Goal: Task Accomplishment & Management: Manage account settings

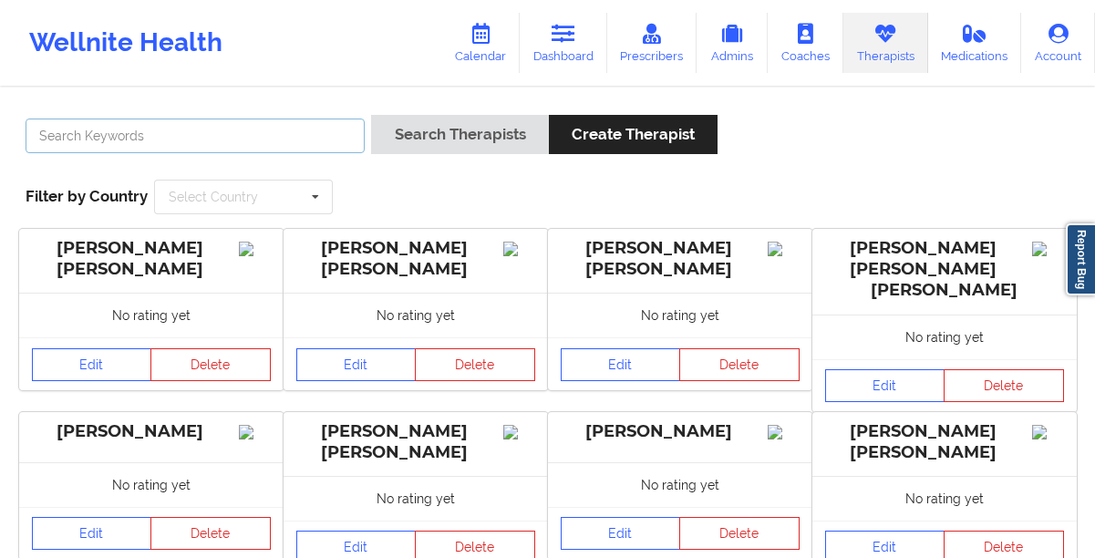
click at [321, 140] on input "text" at bounding box center [195, 136] width 339 height 35
type input "[US_STATE][PERSON_NAME]"
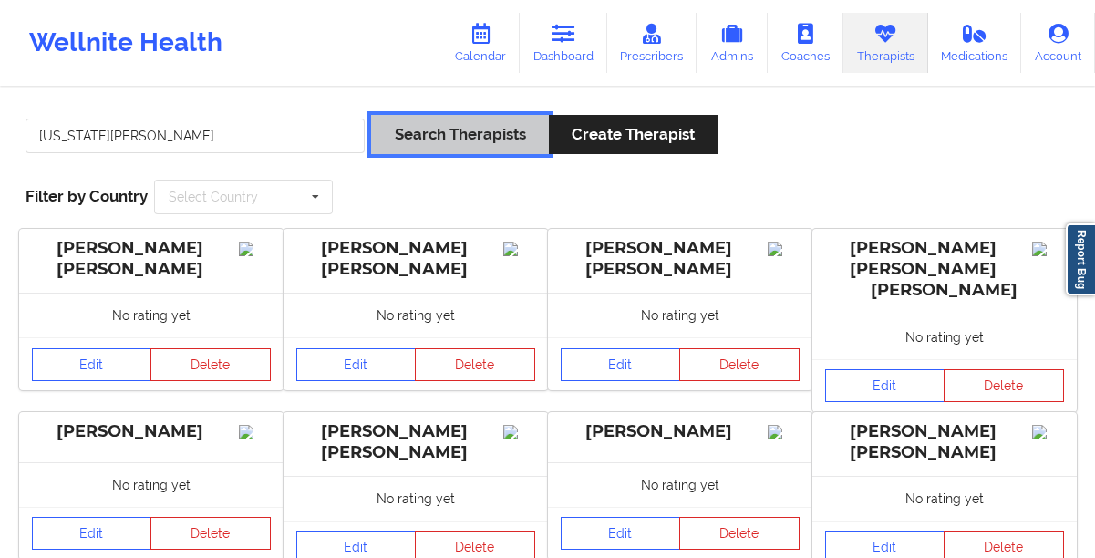
click at [429, 139] on button "Search Therapists" at bounding box center [459, 134] width 177 height 39
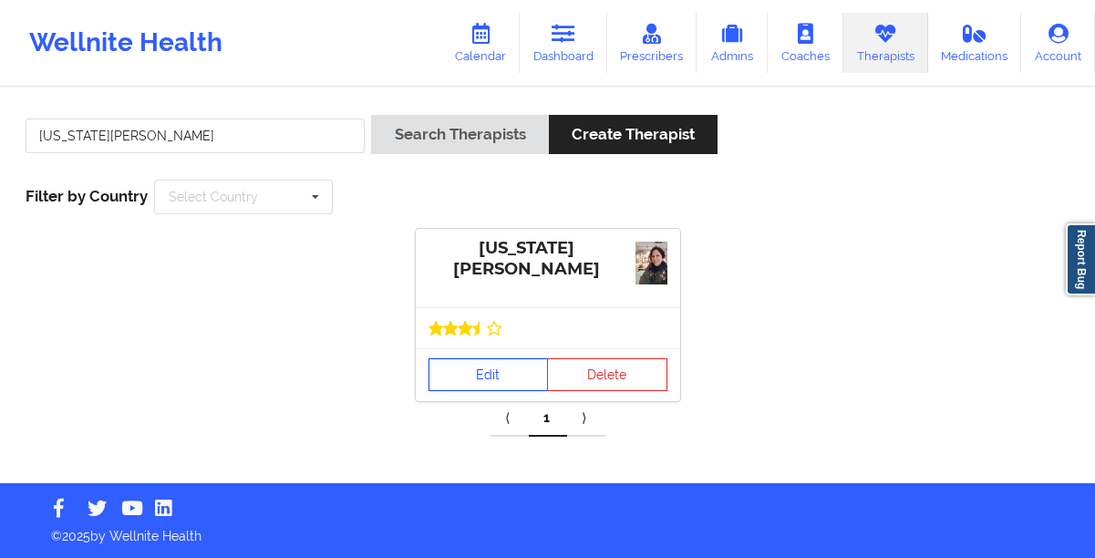
click at [450, 365] on link "Edit" at bounding box center [489, 374] width 120 height 33
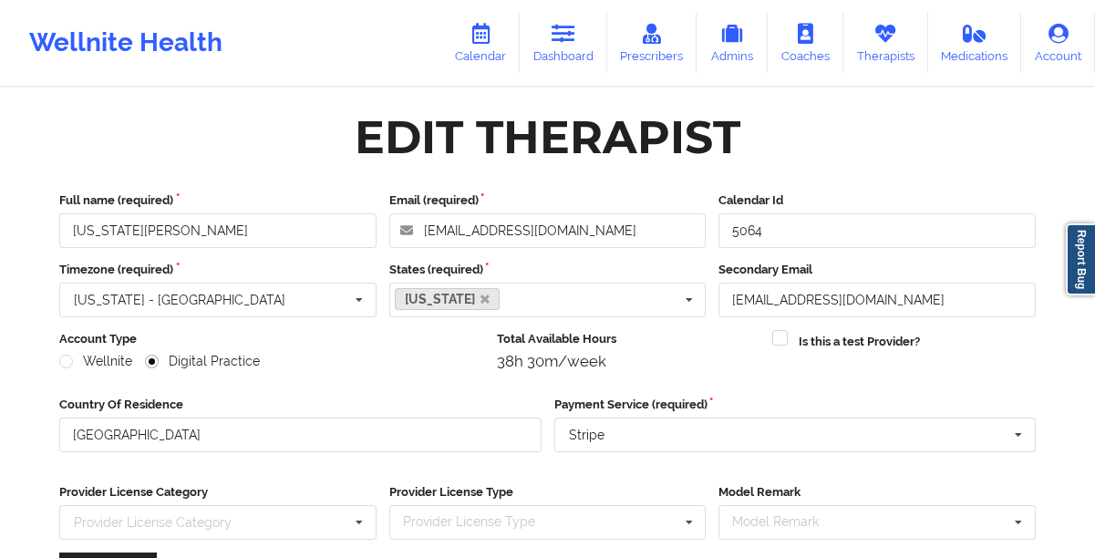
scroll to position [259, 0]
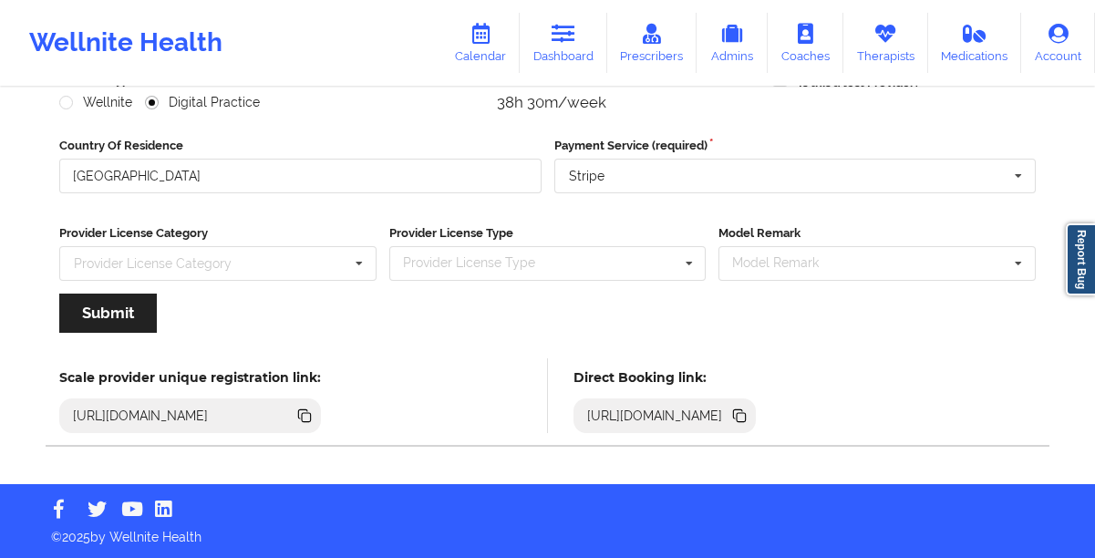
click at [746, 419] on icon at bounding box center [741, 417] width 9 height 9
click at [743, 414] on icon at bounding box center [738, 413] width 9 height 9
click at [877, 42] on icon at bounding box center [885, 34] width 24 height 20
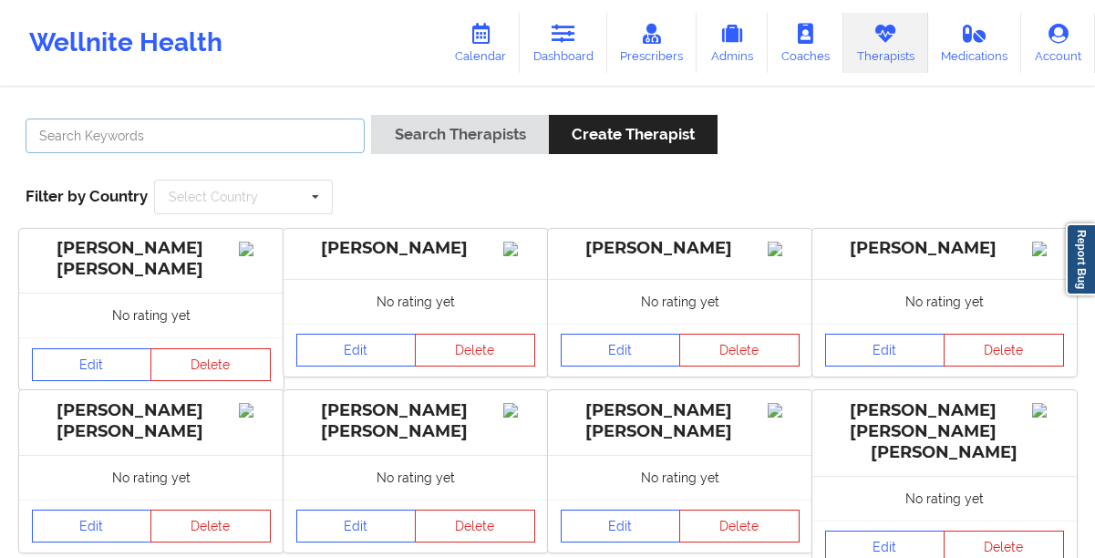
click at [264, 126] on input "text" at bounding box center [195, 136] width 339 height 35
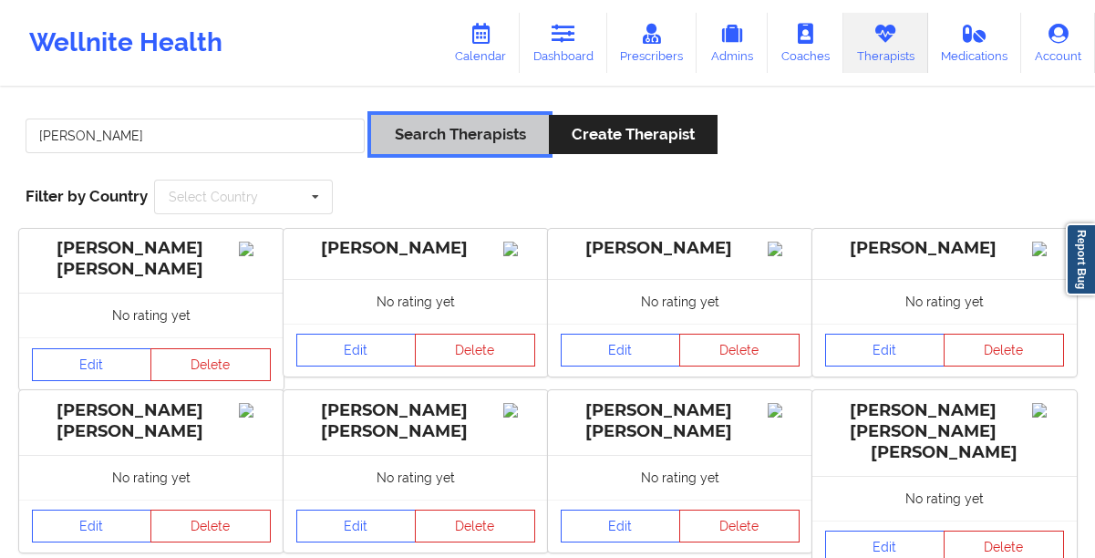
click at [407, 144] on button "Search Therapists" at bounding box center [459, 134] width 177 height 39
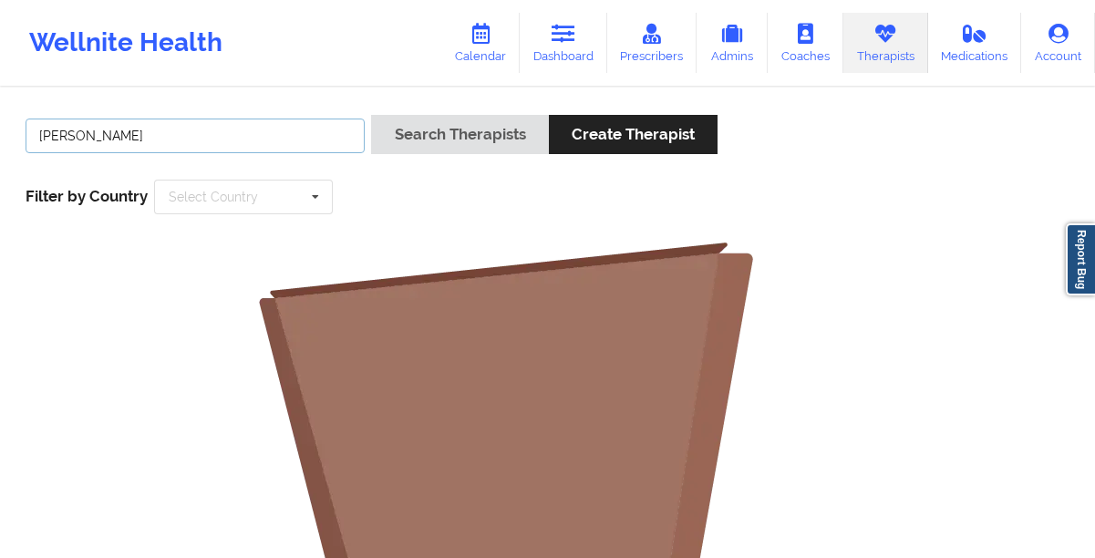
click at [164, 137] on input "[PERSON_NAME]" at bounding box center [195, 136] width 339 height 35
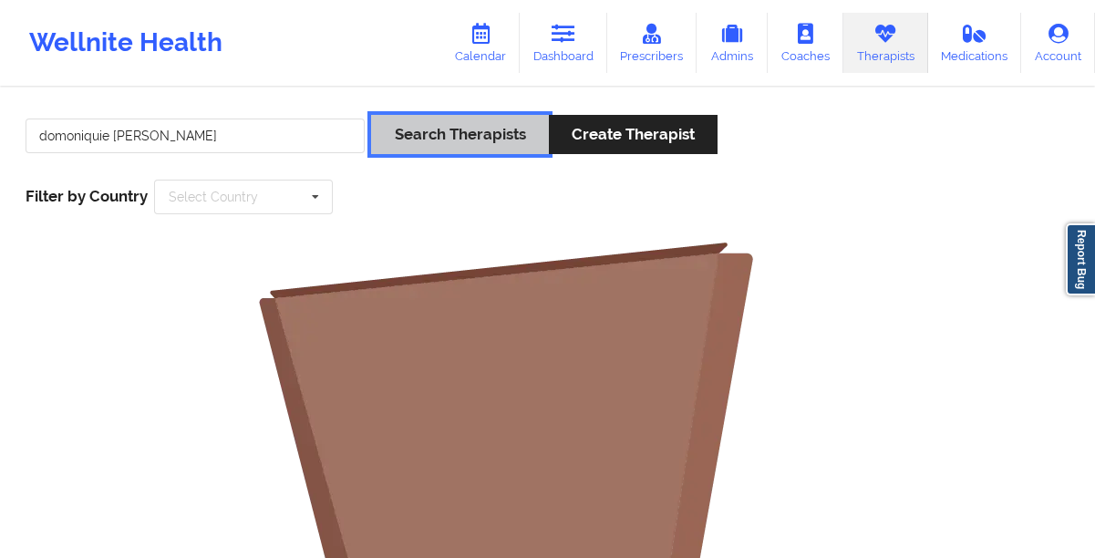
click at [448, 143] on button "Search Therapists" at bounding box center [459, 134] width 177 height 39
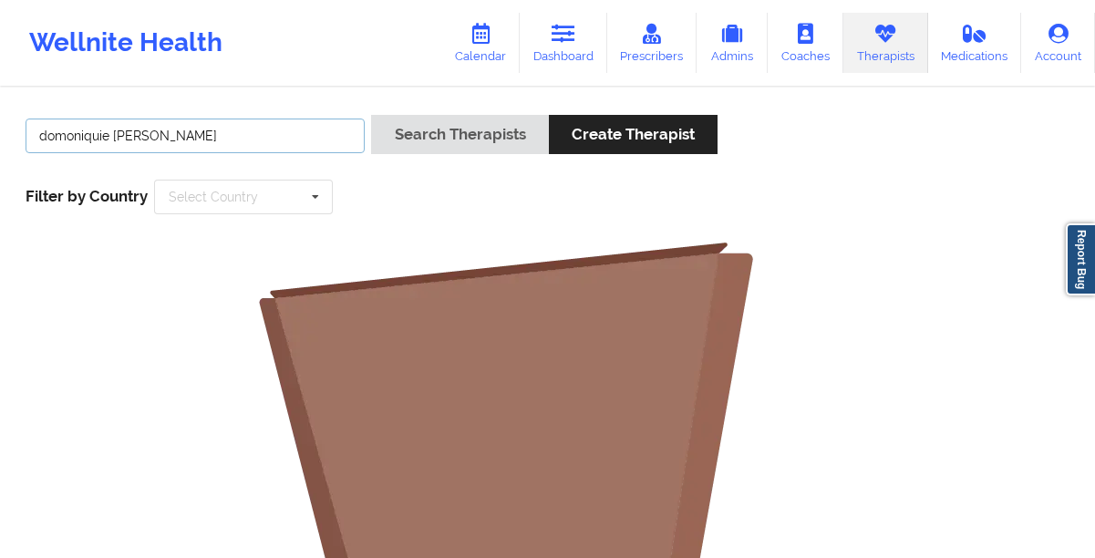
click at [220, 126] on input "domoniquie [PERSON_NAME]" at bounding box center [195, 136] width 339 height 35
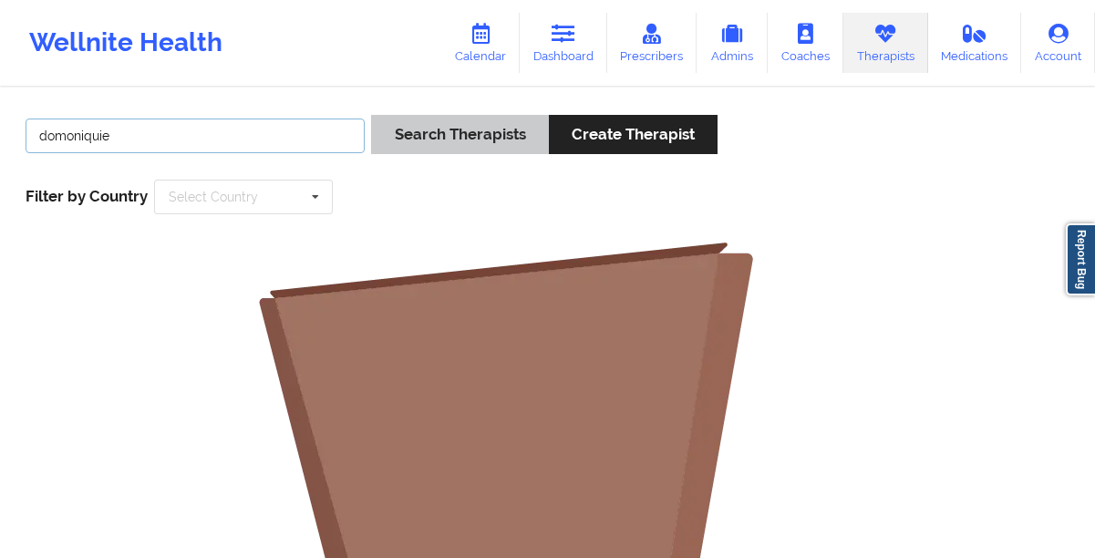
type input "domoniquie"
click at [464, 128] on button "Search Therapists" at bounding box center [459, 134] width 177 height 39
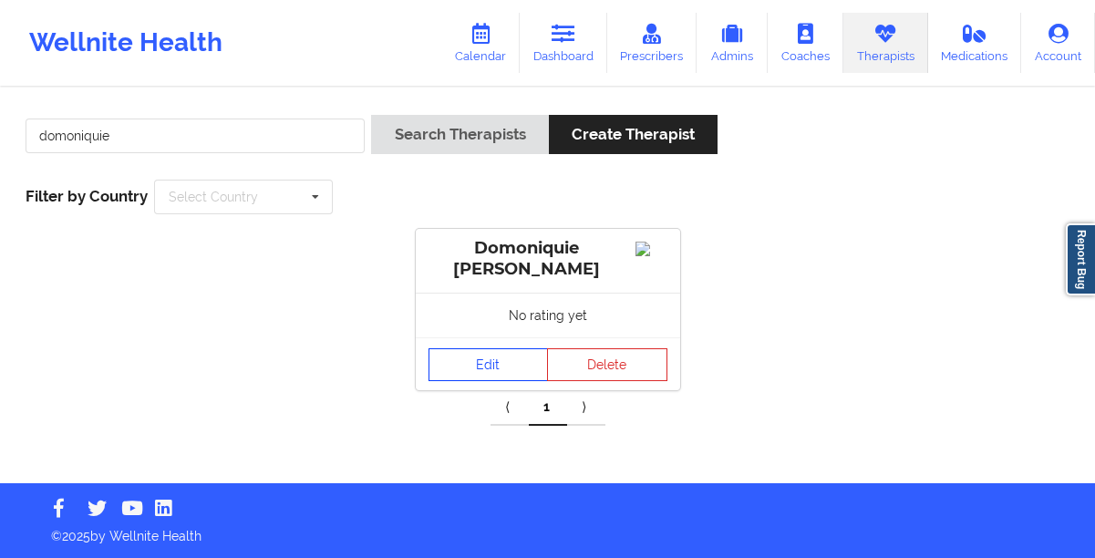
click at [483, 372] on link "Edit" at bounding box center [489, 364] width 120 height 33
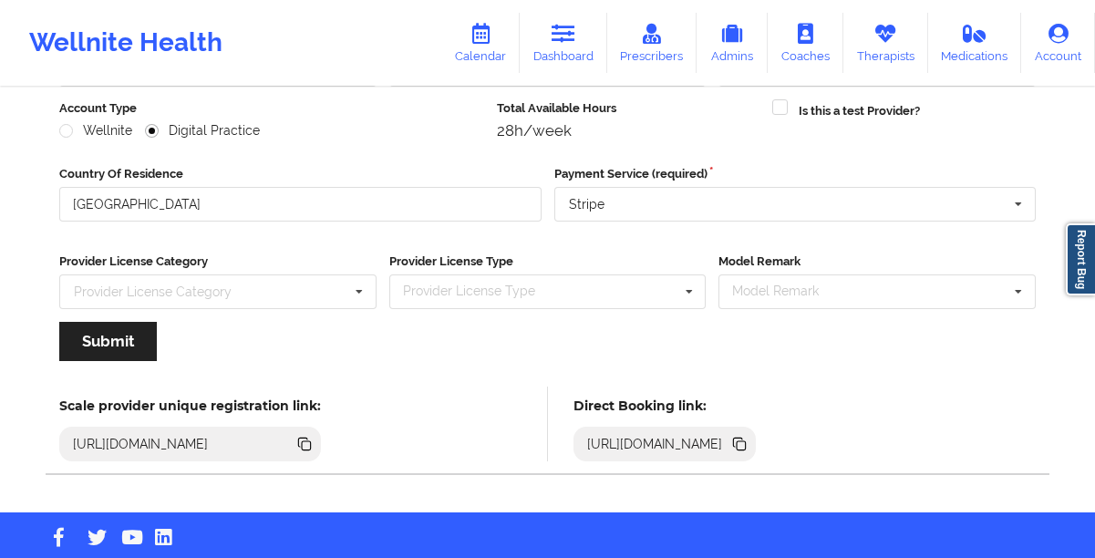
scroll to position [259, 0]
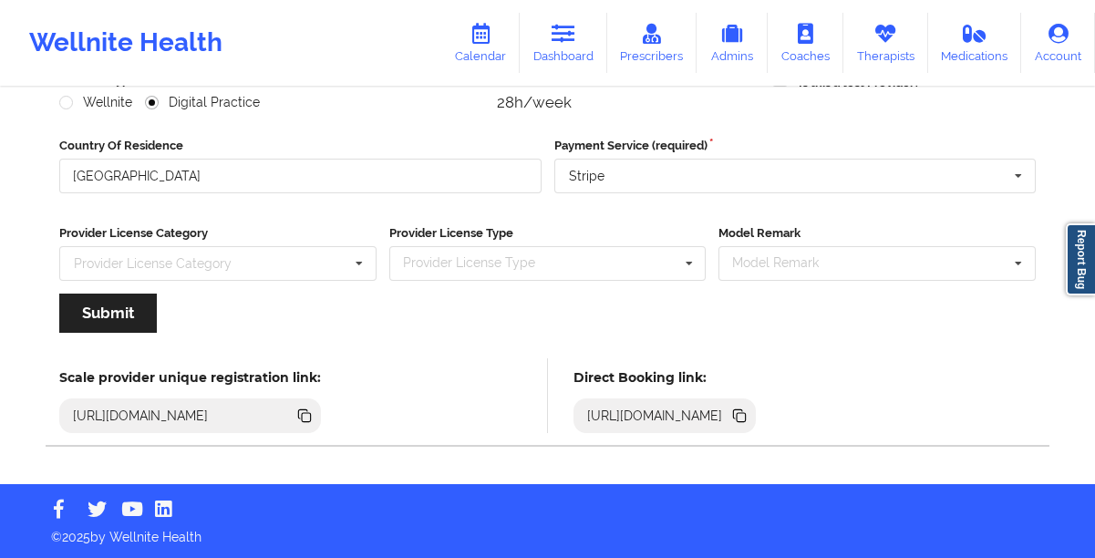
click at [746, 418] on icon at bounding box center [741, 417] width 9 height 9
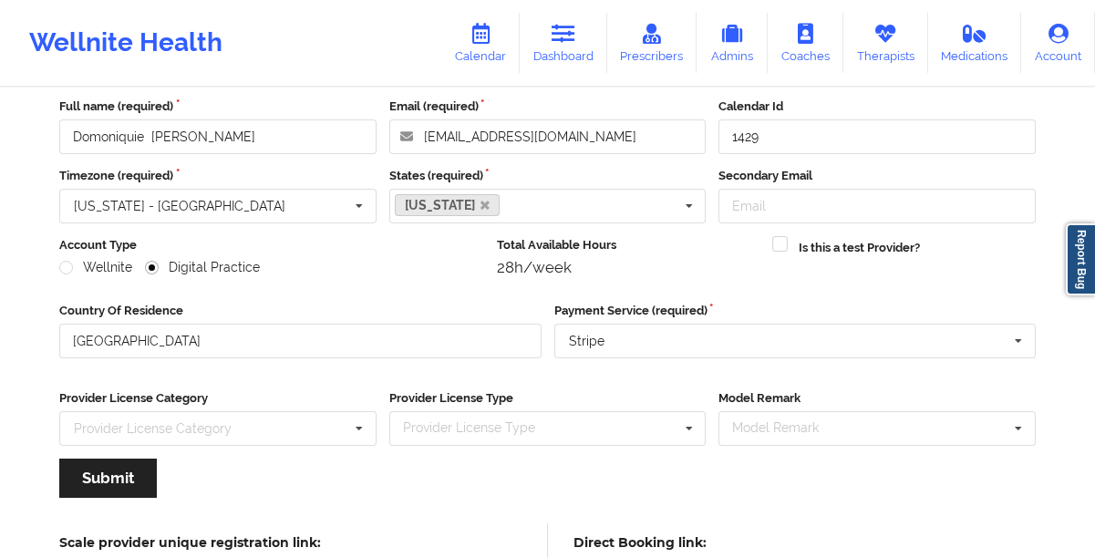
scroll to position [0, 0]
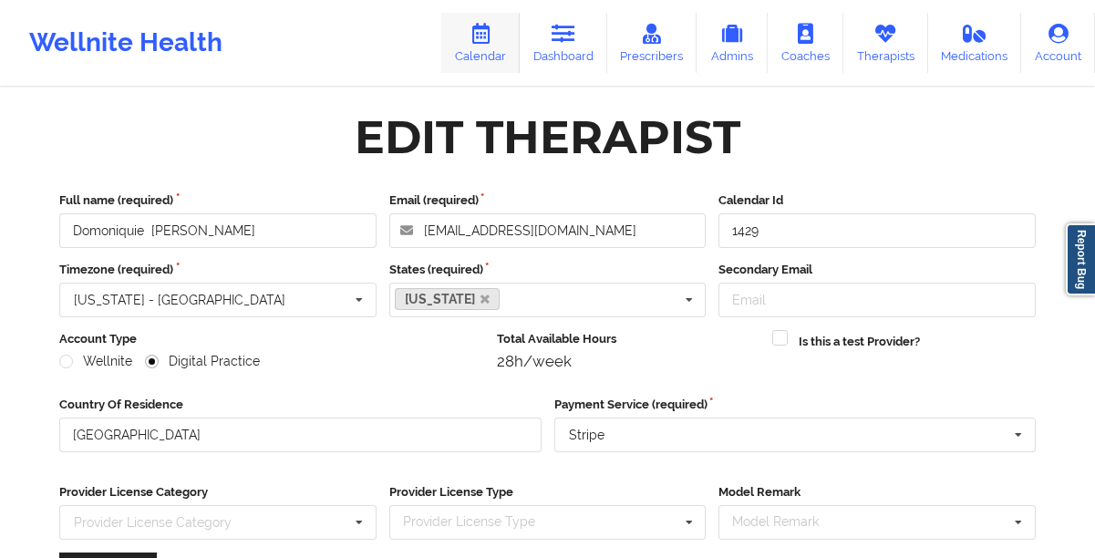
click at [491, 44] on link "Calendar" at bounding box center [480, 43] width 78 height 60
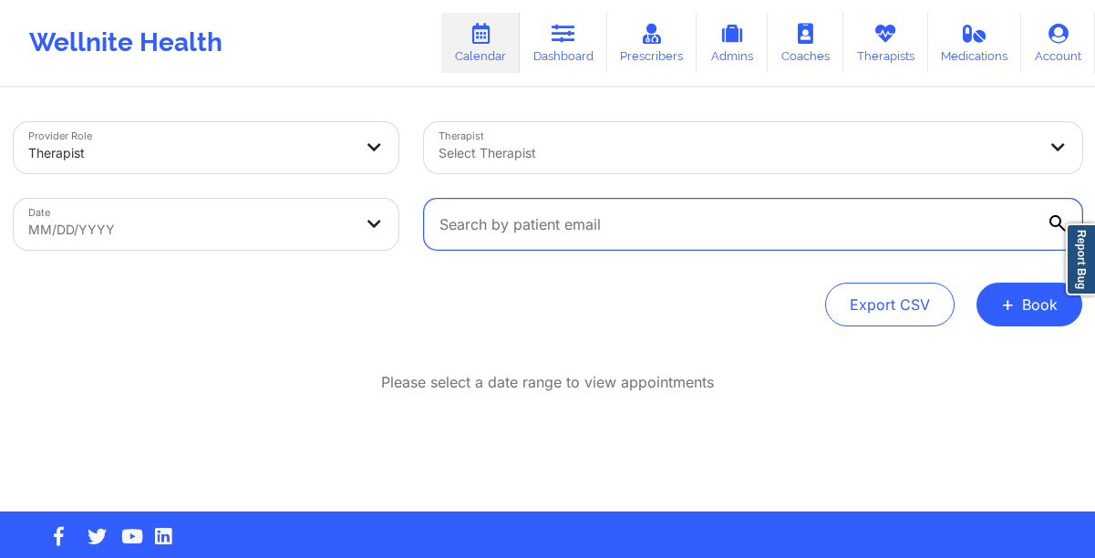
click at [538, 228] on input "text" at bounding box center [753, 224] width 658 height 51
paste input "[EMAIL_ADDRESS][DOMAIN_NAME]"
type input "[EMAIL_ADDRESS][DOMAIN_NAME]"
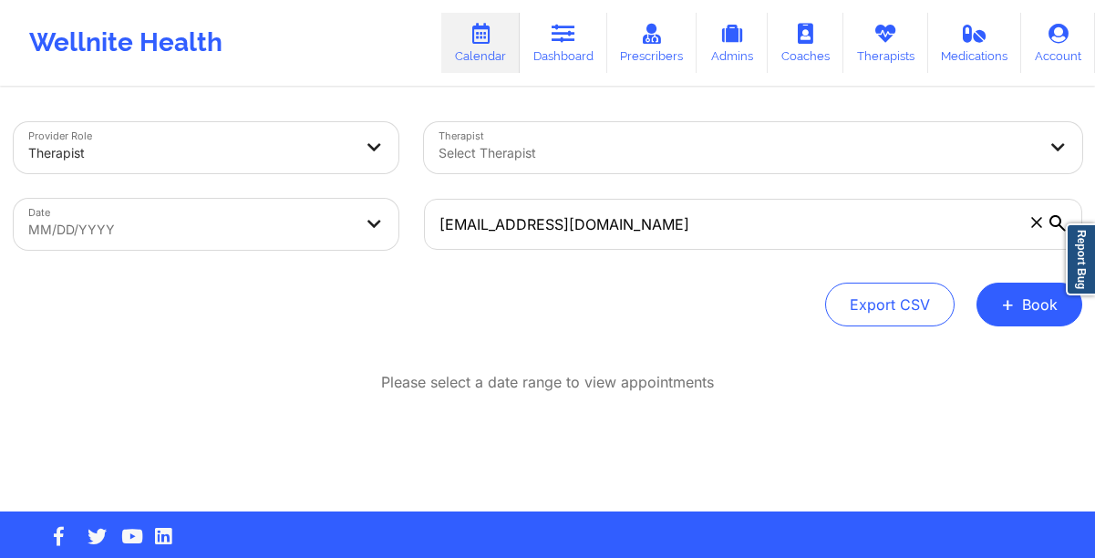
select select "2025-8"
select select "2025-9"
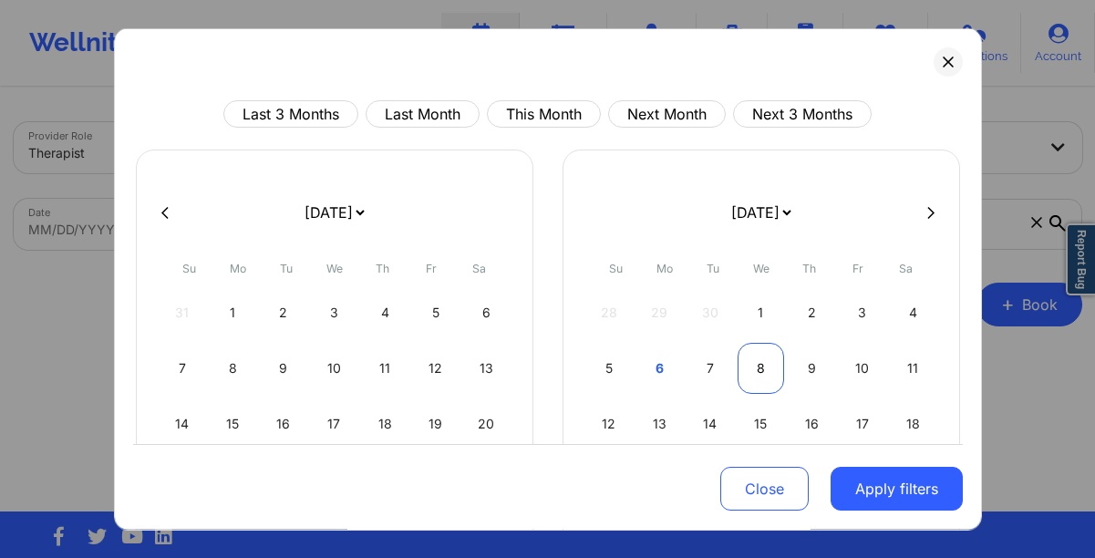
click at [748, 372] on div "8" at bounding box center [761, 368] width 47 height 51
select select "2025-9"
select select "2025-10"
select select "2025-9"
select select "2025-10"
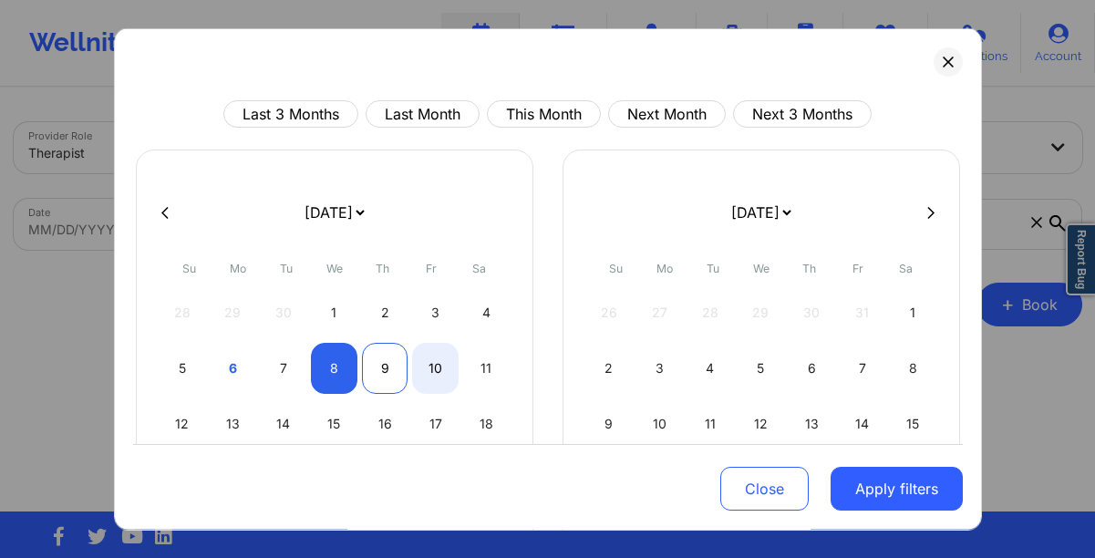
select select "2025-9"
select select "2025-10"
click at [400, 367] on div "9" at bounding box center [385, 368] width 47 height 51
select select "2025-9"
select select "2025-10"
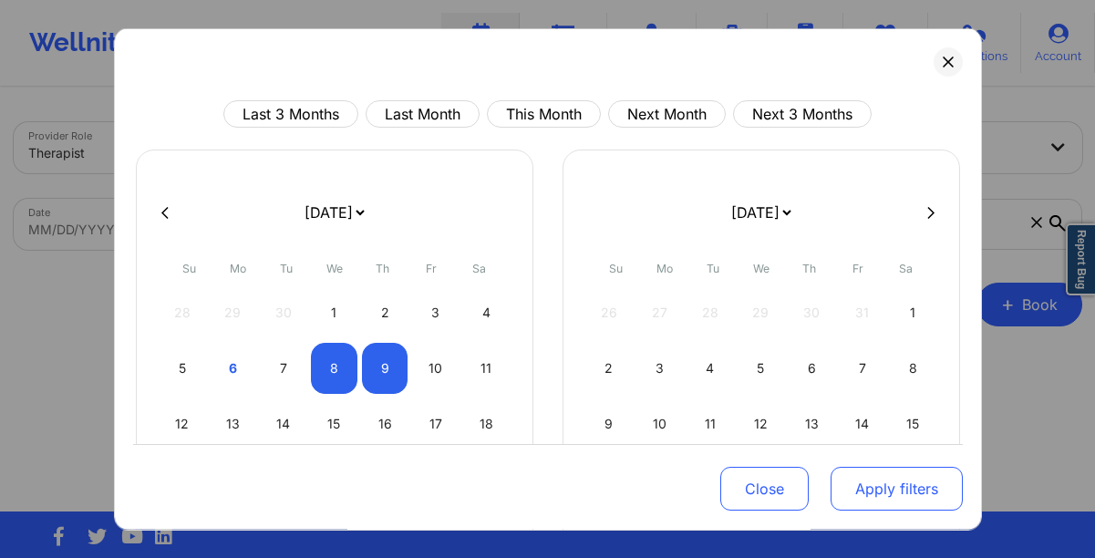
click at [857, 486] on button "Apply filters" at bounding box center [897, 489] width 132 height 44
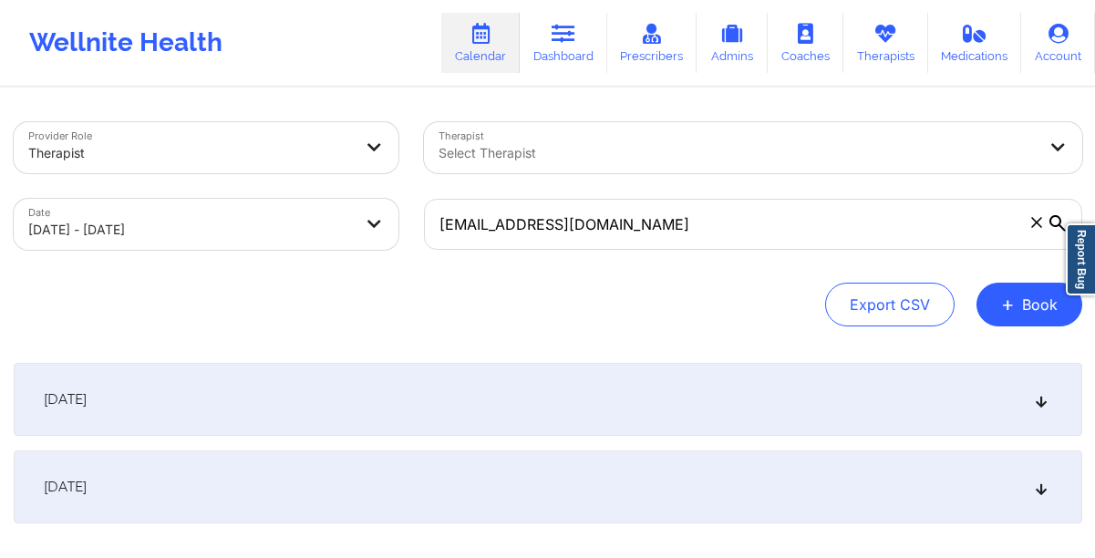
click at [567, 418] on div "[DATE]" at bounding box center [548, 399] width 1069 height 73
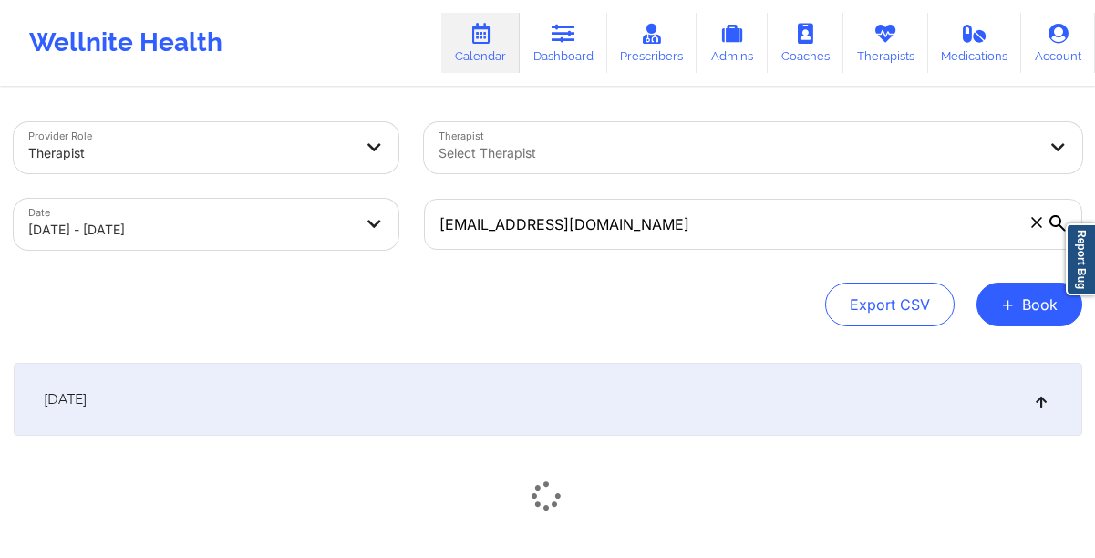
scroll to position [183, 0]
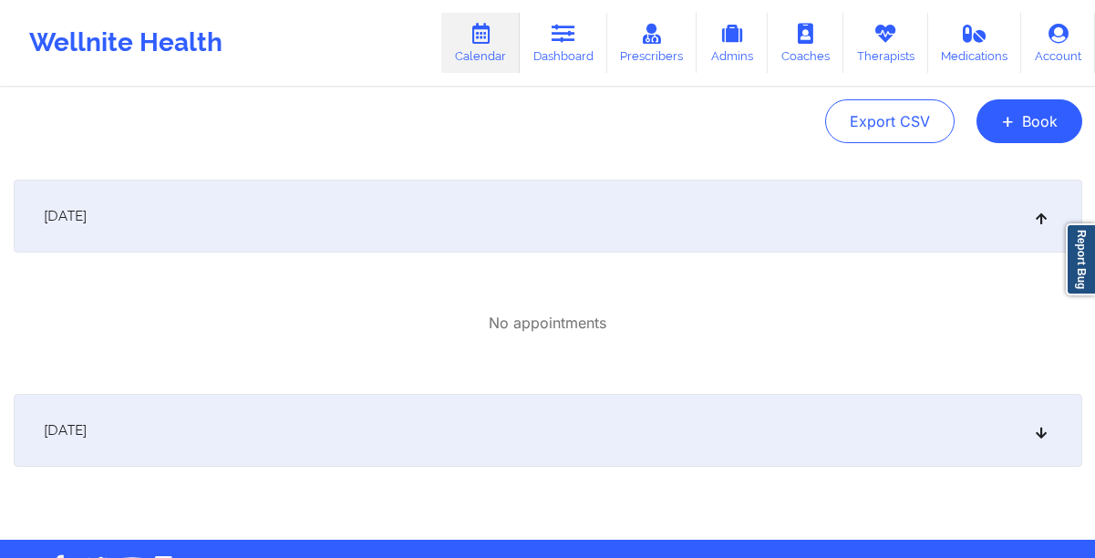
click at [514, 433] on div "[DATE]" at bounding box center [548, 430] width 1069 height 73
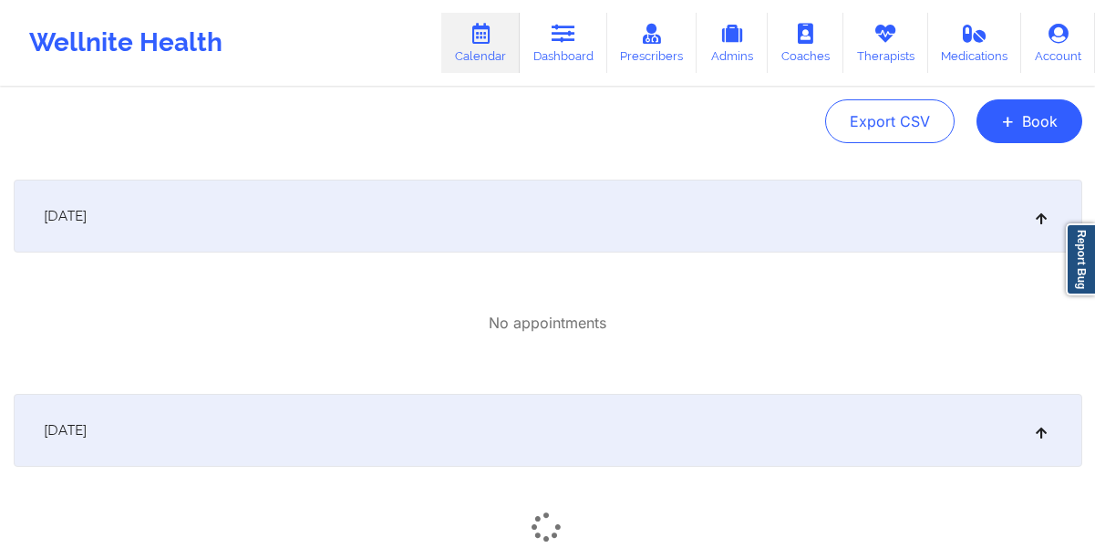
scroll to position [359, 0]
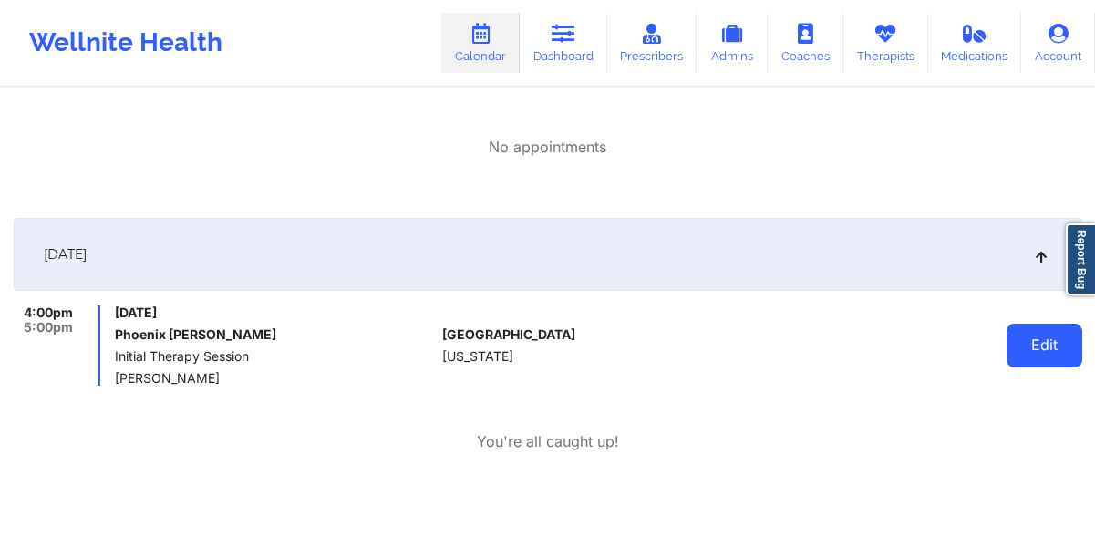
click at [1025, 345] on button "Edit" at bounding box center [1045, 346] width 76 height 44
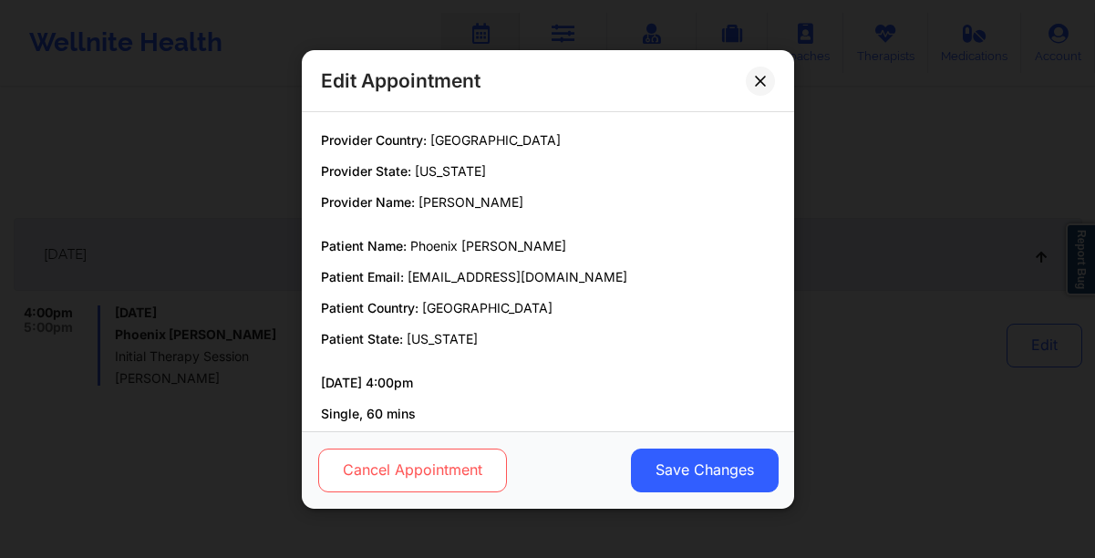
click at [343, 464] on button "Cancel Appointment" at bounding box center [411, 470] width 189 height 44
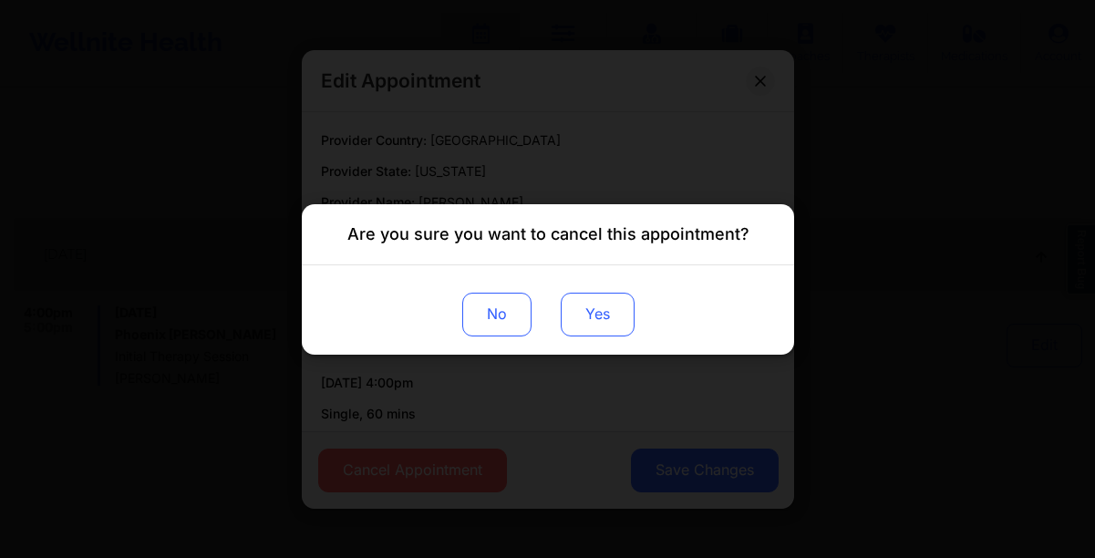
click at [589, 302] on button "Yes" at bounding box center [597, 314] width 74 height 44
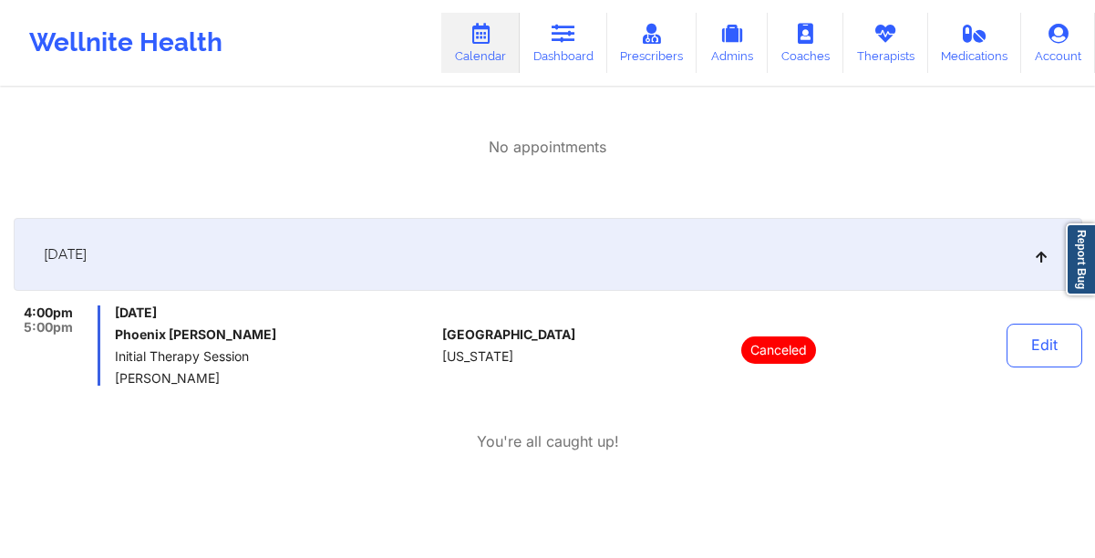
scroll to position [0, 0]
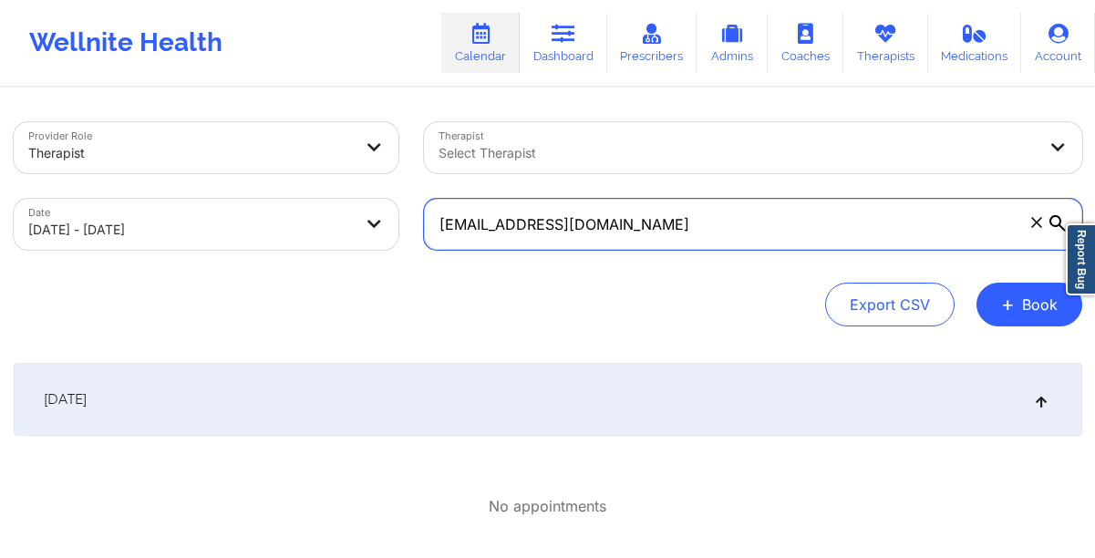
click at [656, 232] on input "[EMAIL_ADDRESS][DOMAIN_NAME]" at bounding box center [753, 224] width 658 height 51
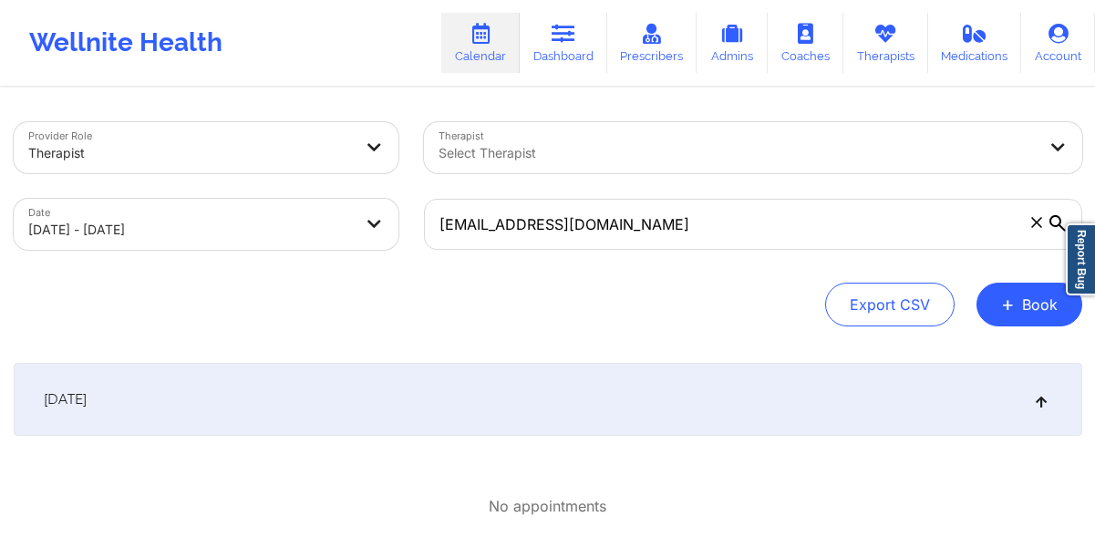
click at [551, 436] on div "[DATE] No appointments" at bounding box center [548, 463] width 1069 height 200
click at [431, 388] on div "[DATE]" at bounding box center [548, 399] width 1069 height 73
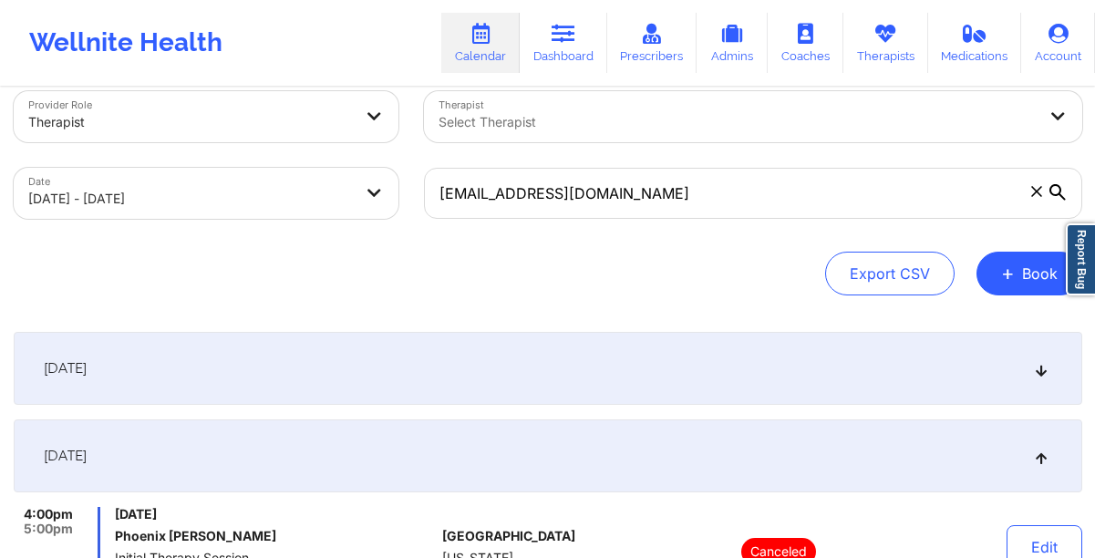
scroll to position [120, 0]
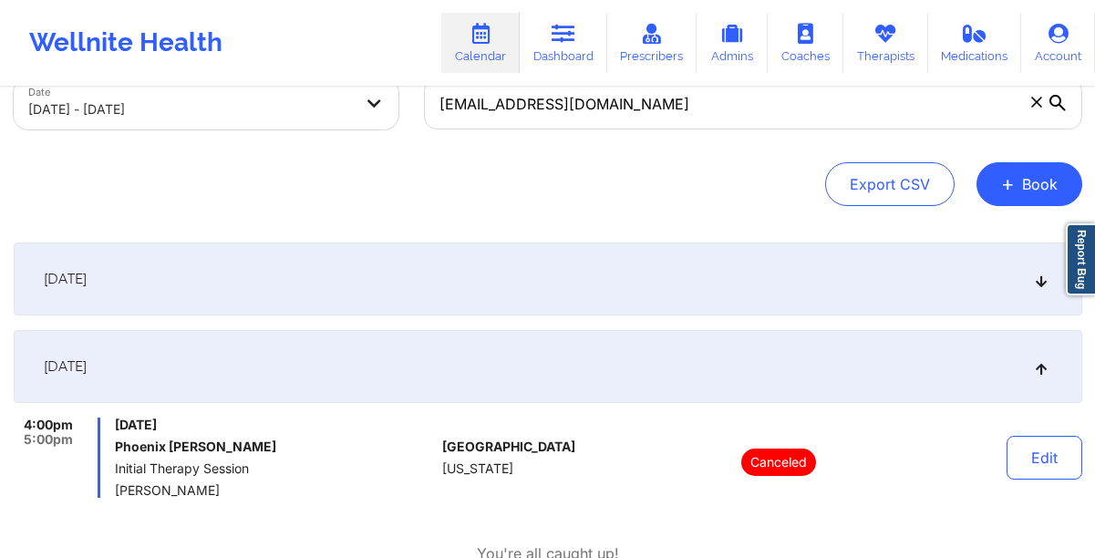
click at [397, 275] on div "[DATE]" at bounding box center [548, 279] width 1069 height 73
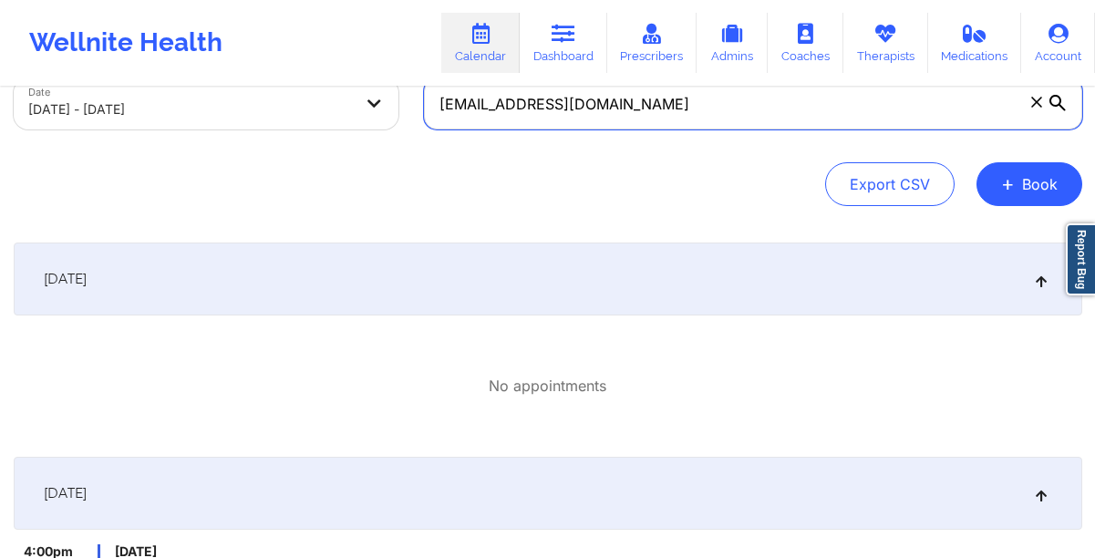
click at [537, 111] on input "[EMAIL_ADDRESS][DOMAIN_NAME]" at bounding box center [753, 103] width 658 height 51
paste input "gibrangarciadlr"
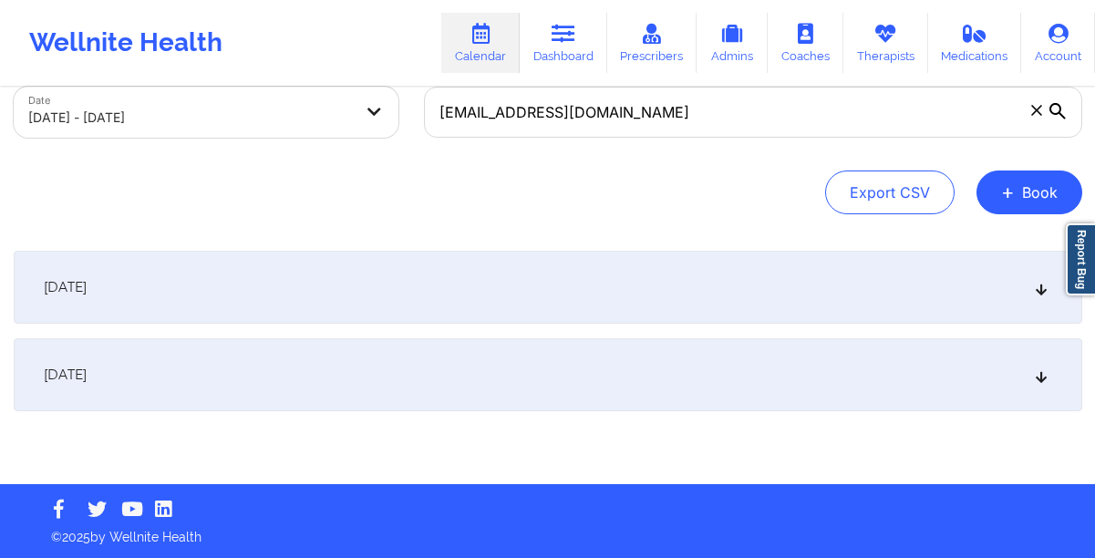
click at [677, 285] on div "[DATE]" at bounding box center [548, 287] width 1069 height 73
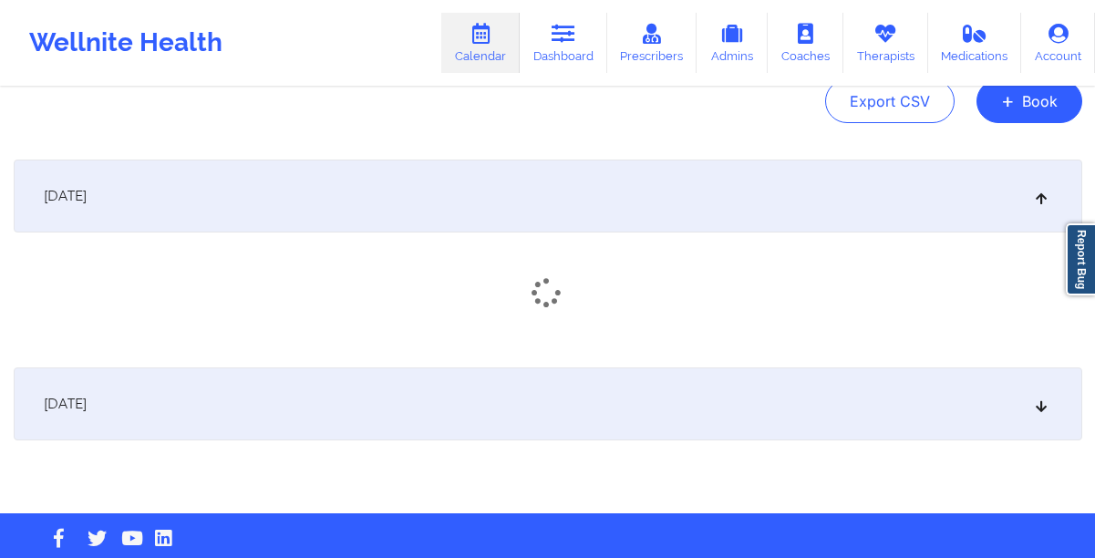
scroll to position [206, 0]
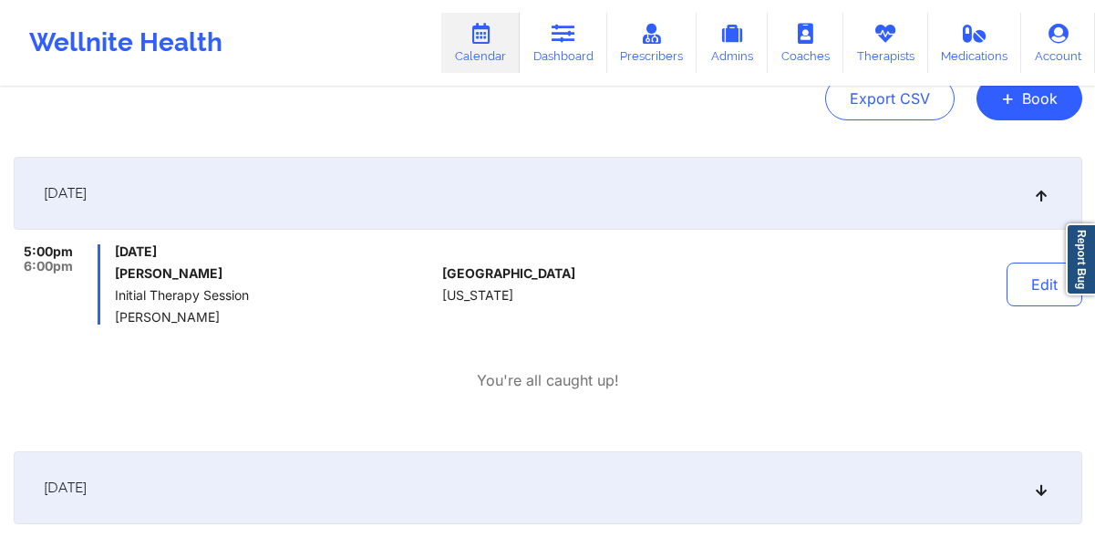
click at [129, 269] on h6 "[PERSON_NAME]" at bounding box center [275, 273] width 320 height 15
click at [1023, 301] on button "Edit" at bounding box center [1045, 285] width 76 height 44
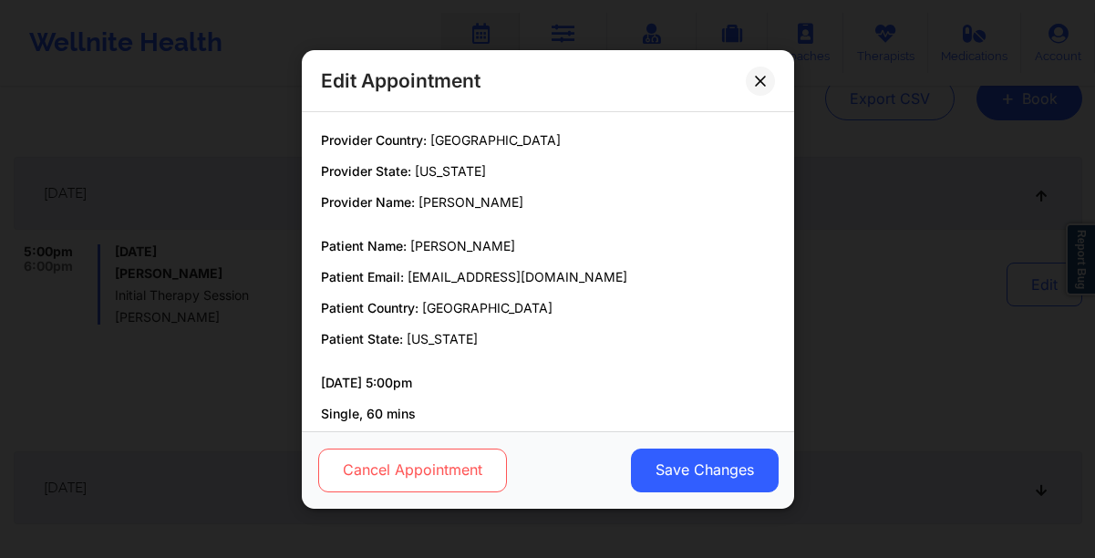
click at [428, 454] on button "Cancel Appointment" at bounding box center [411, 470] width 189 height 44
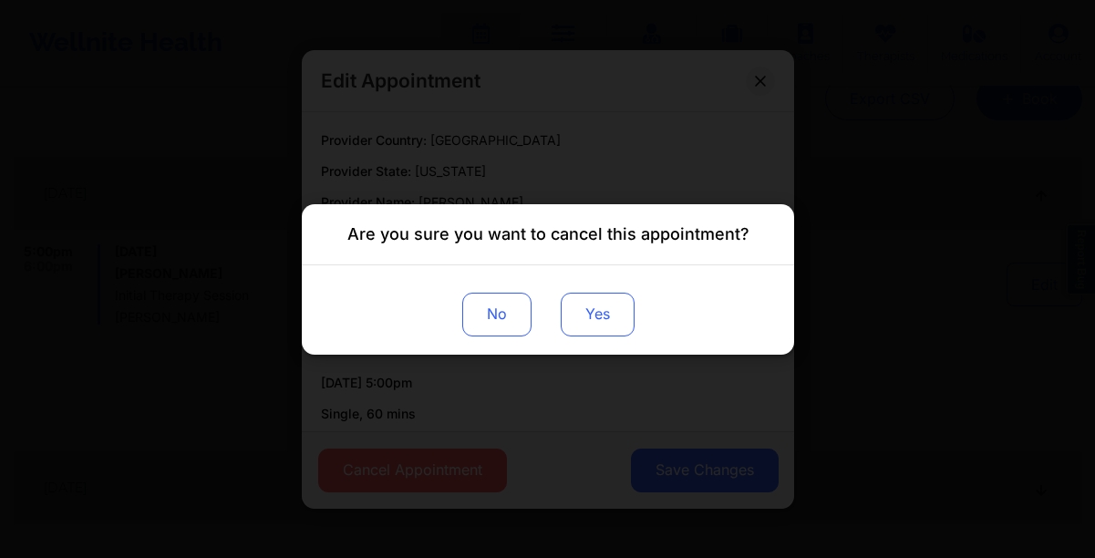
click at [583, 315] on button "Yes" at bounding box center [597, 314] width 74 height 44
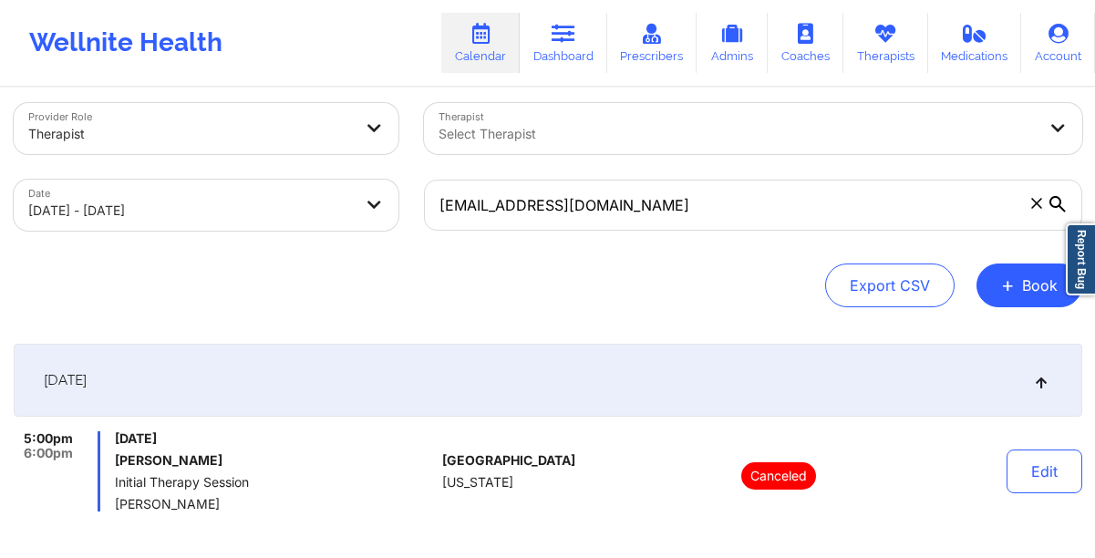
scroll to position [2, 0]
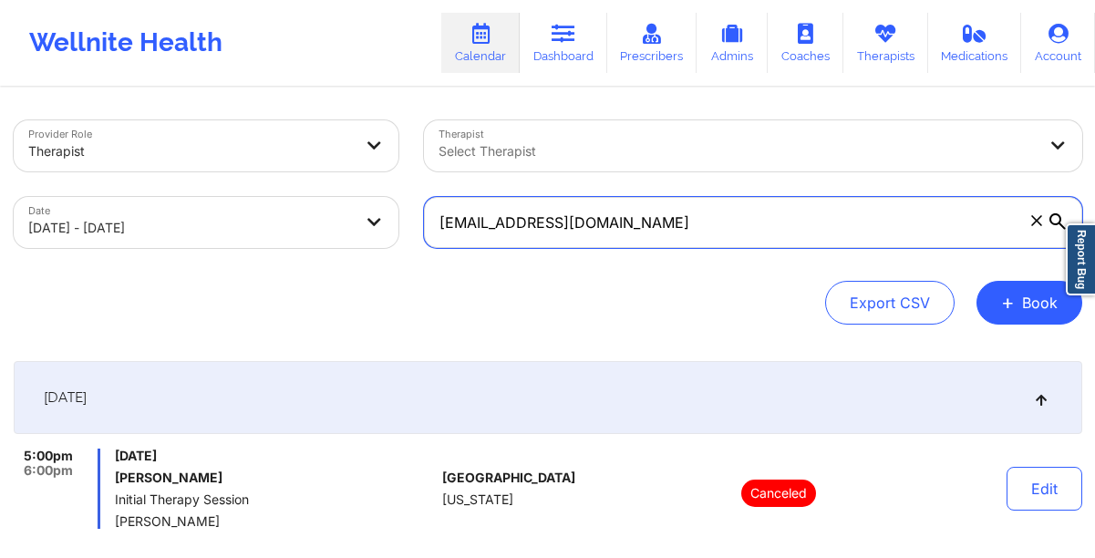
click at [666, 238] on input "[EMAIL_ADDRESS][DOMAIN_NAME]" at bounding box center [753, 222] width 658 height 51
paste input "[EMAIL_ADDRESS]"
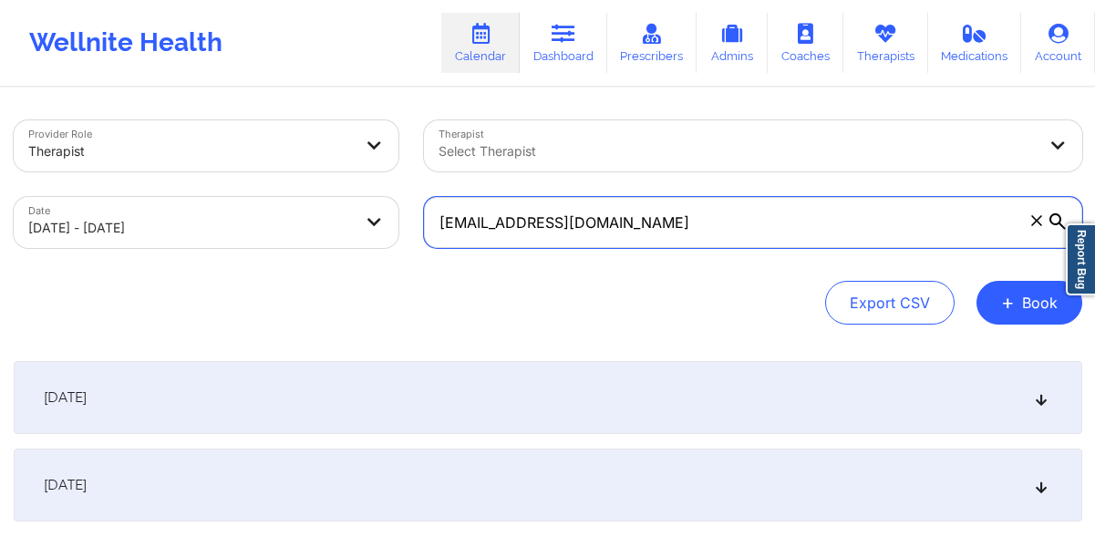
type input "[EMAIL_ADDRESS][DOMAIN_NAME]"
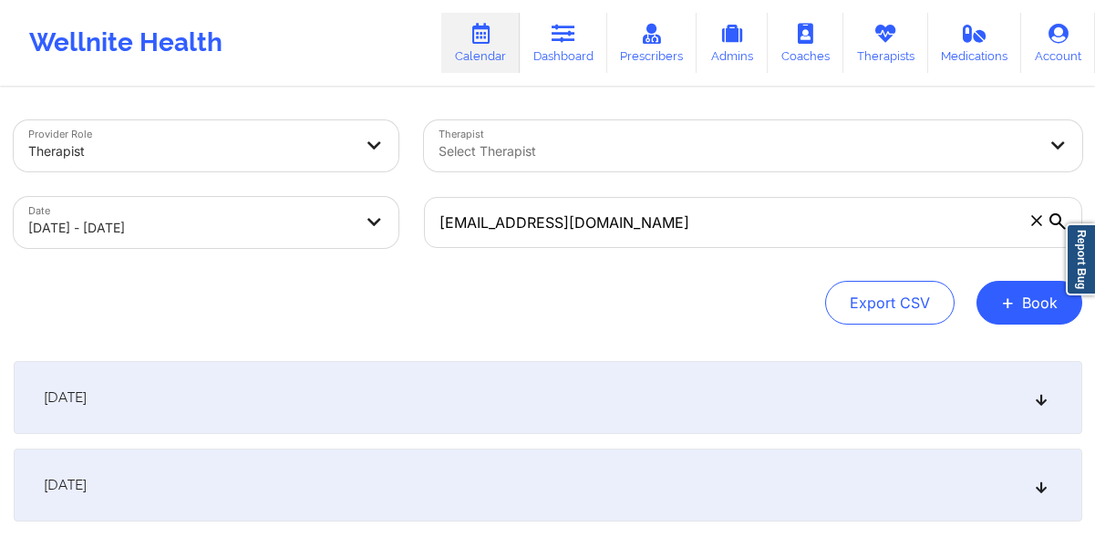
click at [553, 509] on div "[DATE]" at bounding box center [548, 485] width 1069 height 73
click at [521, 493] on div "[DATE]" at bounding box center [548, 485] width 1069 height 73
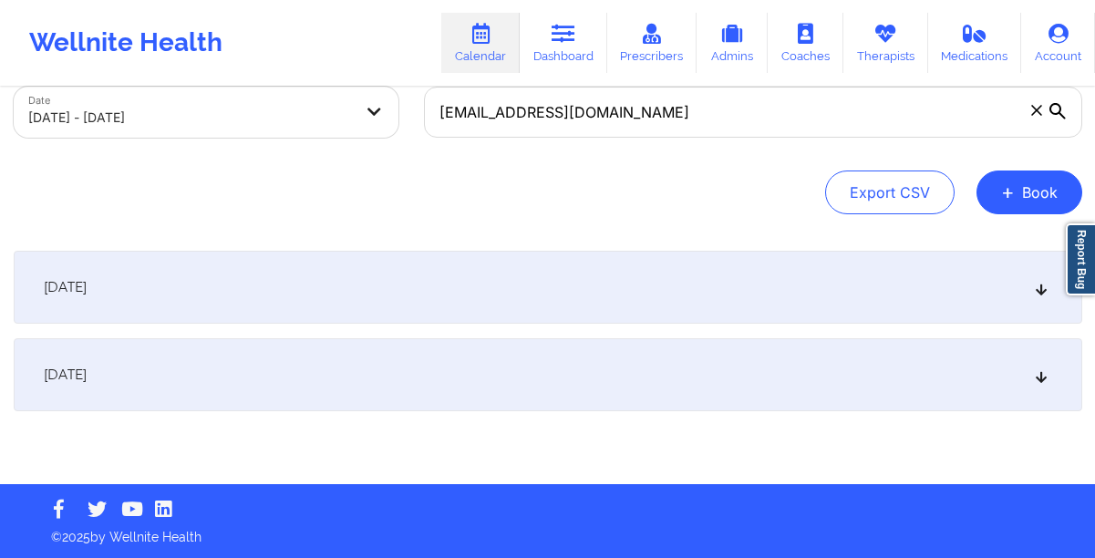
click at [1035, 371] on icon at bounding box center [1041, 374] width 16 height 13
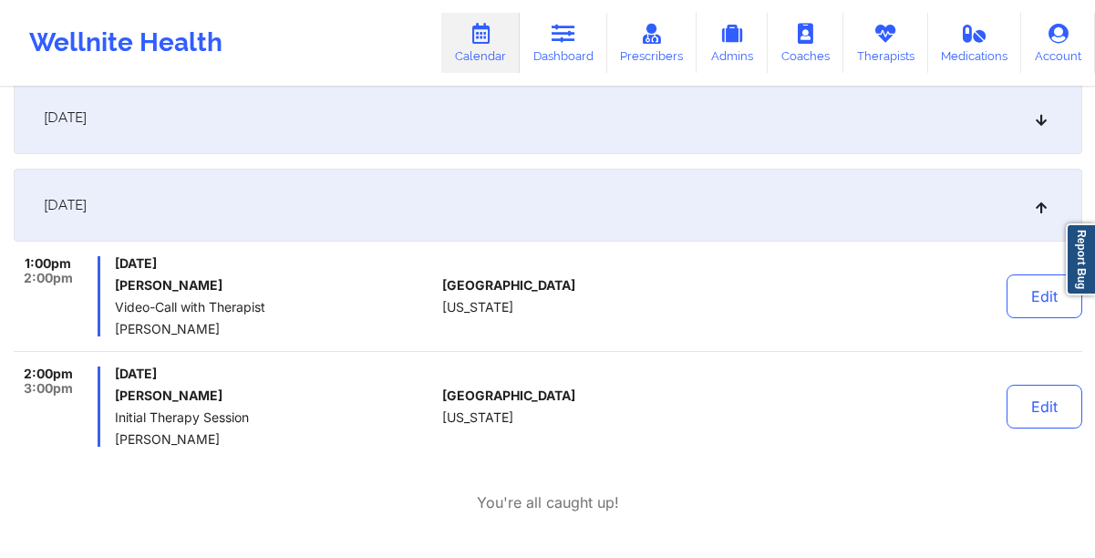
scroll to position [283, 0]
click at [1027, 312] on button "Edit" at bounding box center [1045, 296] width 76 height 44
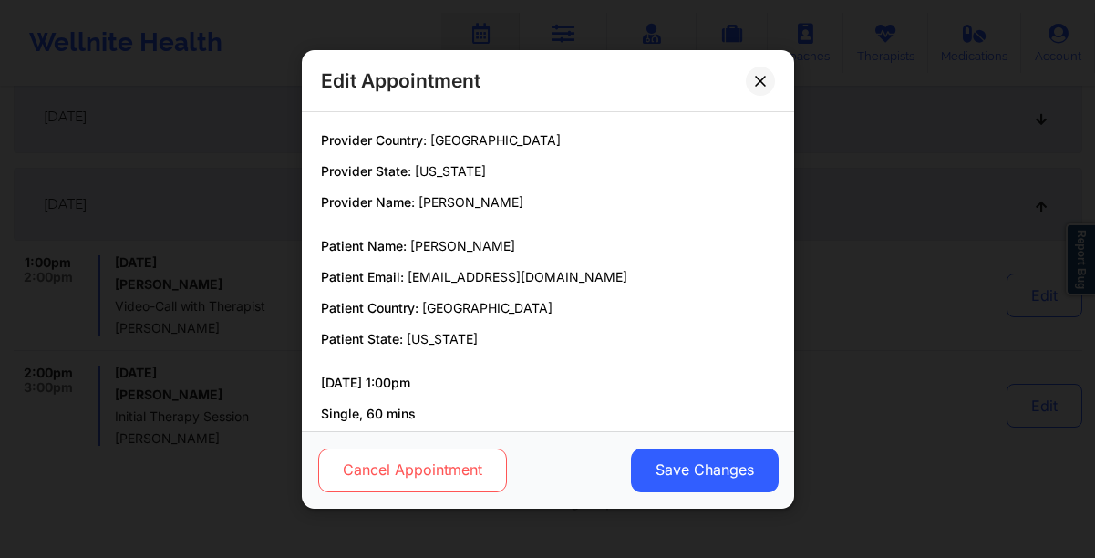
click at [358, 470] on button "Cancel Appointment" at bounding box center [411, 470] width 189 height 44
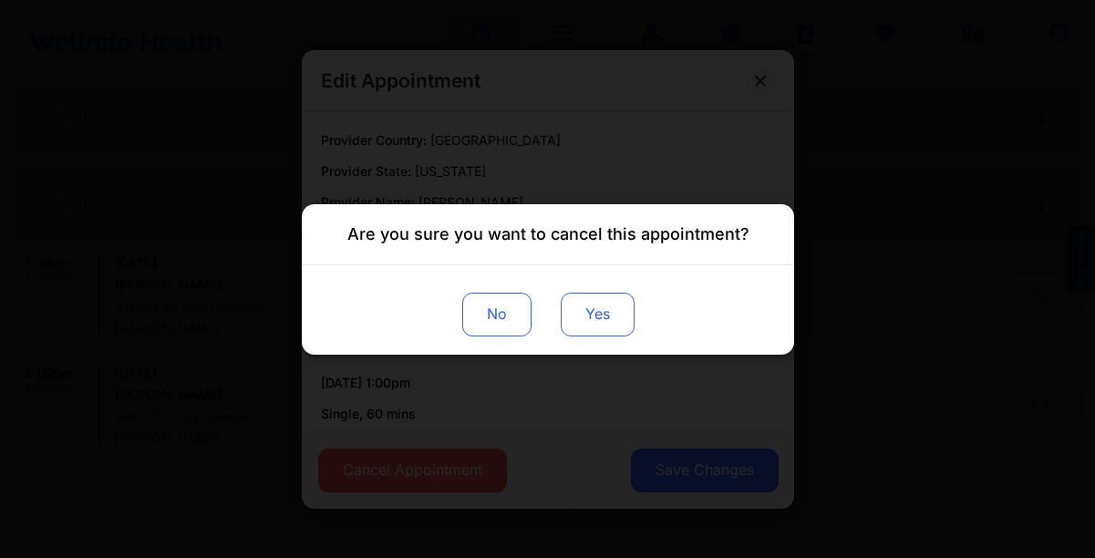
click at [582, 315] on button "Yes" at bounding box center [597, 314] width 74 height 44
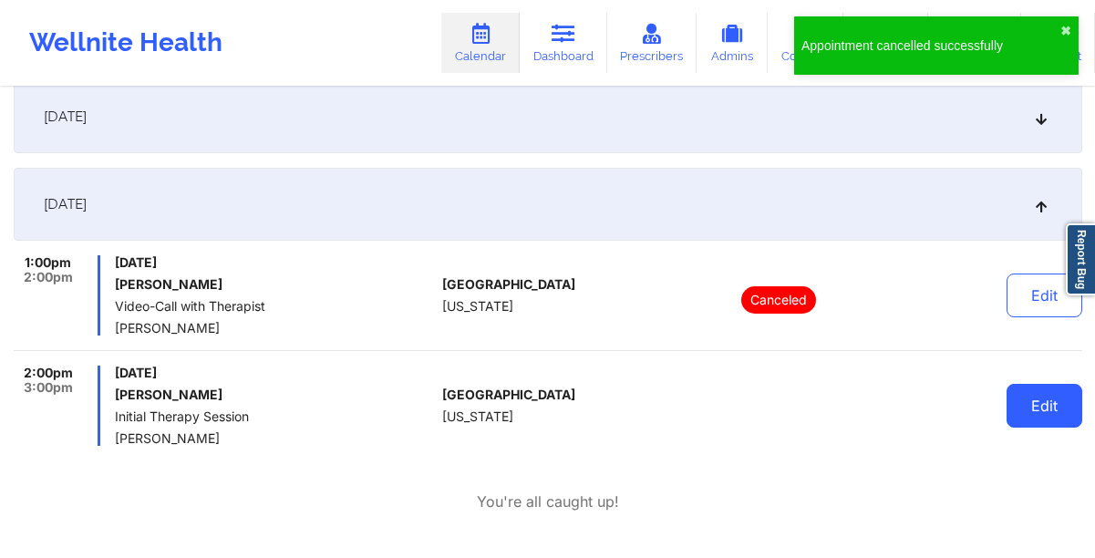
click at [1021, 416] on button "Edit" at bounding box center [1045, 406] width 76 height 44
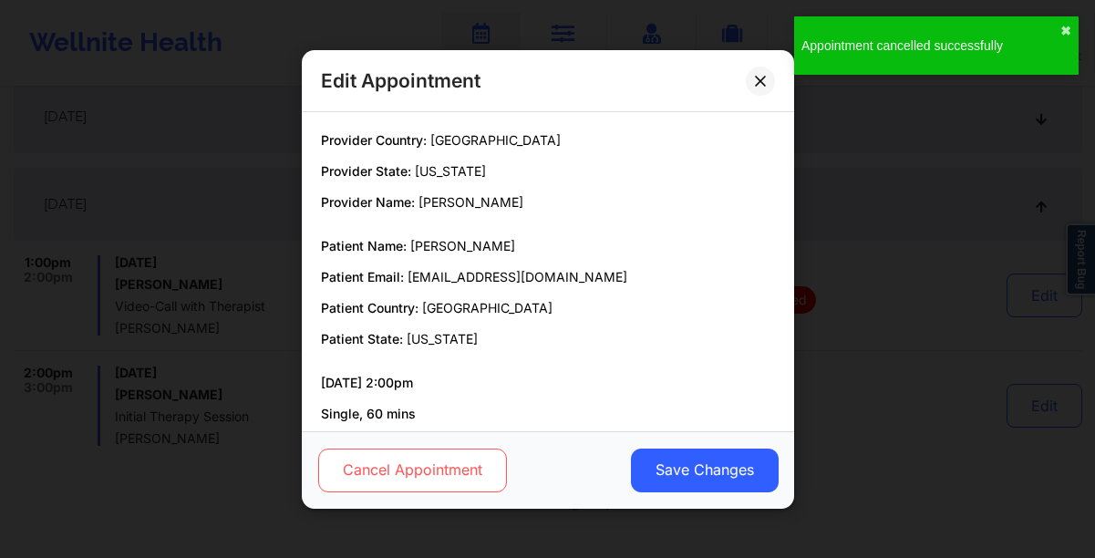
click at [440, 483] on button "Cancel Appointment" at bounding box center [411, 470] width 189 height 44
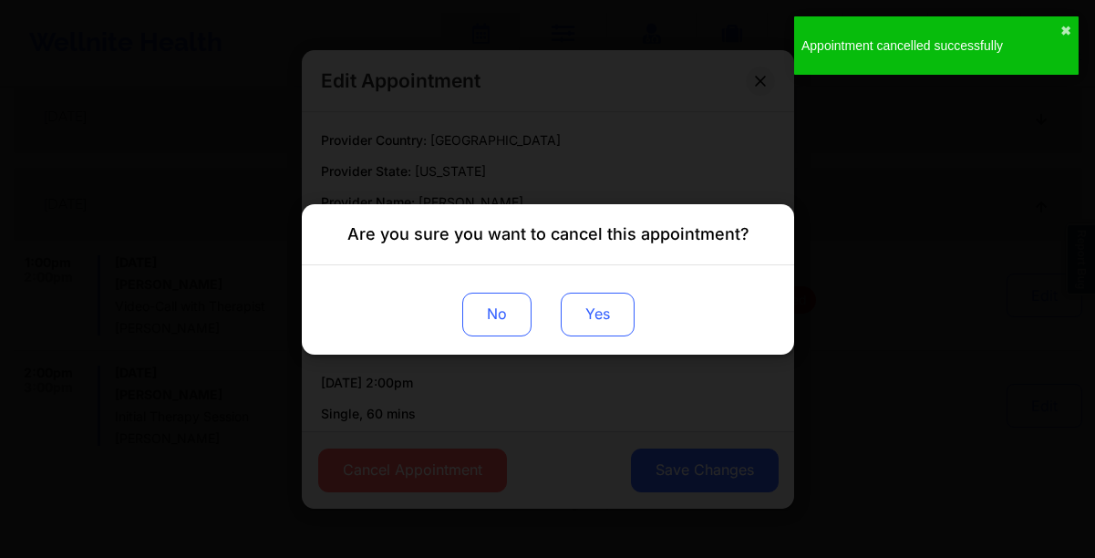
click at [605, 305] on button "Yes" at bounding box center [597, 314] width 74 height 44
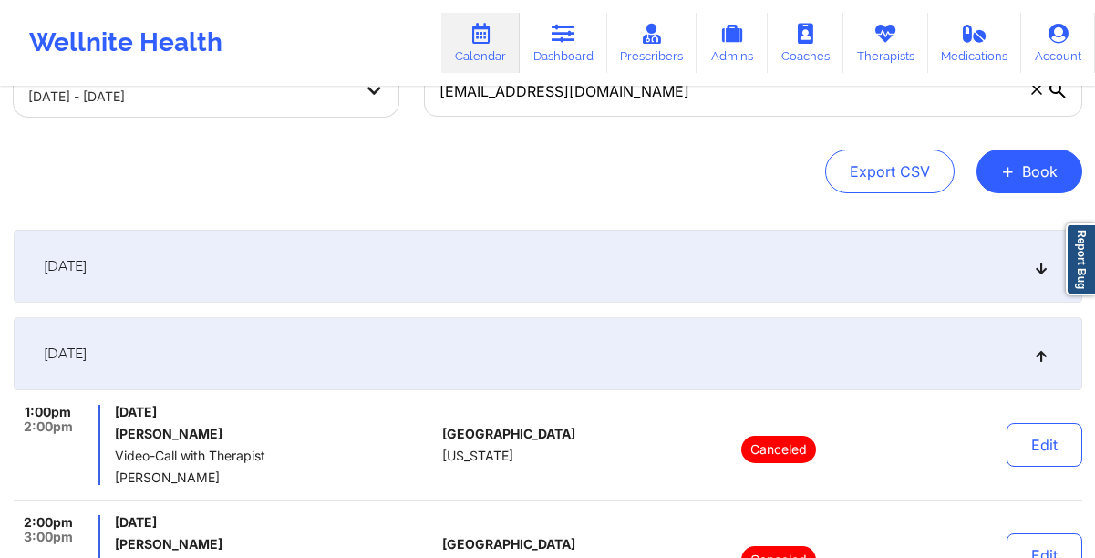
scroll to position [0, 0]
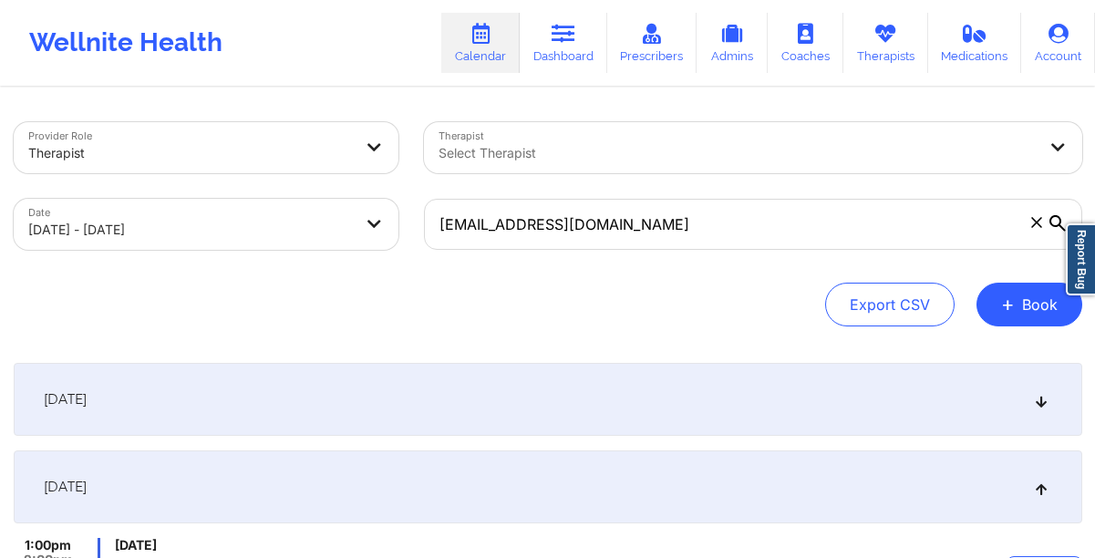
click at [1031, 226] on icon at bounding box center [1036, 222] width 10 height 10
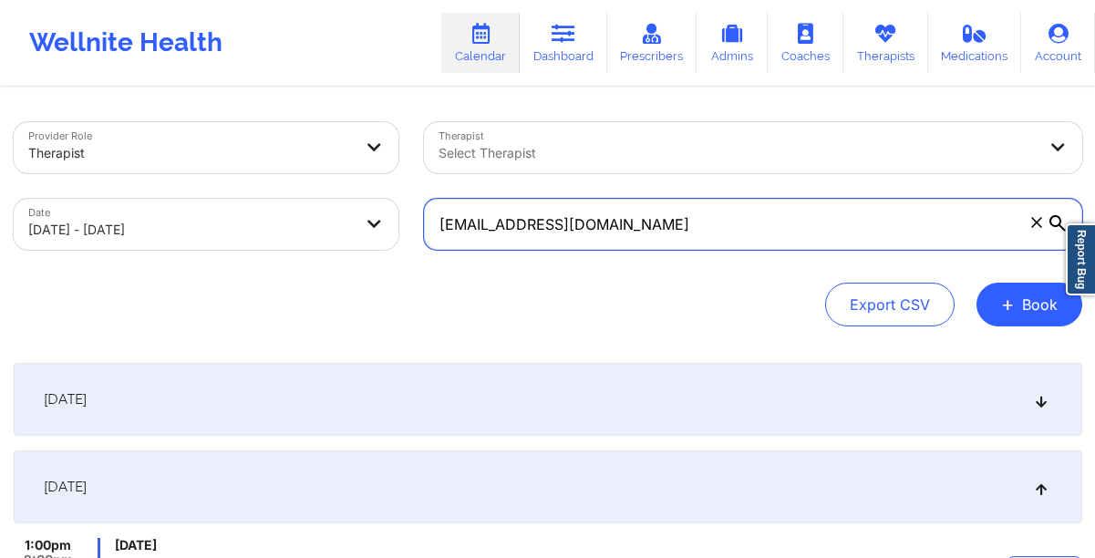
click at [1031, 226] on input "[EMAIL_ADDRESS][DOMAIN_NAME]" at bounding box center [753, 224] width 658 height 51
click at [943, 227] on input "text" at bounding box center [753, 224] width 658 height 51
paste input "[EMAIL_ADDRESS][DOMAIN_NAME]"
type input "[EMAIL_ADDRESS][DOMAIN_NAME]"
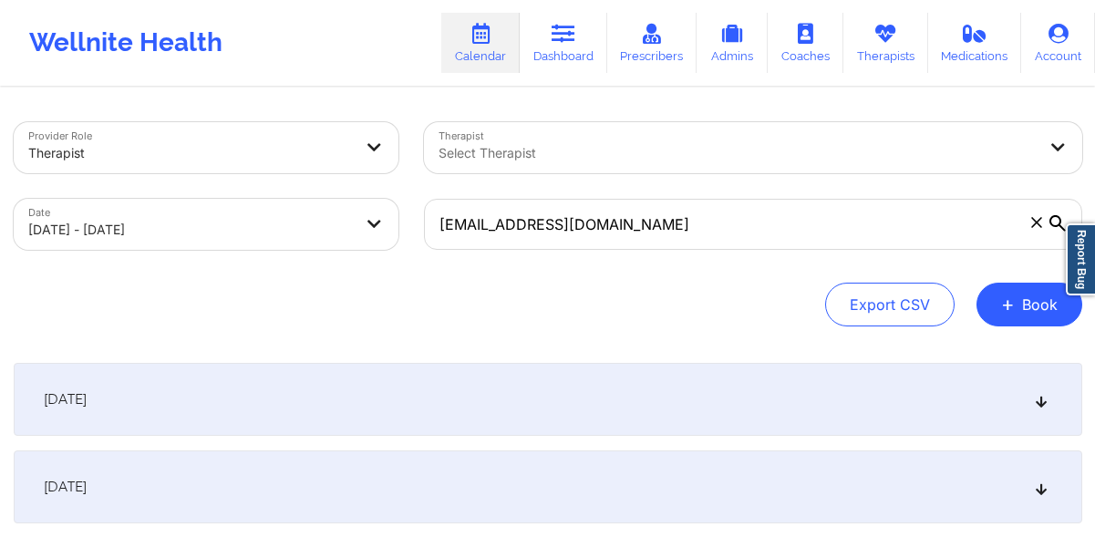
click at [346, 431] on div "[DATE]" at bounding box center [548, 399] width 1069 height 73
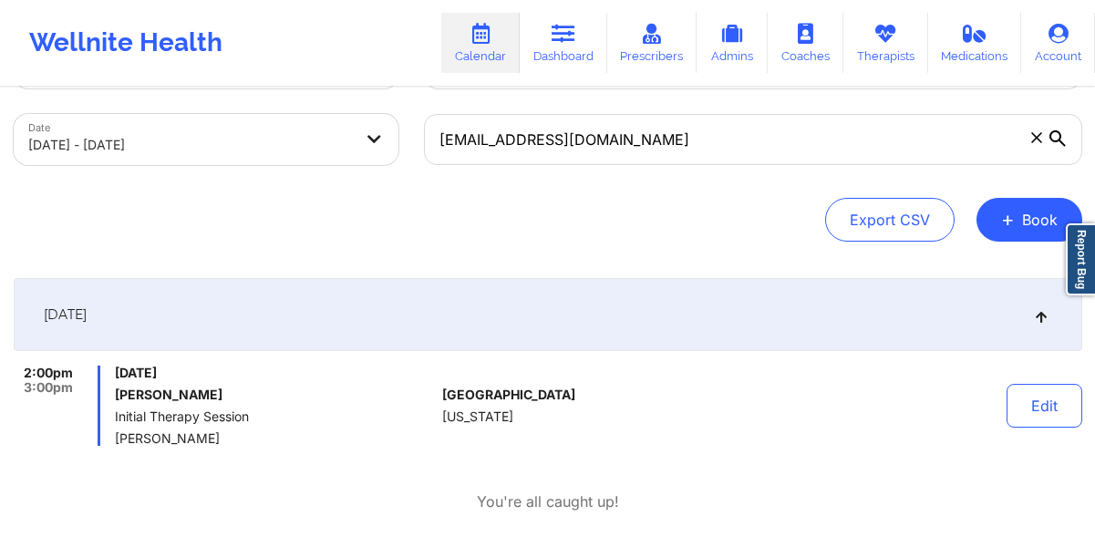
scroll to position [92, 0]
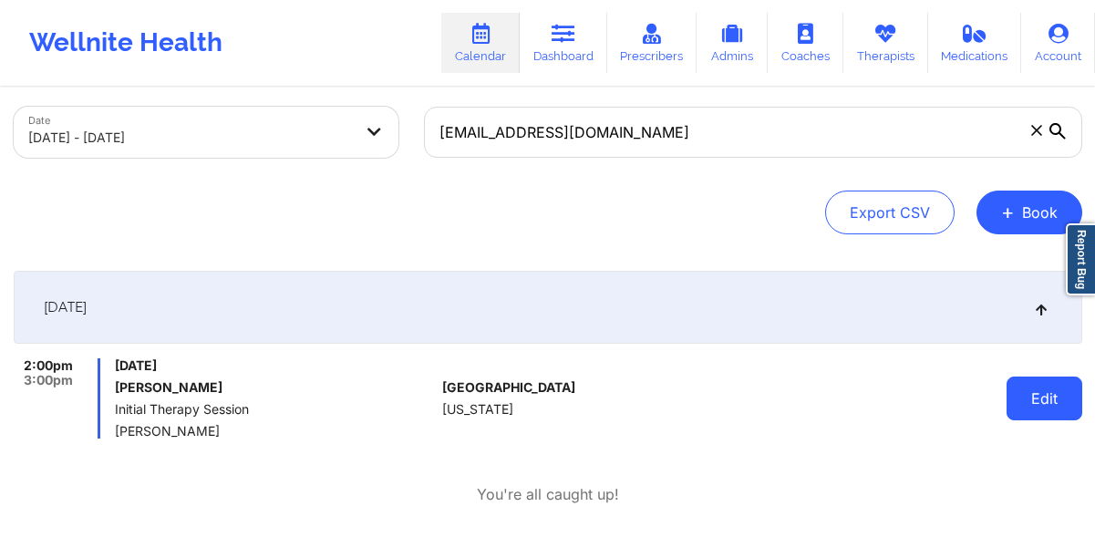
click at [1039, 399] on button "Edit" at bounding box center [1045, 399] width 76 height 44
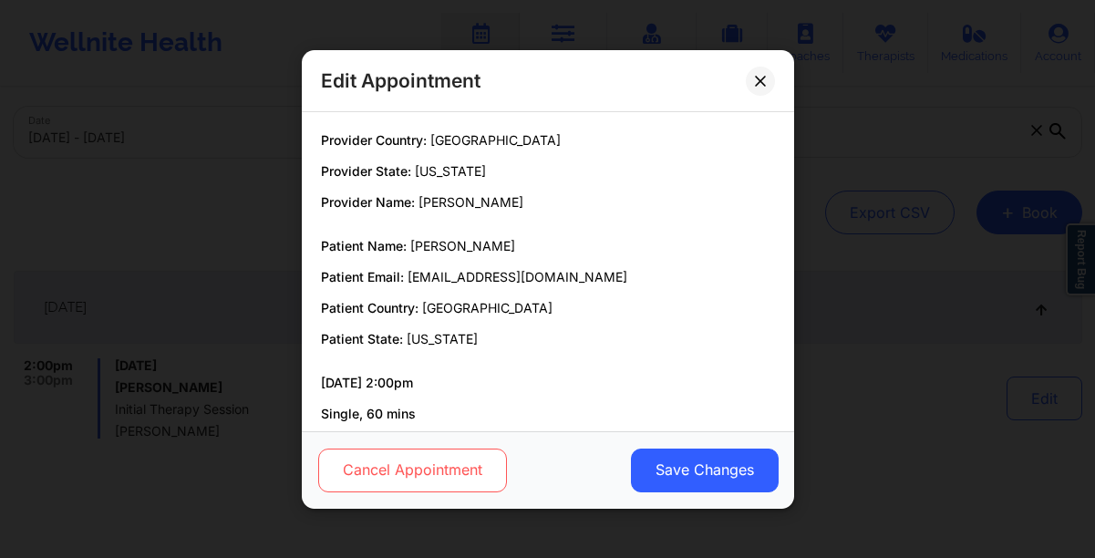
click at [373, 462] on button "Cancel Appointment" at bounding box center [411, 470] width 189 height 44
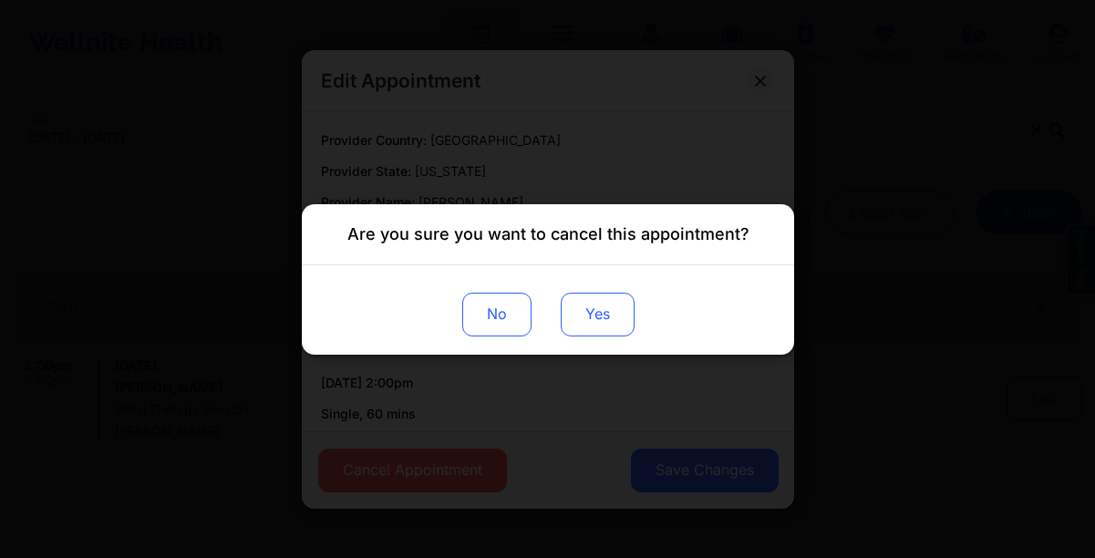
click at [587, 313] on button "Yes" at bounding box center [597, 314] width 74 height 44
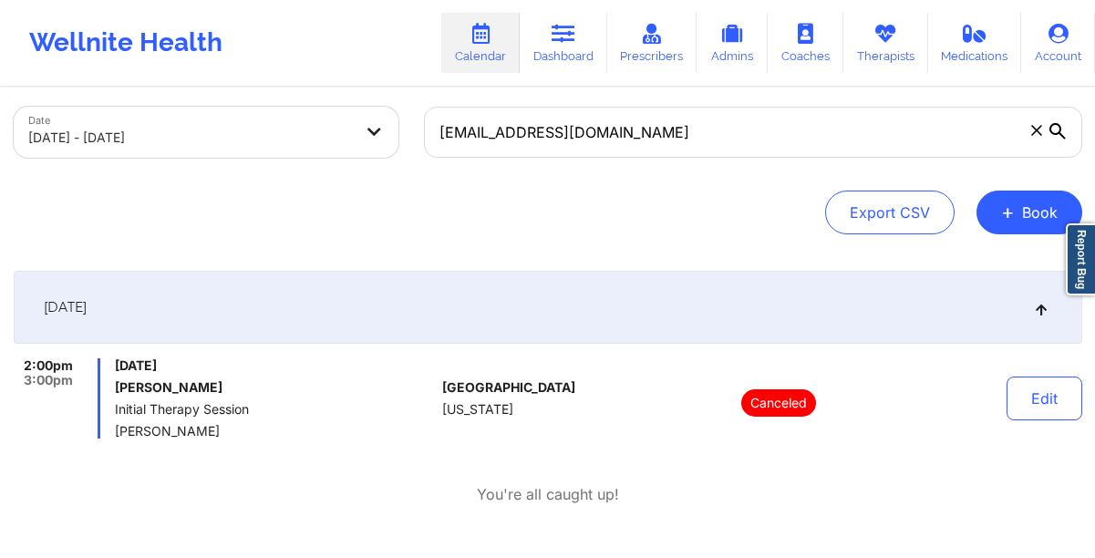
scroll to position [0, 0]
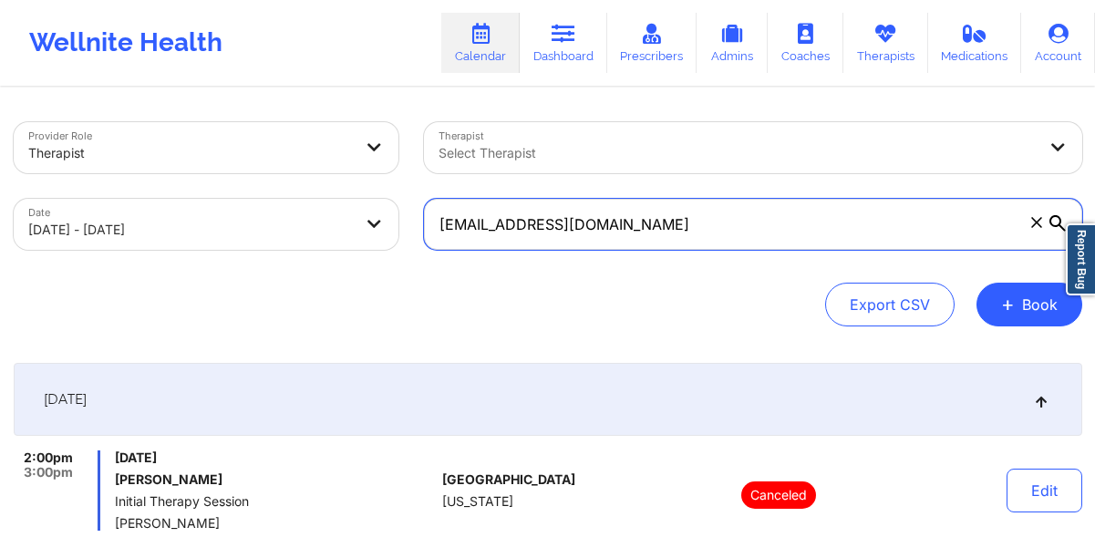
click at [1030, 232] on input "[EMAIL_ADDRESS][DOMAIN_NAME]" at bounding box center [753, 224] width 658 height 51
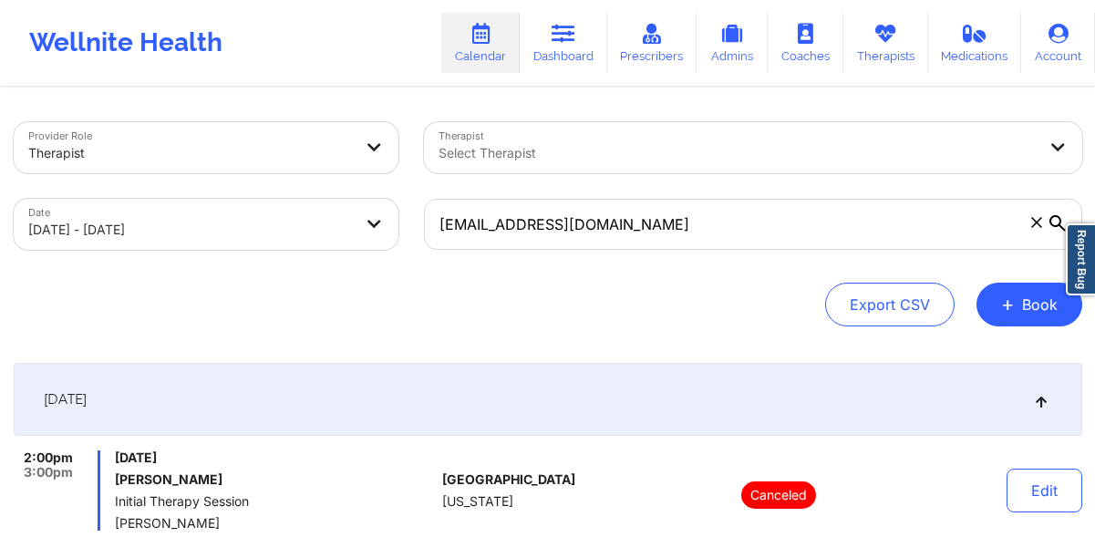
click at [1031, 227] on icon at bounding box center [1036, 222] width 10 height 10
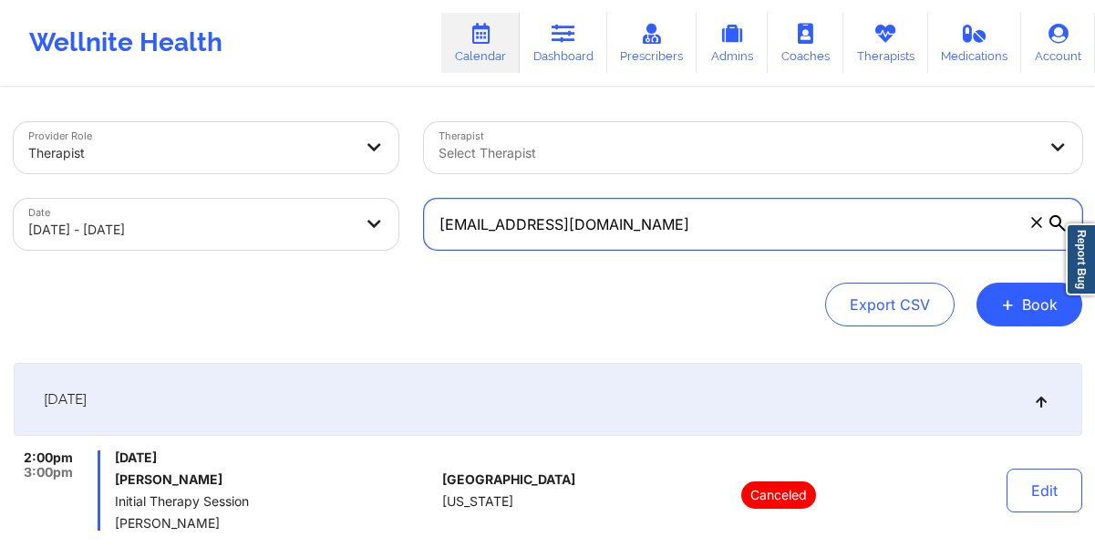
click at [1031, 227] on input "[EMAIL_ADDRESS][DOMAIN_NAME]" at bounding box center [753, 224] width 658 height 51
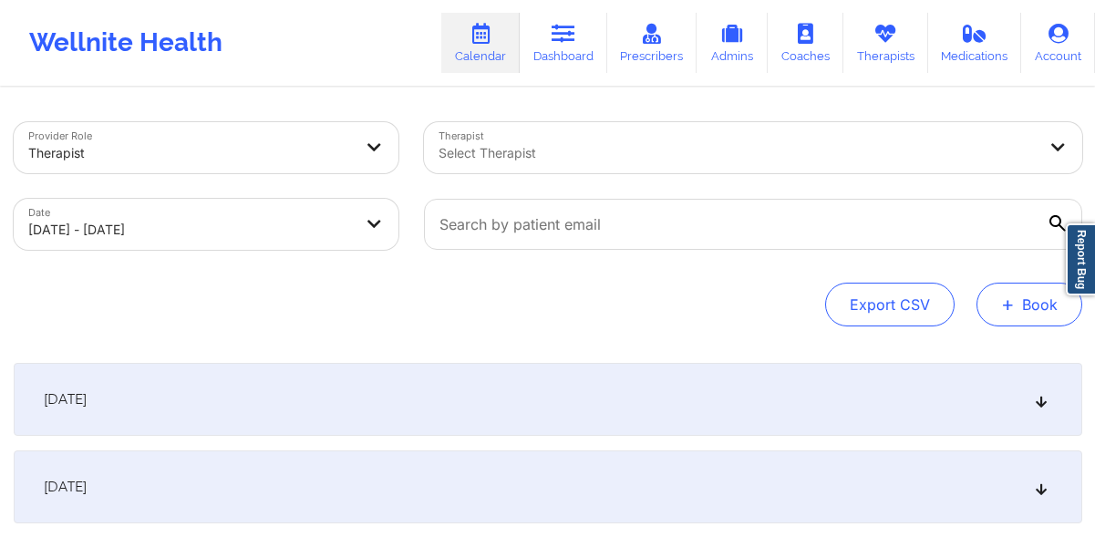
click at [1023, 295] on button "+ Book" at bounding box center [1030, 305] width 106 height 44
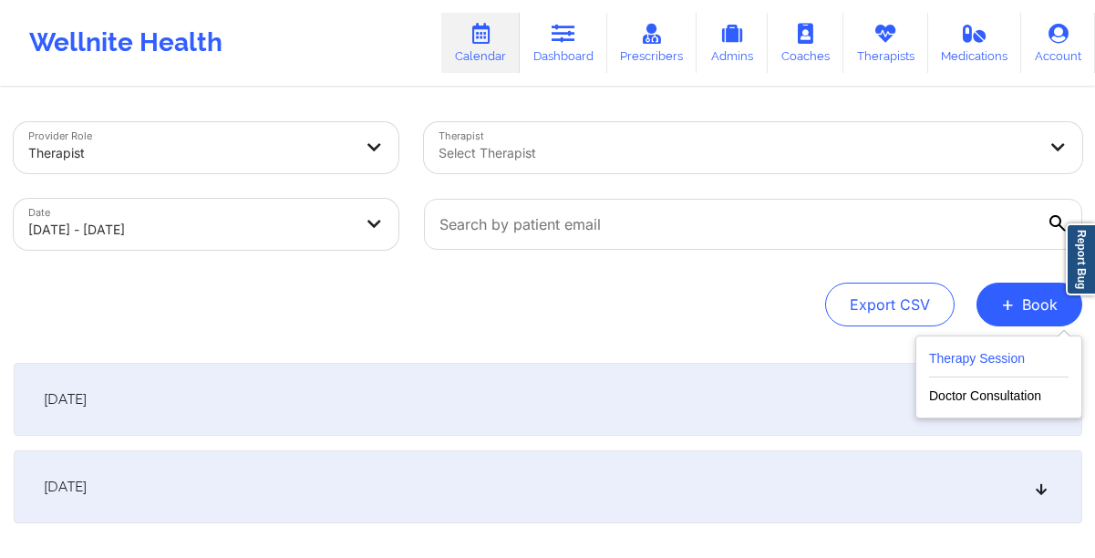
click at [974, 362] on button "Therapy Session" at bounding box center [999, 362] width 140 height 30
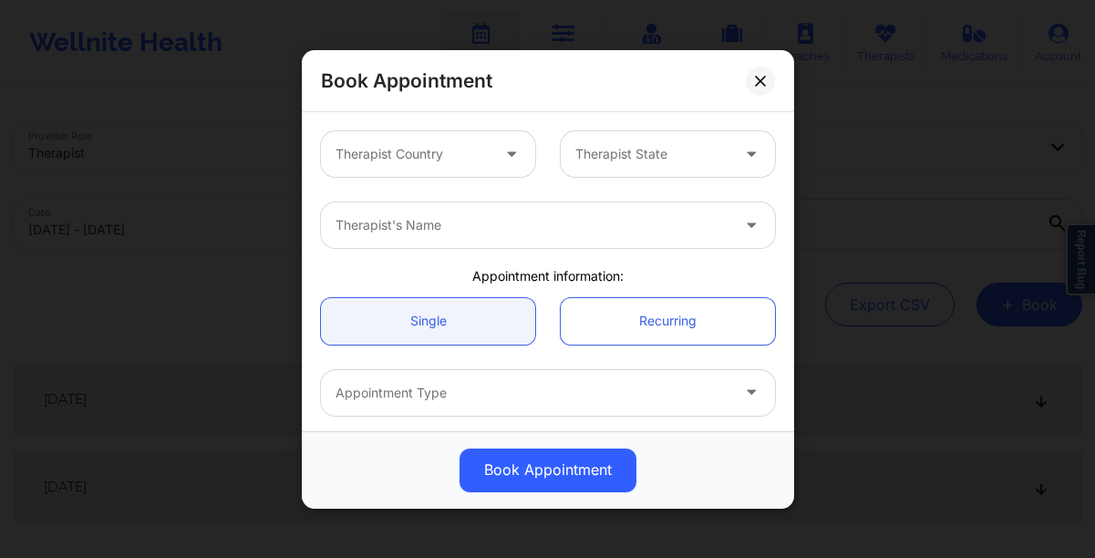
click at [436, 159] on div at bounding box center [413, 154] width 154 height 22
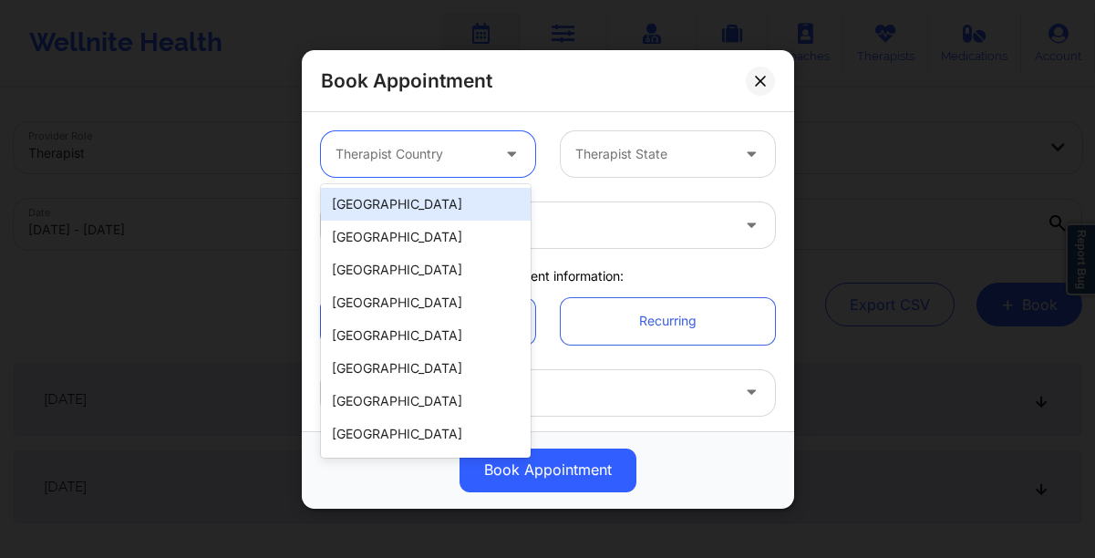
click at [394, 210] on div "[GEOGRAPHIC_DATA]" at bounding box center [426, 204] width 210 height 33
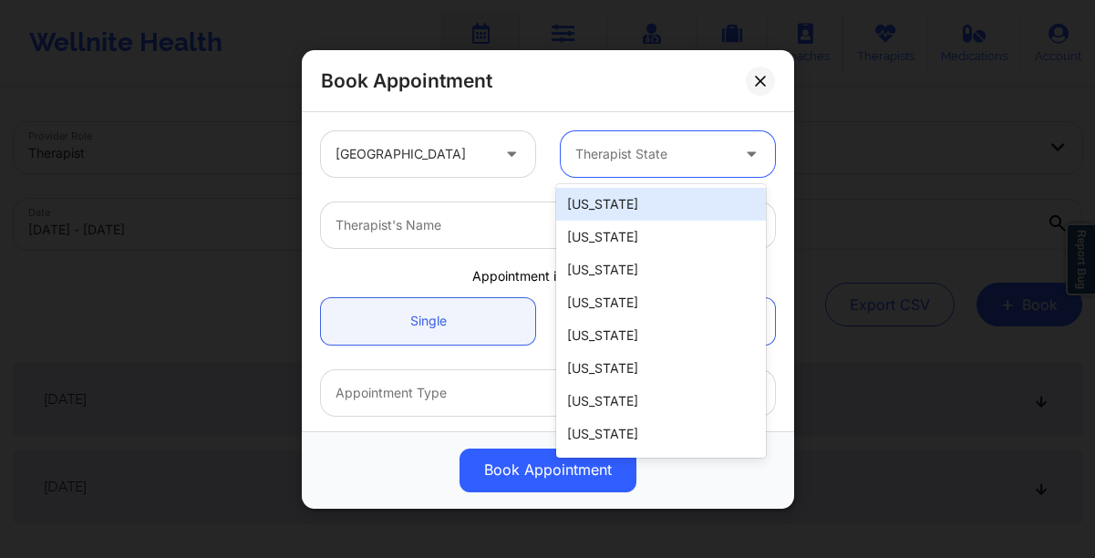
click at [651, 158] on div at bounding box center [652, 154] width 154 height 22
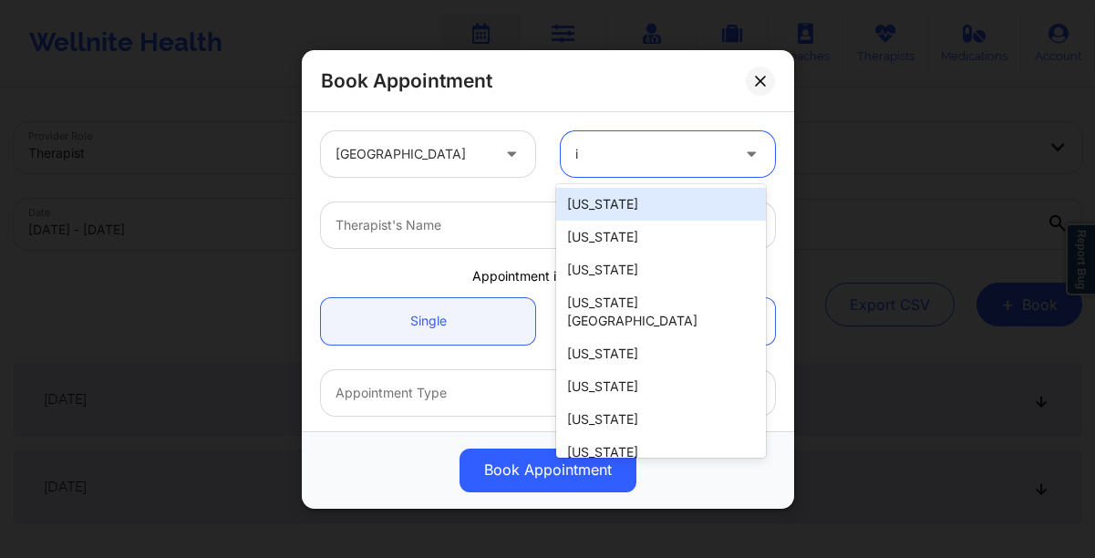
type input "in"
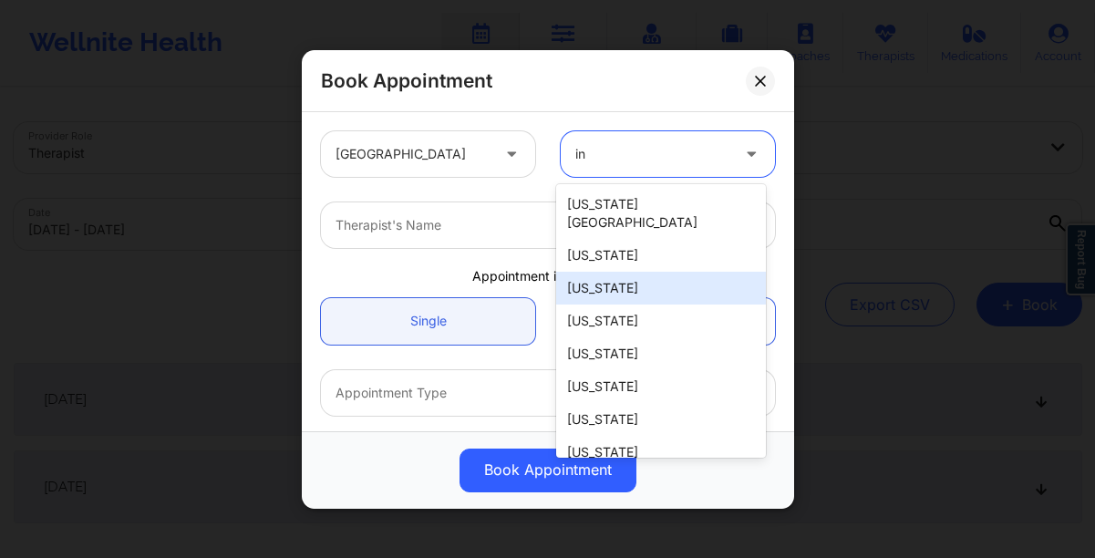
click at [630, 272] on div "[US_STATE]" at bounding box center [661, 288] width 210 height 33
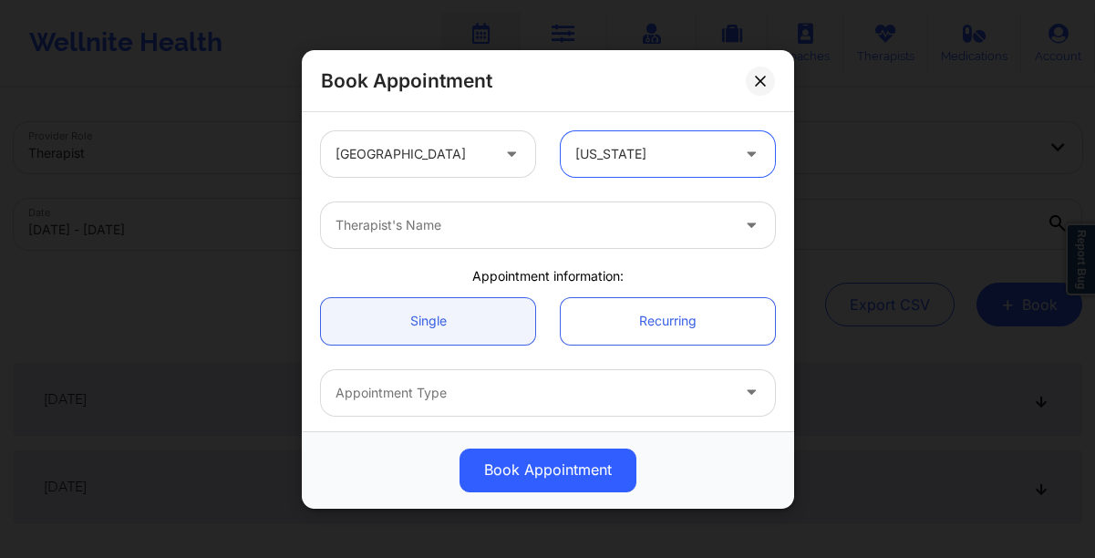
click at [514, 230] on div at bounding box center [533, 225] width 394 height 22
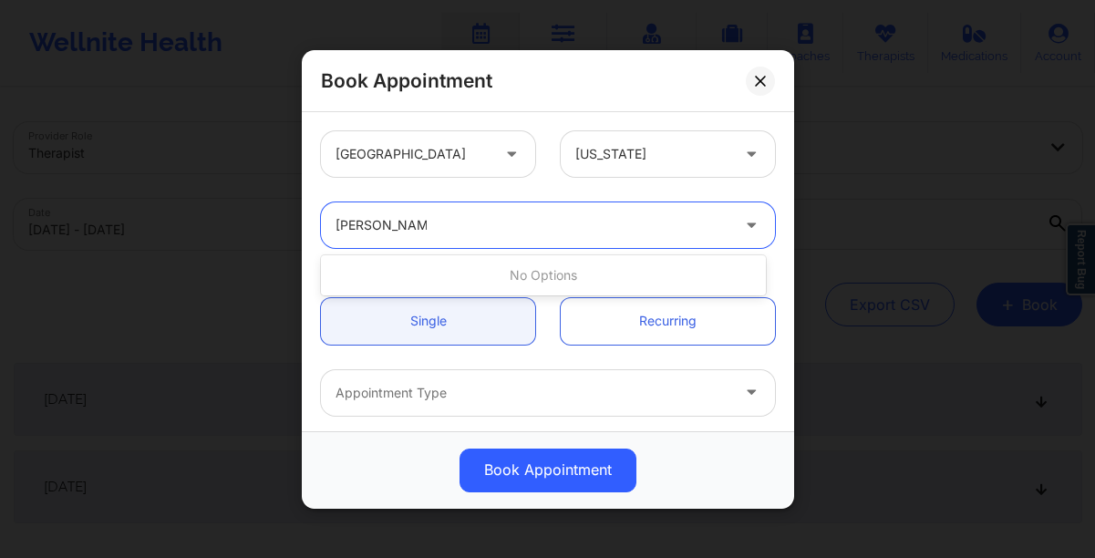
type input "ronke"
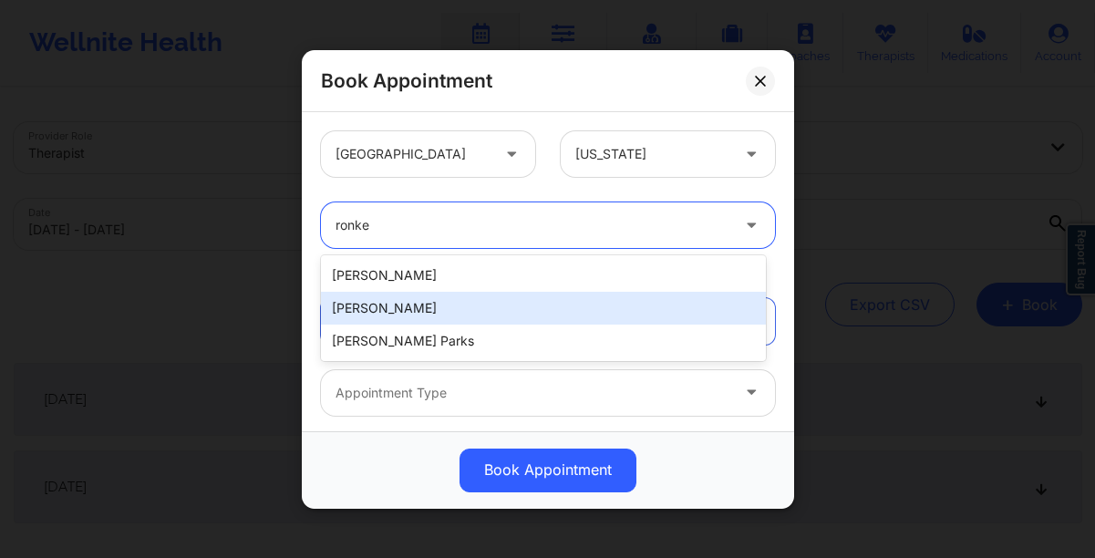
click at [467, 317] on div "[PERSON_NAME]" at bounding box center [543, 308] width 445 height 33
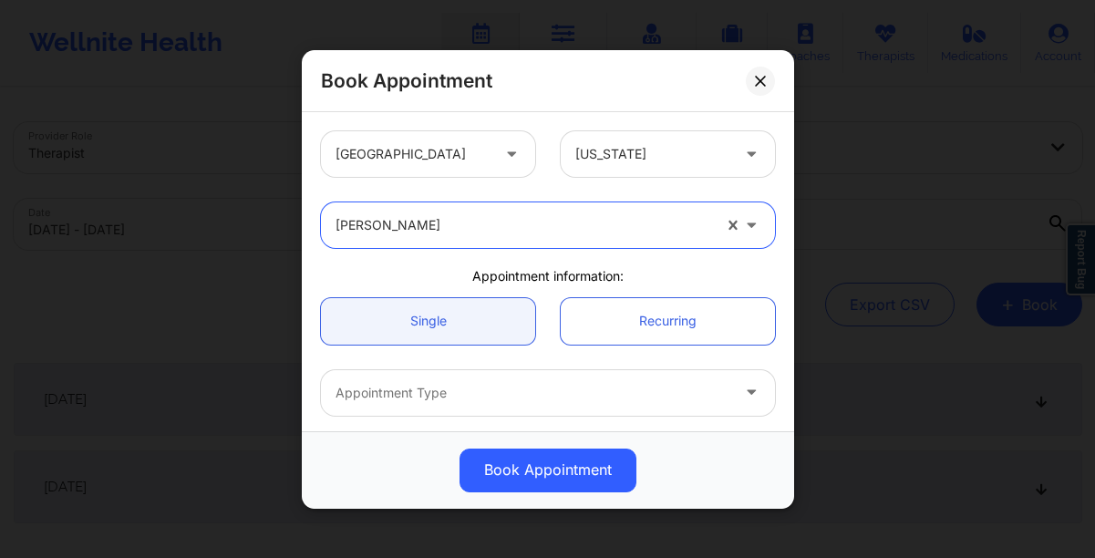
click at [467, 317] on link "Single" at bounding box center [428, 320] width 214 height 47
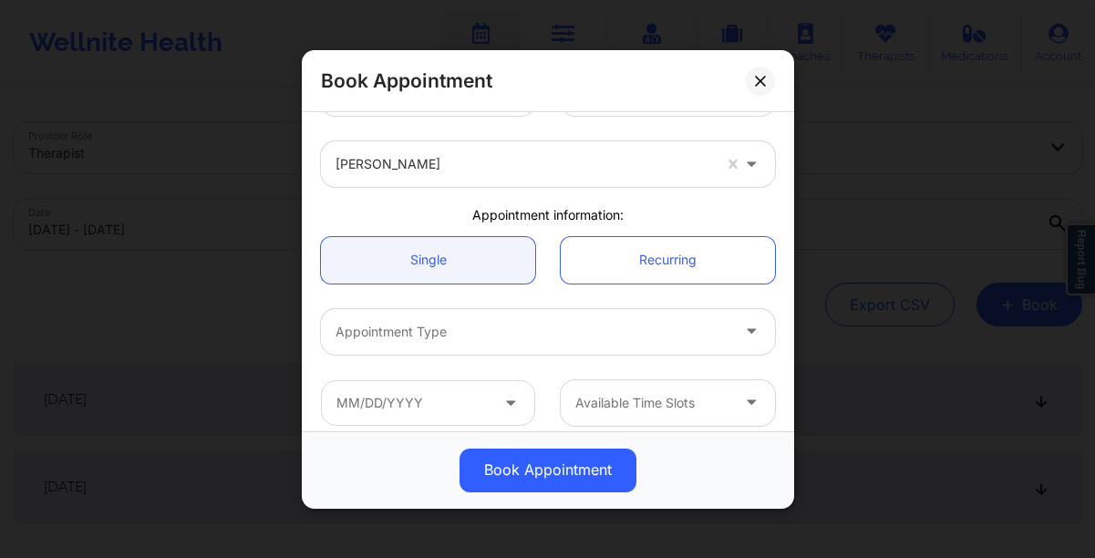
scroll to position [86, 0]
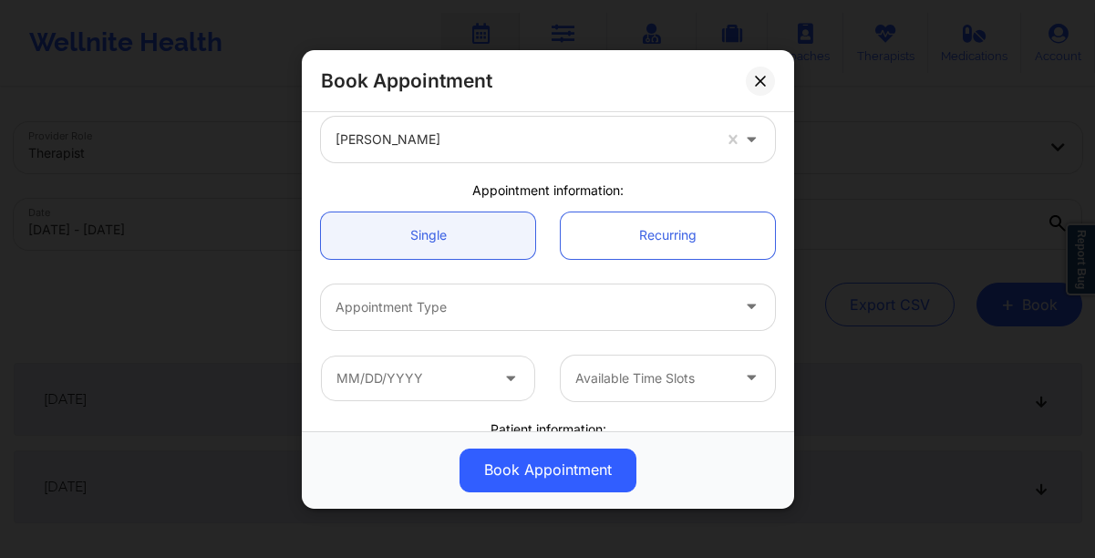
click at [470, 311] on div at bounding box center [533, 307] width 394 height 22
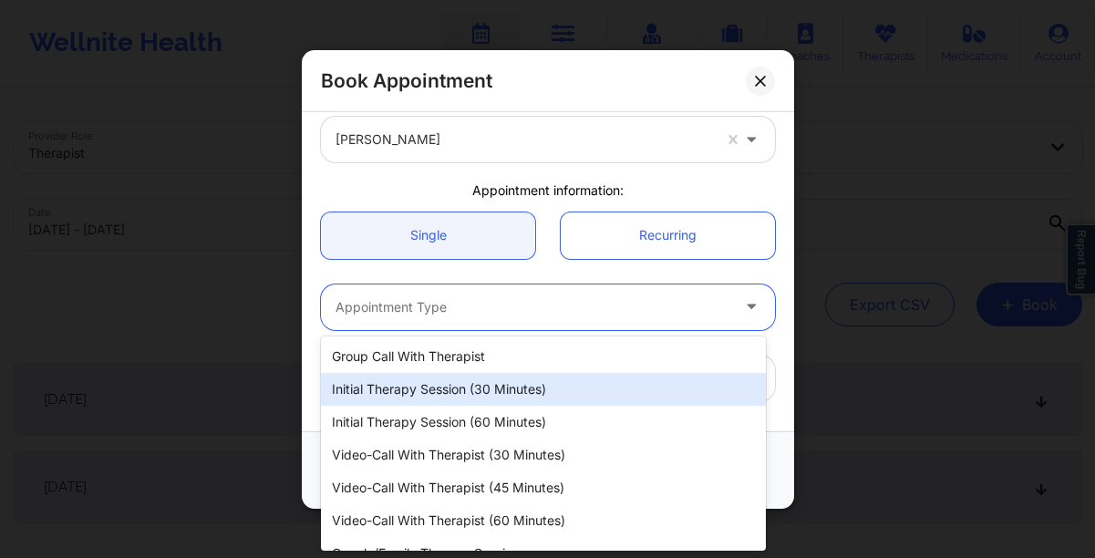
click at [422, 392] on div "Initial Therapy Session (30 minutes)" at bounding box center [543, 389] width 445 height 33
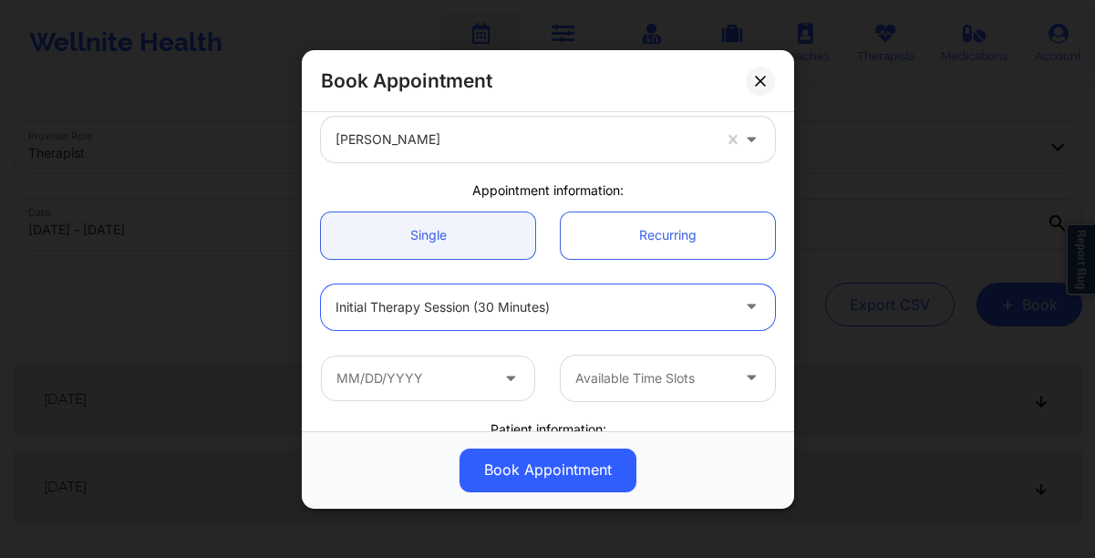
click at [508, 380] on icon at bounding box center [510, 375] width 18 height 16
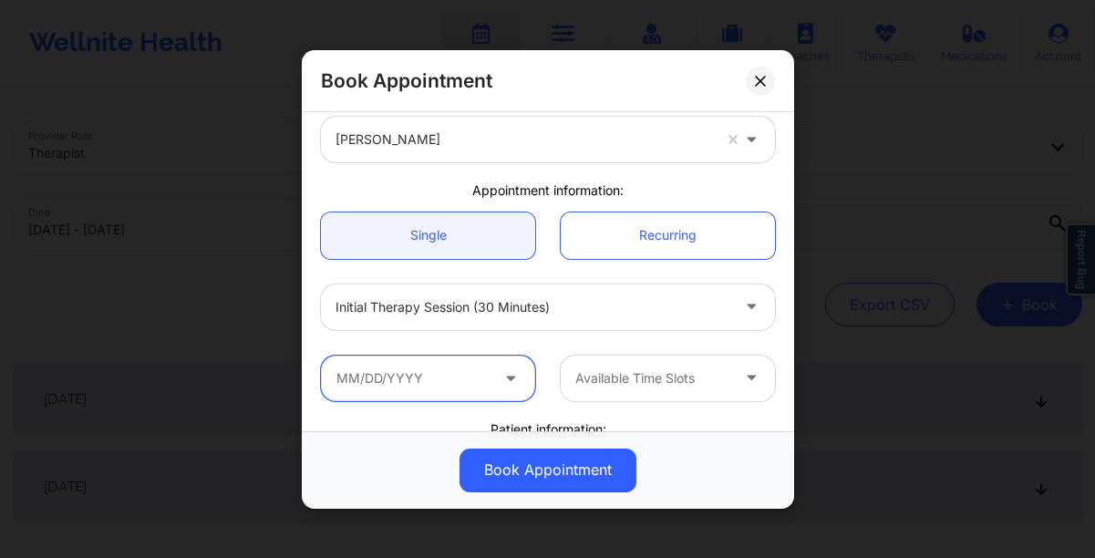
click at [459, 376] on input "text" at bounding box center [428, 378] width 214 height 46
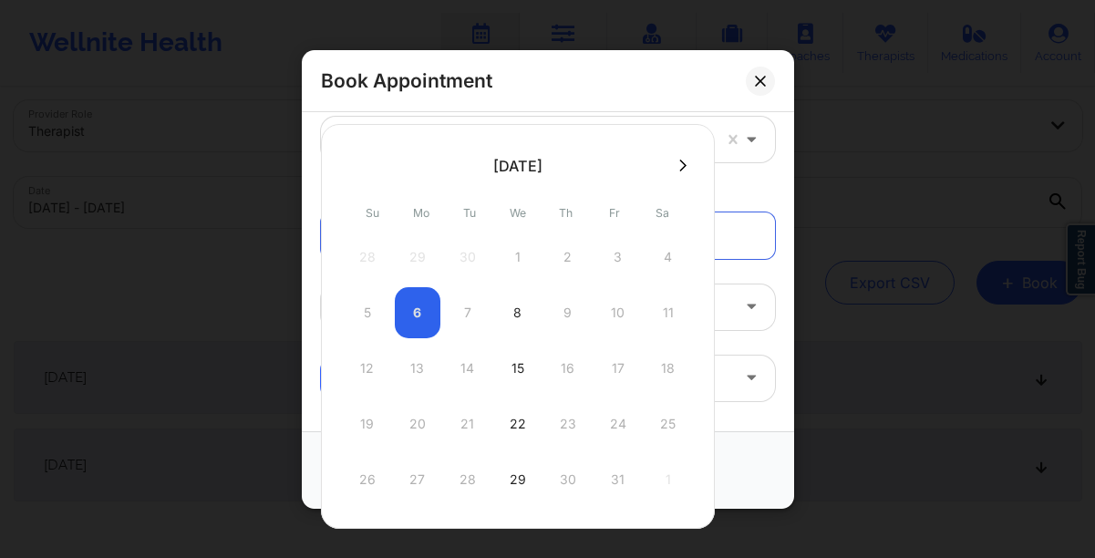
scroll to position [25, 0]
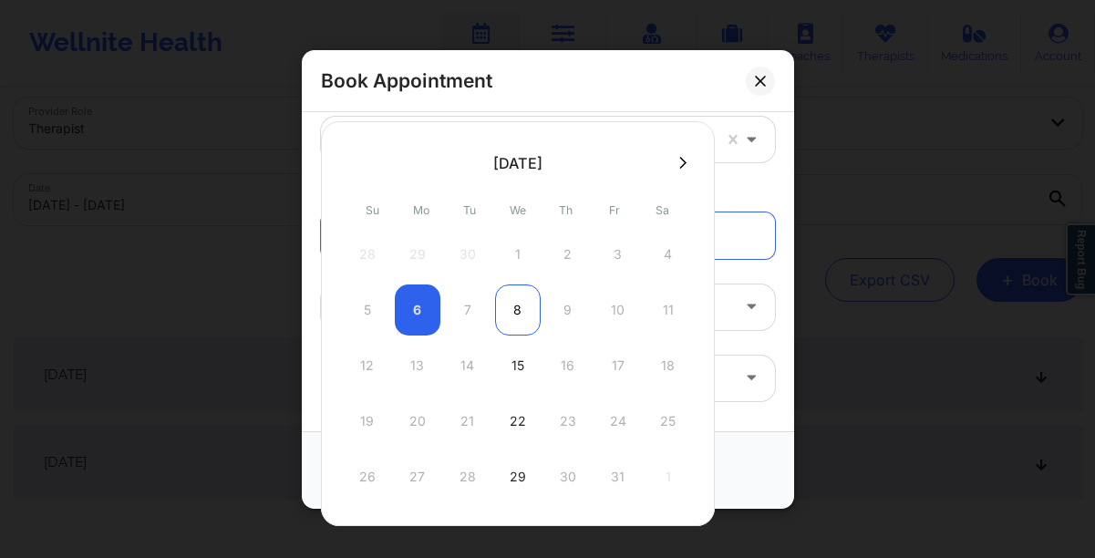
click at [513, 307] on div "8" at bounding box center [518, 309] width 46 height 51
type input "[DATE]"
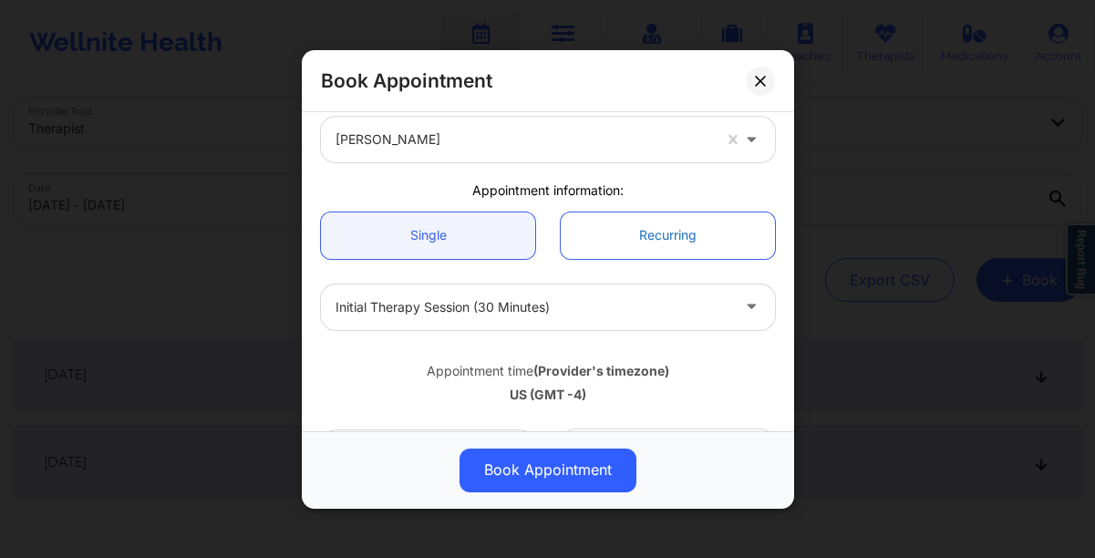
click at [674, 232] on link "Recurring" at bounding box center [668, 235] width 214 height 47
click at [443, 242] on link "Single" at bounding box center [428, 235] width 214 height 47
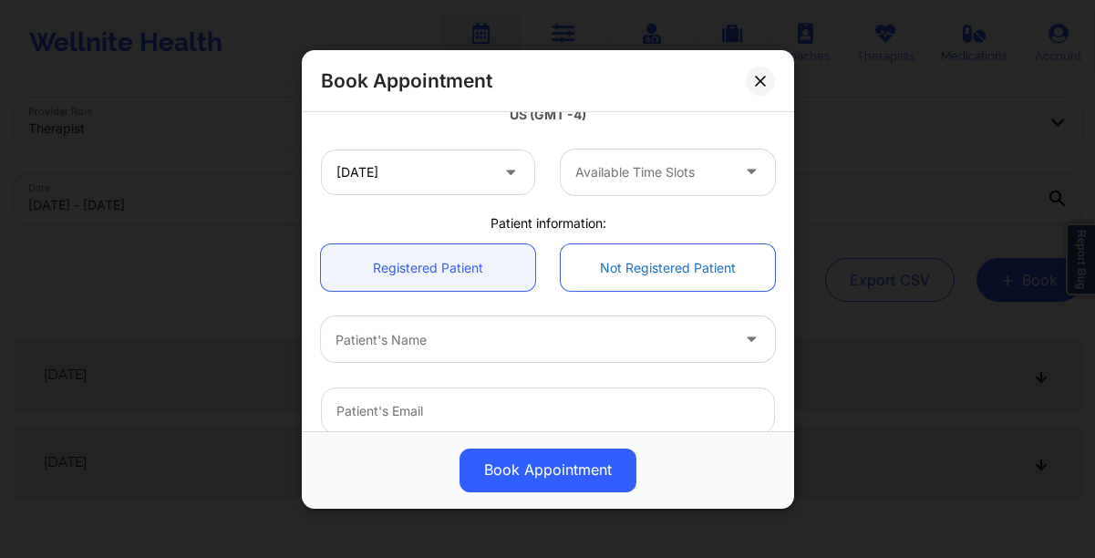
scroll to position [368, 0]
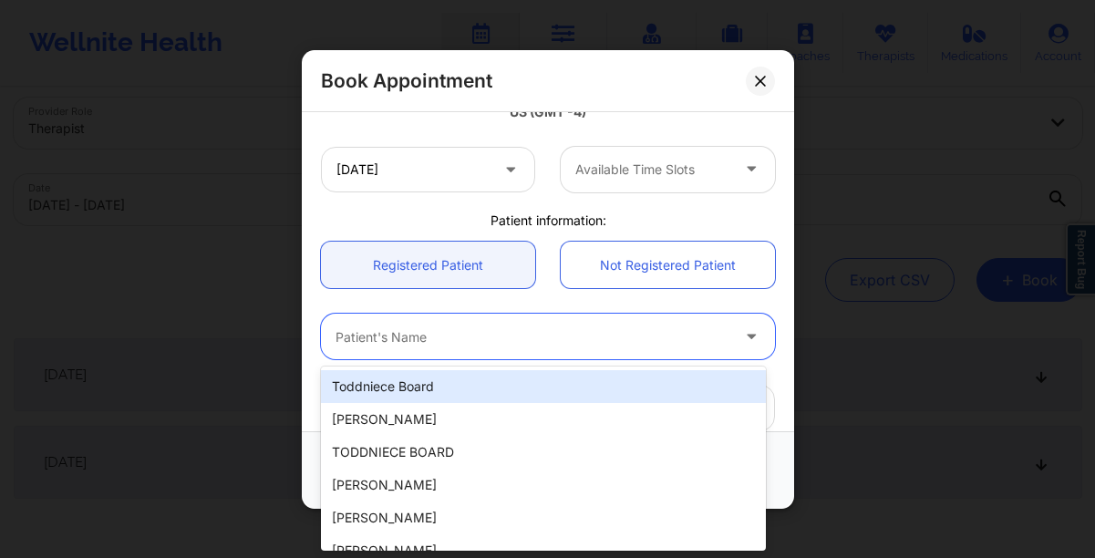
click at [374, 334] on div at bounding box center [533, 337] width 394 height 22
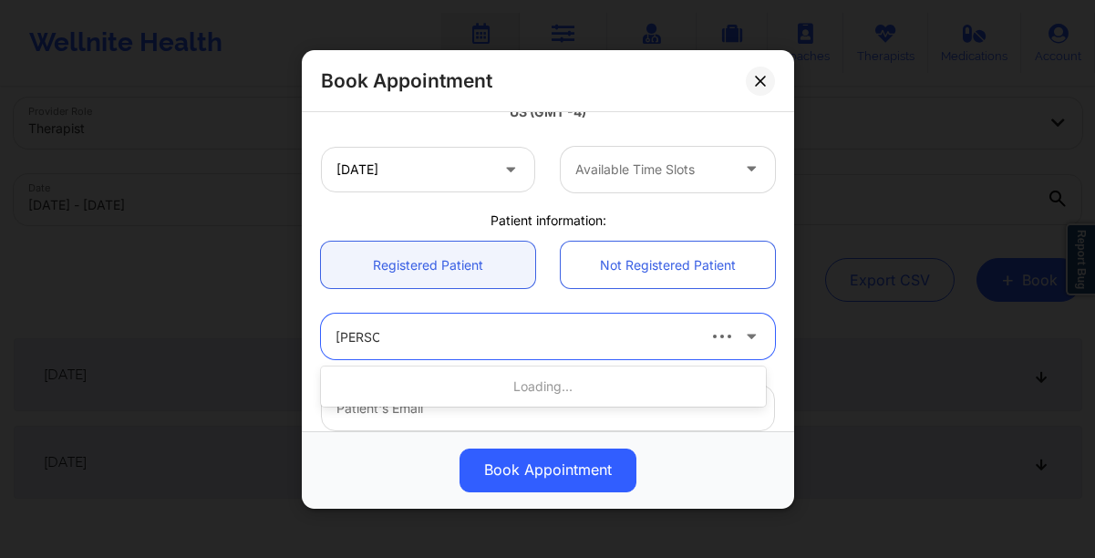
type input "[PERSON_NAME]"
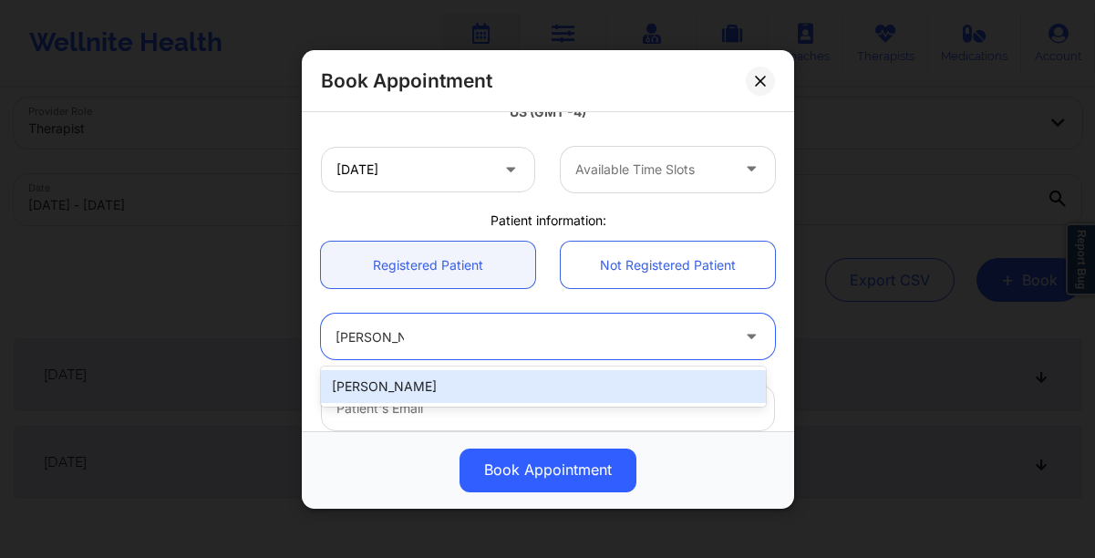
click at [357, 388] on div "[PERSON_NAME]" at bounding box center [543, 386] width 445 height 33
type input "[EMAIL_ADDRESS][DOMAIN_NAME]"
type input "2198091040"
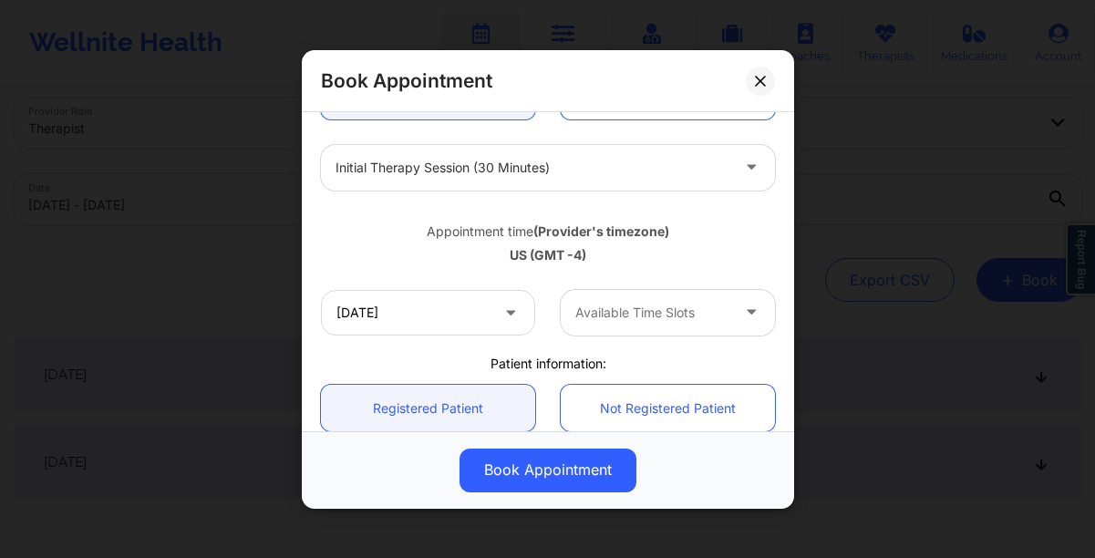
scroll to position [256, 0]
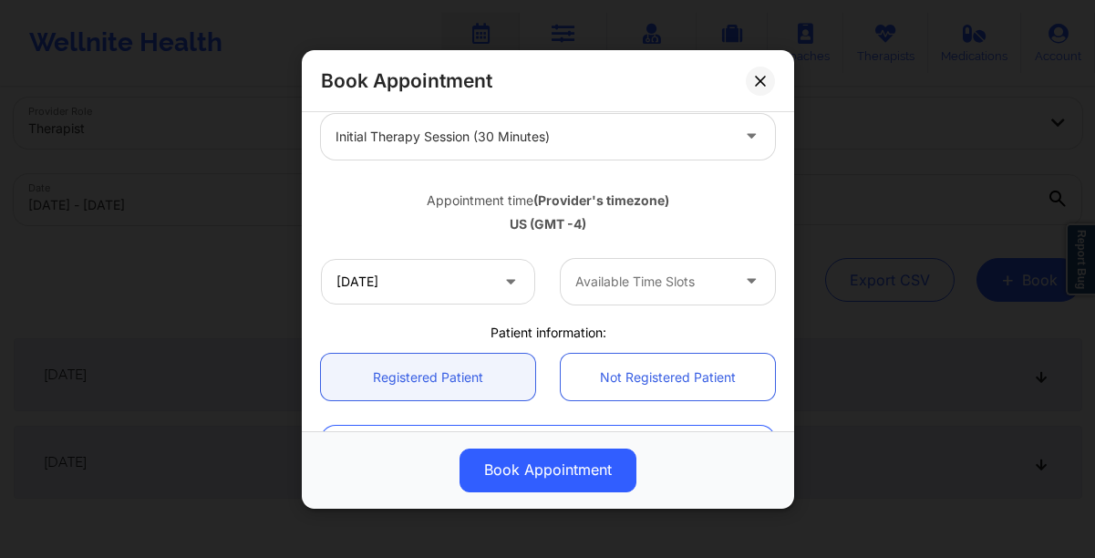
click at [626, 287] on div at bounding box center [652, 282] width 154 height 22
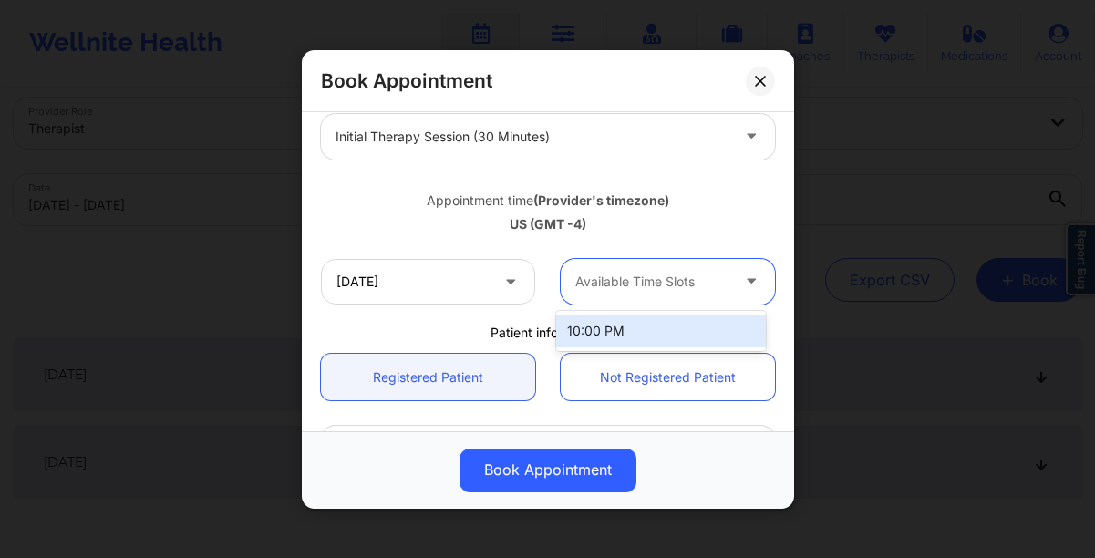
click at [672, 330] on div "10:00 PM" at bounding box center [661, 331] width 210 height 33
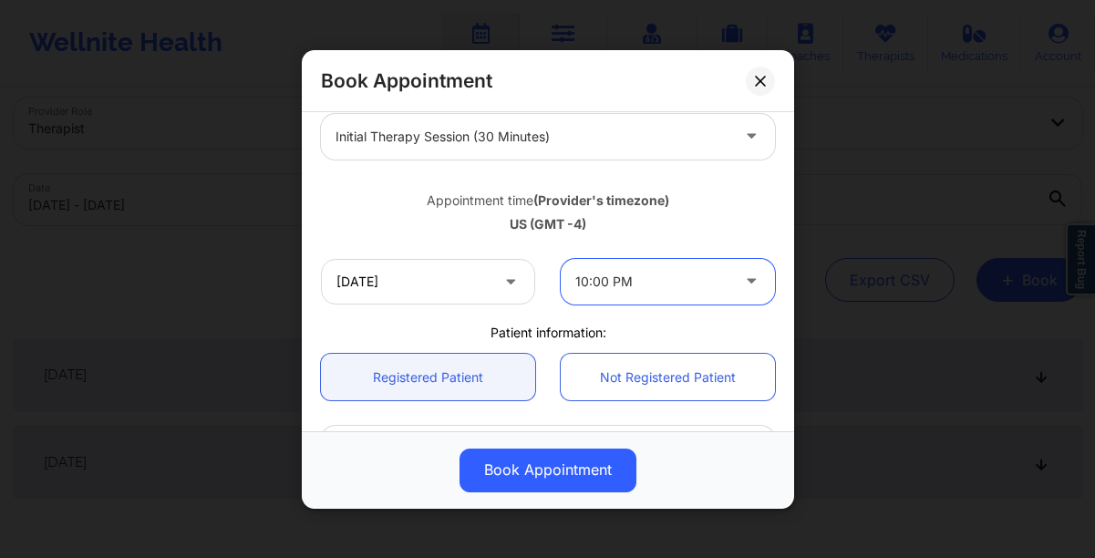
click at [676, 330] on div "Patient information:" at bounding box center [548, 332] width 480 height 18
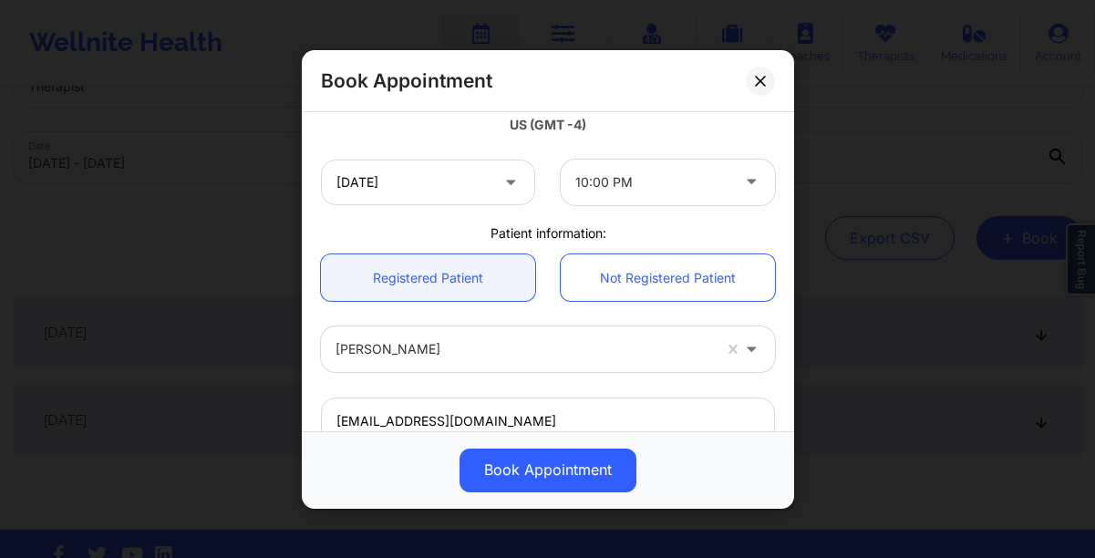
scroll to position [627, 0]
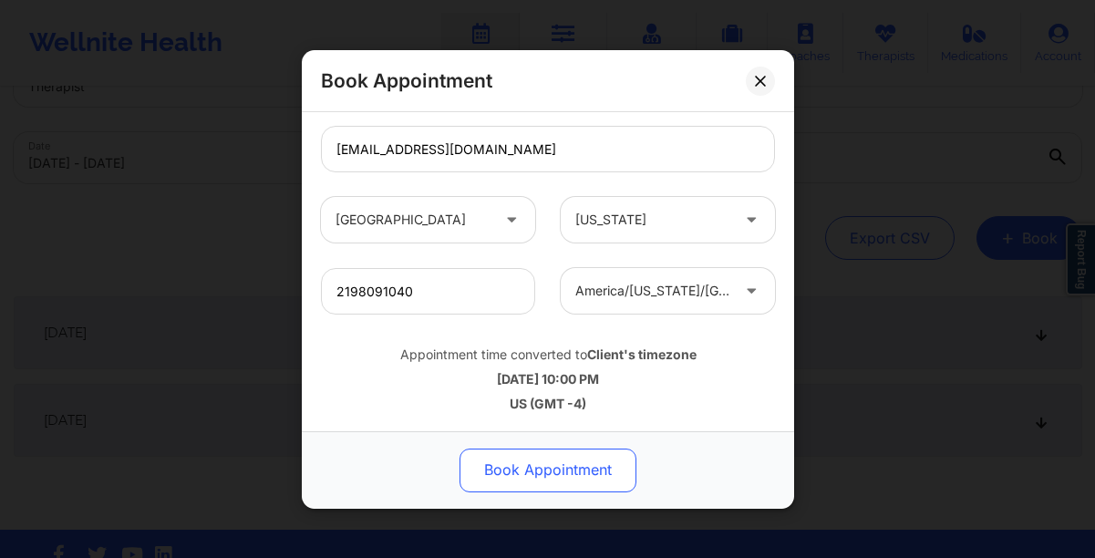
click at [502, 457] on button "Book Appointment" at bounding box center [548, 470] width 177 height 44
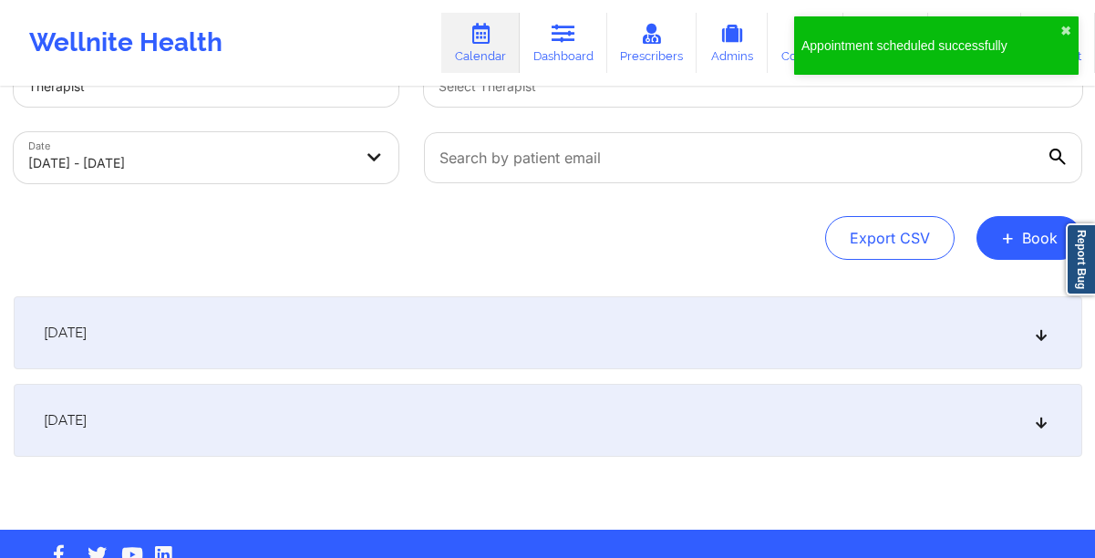
click at [223, 324] on div "[DATE]" at bounding box center [548, 332] width 1069 height 73
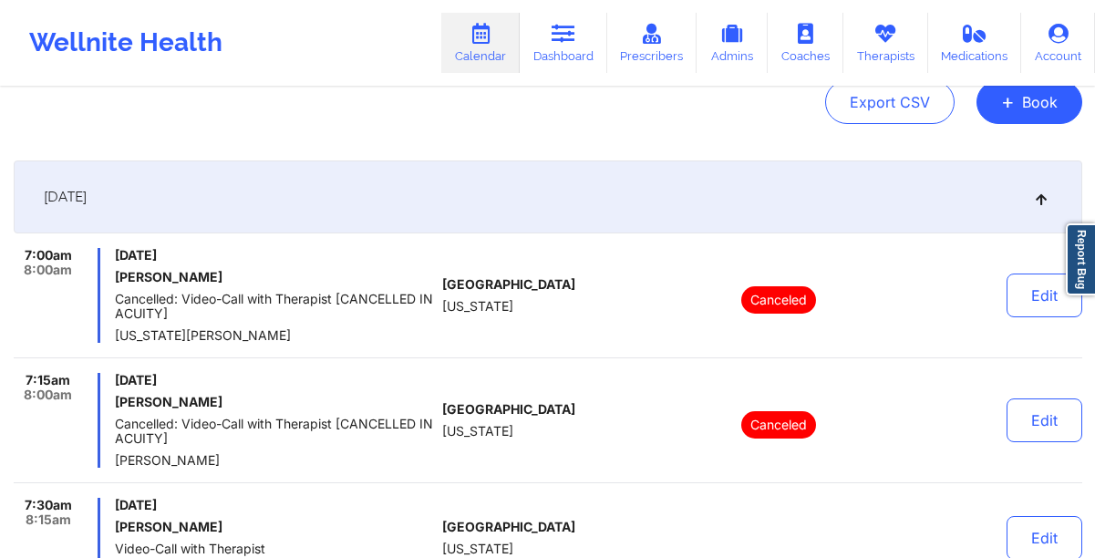
scroll to position [0, 0]
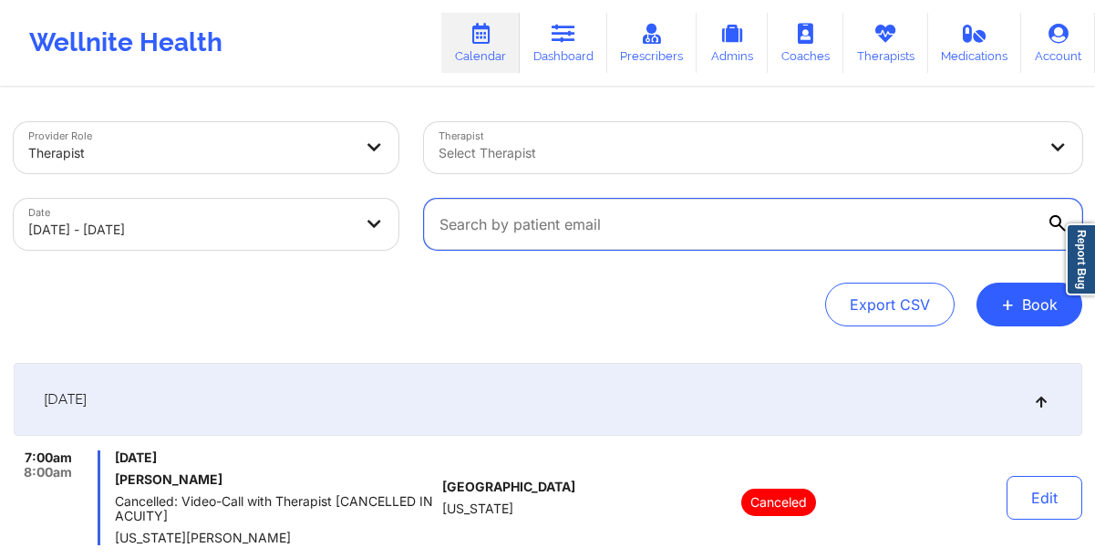
click at [560, 231] on input "text" at bounding box center [753, 224] width 658 height 51
paste input "[EMAIL_ADDRESS][DOMAIN_NAME]"
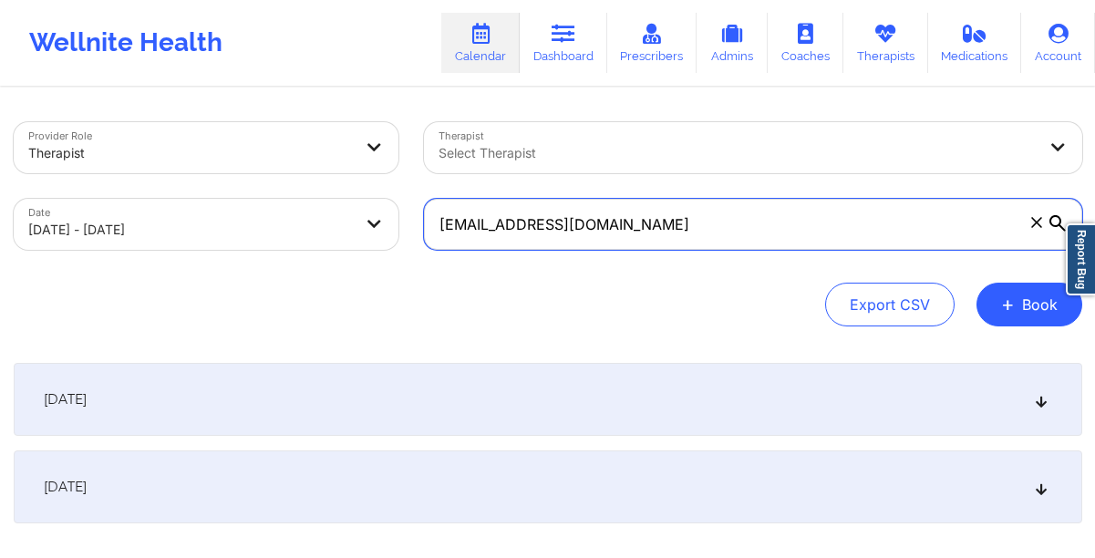
type input "[EMAIL_ADDRESS][DOMAIN_NAME]"
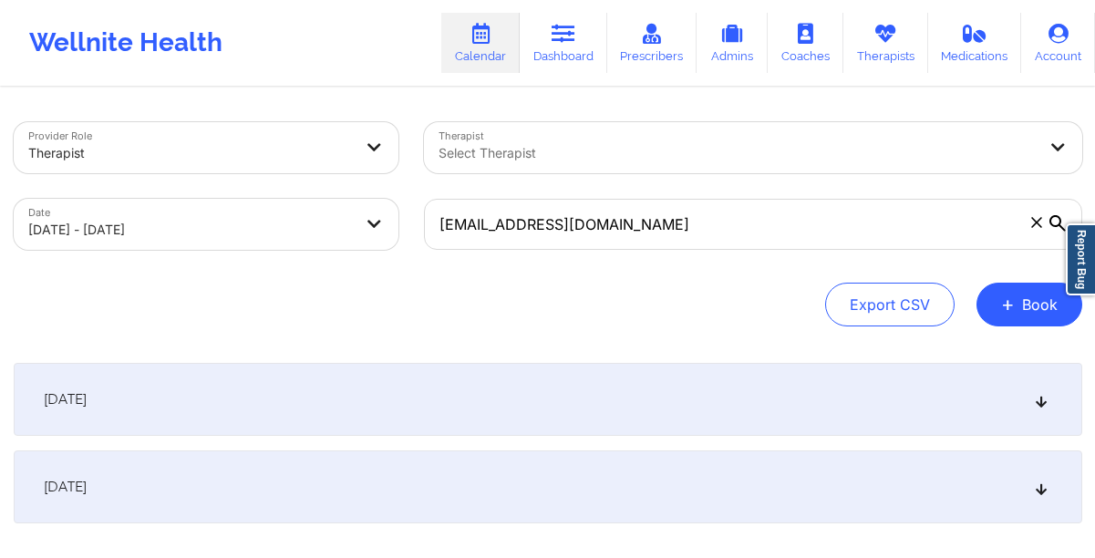
click at [471, 419] on div "[DATE]" at bounding box center [548, 399] width 1069 height 73
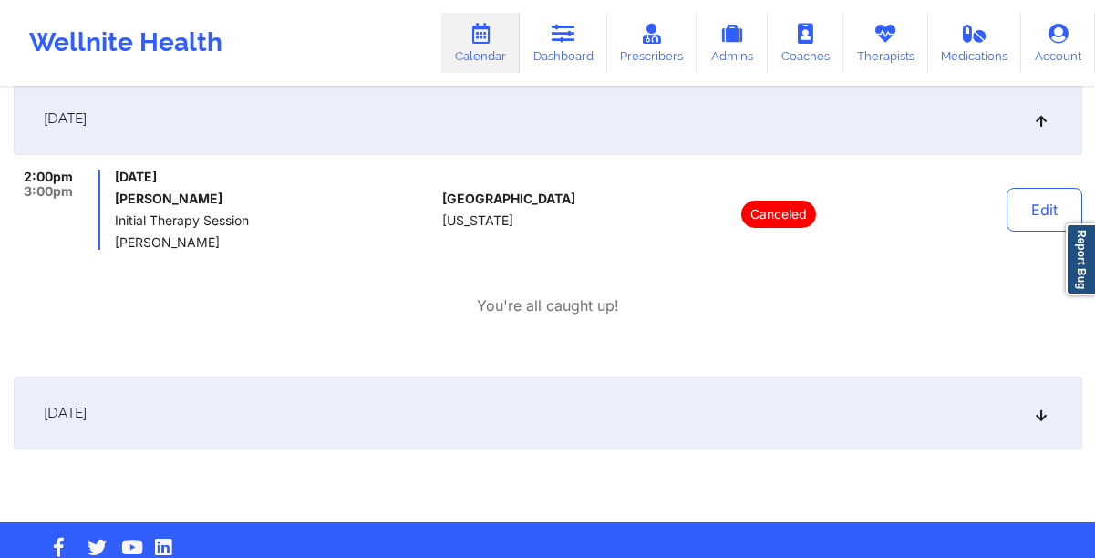
scroll to position [284, 0]
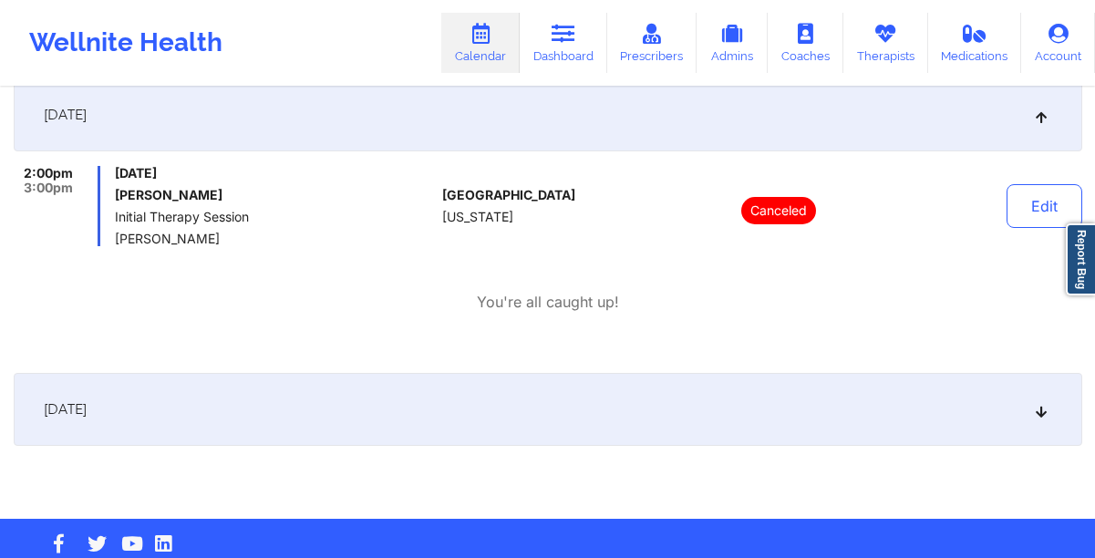
click at [625, 393] on div "[DATE]" at bounding box center [548, 409] width 1069 height 73
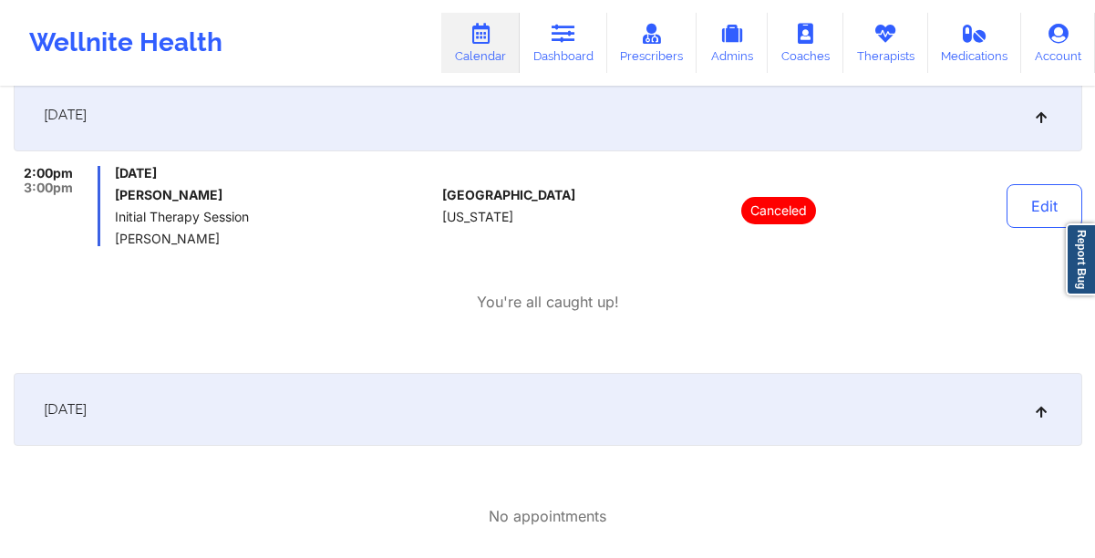
scroll to position [0, 0]
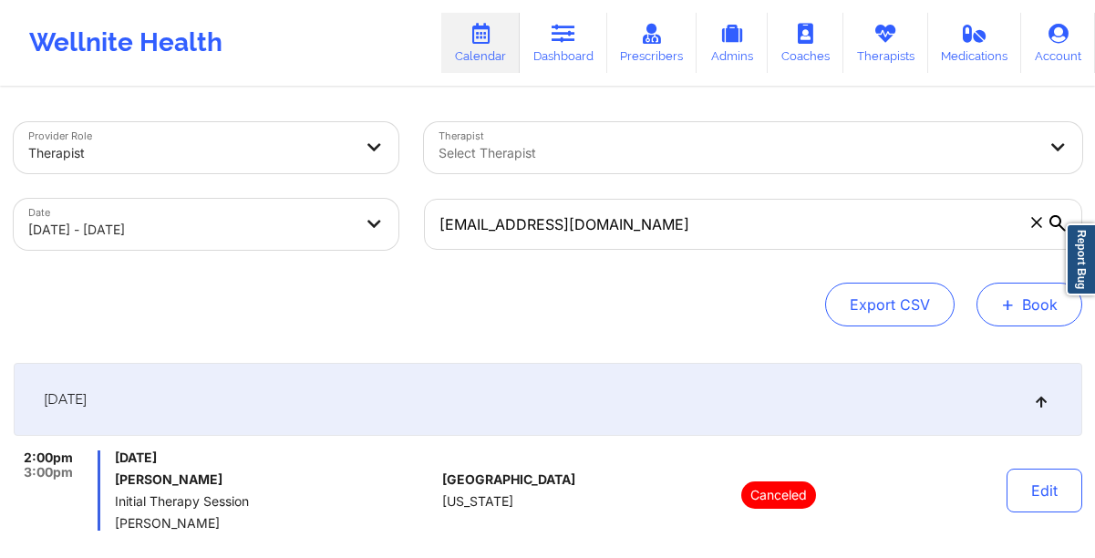
click at [994, 305] on button "+ Book" at bounding box center [1030, 305] width 106 height 44
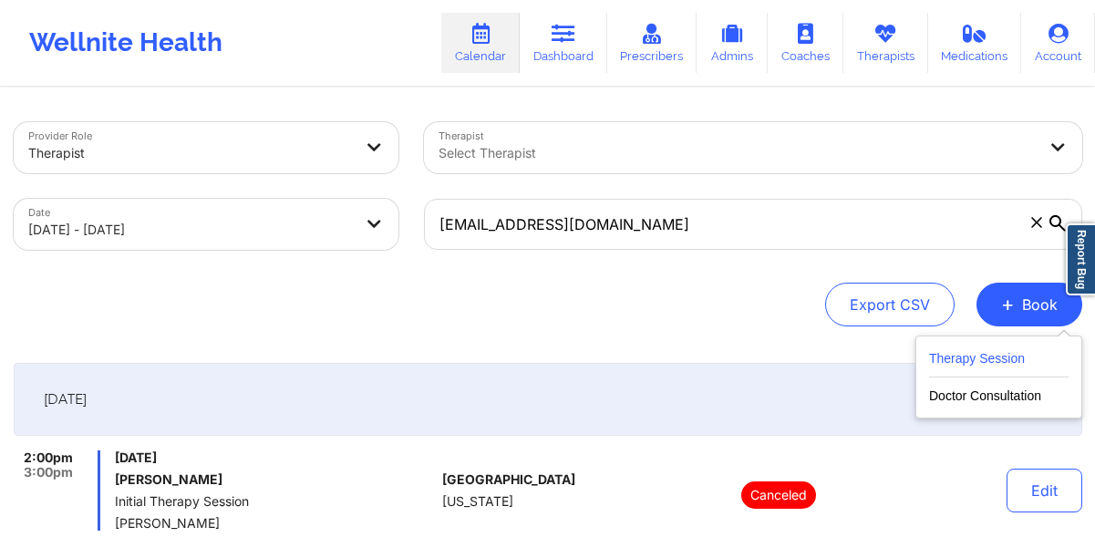
click at [992, 348] on button "Therapy Session" at bounding box center [999, 362] width 140 height 30
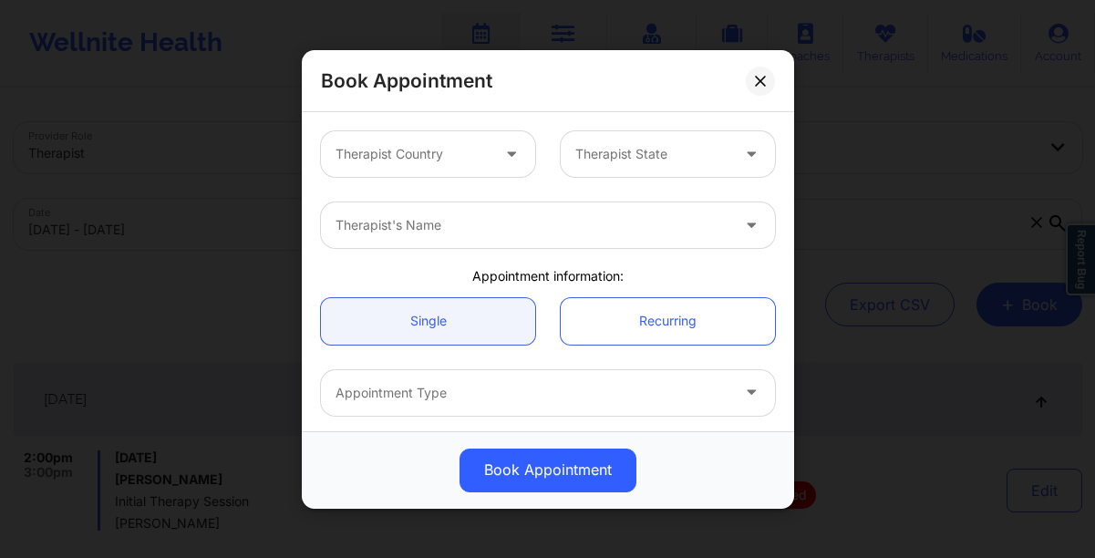
click at [403, 157] on div at bounding box center [413, 154] width 154 height 22
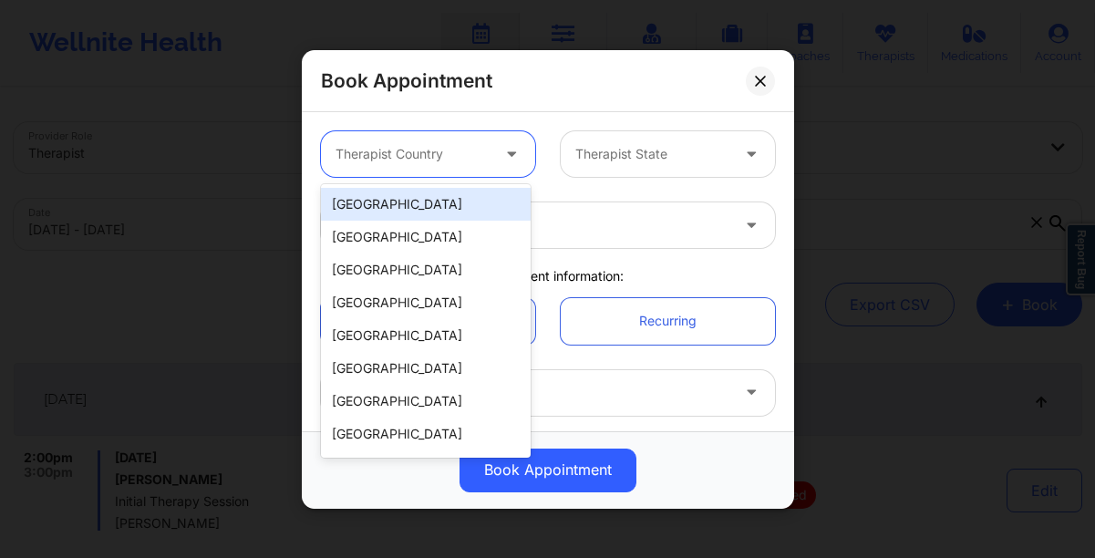
click at [381, 206] on div "[GEOGRAPHIC_DATA]" at bounding box center [426, 204] width 210 height 33
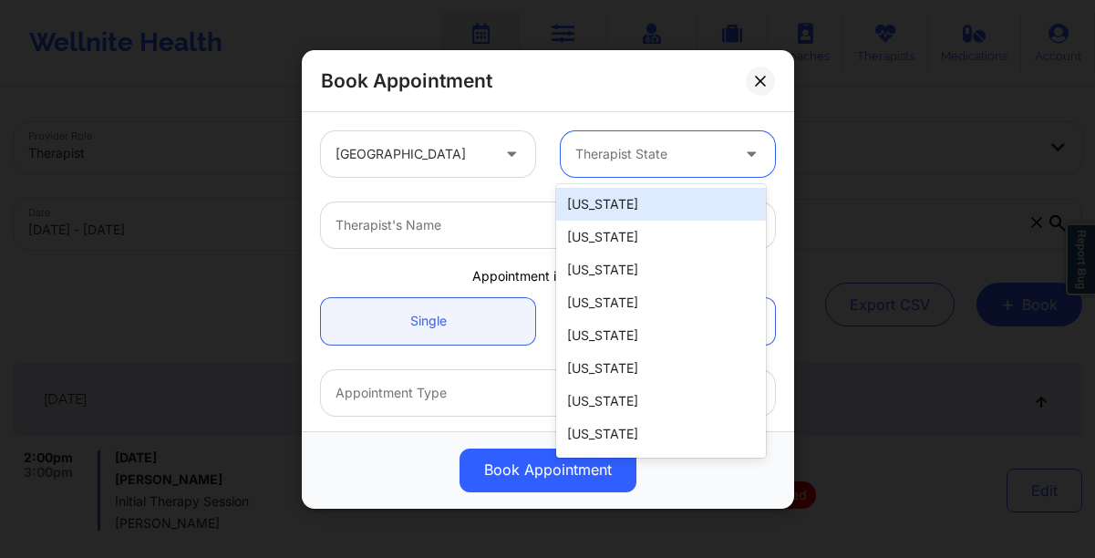
click at [604, 159] on div at bounding box center [652, 154] width 154 height 22
type input "va"
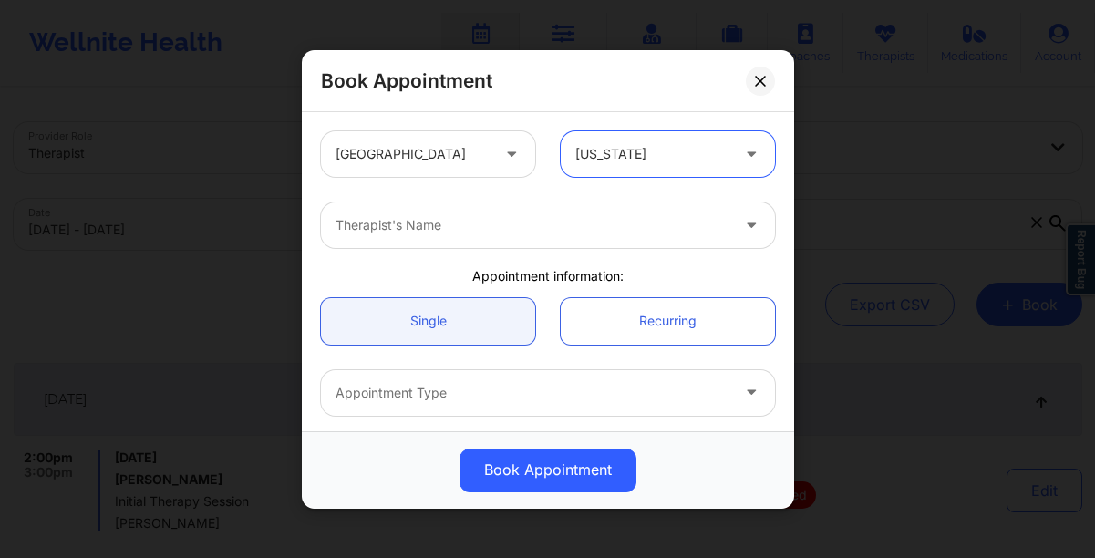
click at [544, 230] on div at bounding box center [533, 225] width 394 height 22
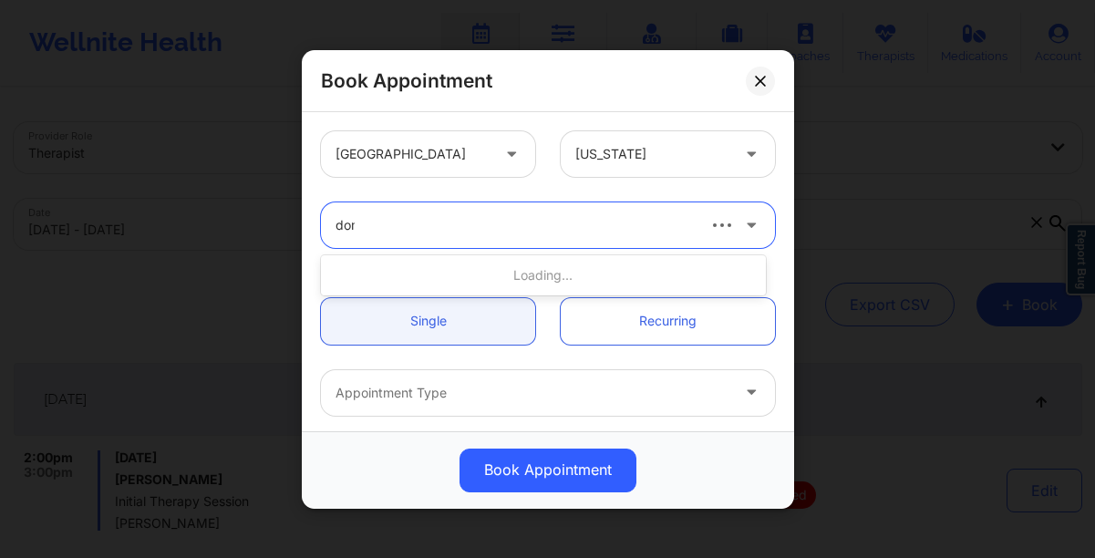
type input "domo"
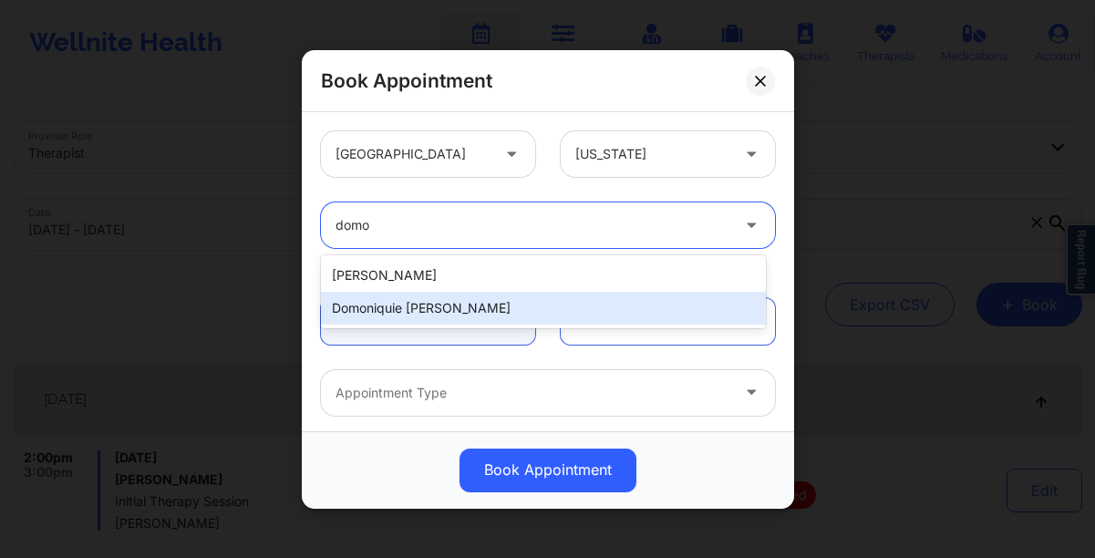
click at [515, 305] on div "Domoniquie [PERSON_NAME]" at bounding box center [543, 308] width 445 height 33
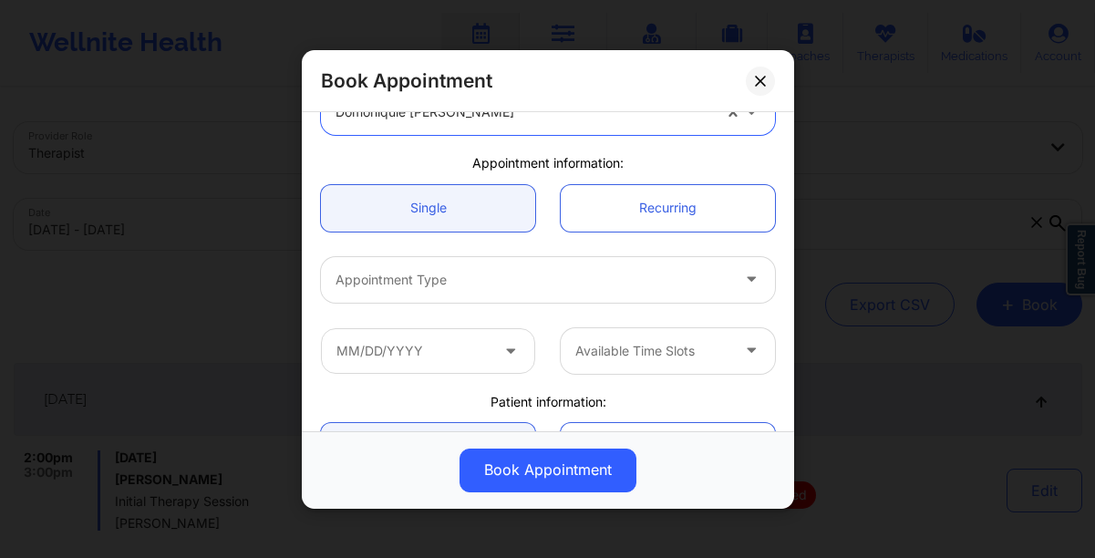
scroll to position [112, 0]
click at [418, 291] on div "Appointment Type" at bounding box center [526, 280] width 410 height 46
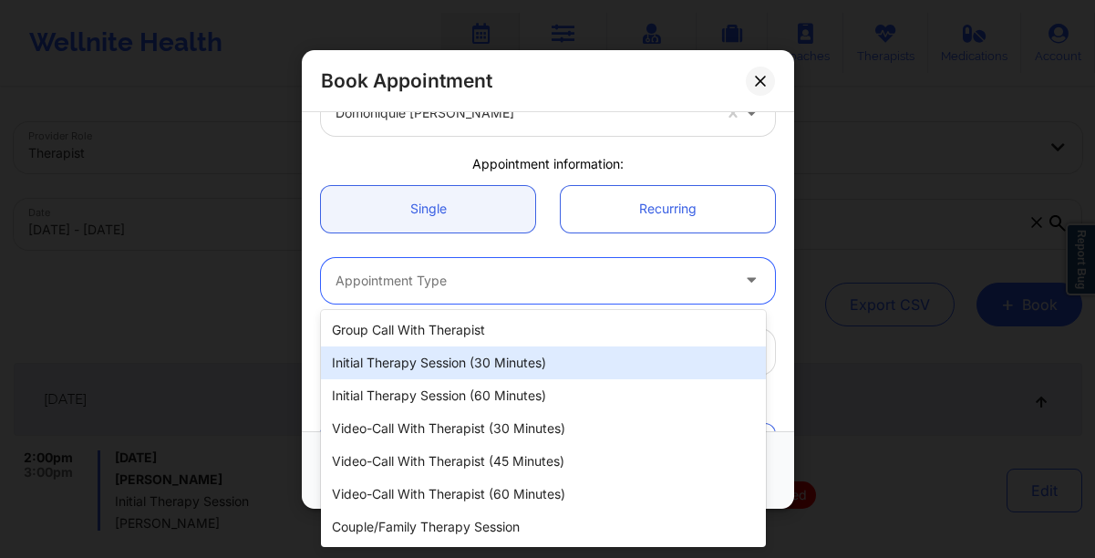
click at [408, 357] on div "Initial Therapy Session (30 minutes)" at bounding box center [543, 362] width 445 height 33
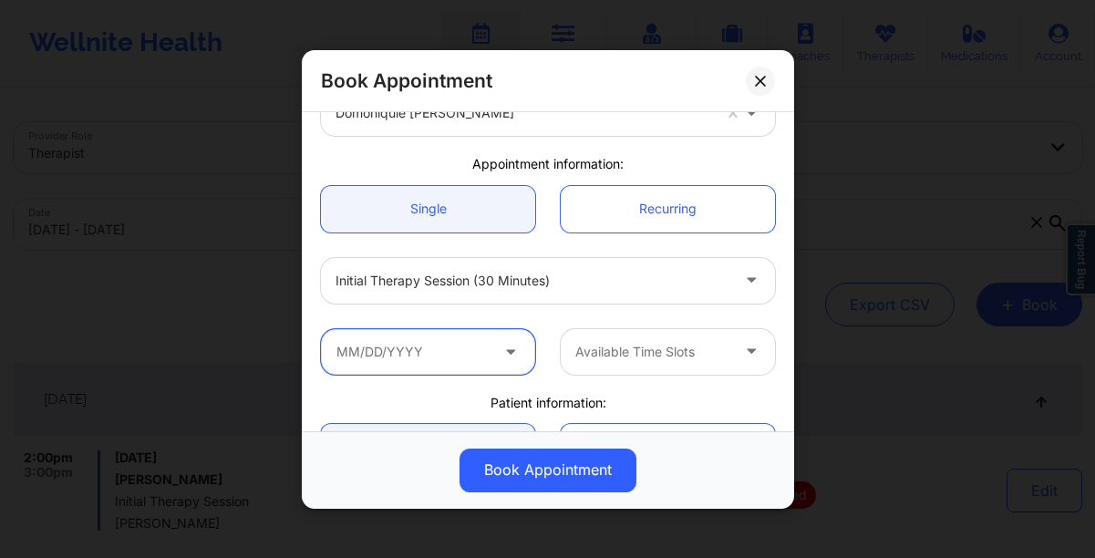
click at [405, 357] on input "text" at bounding box center [428, 351] width 214 height 46
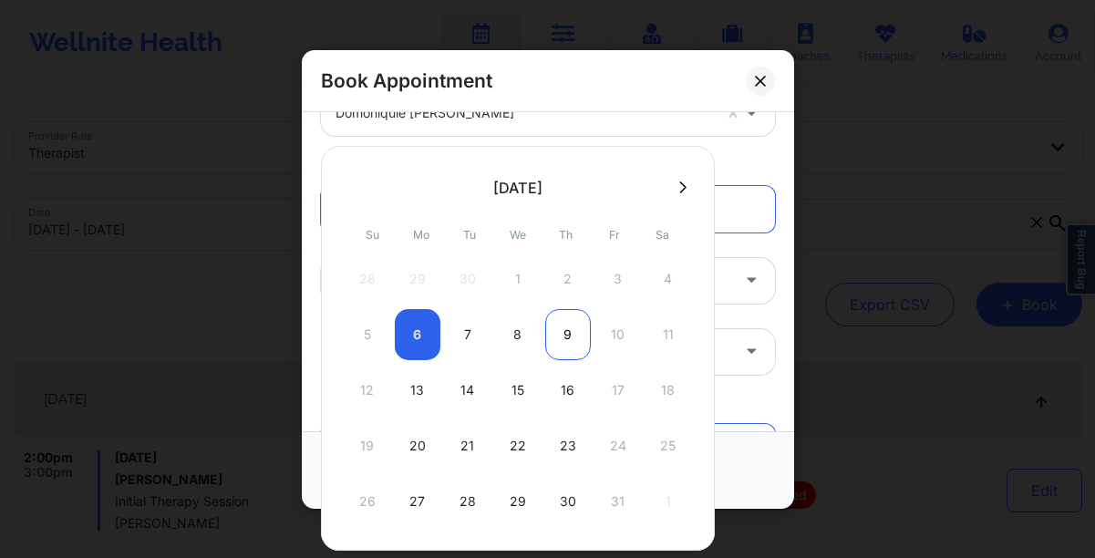
click at [558, 337] on div "9" at bounding box center [568, 334] width 46 height 51
type input "[DATE]"
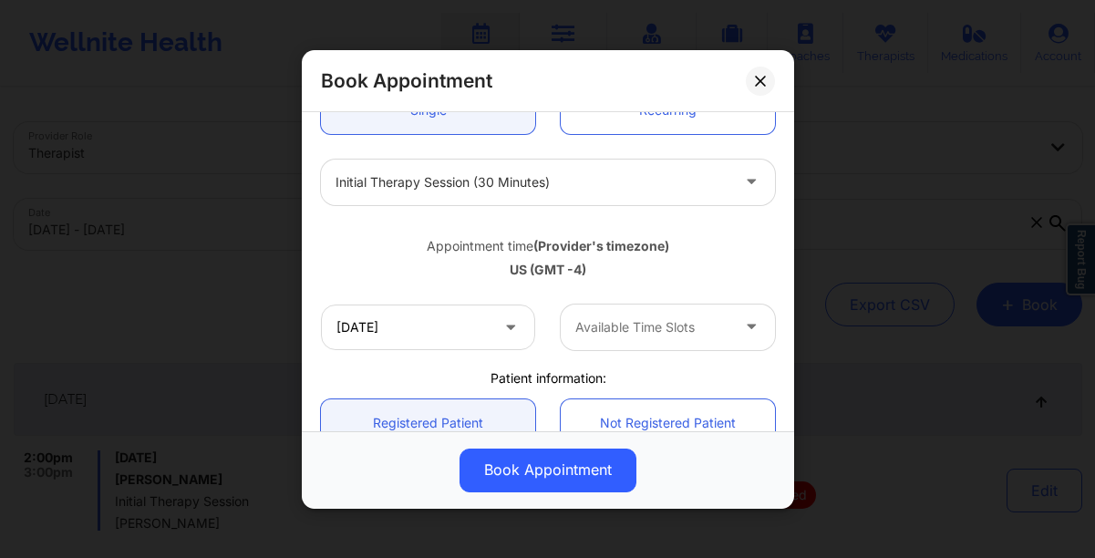
scroll to position [209, 0]
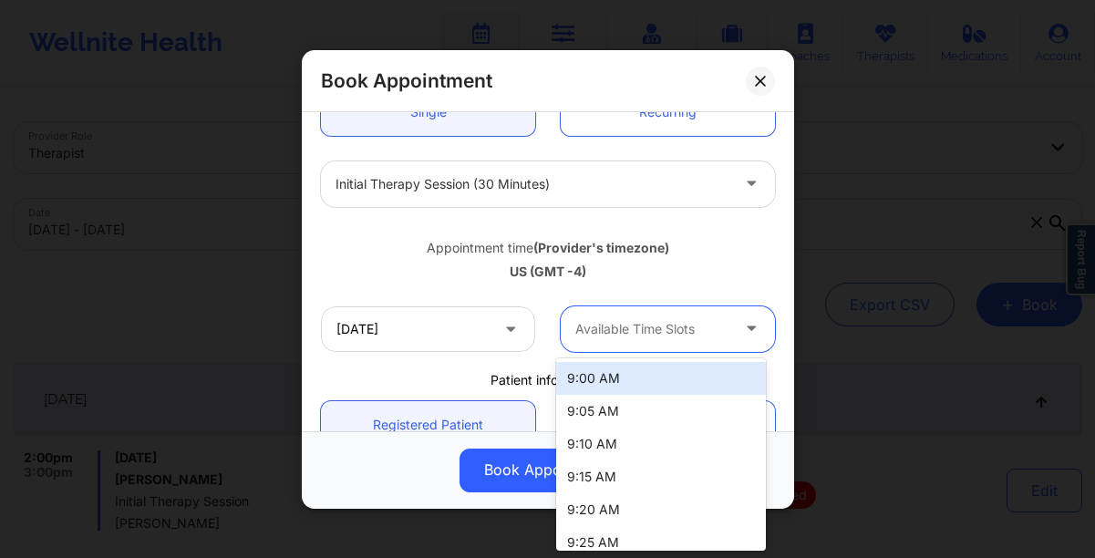
click at [614, 329] on div at bounding box center [652, 329] width 154 height 22
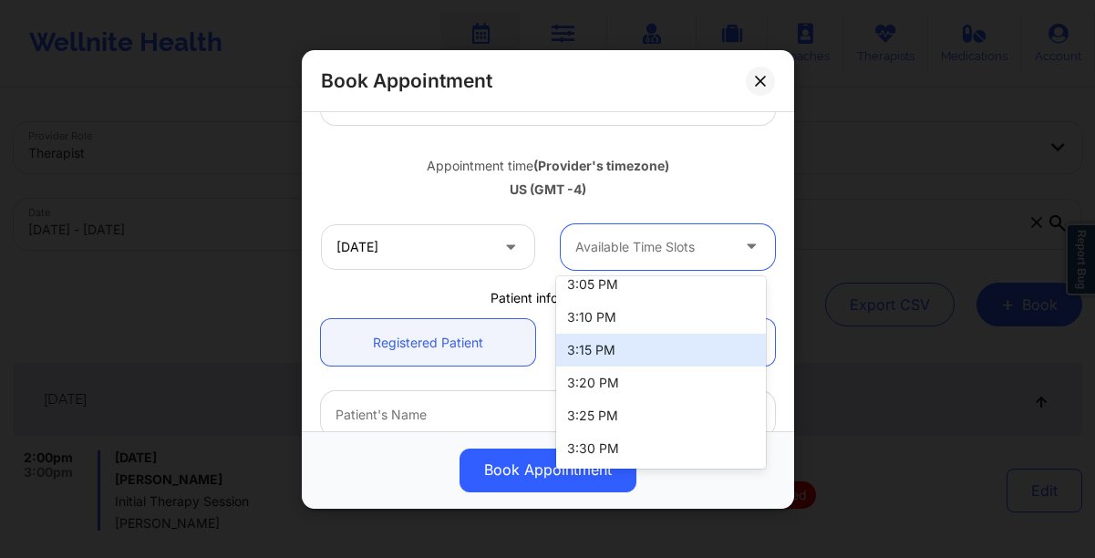
scroll to position [2407, 0]
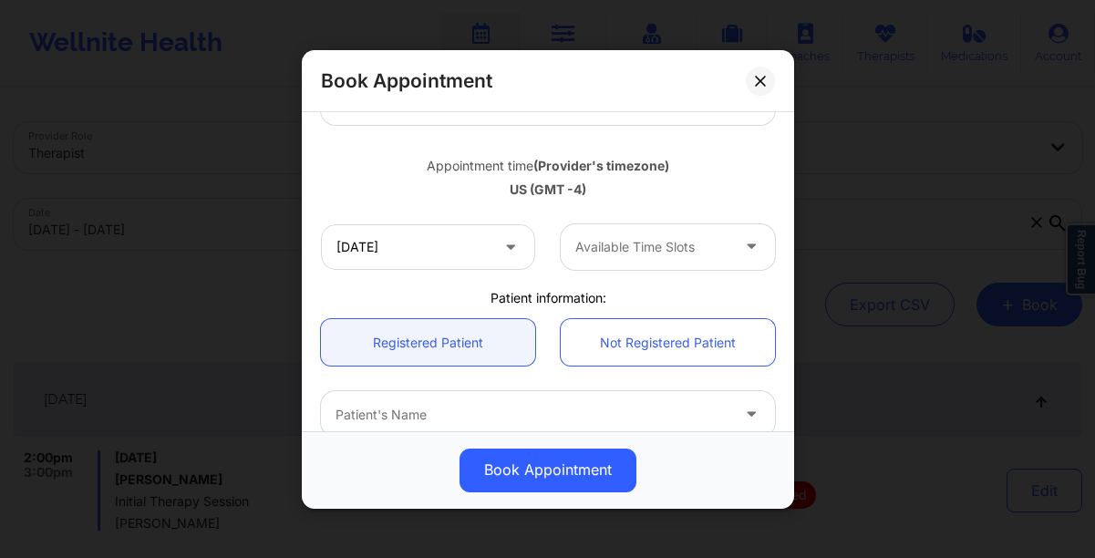
click at [416, 283] on div "United States [US_STATE][PERSON_NAME] [PERSON_NAME] Appointment information: Si…" at bounding box center [548, 245] width 480 height 835
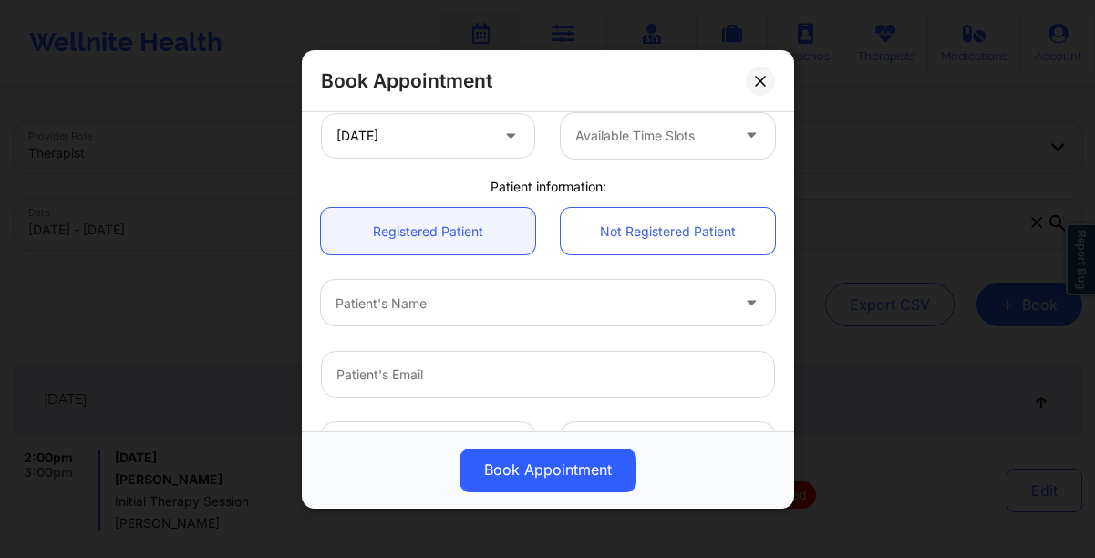
scroll to position [403, 0]
click at [418, 304] on div at bounding box center [533, 302] width 394 height 22
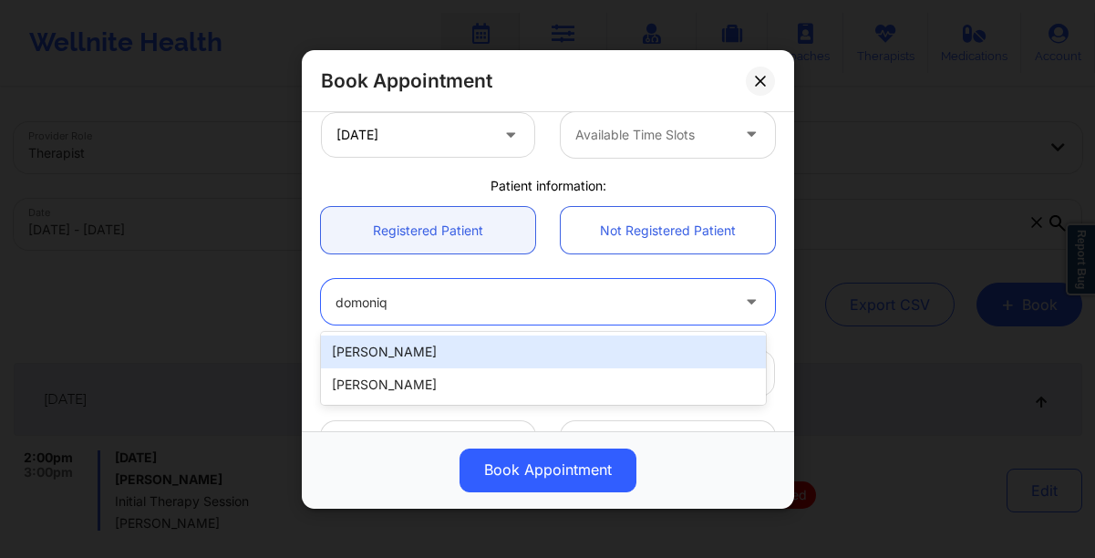
type input "domoniq"
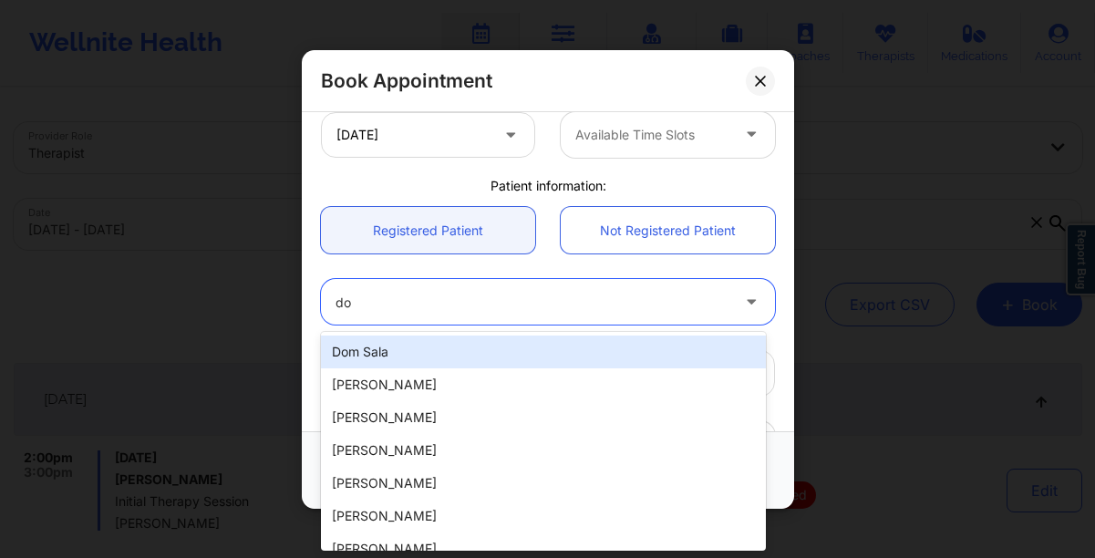
type input "d"
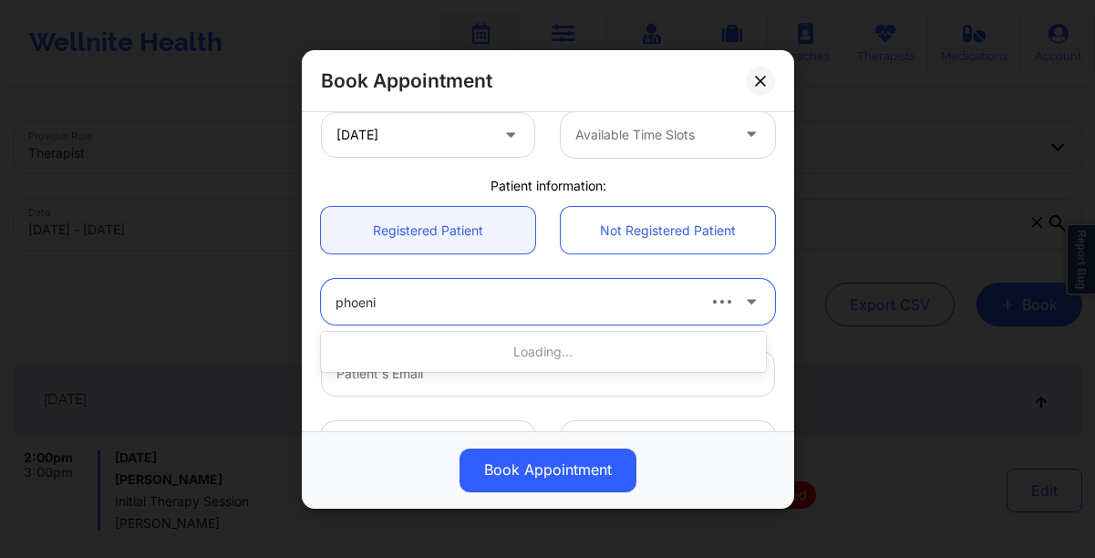
type input "phoenix"
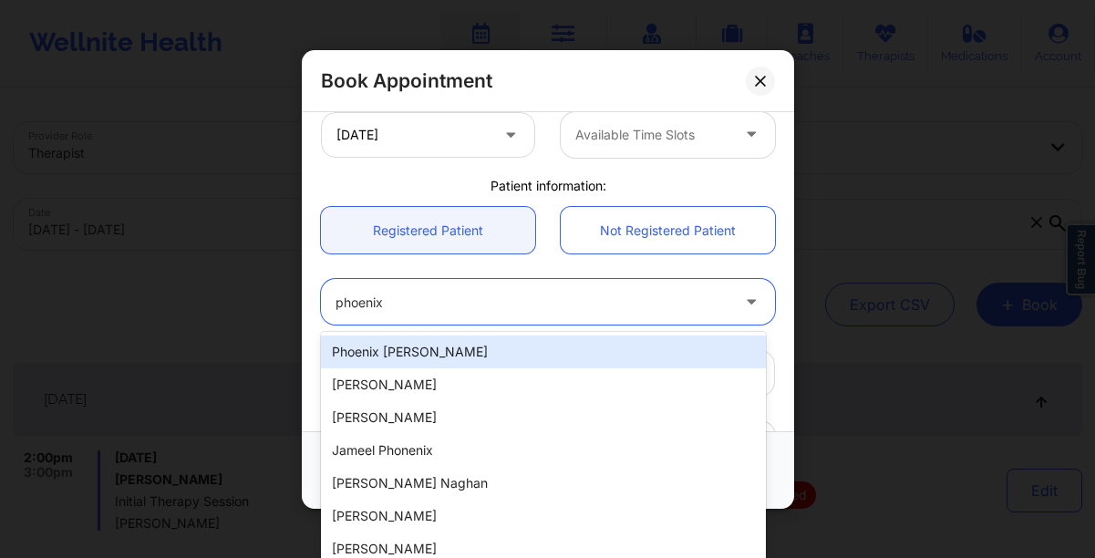
click at [403, 352] on div "Phoenix [PERSON_NAME]" at bounding box center [543, 352] width 445 height 33
type input "[EMAIL_ADDRESS][DOMAIN_NAME]"
type input "2287616808"
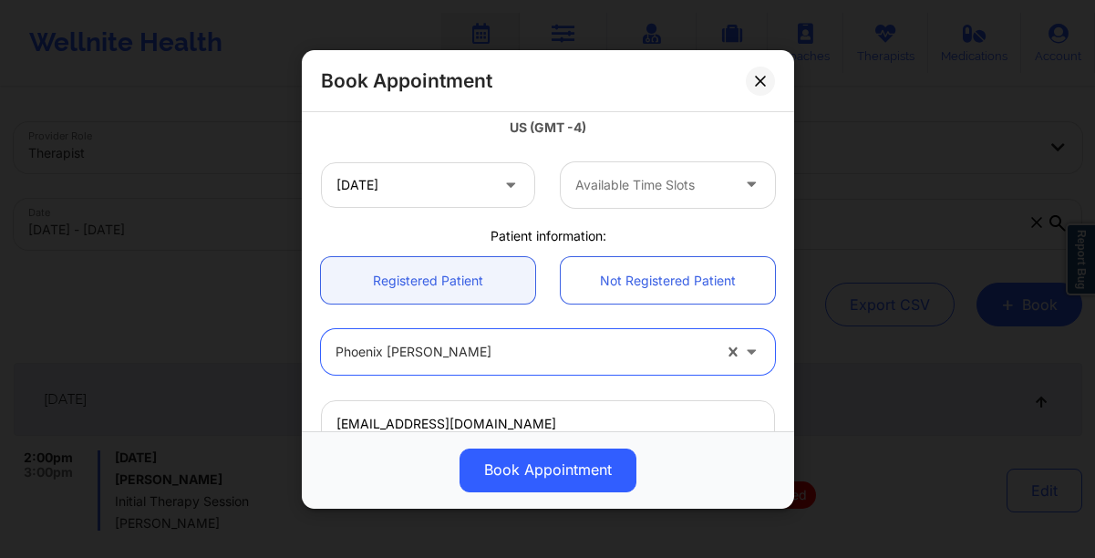
scroll to position [337, 0]
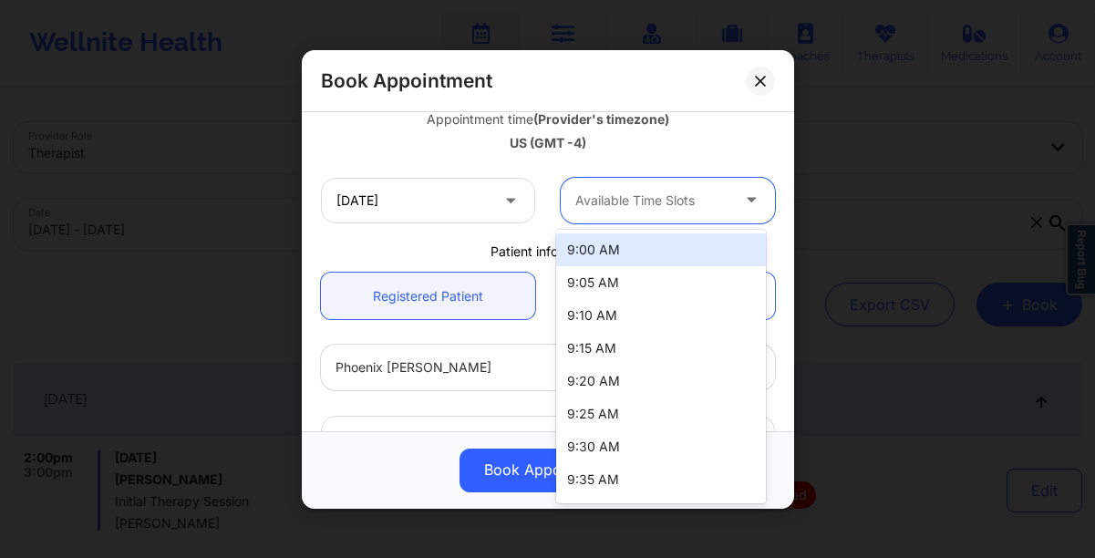
click at [648, 208] on div at bounding box center [652, 201] width 154 height 22
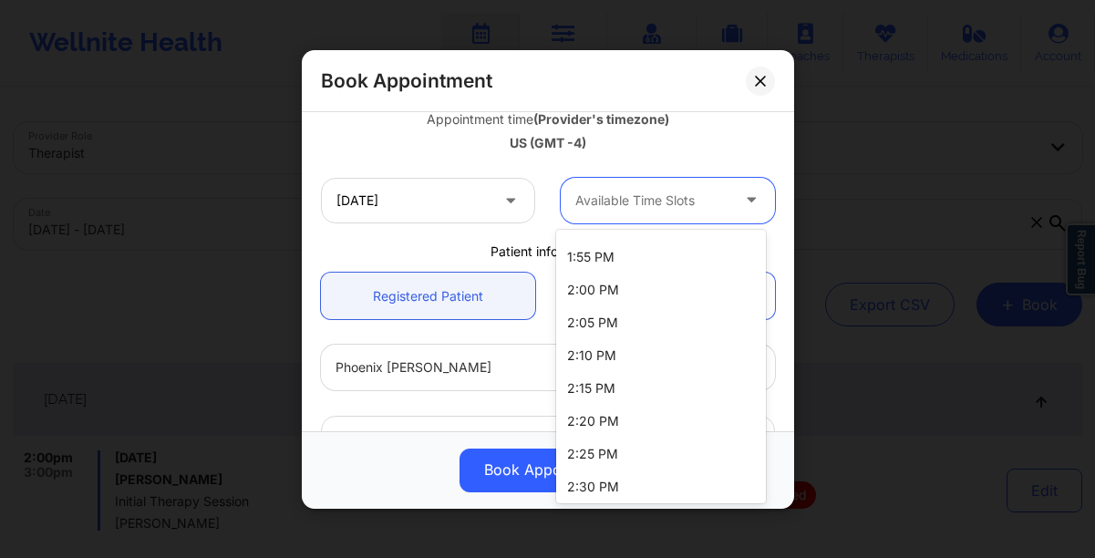
scroll to position [2327, 0]
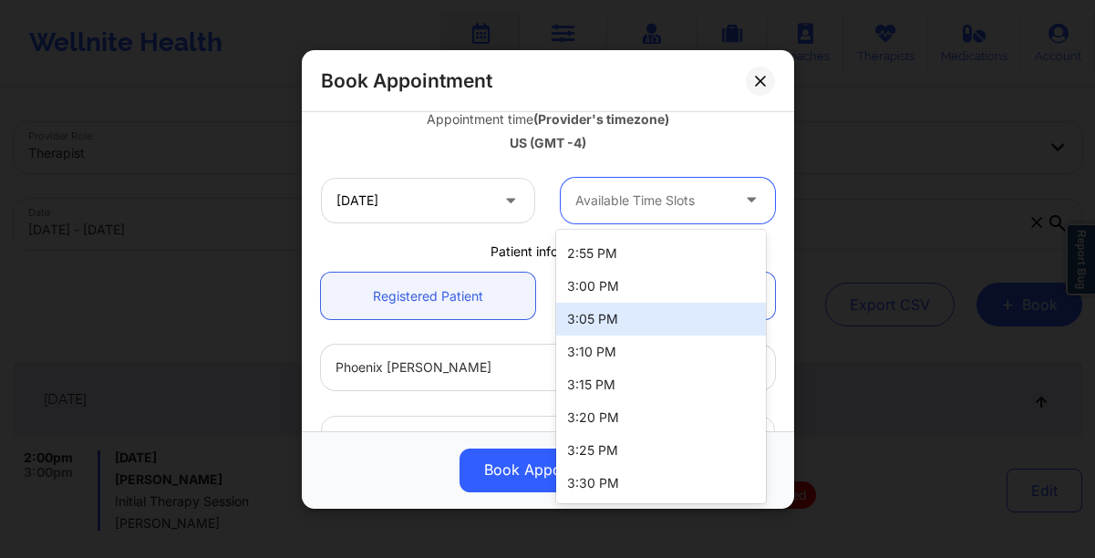
click at [312, 251] on div "Patient information:" at bounding box center [548, 251] width 480 height 18
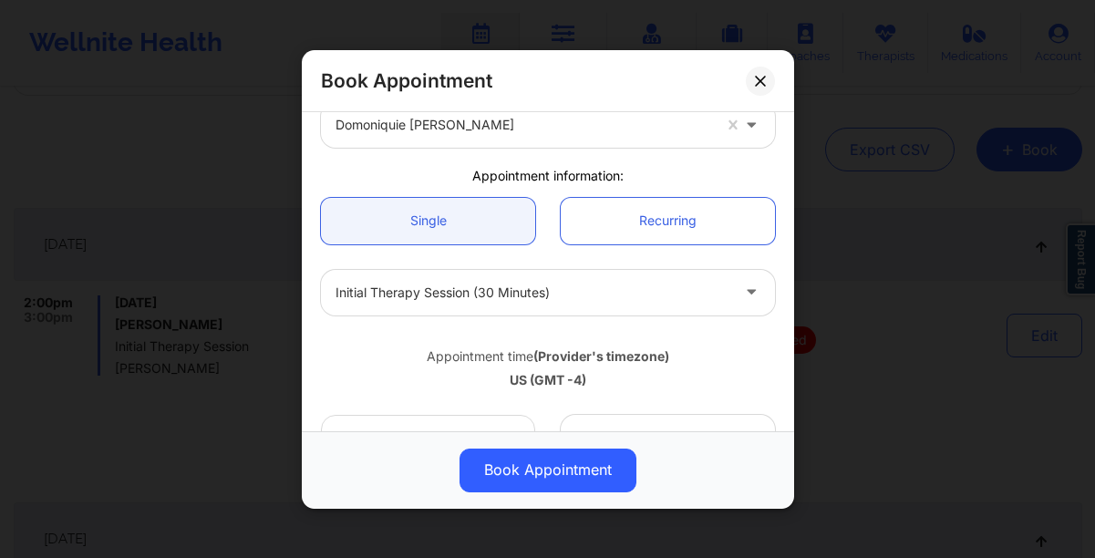
scroll to position [163, 0]
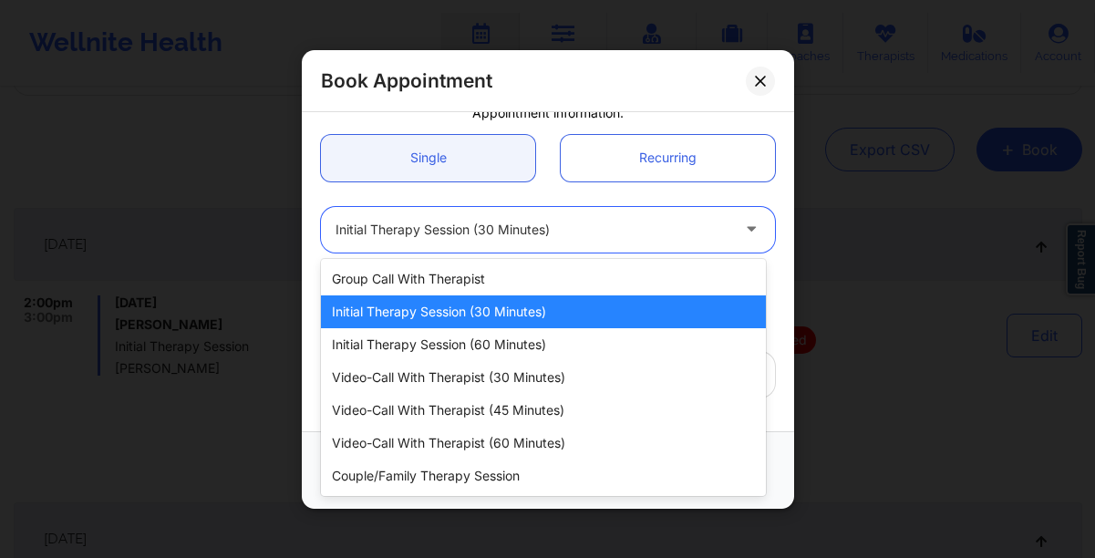
click at [743, 233] on icon at bounding box center [751, 226] width 18 height 16
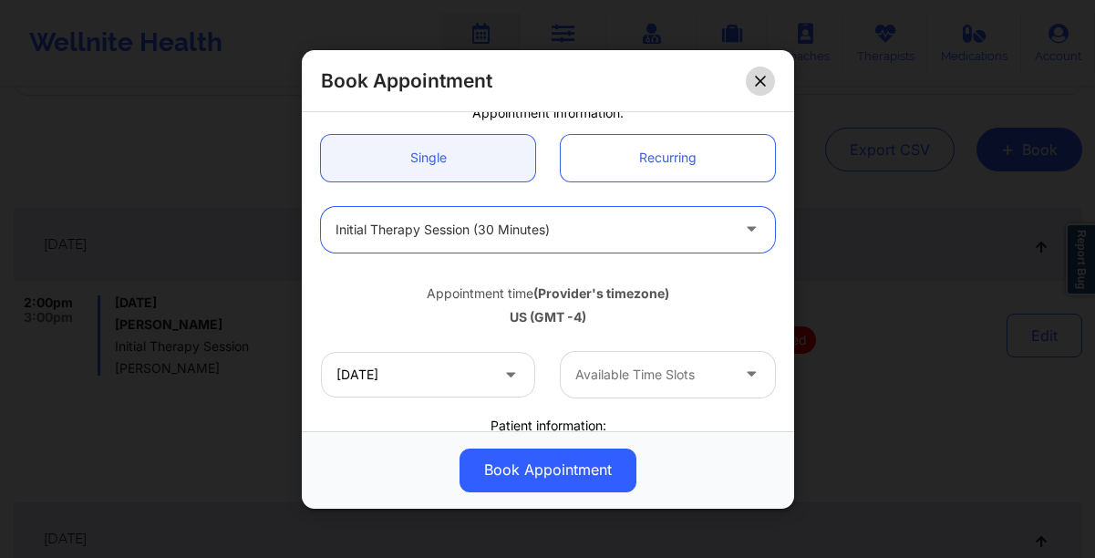
click at [765, 79] on icon at bounding box center [760, 80] width 11 height 11
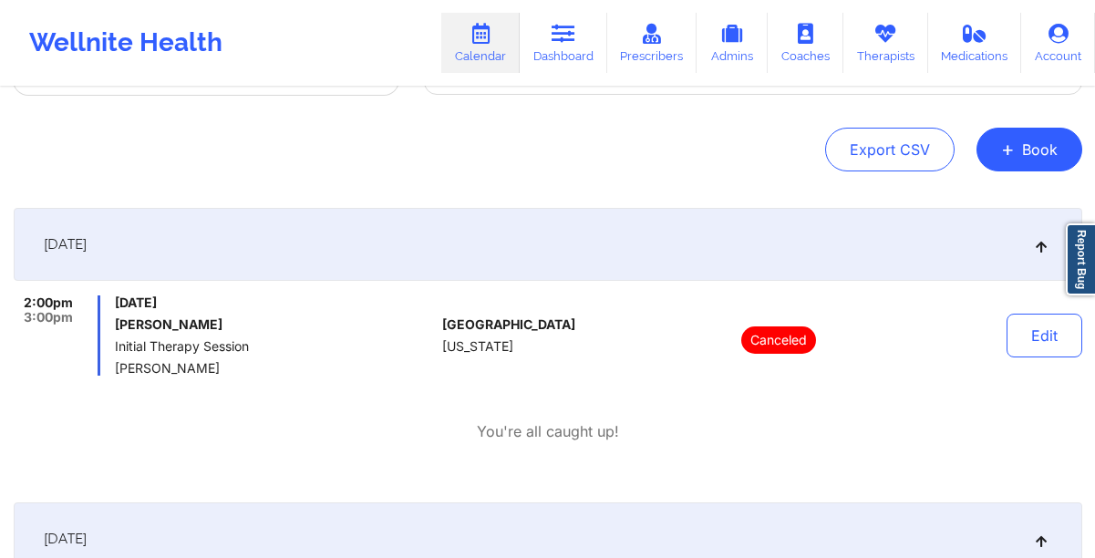
click at [470, 53] on link "Calendar" at bounding box center [480, 43] width 78 height 60
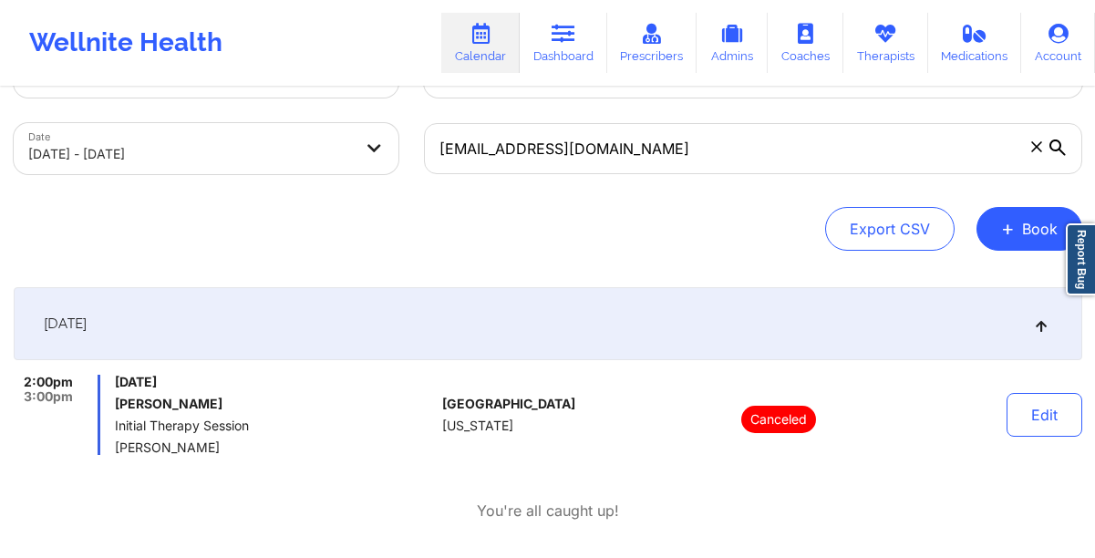
scroll to position [0, 0]
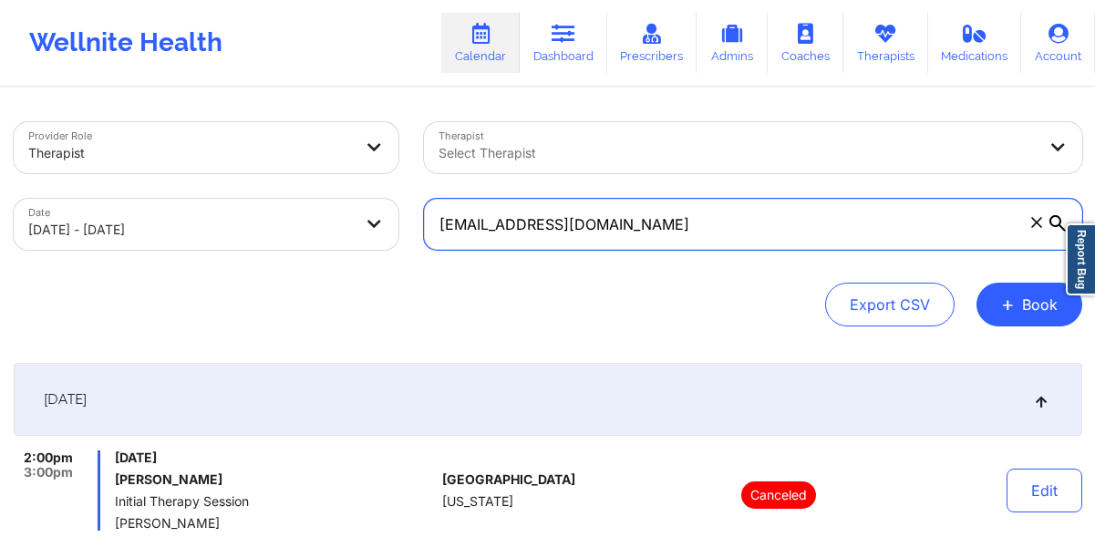
click at [644, 227] on input "[EMAIL_ADDRESS][DOMAIN_NAME]" at bounding box center [753, 224] width 658 height 51
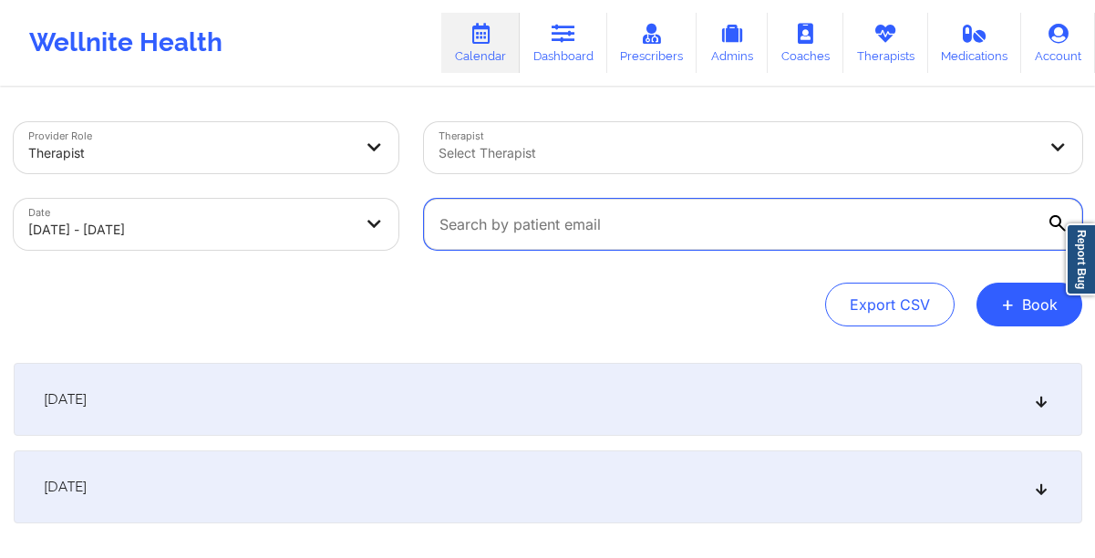
paste input "[PERSON_NAME][EMAIL_ADDRESS][PERSON_NAME][DOMAIN_NAME]"
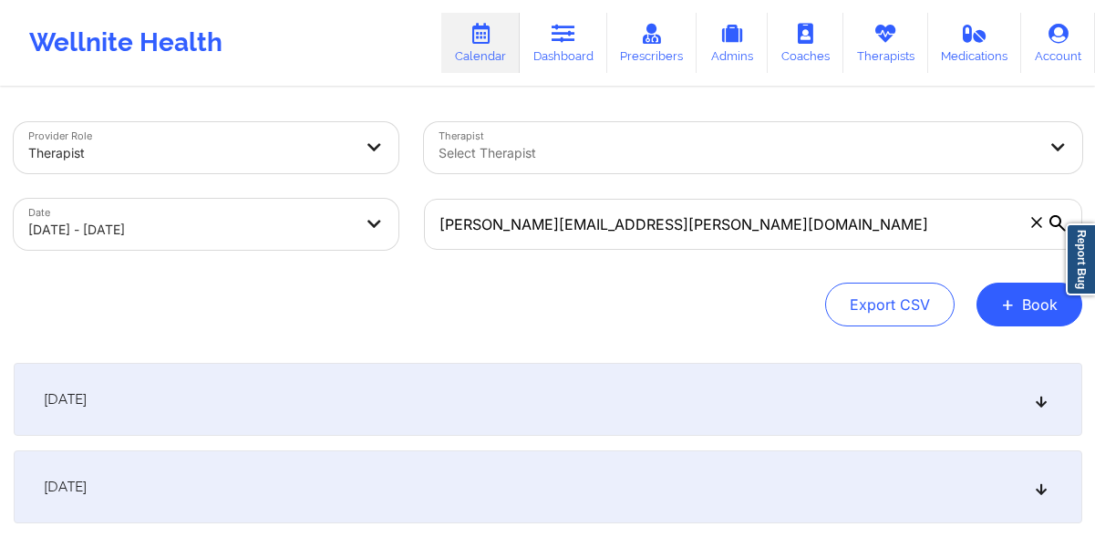
click at [136, 419] on div "[DATE]" at bounding box center [548, 399] width 1069 height 73
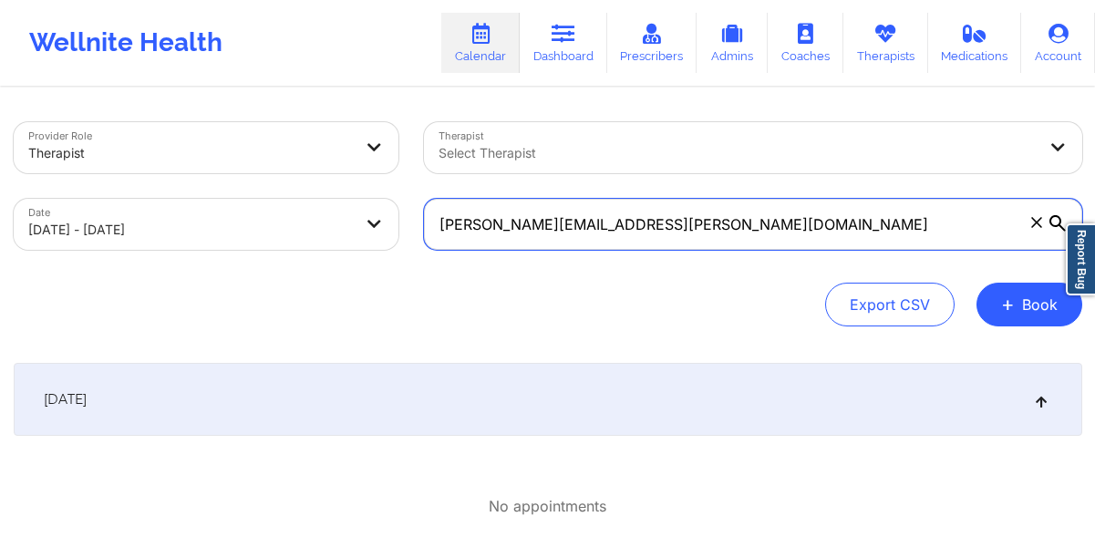
click at [707, 233] on input "[PERSON_NAME][EMAIL_ADDRESS][PERSON_NAME][DOMAIN_NAME]" at bounding box center [753, 224] width 658 height 51
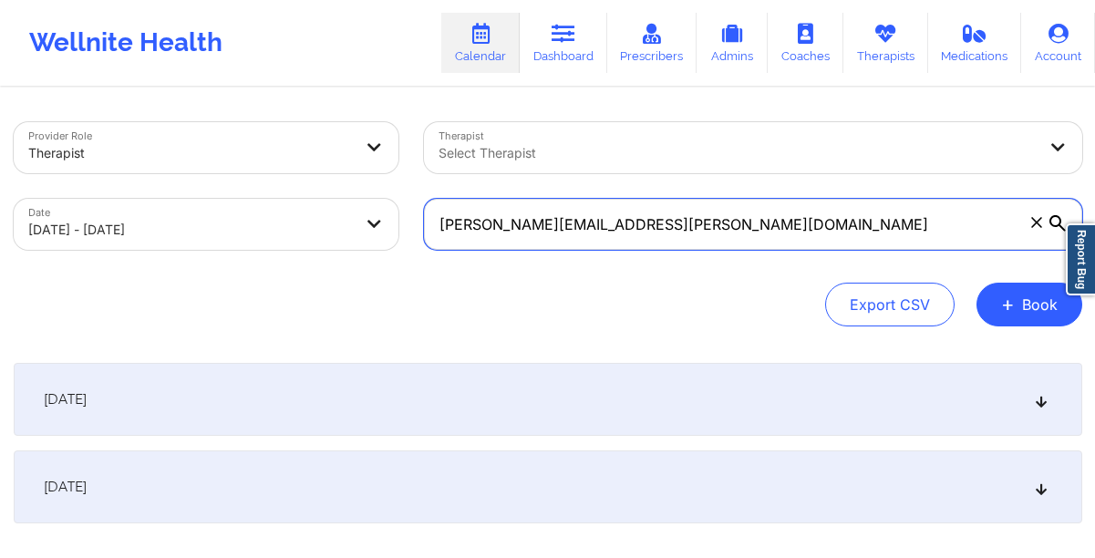
paste input "[EMAIL_ADDRESS][DOMAIN_NAME]"
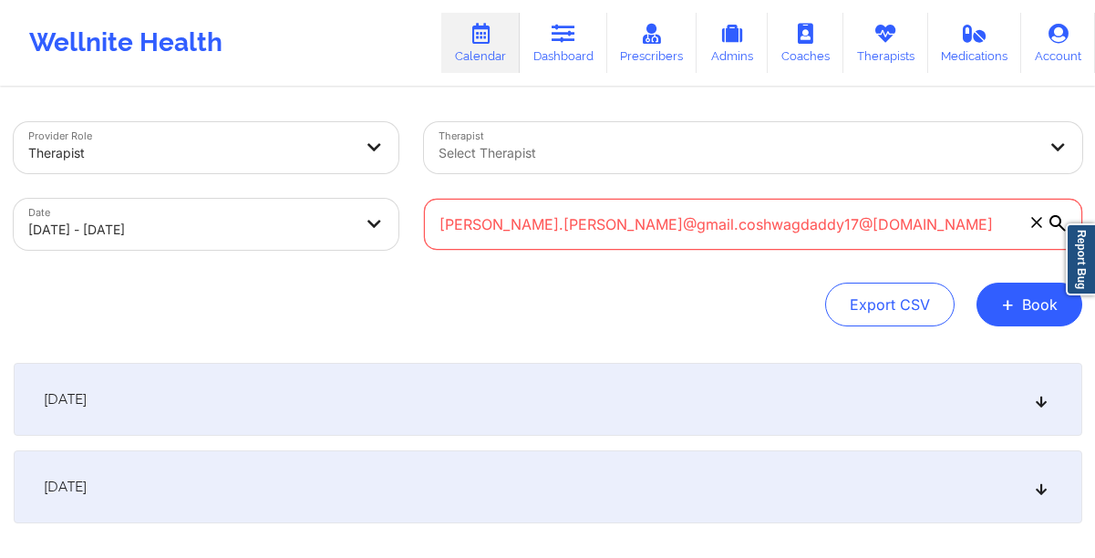
paste input "text"
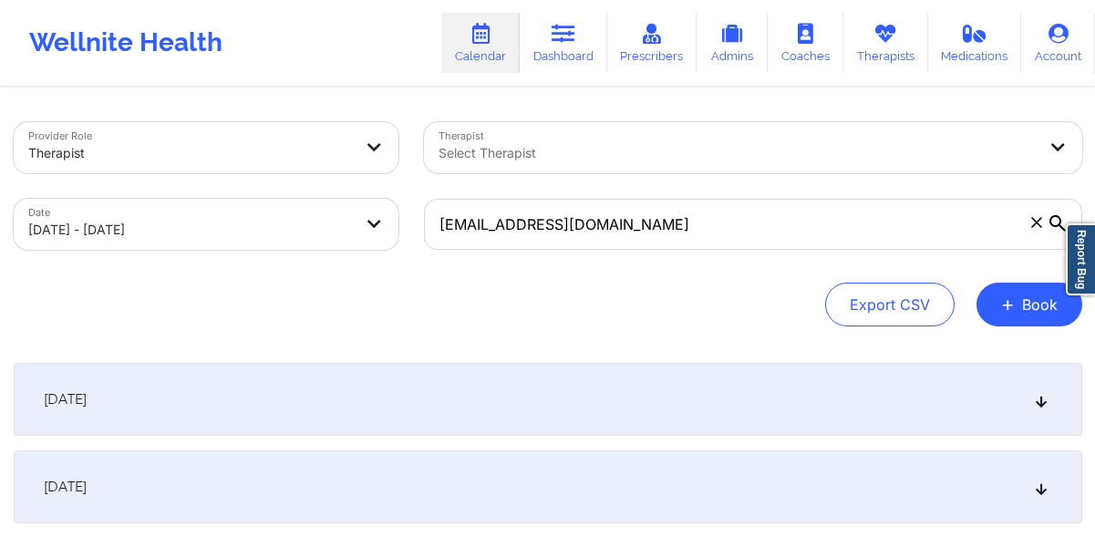
click at [497, 389] on div "[DATE]" at bounding box center [548, 399] width 1069 height 73
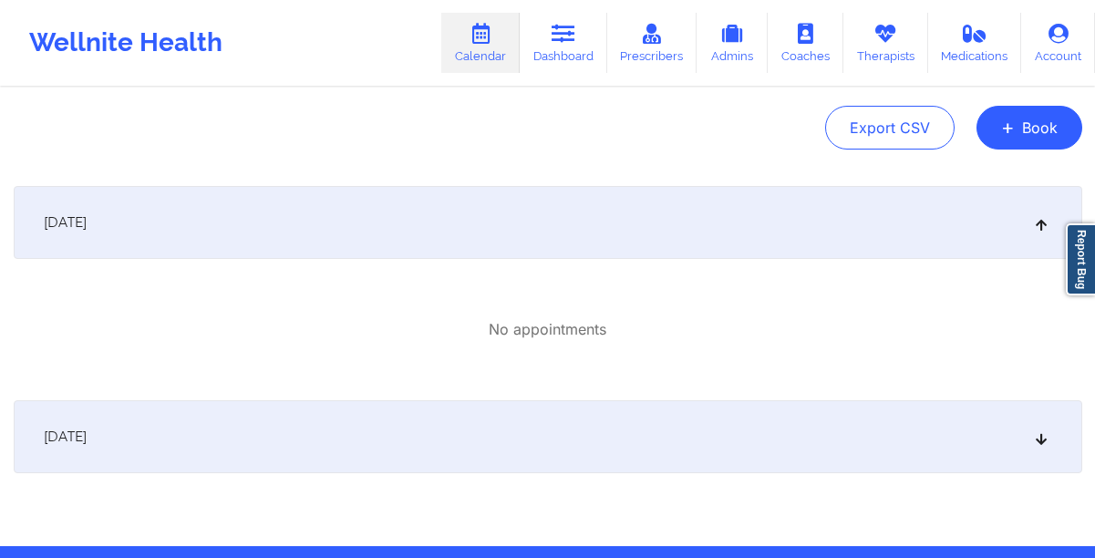
scroll to position [199, 0]
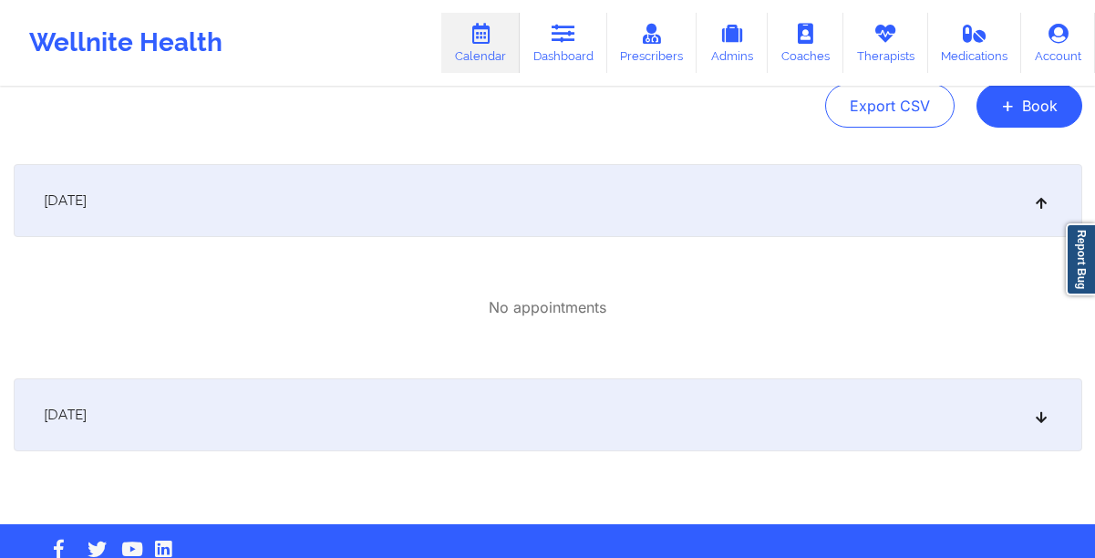
click at [496, 393] on div "[DATE]" at bounding box center [548, 414] width 1069 height 73
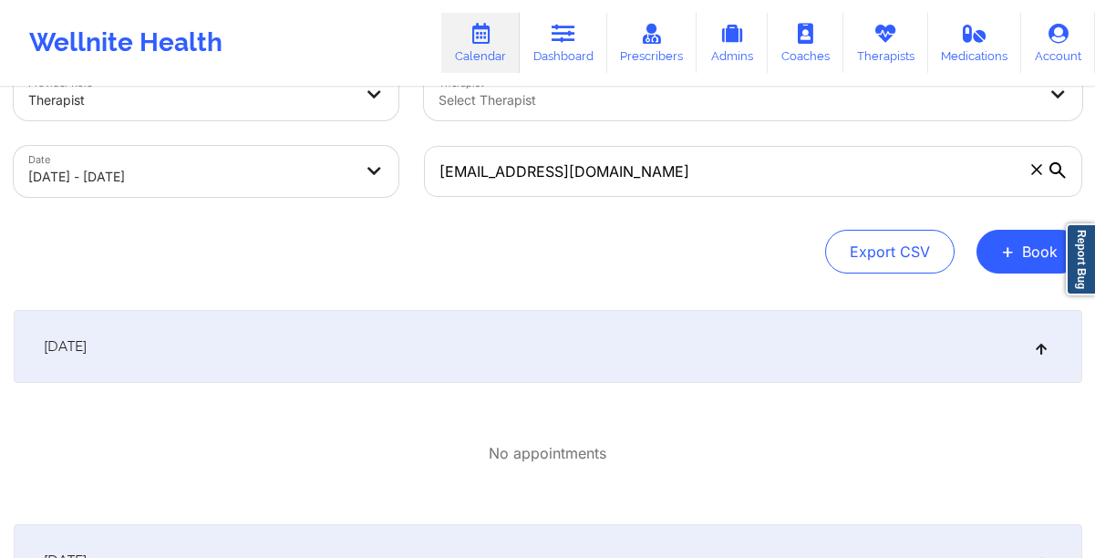
scroll to position [0, 0]
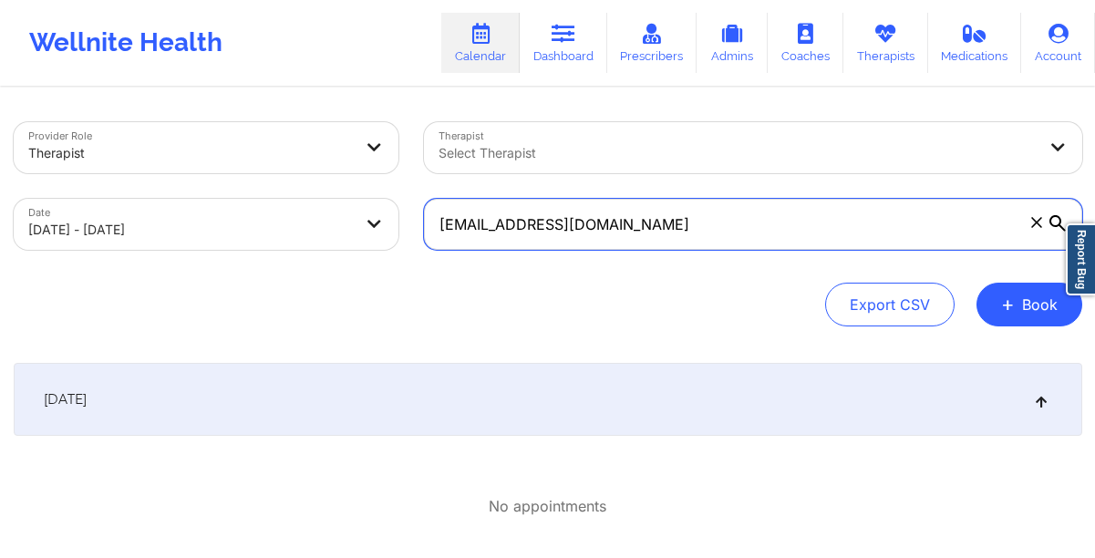
click at [656, 230] on input "[EMAIL_ADDRESS][DOMAIN_NAME]" at bounding box center [753, 224] width 658 height 51
paste input "[PERSON_NAME].[PERSON_NAME]"
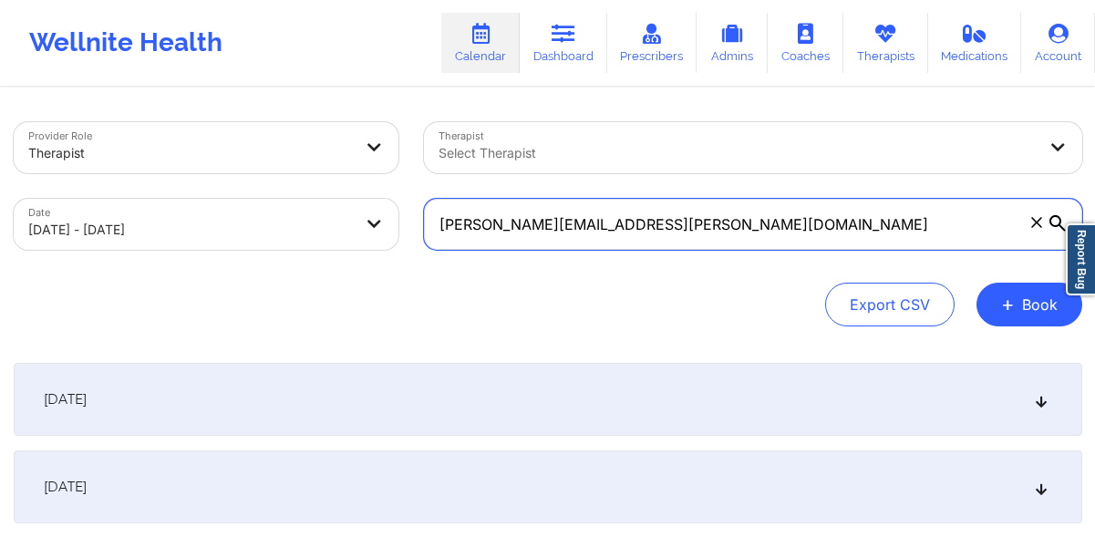
type input "[PERSON_NAME][EMAIL_ADDRESS][PERSON_NAME][DOMAIN_NAME]"
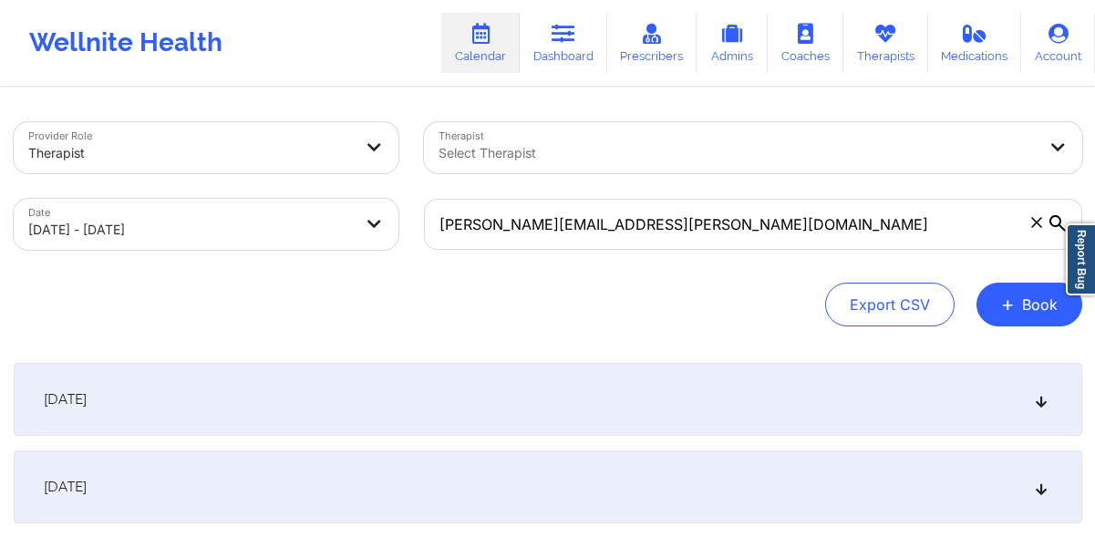
click at [670, 396] on div "[DATE]" at bounding box center [548, 399] width 1069 height 73
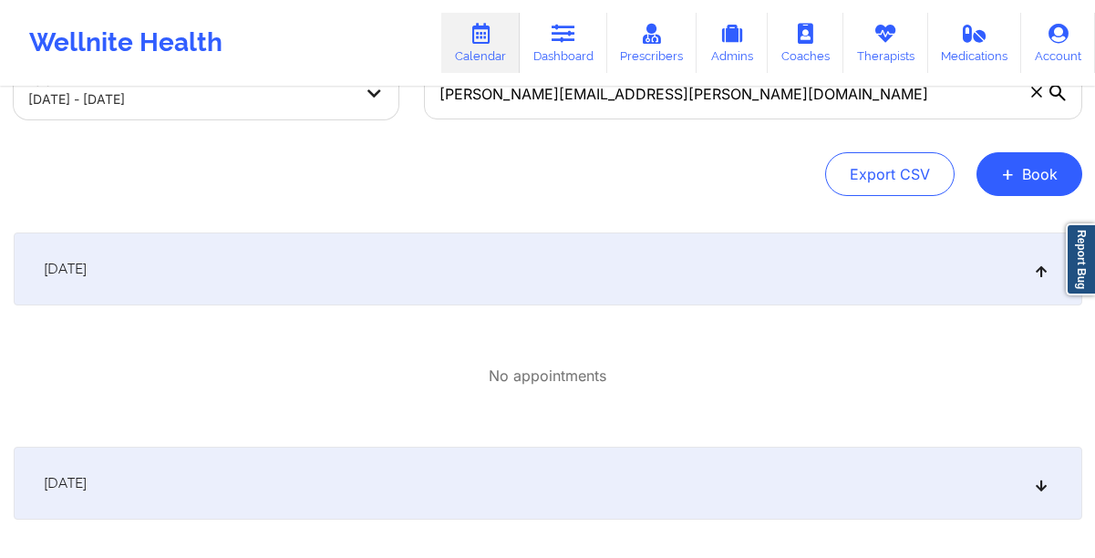
scroll to position [239, 0]
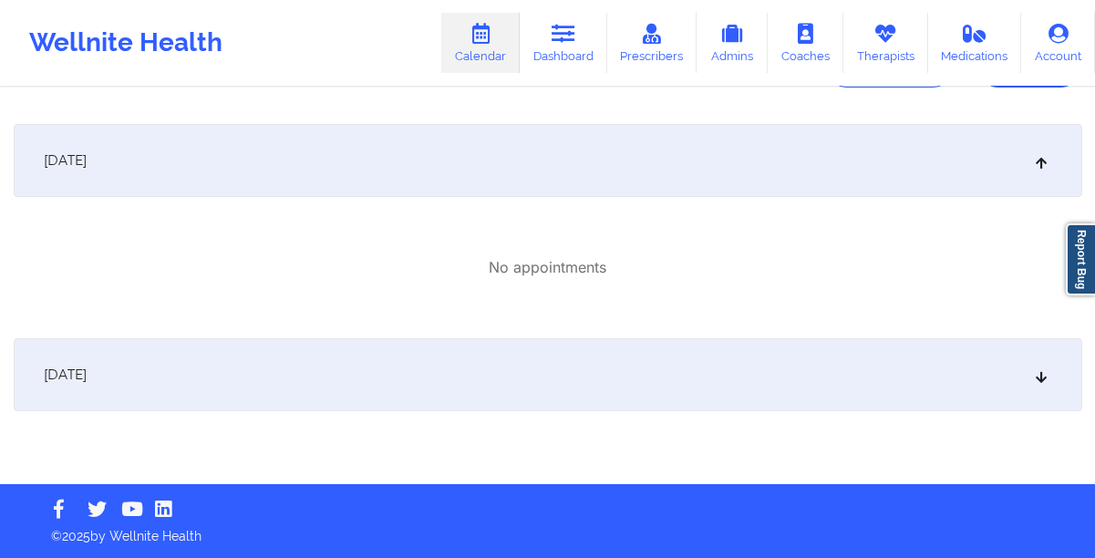
click at [568, 388] on div "[DATE]" at bounding box center [548, 374] width 1069 height 73
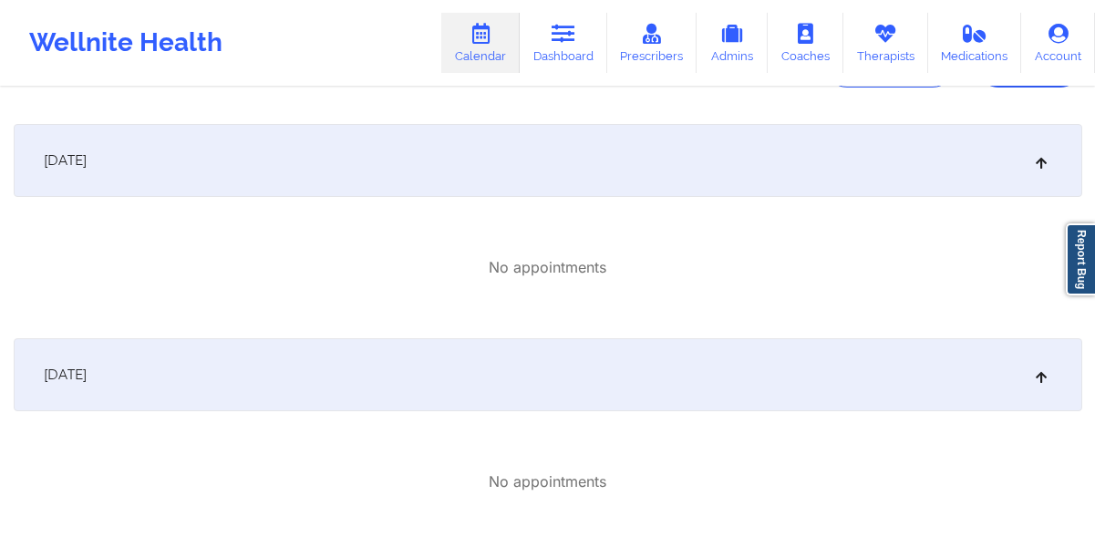
scroll to position [0, 0]
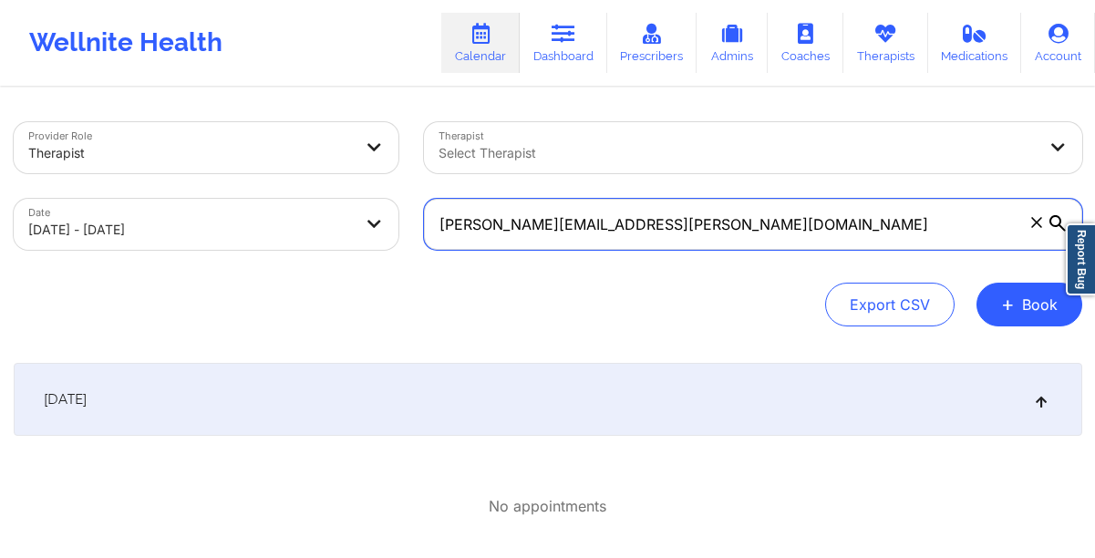
click at [711, 225] on input "[PERSON_NAME][EMAIL_ADDRESS][PERSON_NAME][DOMAIN_NAME]" at bounding box center [753, 224] width 658 height 51
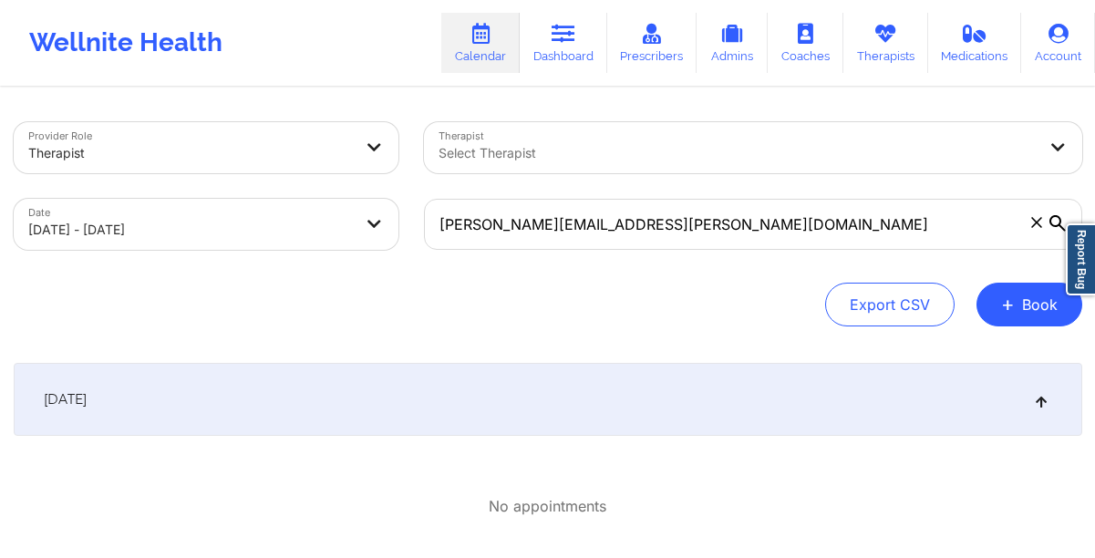
select select "2025-9"
select select "2025-10"
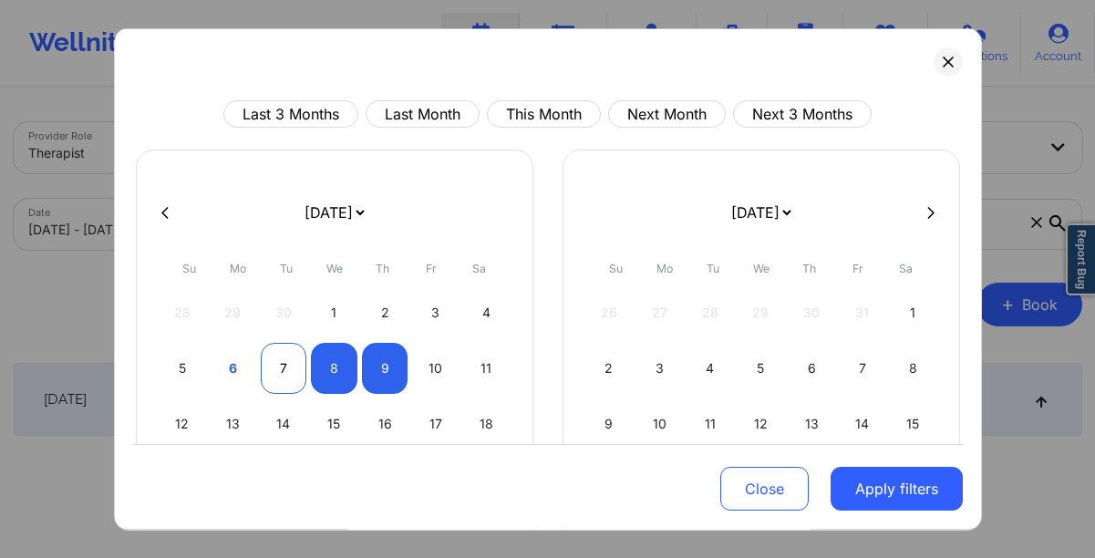
click at [283, 365] on div "7" at bounding box center [284, 368] width 47 height 51
select select "2025-9"
select select "2025-10"
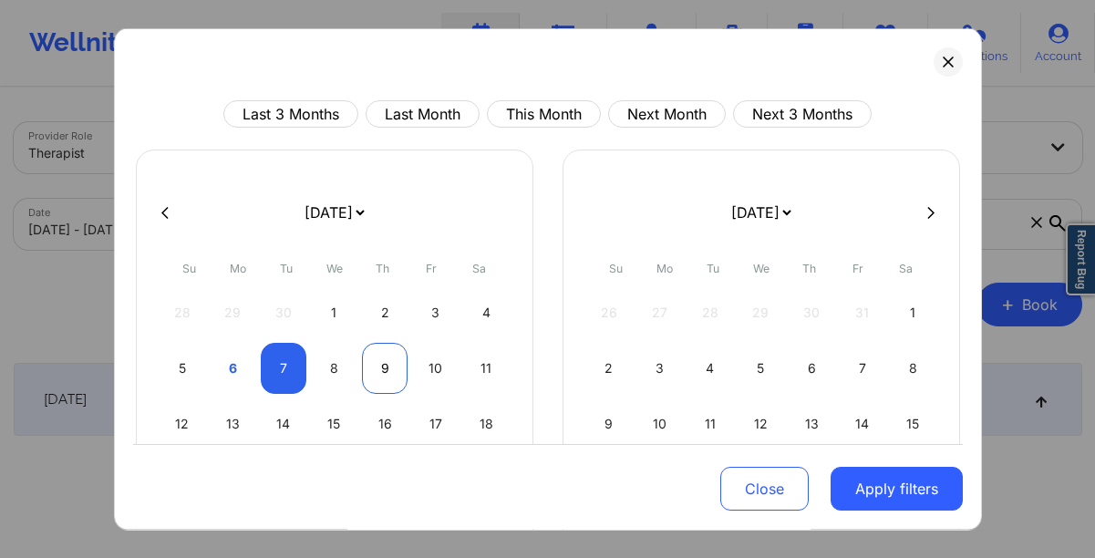
select select "2025-9"
select select "2025-10"
click at [377, 369] on div "9" at bounding box center [385, 368] width 47 height 51
select select "2025-9"
select select "2025-10"
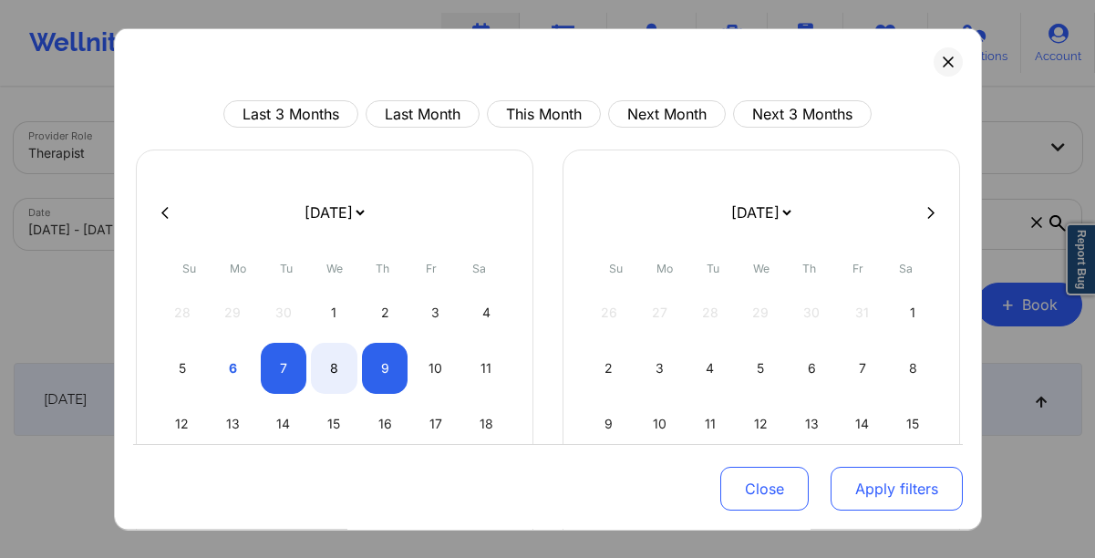
click at [873, 495] on button "Apply filters" at bounding box center [897, 489] width 132 height 44
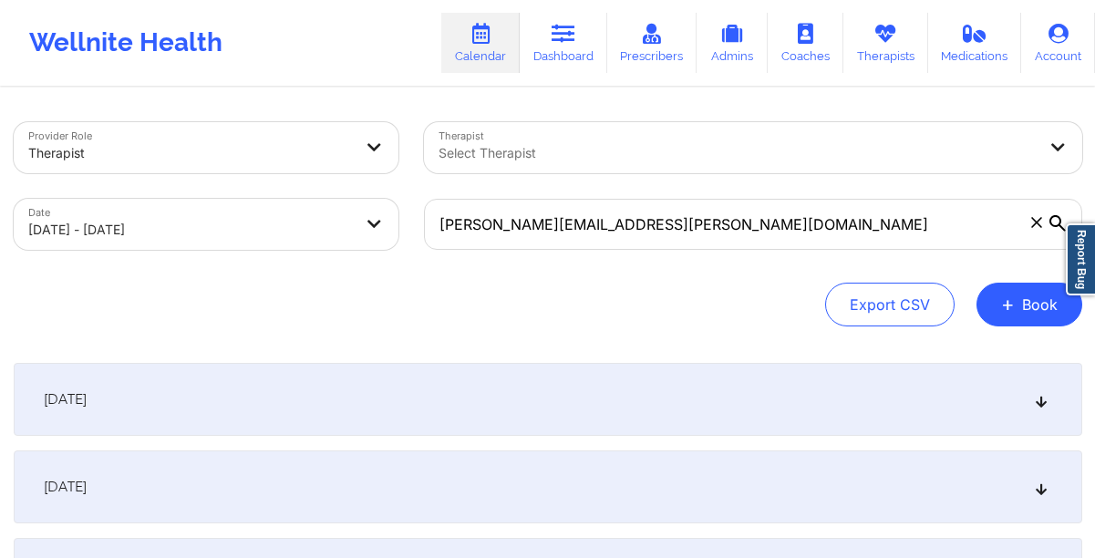
click at [594, 407] on div "[DATE]" at bounding box center [548, 399] width 1069 height 73
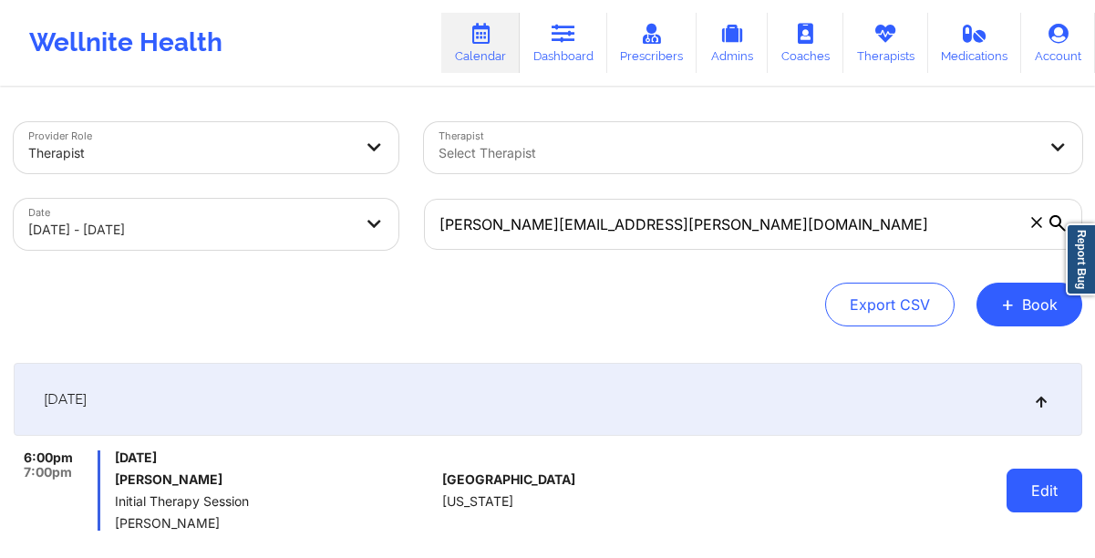
click at [1035, 501] on button "Edit" at bounding box center [1045, 491] width 76 height 44
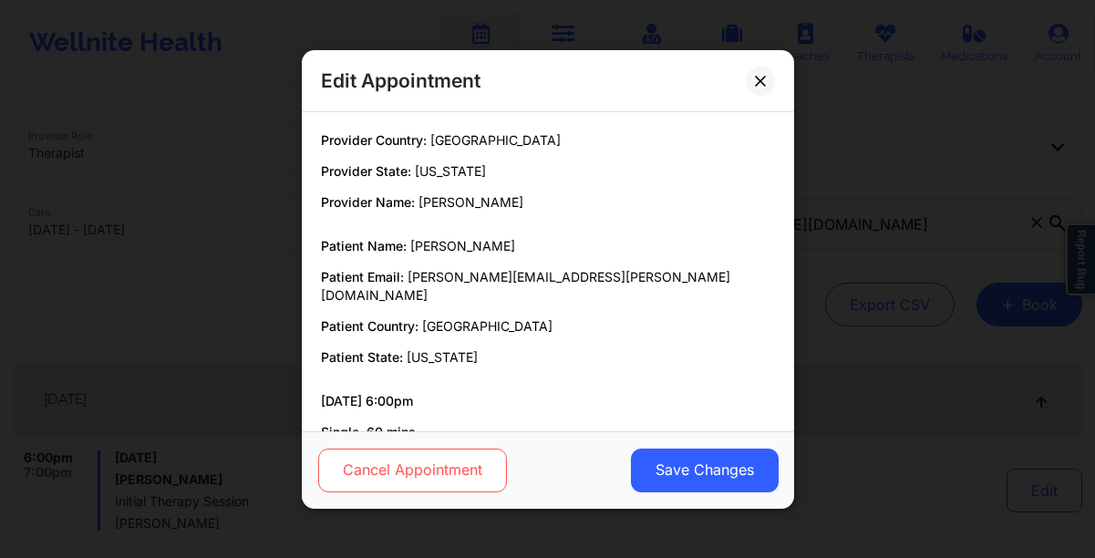
click at [481, 465] on button "Cancel Appointment" at bounding box center [411, 470] width 189 height 44
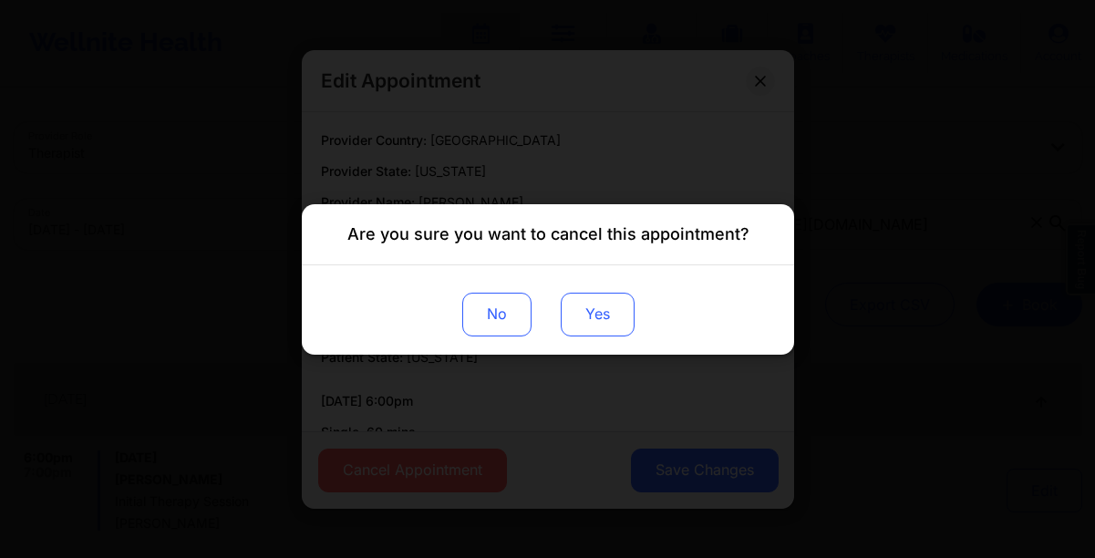
click at [589, 320] on button "Yes" at bounding box center [597, 314] width 74 height 44
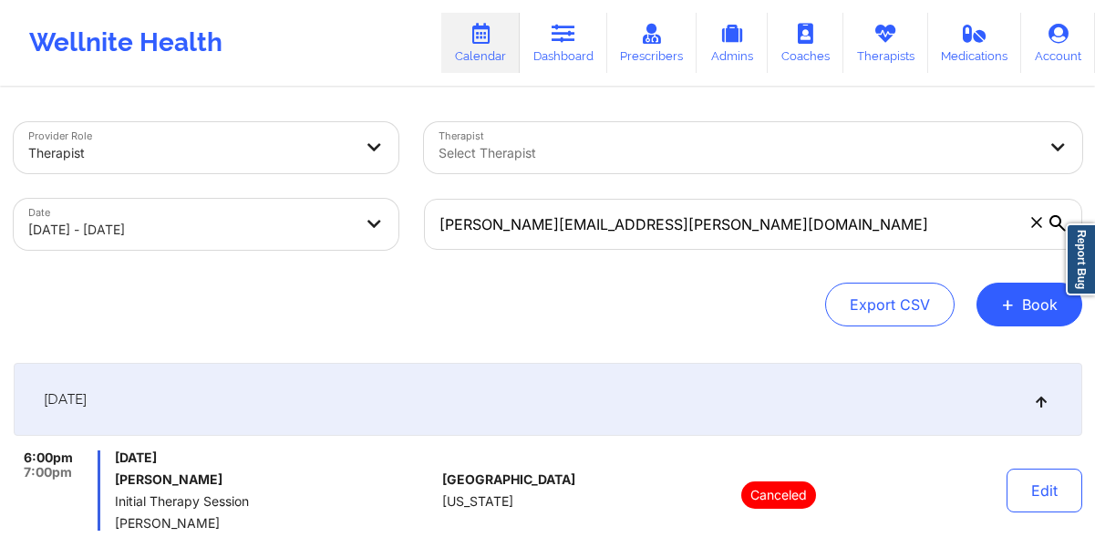
click at [1039, 223] on icon at bounding box center [1036, 222] width 11 height 11
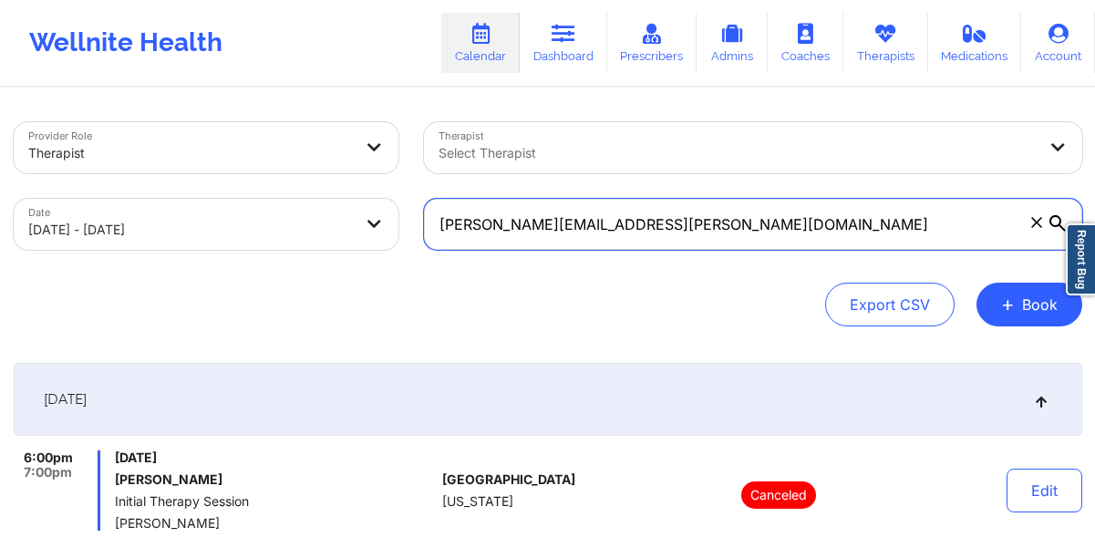
click at [1039, 223] on input "[PERSON_NAME][EMAIL_ADDRESS][PERSON_NAME][DOMAIN_NAME]" at bounding box center [753, 224] width 658 height 51
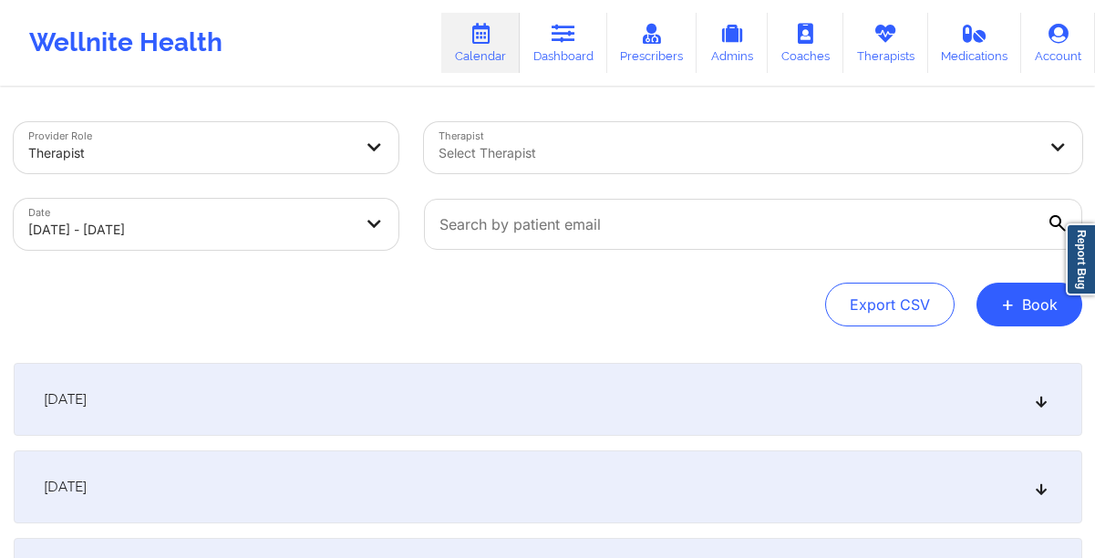
click at [673, 152] on div at bounding box center [738, 153] width 598 height 22
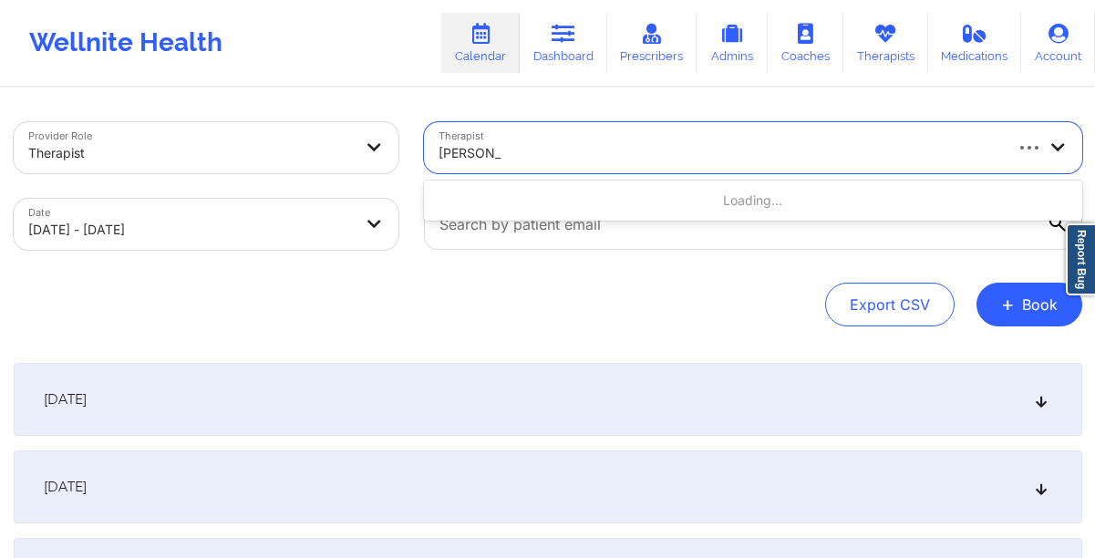
type input "domoniqui"
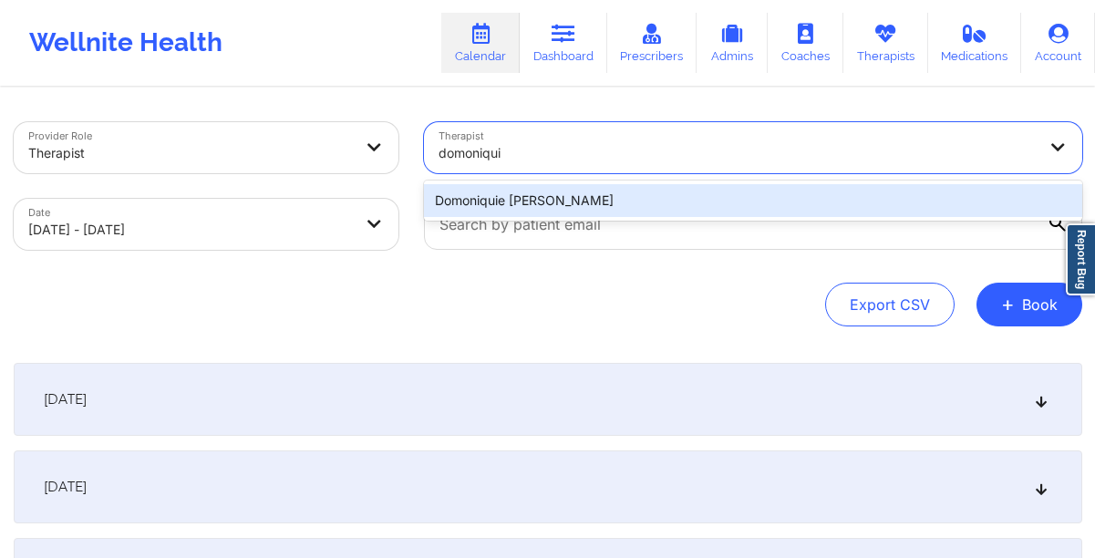
click at [647, 194] on div "Domoniquie [PERSON_NAME]" at bounding box center [753, 200] width 658 height 33
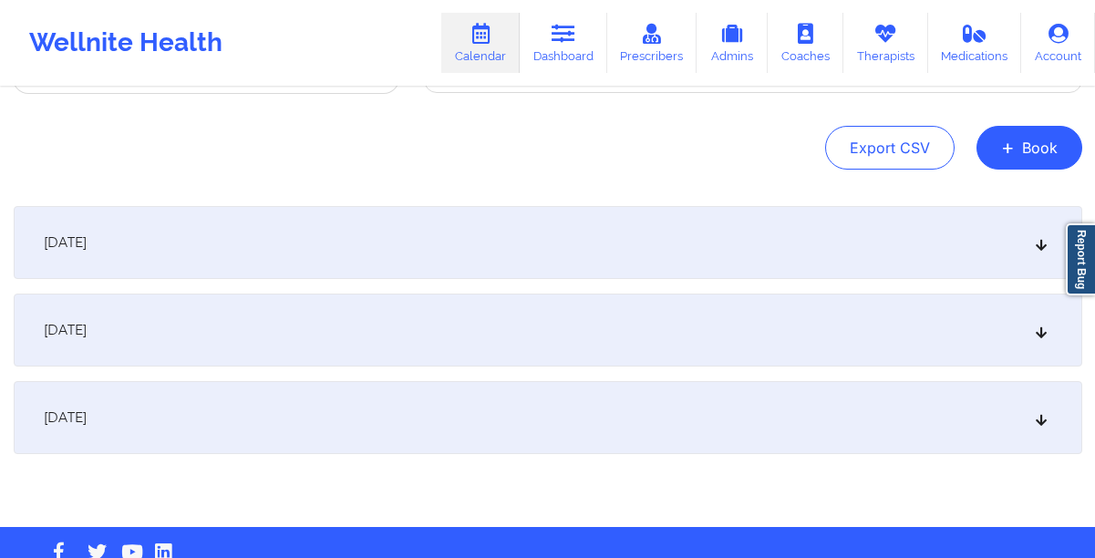
scroll to position [153, 0]
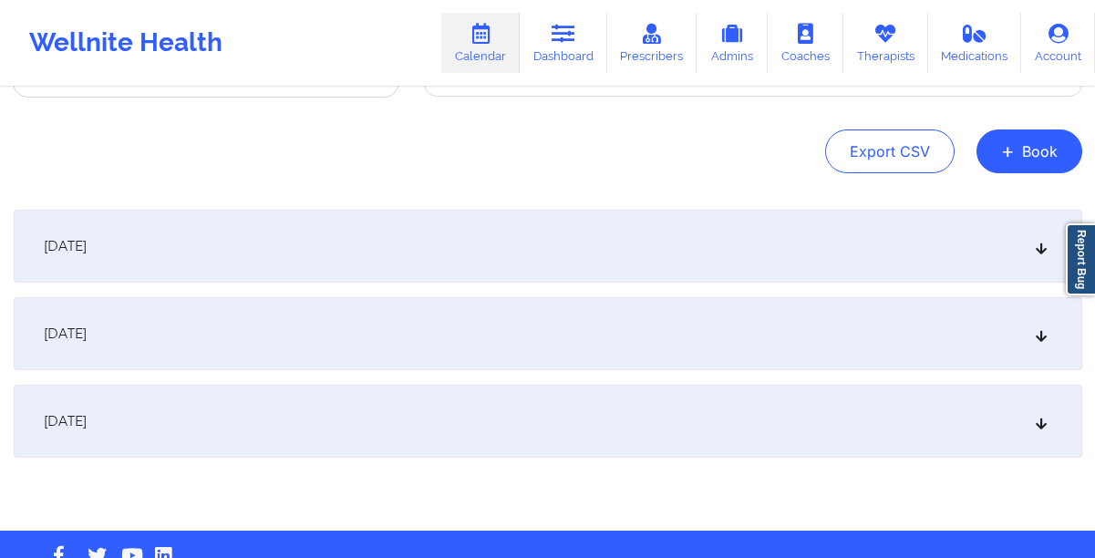
click at [197, 409] on div "[DATE]" at bounding box center [548, 421] width 1069 height 73
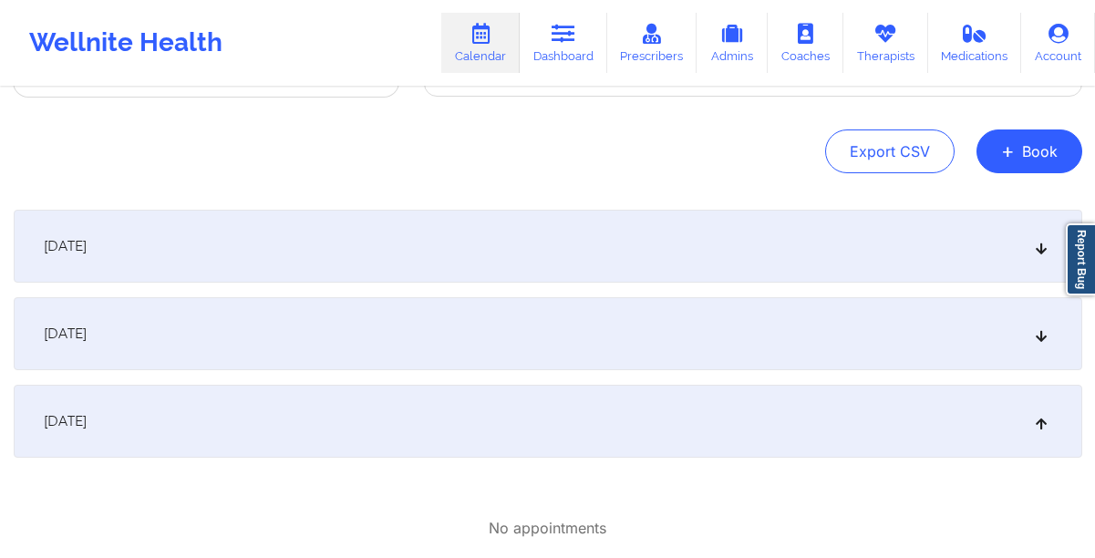
scroll to position [326, 0]
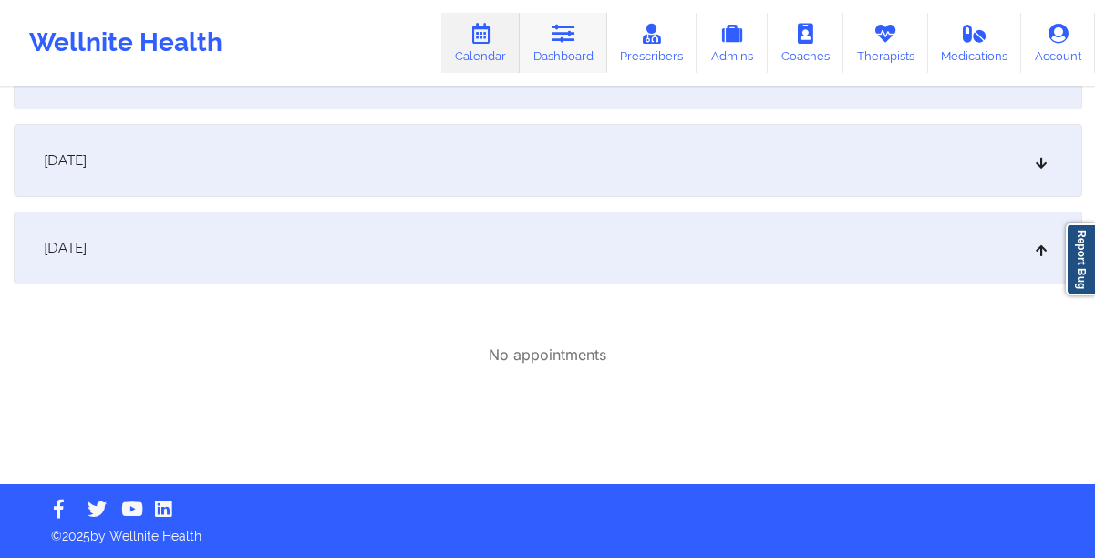
drag, startPoint x: 901, startPoint y: 45, endPoint x: 578, endPoint y: 31, distance: 323.1
click at [900, 45] on link "Therapists" at bounding box center [885, 43] width 85 height 60
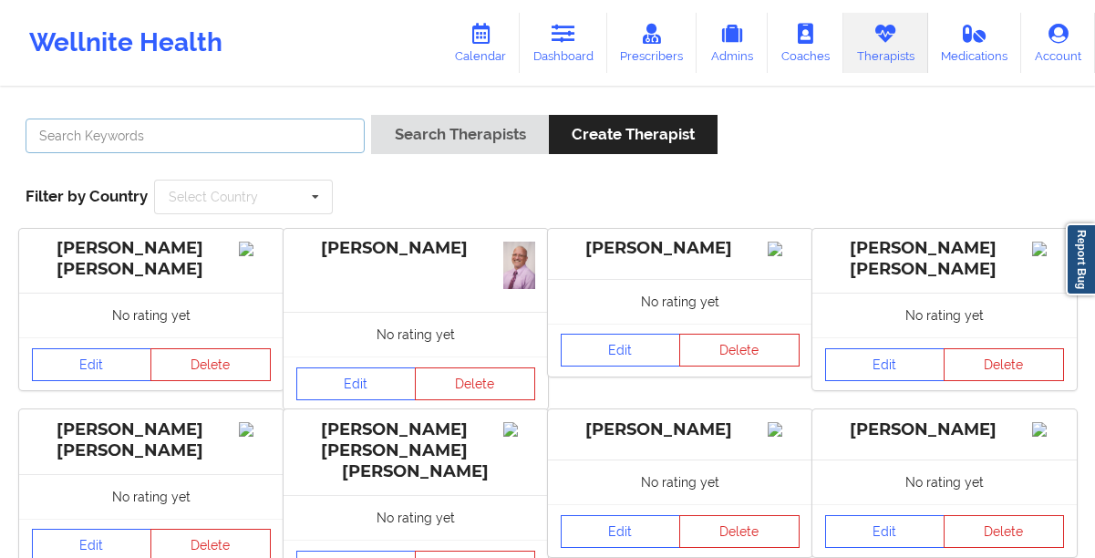
click at [346, 121] on input "text" at bounding box center [195, 136] width 339 height 35
type input "[US_STATE][PERSON_NAME]"
click at [371, 115] on button "Search Therapists" at bounding box center [459, 134] width 177 height 39
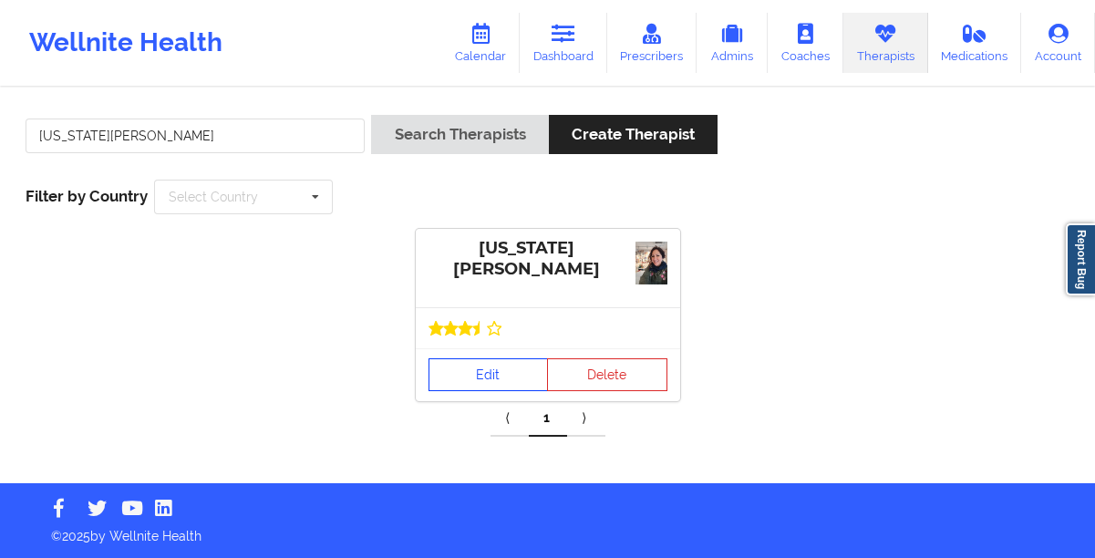
click at [481, 377] on link "Edit" at bounding box center [489, 374] width 120 height 33
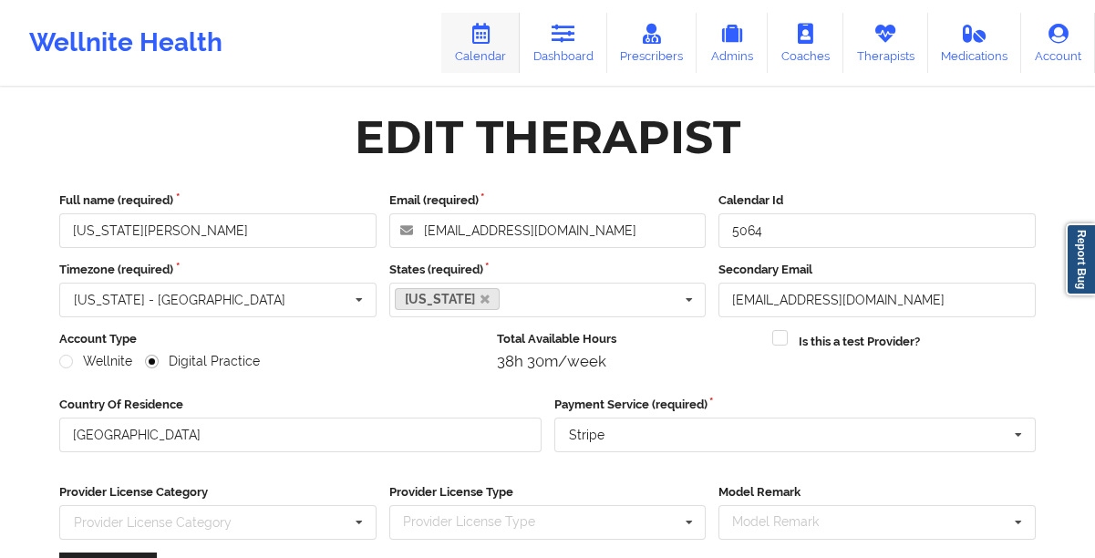
click at [470, 63] on link "Calendar" at bounding box center [480, 43] width 78 height 60
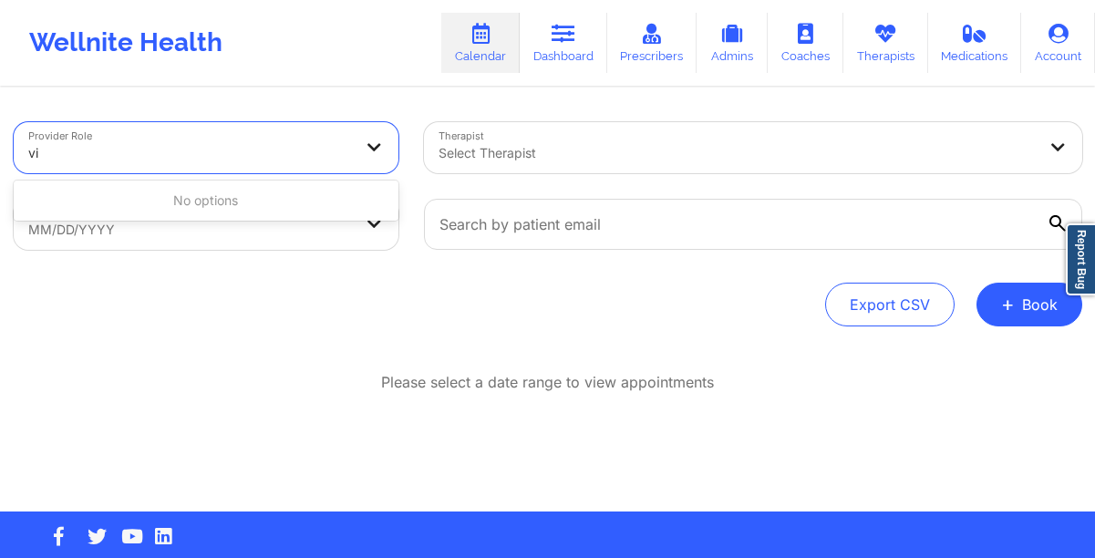
type input "v"
click at [605, 154] on div at bounding box center [738, 153] width 598 height 22
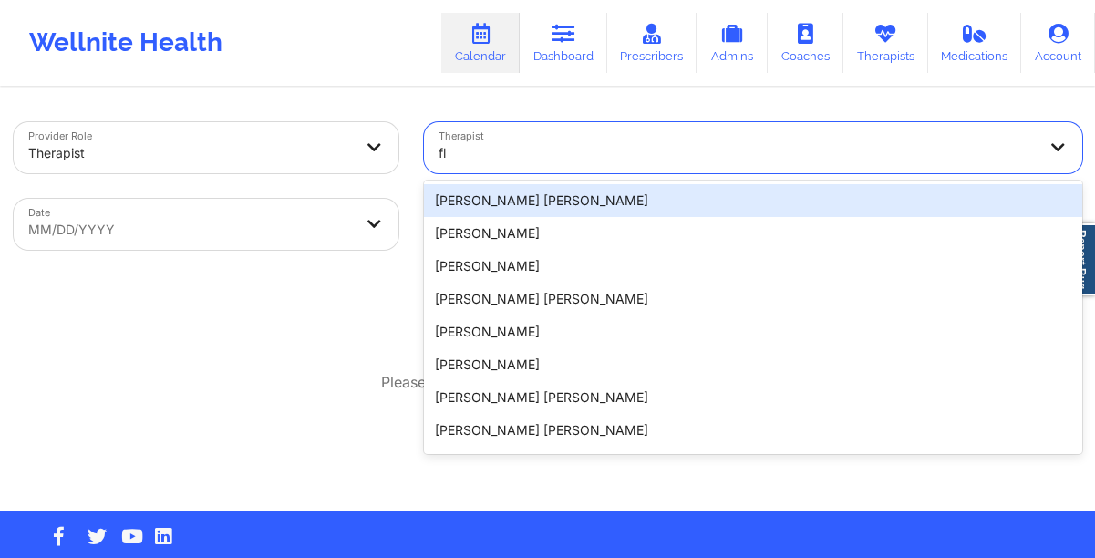
type input "f"
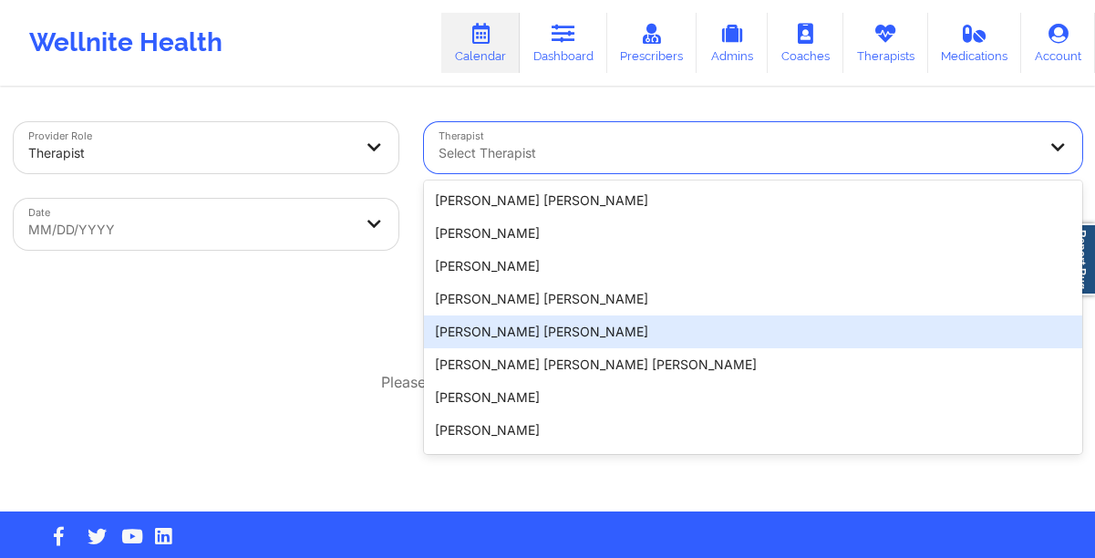
click at [368, 348] on div "Provider Role Therapist Therapist All selected options have been cleared. [PERS…" at bounding box center [548, 300] width 1094 height 422
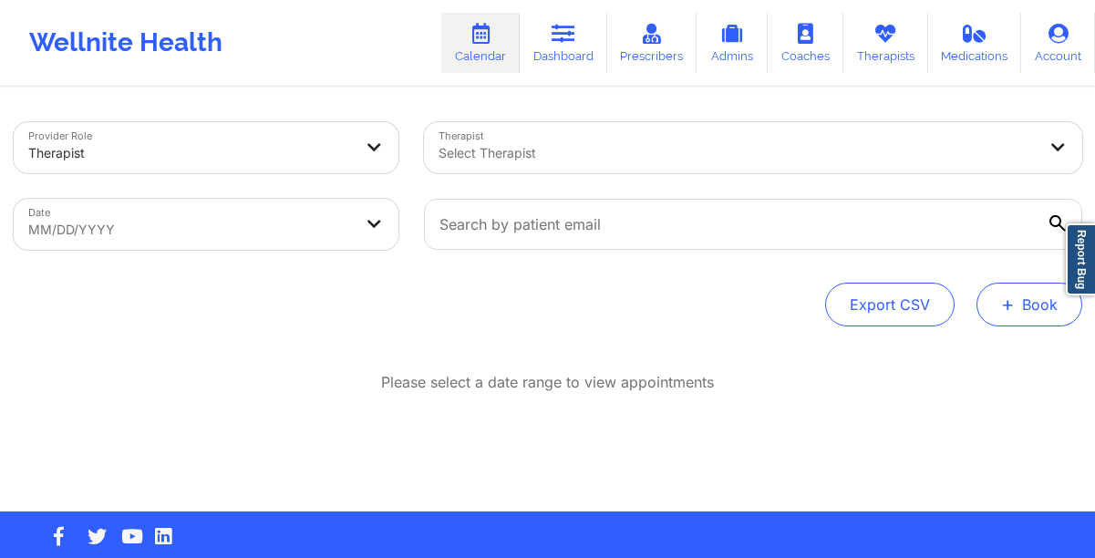
click at [1017, 321] on button "+ Book" at bounding box center [1030, 305] width 106 height 44
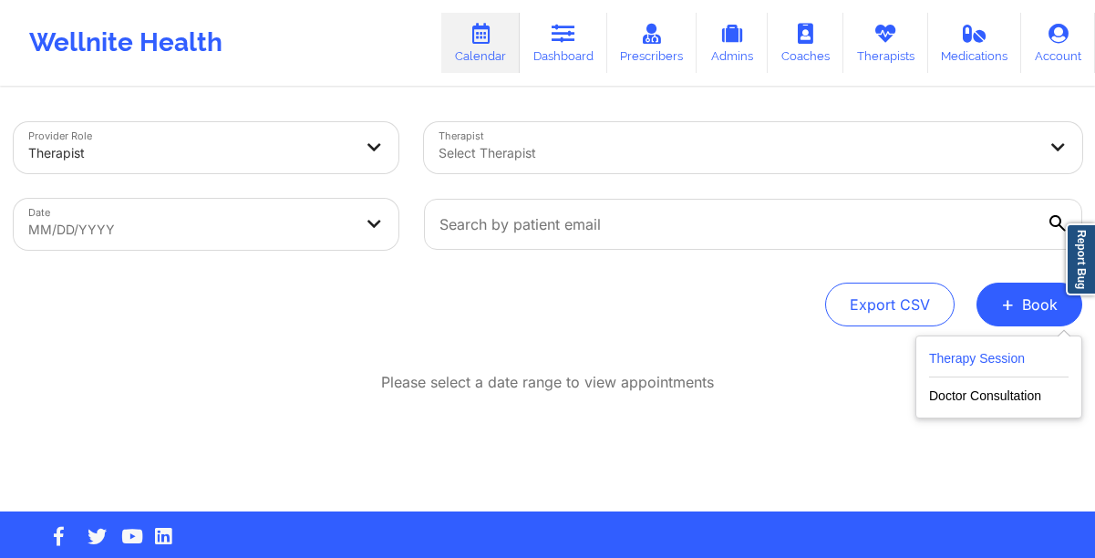
click at [965, 357] on button "Therapy Session" at bounding box center [999, 362] width 140 height 30
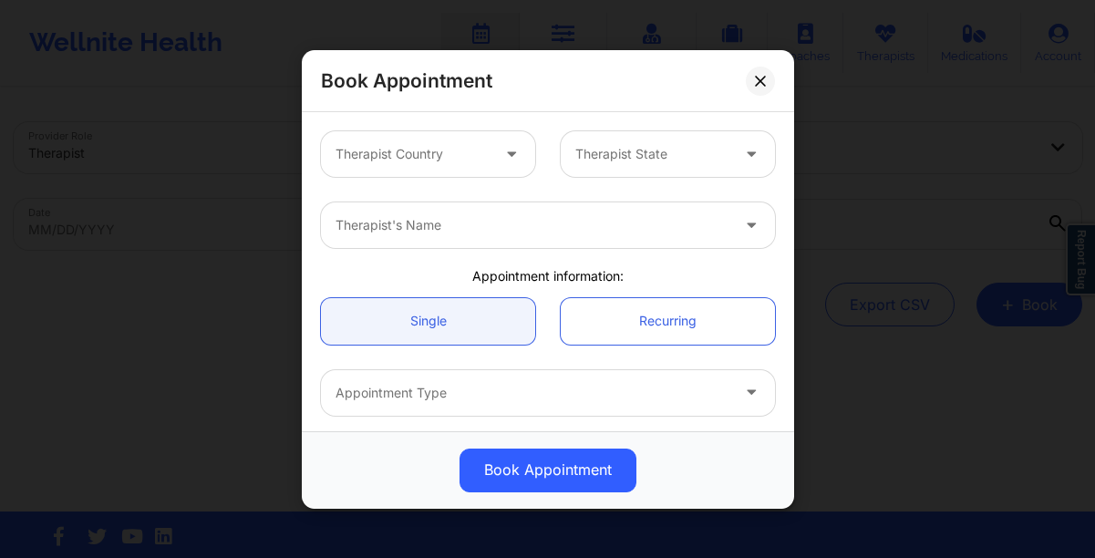
drag, startPoint x: 507, startPoint y: 148, endPoint x: 512, endPoint y: 139, distance: 10.2
click at [507, 148] on icon at bounding box center [511, 150] width 18 height 16
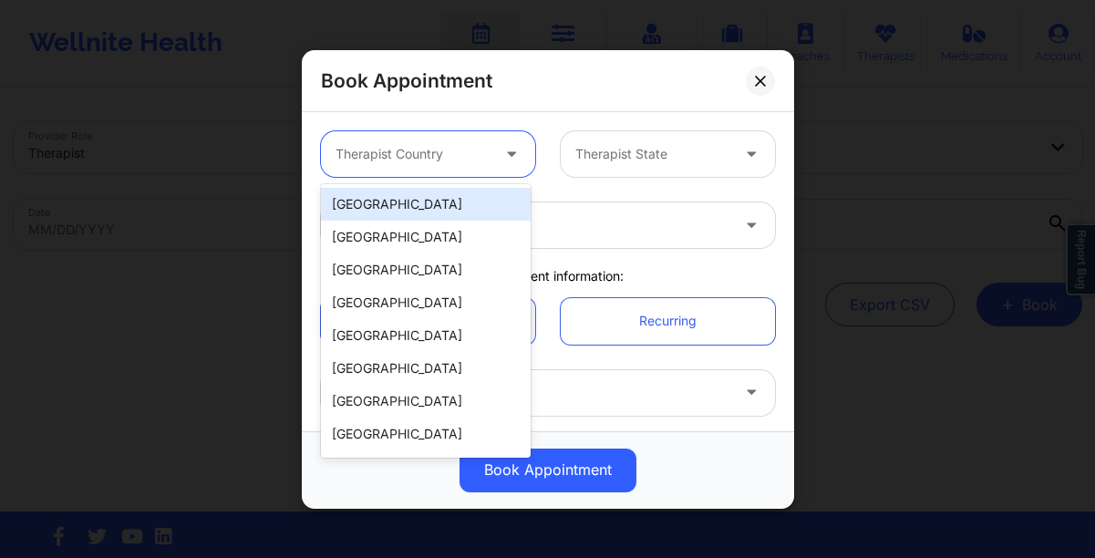
click at [439, 200] on div "[GEOGRAPHIC_DATA]" at bounding box center [426, 204] width 210 height 33
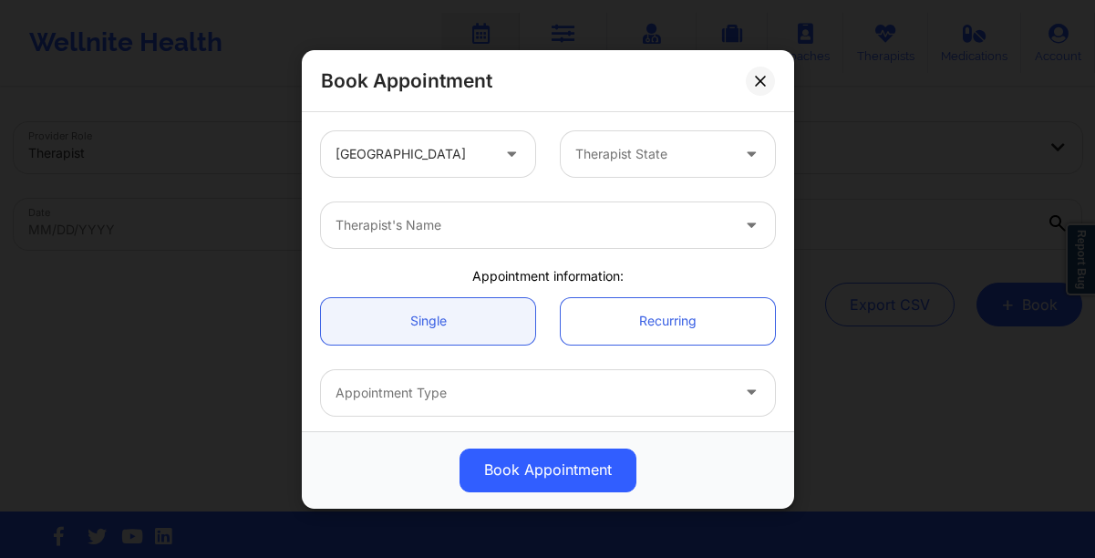
click at [594, 117] on div "United States Therapist State Therapist's Name Appointment information: Single …" at bounding box center [548, 271] width 492 height 319
click at [596, 162] on div at bounding box center [652, 154] width 154 height 22
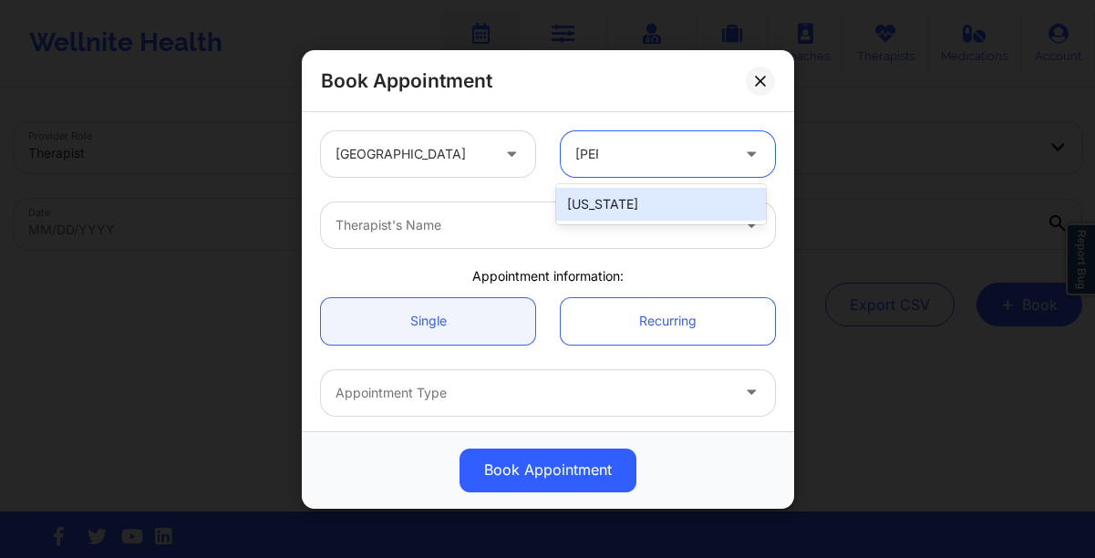
type input "flori"
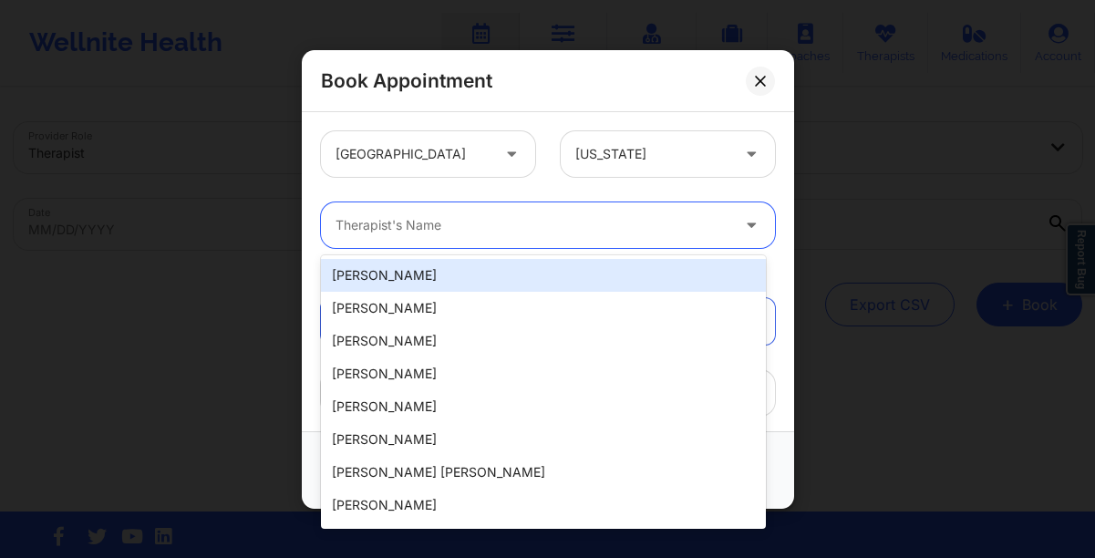
click at [482, 221] on div at bounding box center [533, 225] width 394 height 22
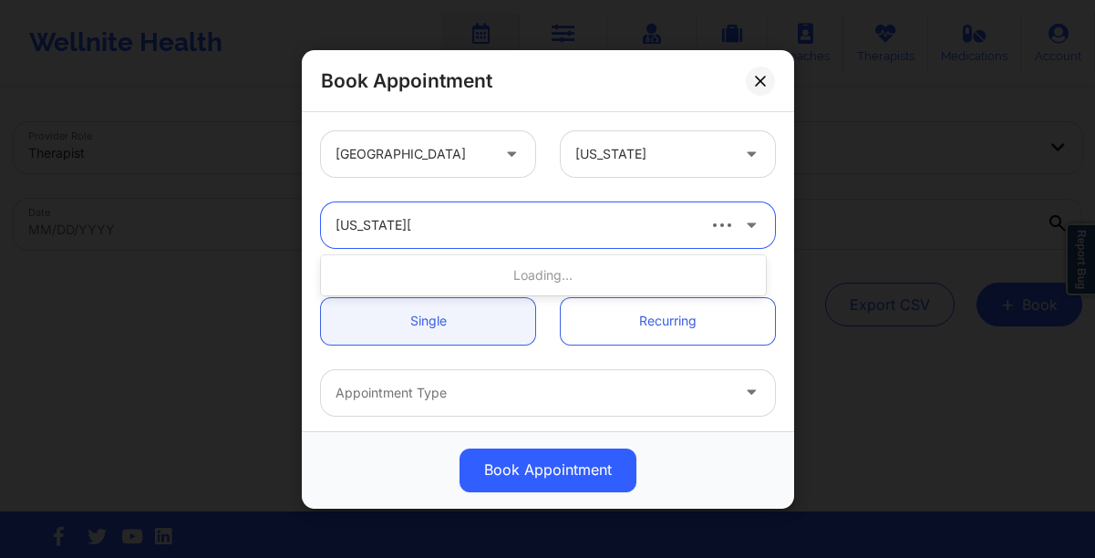
type input "[US_STATE][PERSON_NAME]"
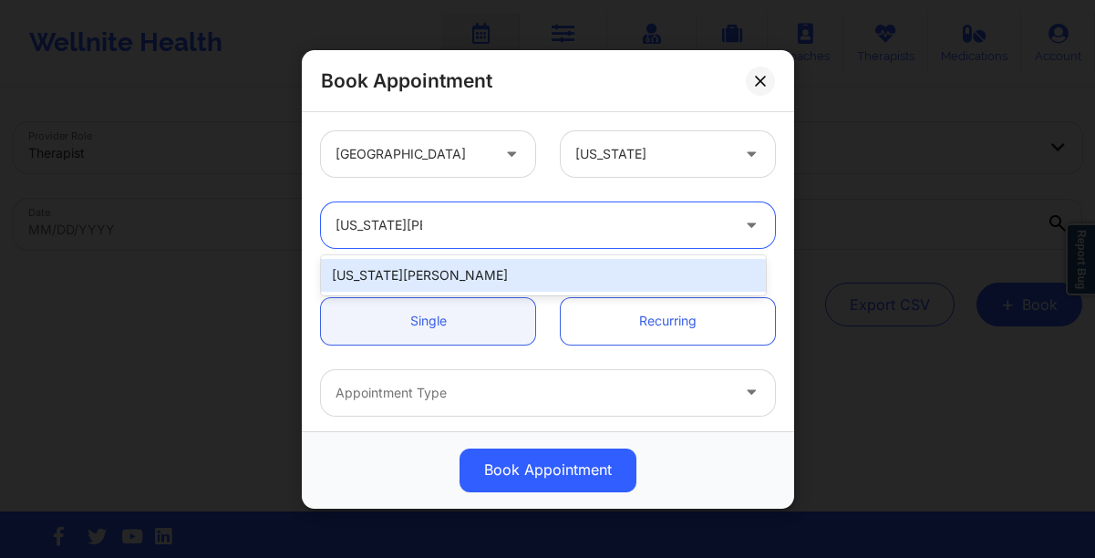
click at [450, 274] on div "[US_STATE][PERSON_NAME]" at bounding box center [543, 275] width 445 height 33
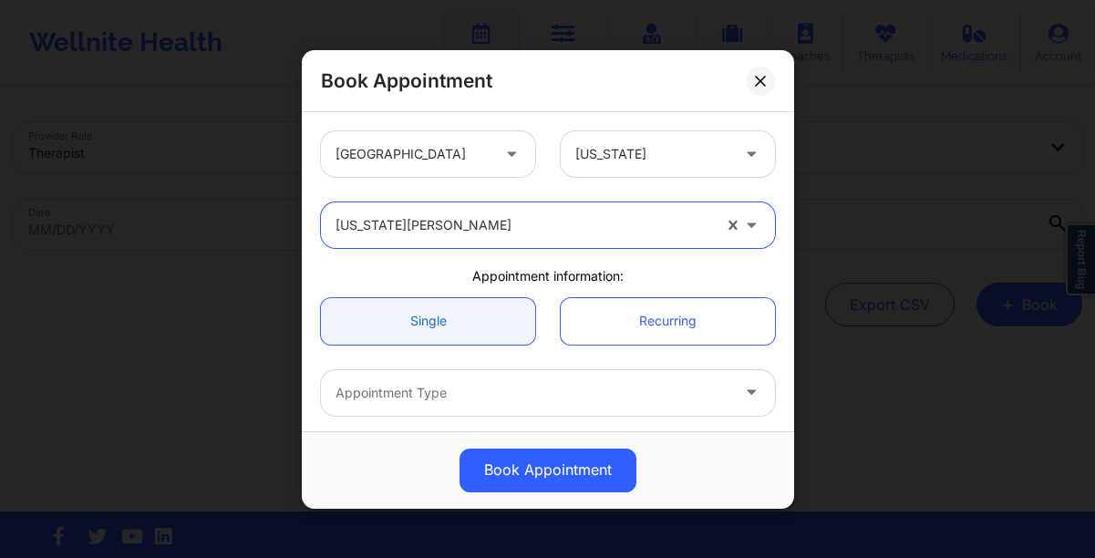
click at [444, 320] on link "Single" at bounding box center [428, 320] width 214 height 47
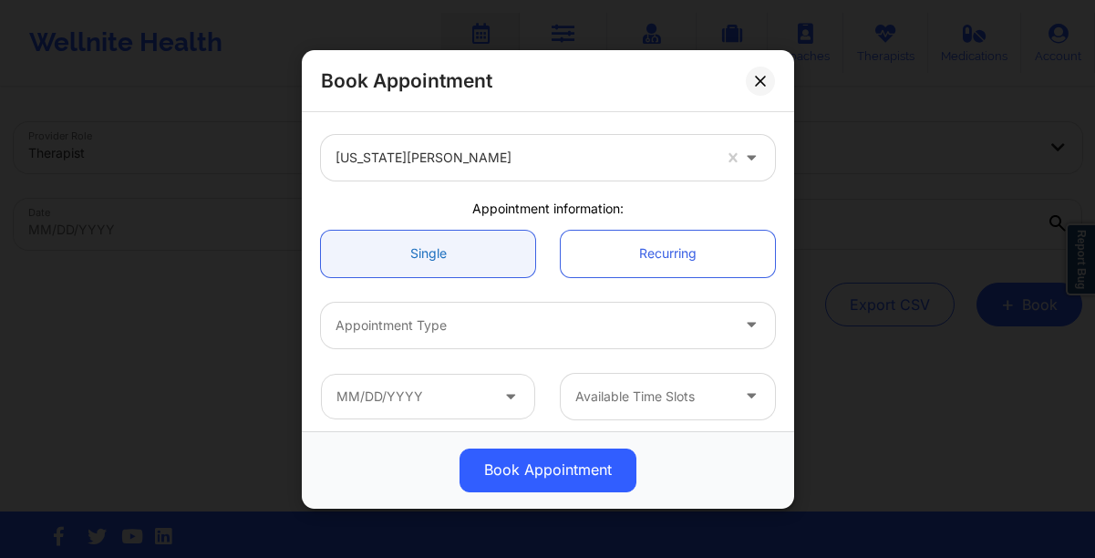
scroll to position [71, 0]
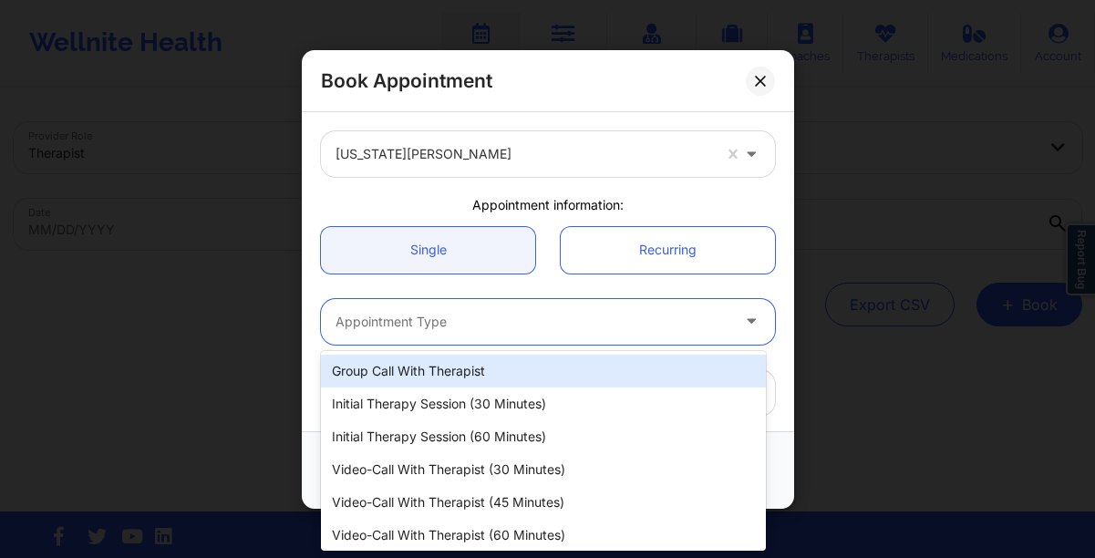
click at [444, 319] on div at bounding box center [533, 322] width 394 height 22
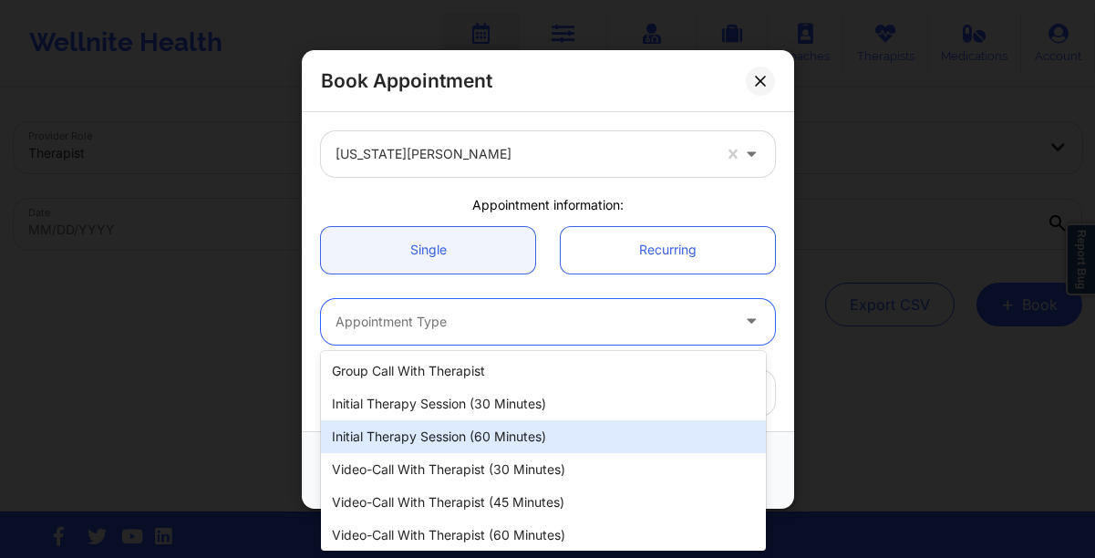
click at [444, 442] on div "Initial Therapy Session (60 minutes)" at bounding box center [543, 436] width 445 height 33
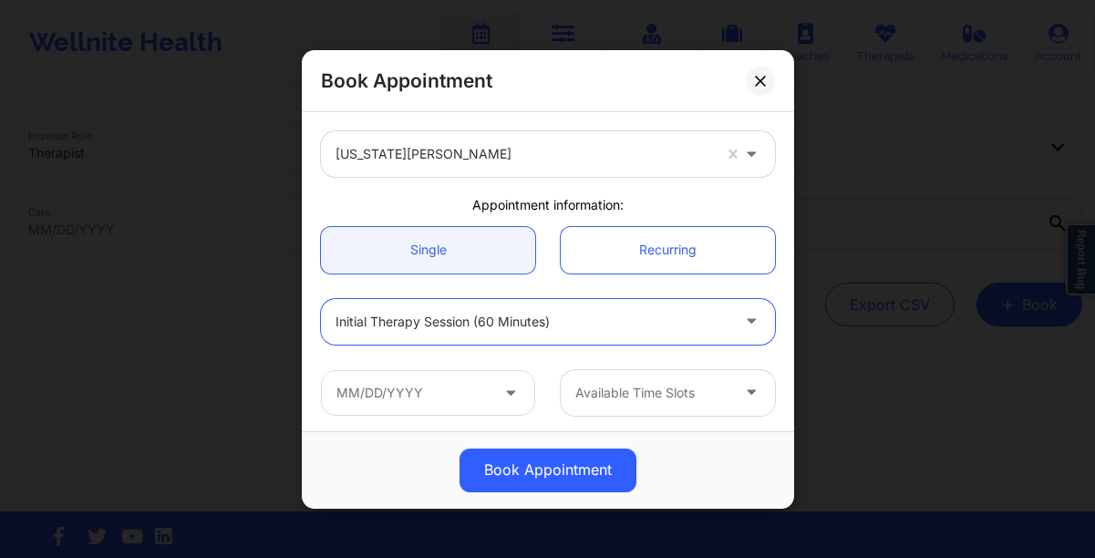
click at [504, 393] on icon at bounding box center [510, 389] width 18 height 16
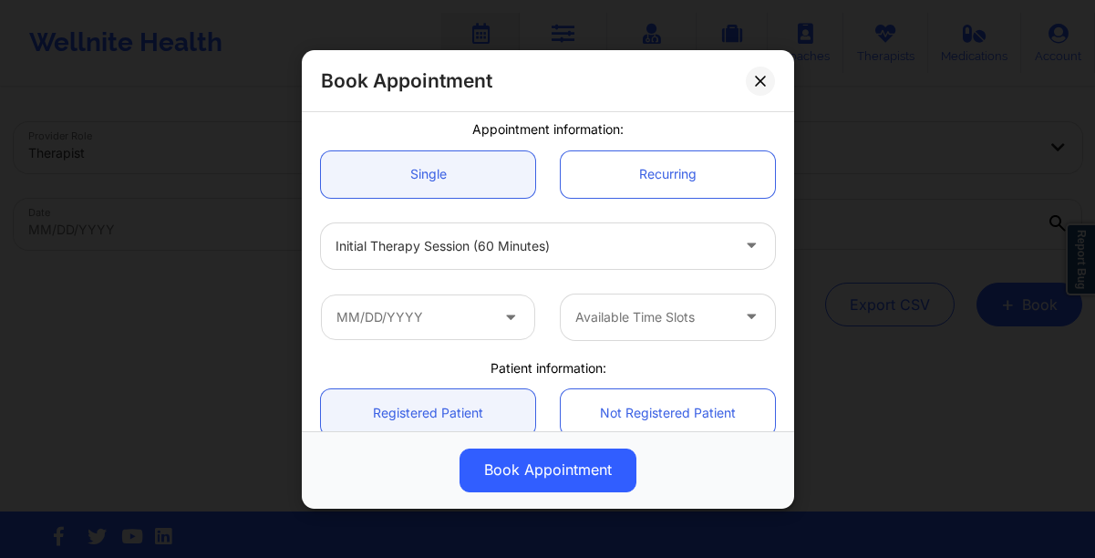
scroll to position [167, 0]
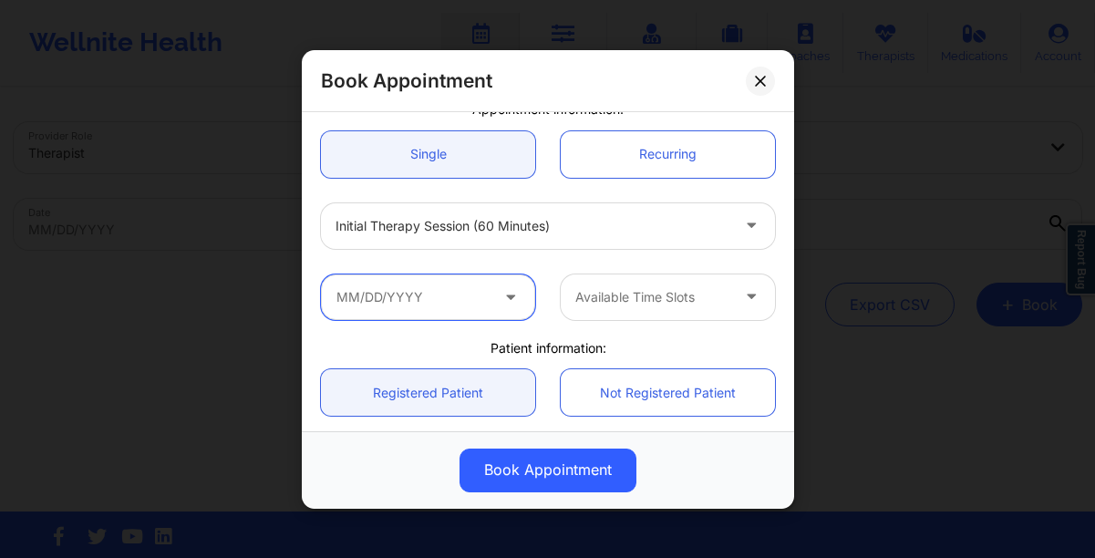
click at [398, 295] on input "text" at bounding box center [428, 297] width 214 height 46
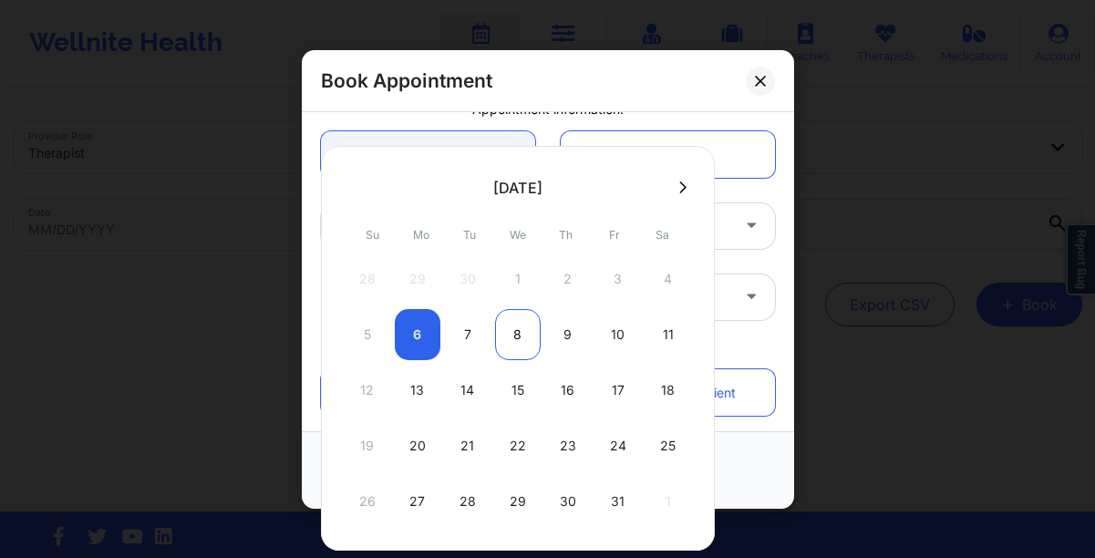
click at [523, 334] on div "8" at bounding box center [518, 334] width 46 height 51
type input "[DATE]"
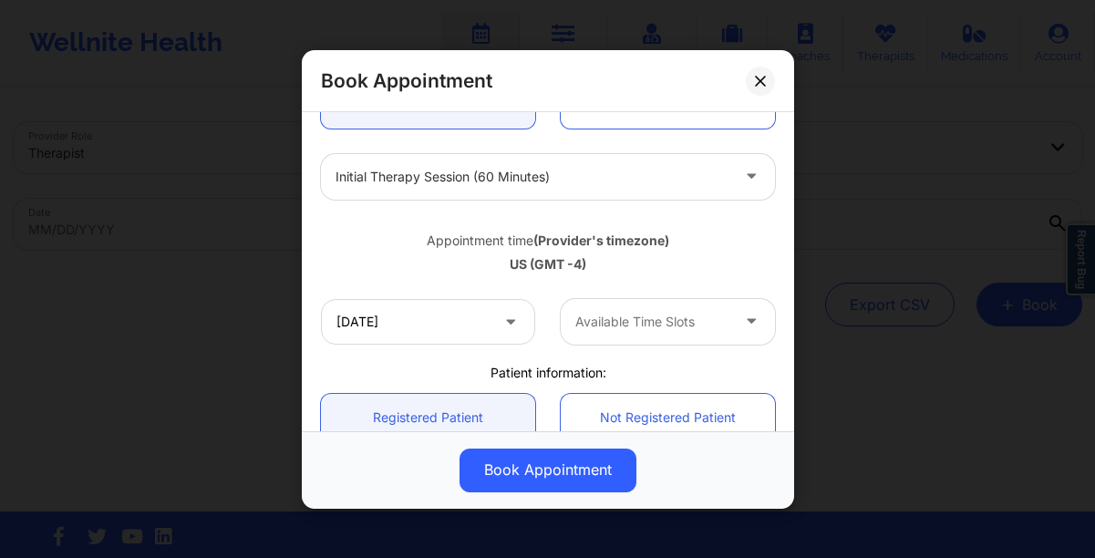
scroll to position [214, 0]
click at [676, 323] on div at bounding box center [652, 324] width 154 height 22
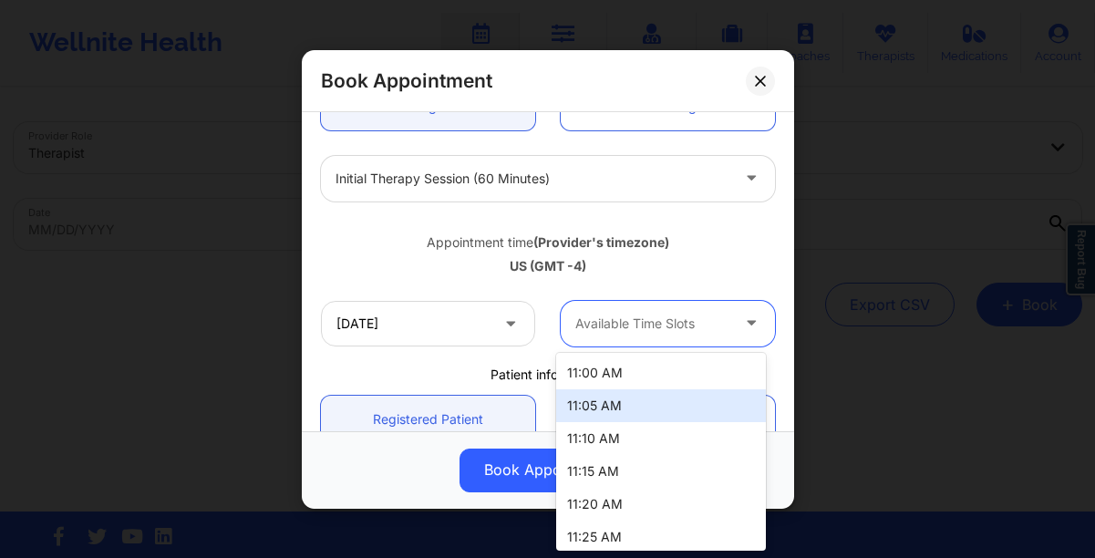
scroll to position [269, 0]
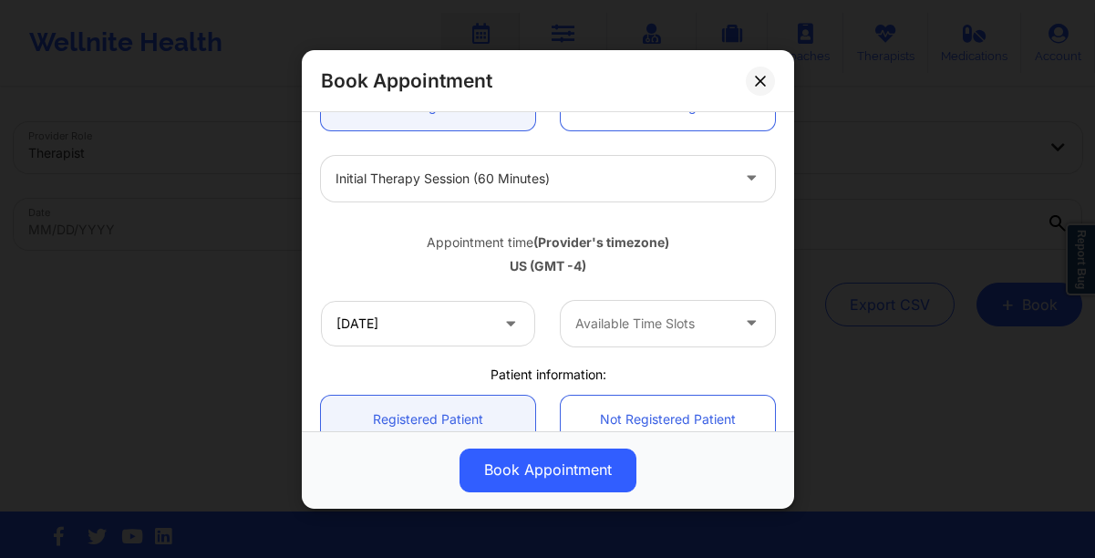
click at [375, 277] on div "Appointment time (Provider's timezone) [GEOGRAPHIC_DATA] (GMT -4)" at bounding box center [548, 250] width 480 height 74
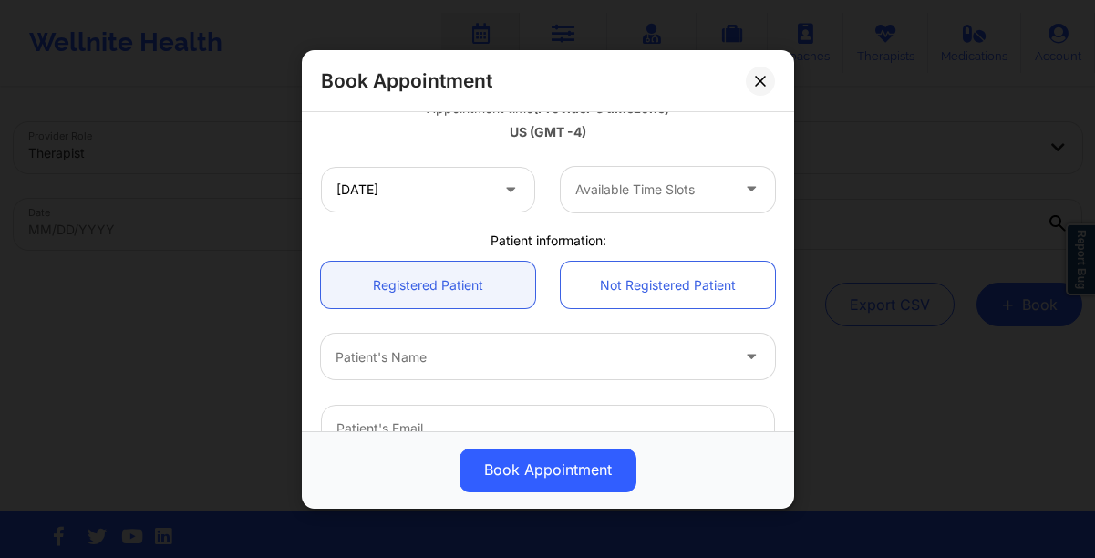
scroll to position [351, 0]
click at [424, 359] on div at bounding box center [533, 354] width 394 height 22
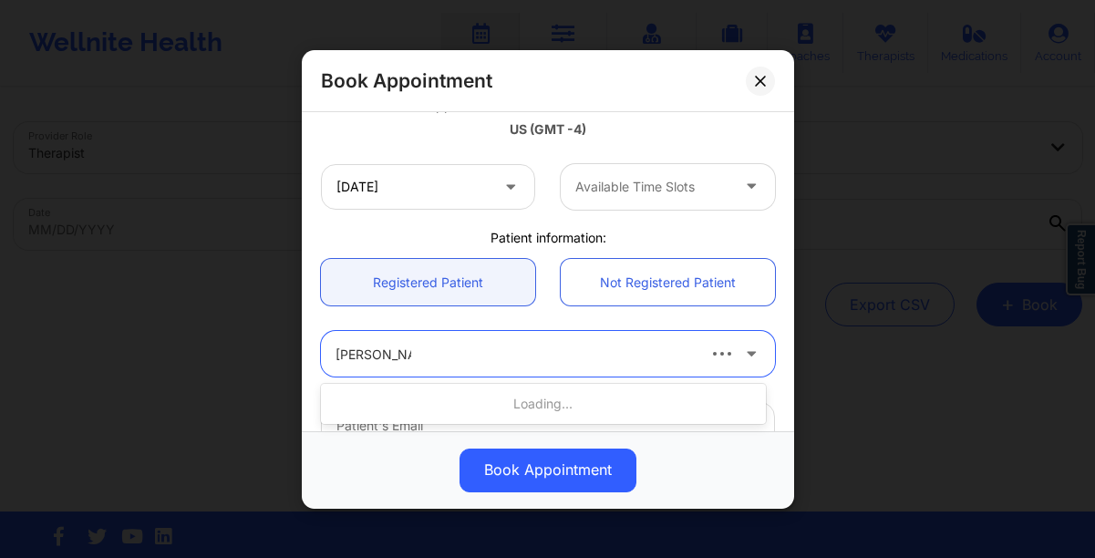
type input "[PERSON_NAME]"
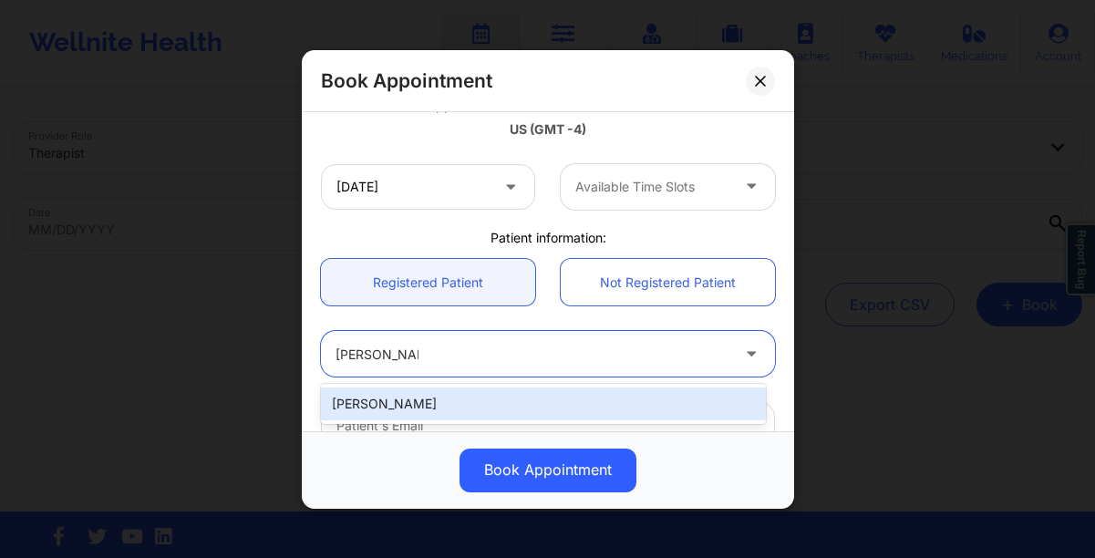
click at [374, 407] on div "[PERSON_NAME]" at bounding box center [543, 404] width 445 height 33
type input "[EMAIL_ADDRESS][DOMAIN_NAME]"
type input "6313559435"
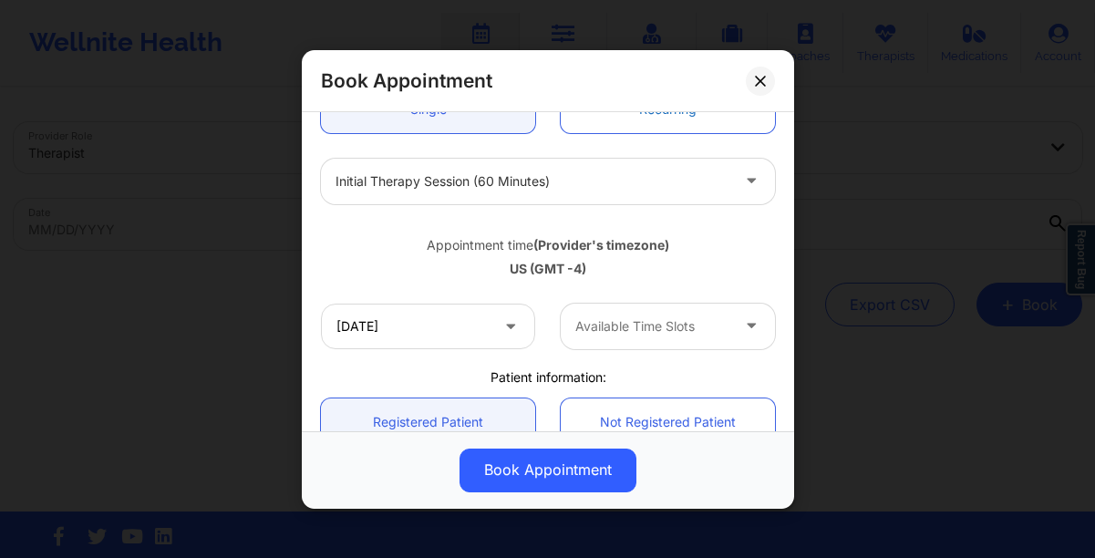
scroll to position [213, 0]
click at [693, 334] on div at bounding box center [652, 325] width 154 height 22
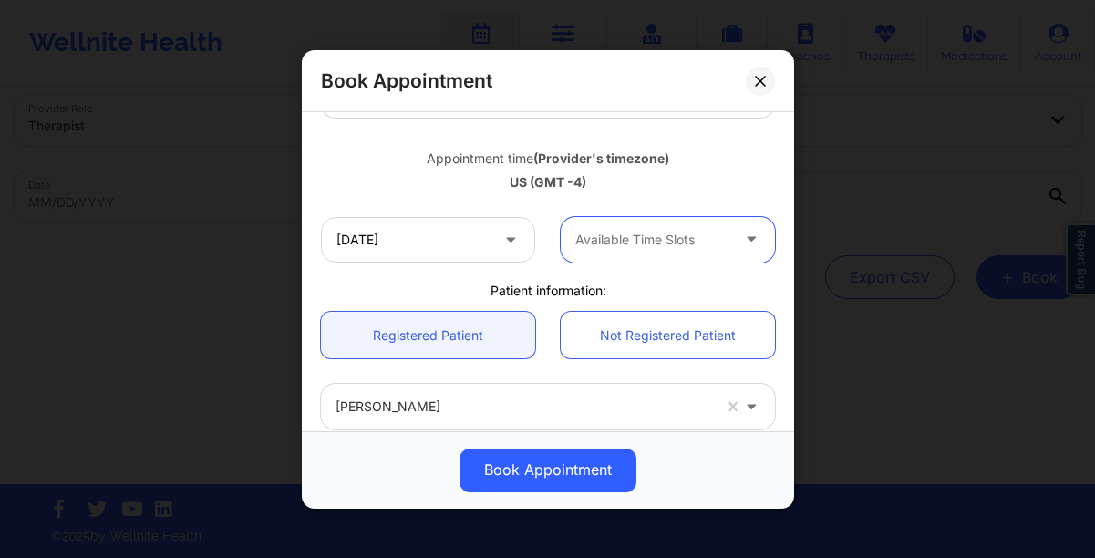
scroll to position [261, 0]
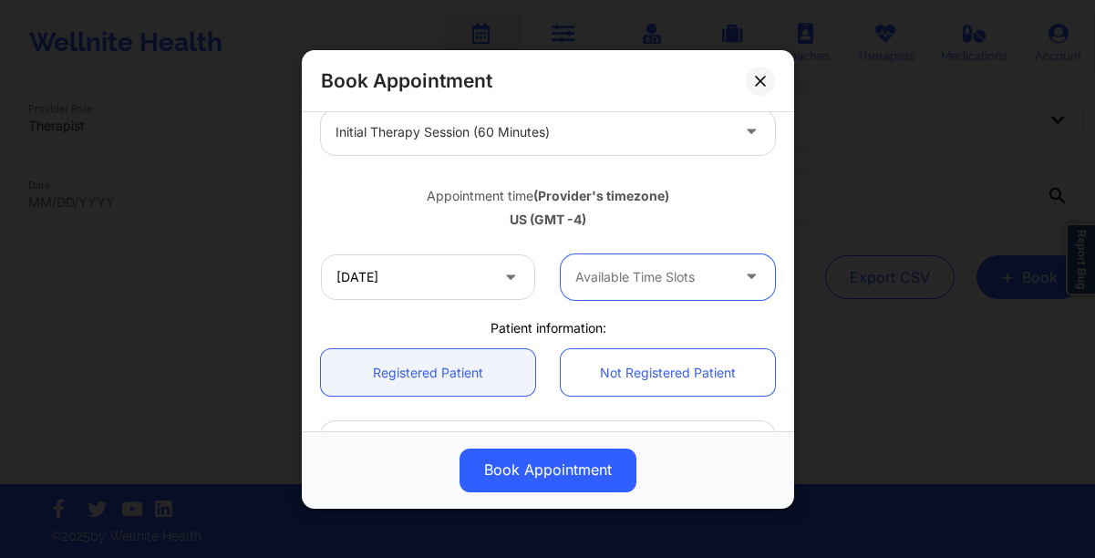
click at [618, 286] on div at bounding box center [652, 277] width 154 height 22
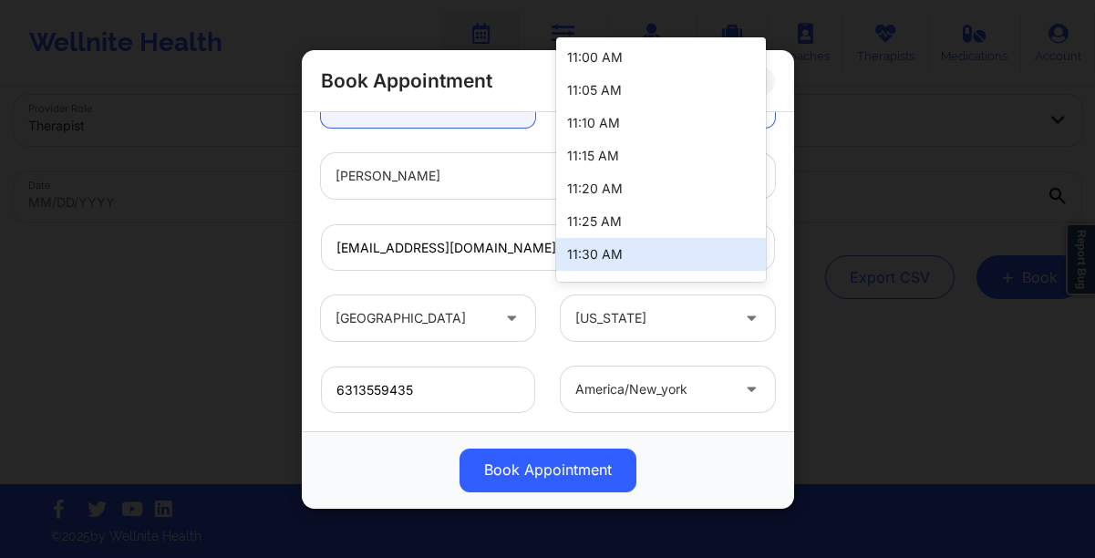
scroll to position [222, 0]
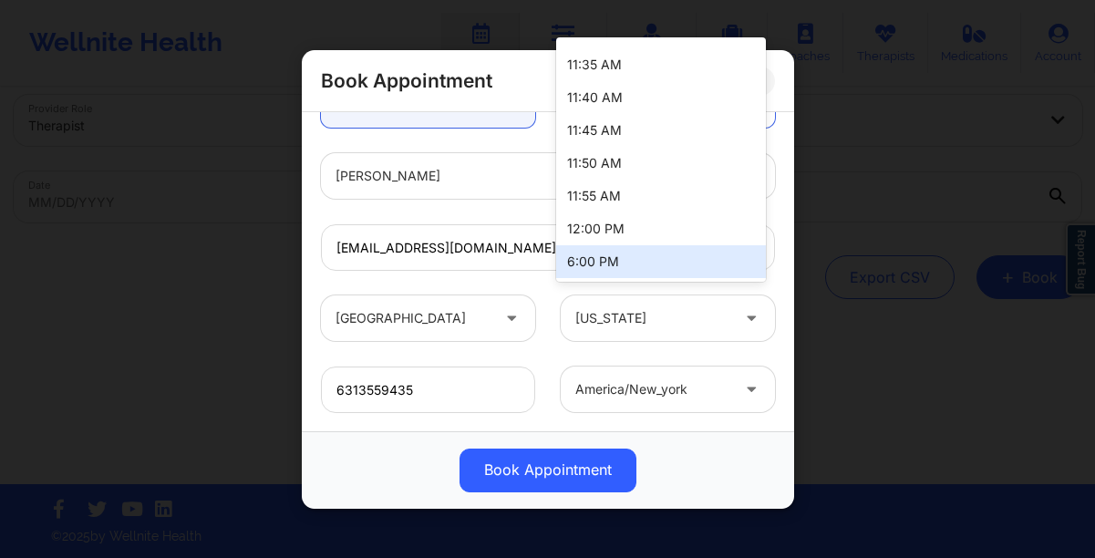
click at [614, 257] on div "6:00 PM" at bounding box center [661, 261] width 210 height 33
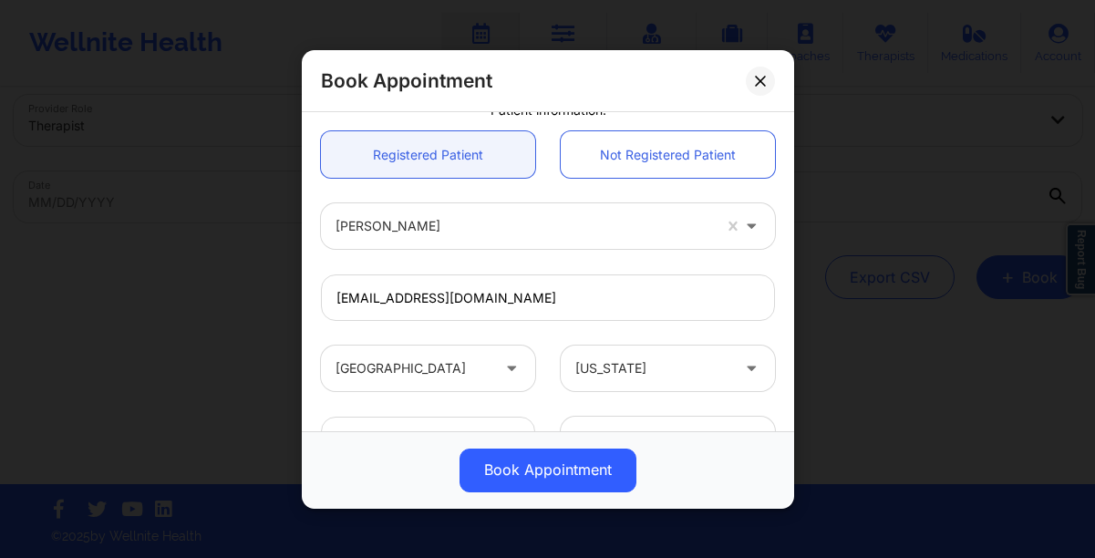
scroll to position [627, 0]
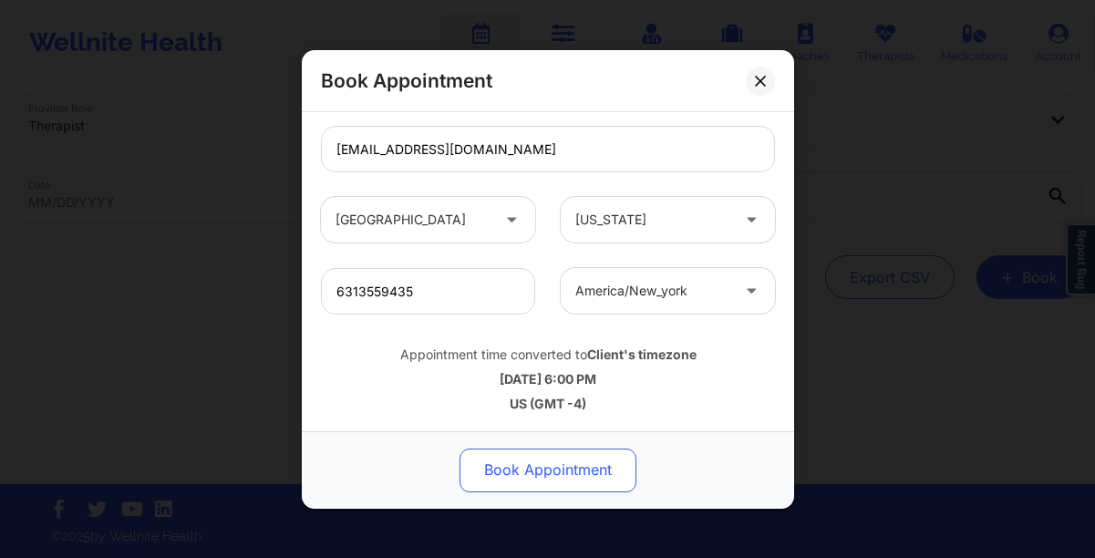
click at [521, 462] on button "Book Appointment" at bounding box center [548, 470] width 177 height 44
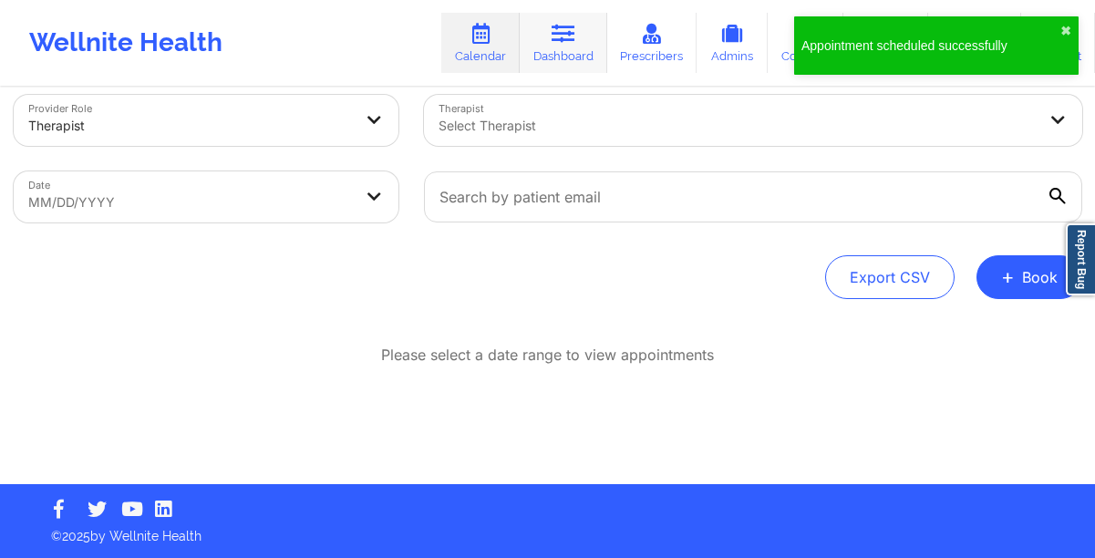
click at [553, 55] on link "Dashboard" at bounding box center [564, 43] width 88 height 60
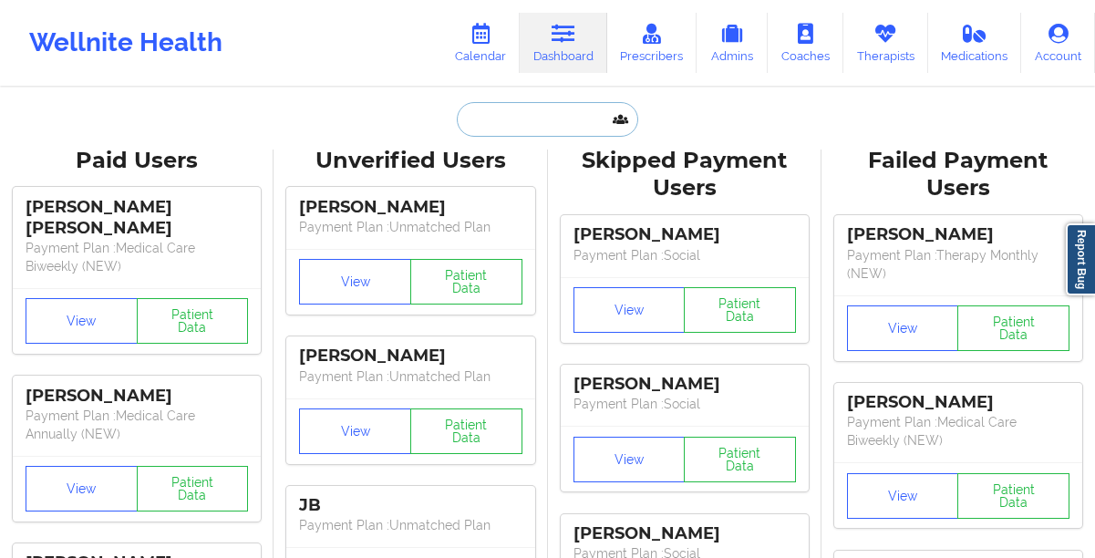
click at [543, 118] on input "text" at bounding box center [547, 119] width 181 height 35
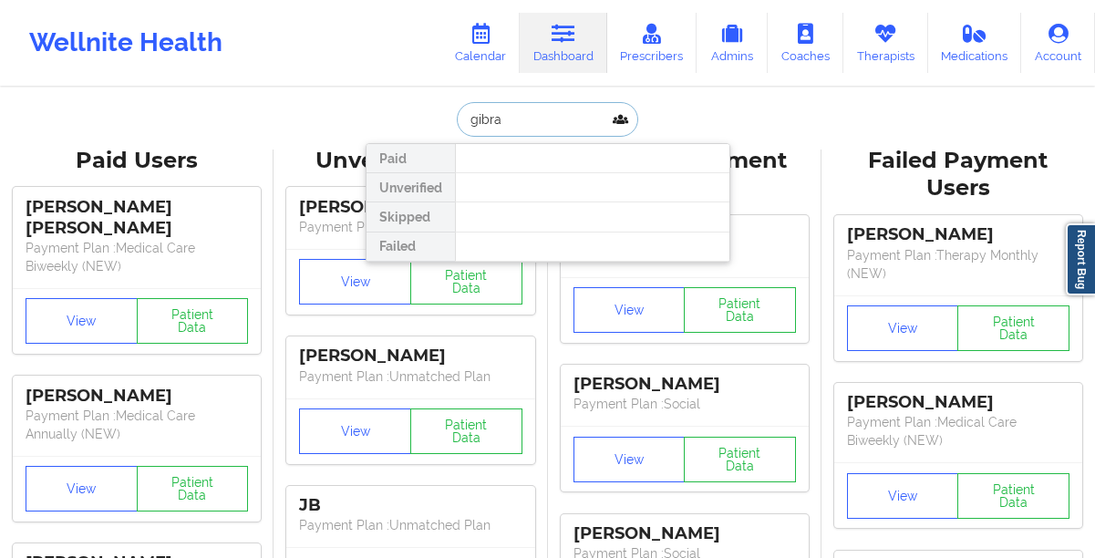
type input "gibran"
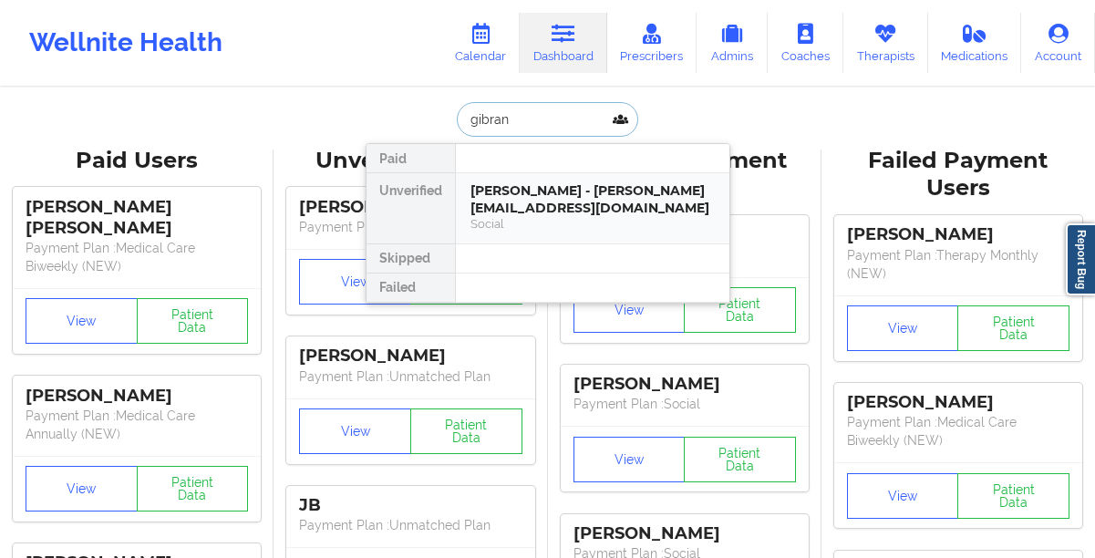
click at [501, 191] on div "[PERSON_NAME] - [PERSON_NAME][EMAIL_ADDRESS][DOMAIN_NAME]" at bounding box center [592, 199] width 244 height 34
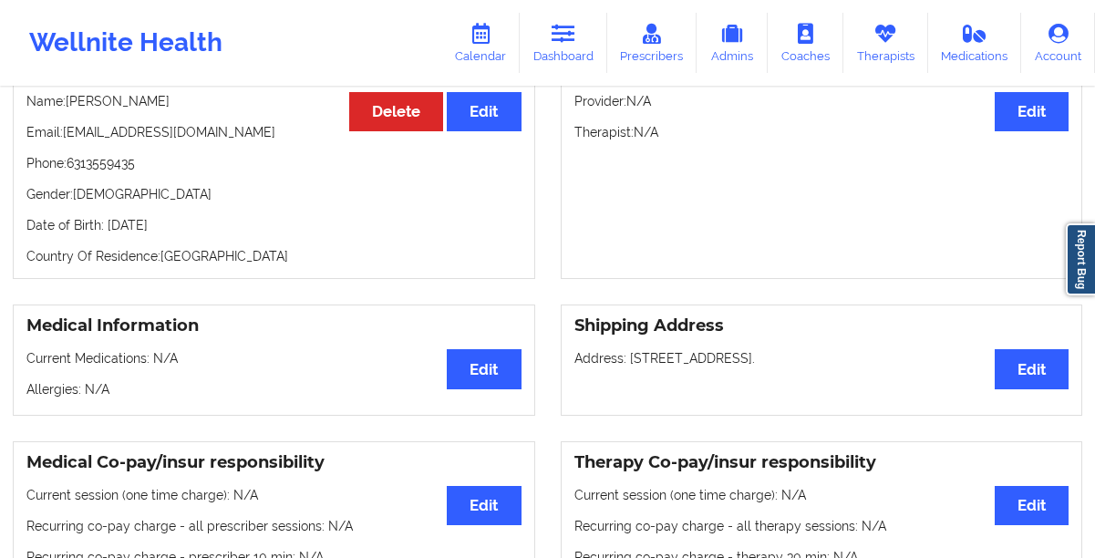
scroll to position [46, 0]
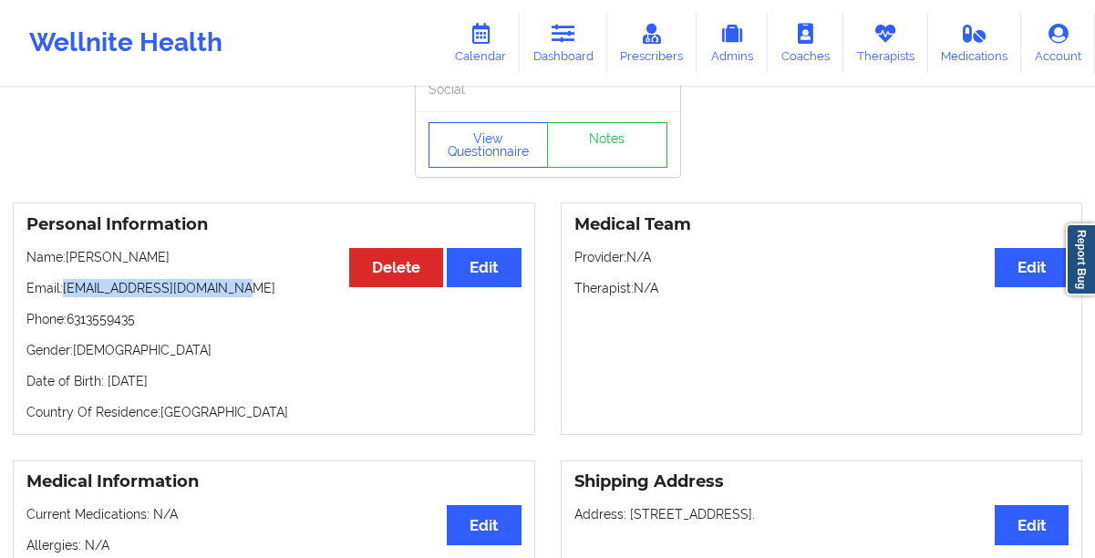
drag, startPoint x: 241, startPoint y: 294, endPoint x: 65, endPoint y: 292, distance: 176.0
click at [65, 292] on p "Email: [EMAIL_ADDRESS][DOMAIN_NAME]" at bounding box center [273, 288] width 495 height 18
copy p "[EMAIL_ADDRESS][DOMAIN_NAME]"
click at [479, 24] on icon at bounding box center [481, 34] width 24 height 20
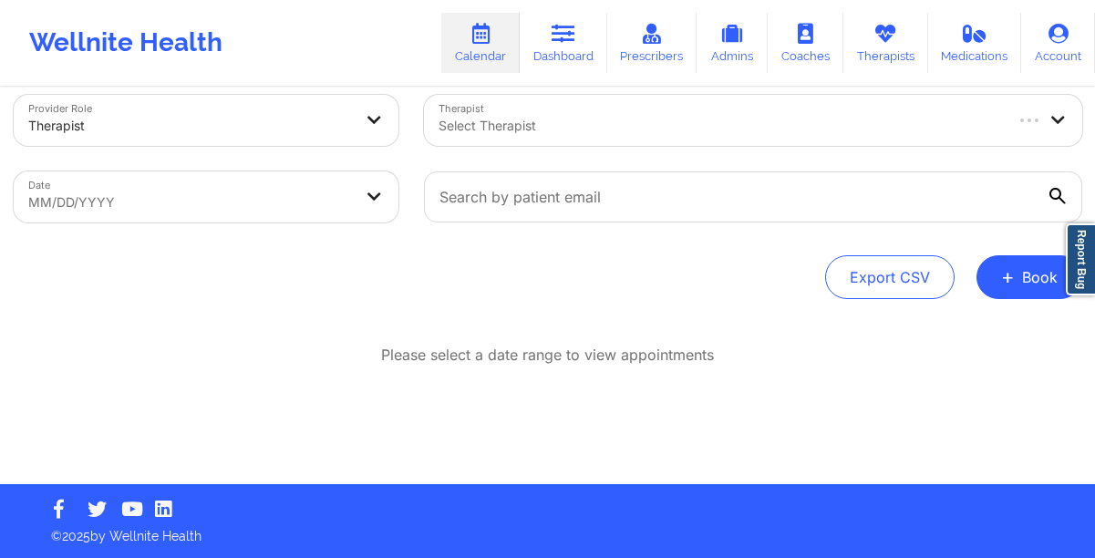
scroll to position [27, 0]
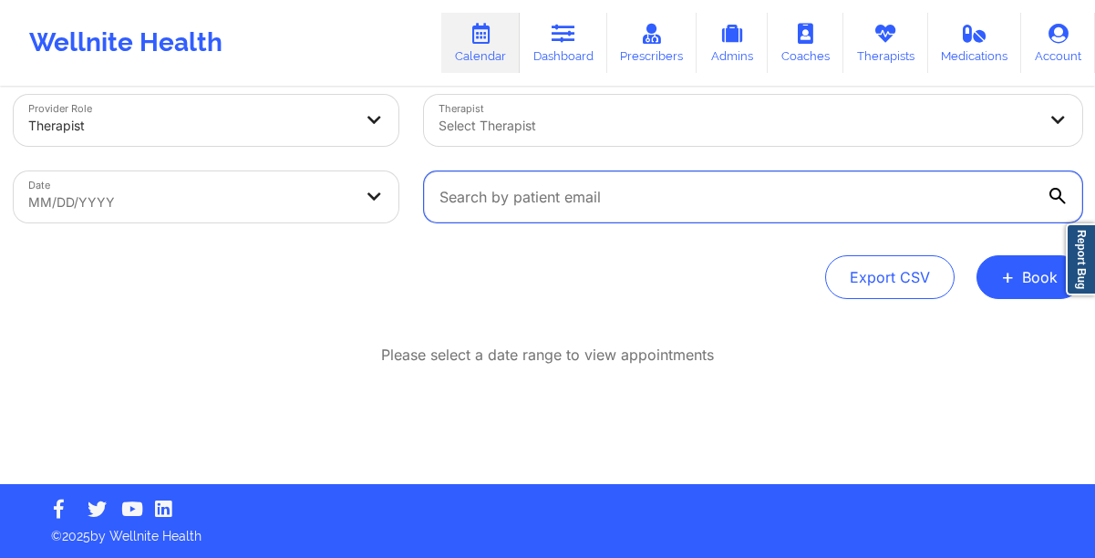
click at [542, 195] on input "text" at bounding box center [753, 196] width 658 height 51
paste input "[EMAIL_ADDRESS][DOMAIN_NAME]"
type input "[EMAIL_ADDRESS][DOMAIN_NAME]"
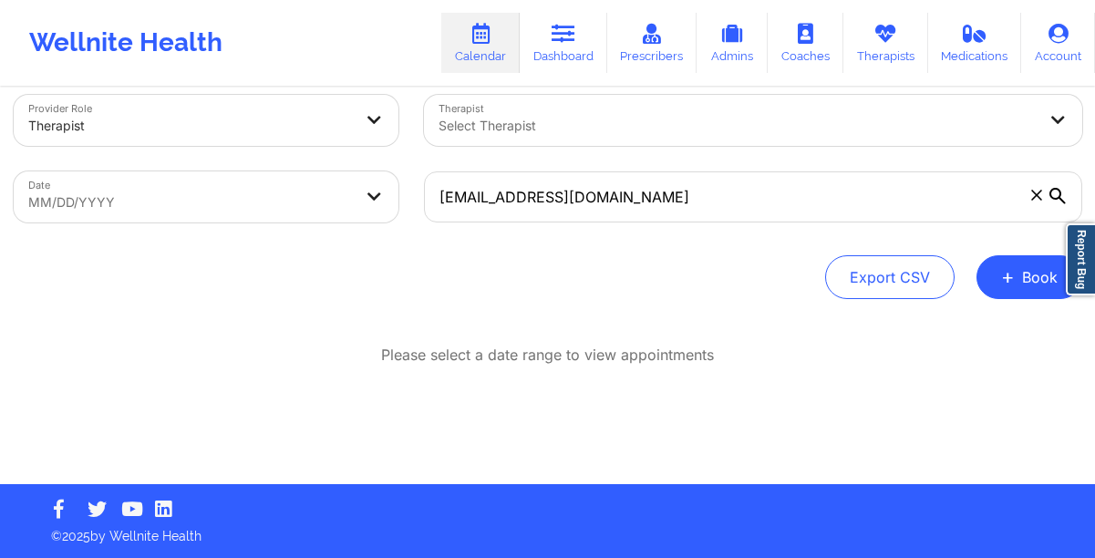
select select "2025-8"
select select "2025-9"
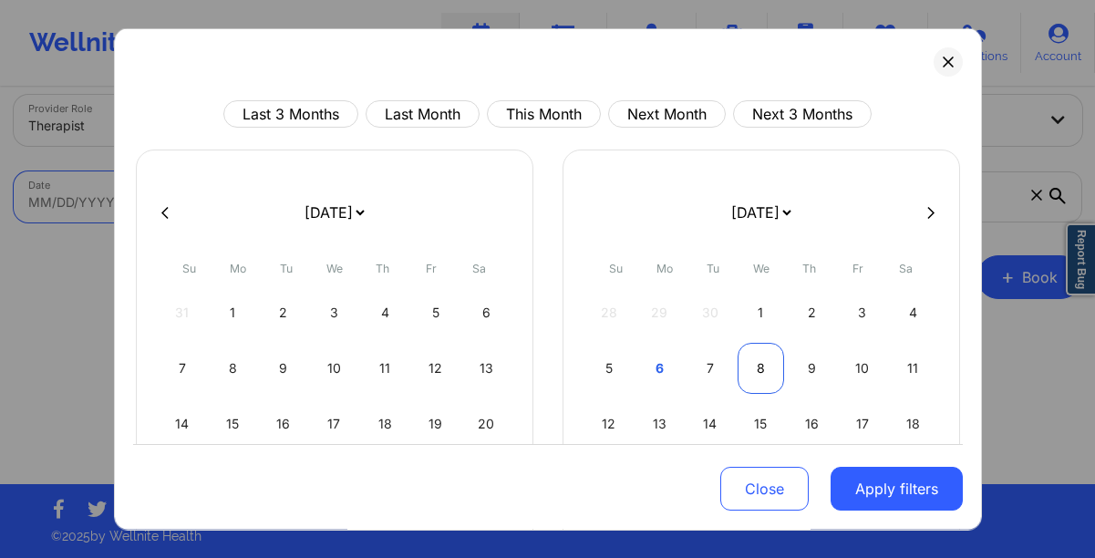
click at [763, 370] on div "8" at bounding box center [761, 368] width 47 height 51
select select "2025-9"
select select "2025-10"
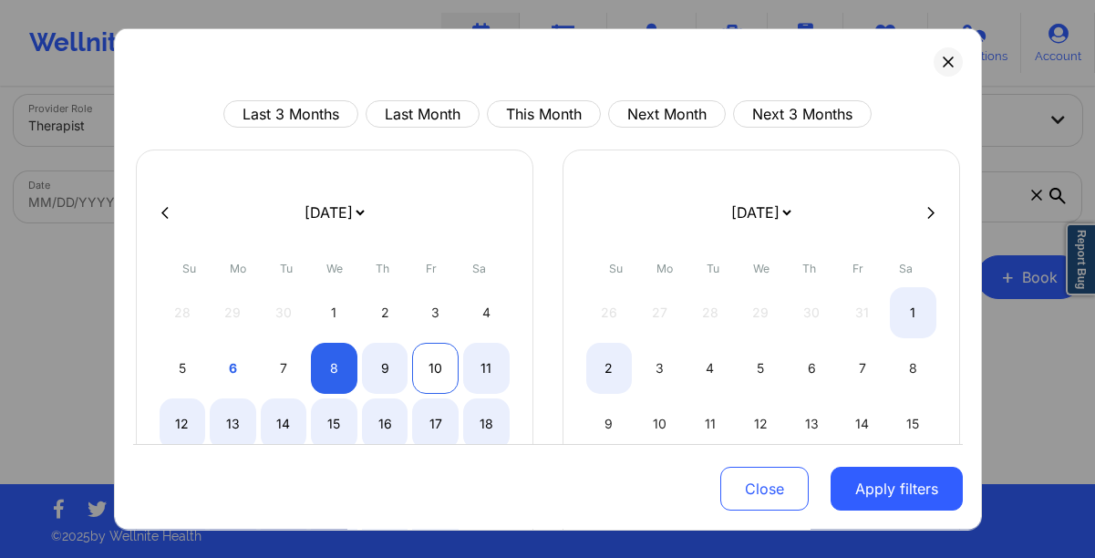
select select "2025-9"
select select "2025-10"
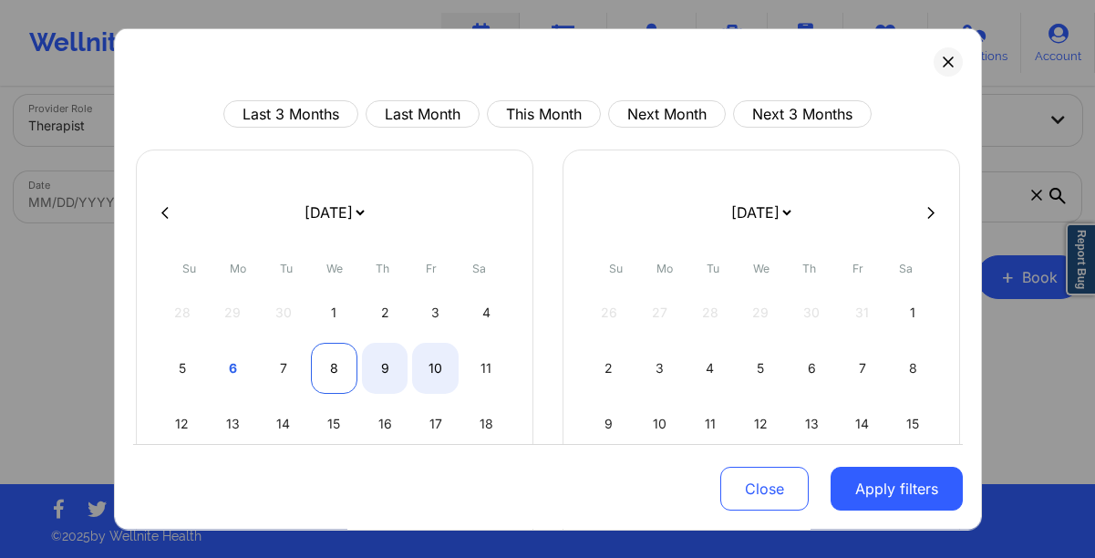
select select "2025-9"
select select "2025-10"
click at [336, 378] on div "8" at bounding box center [334, 368] width 47 height 51
select select "2025-9"
select select "2025-10"
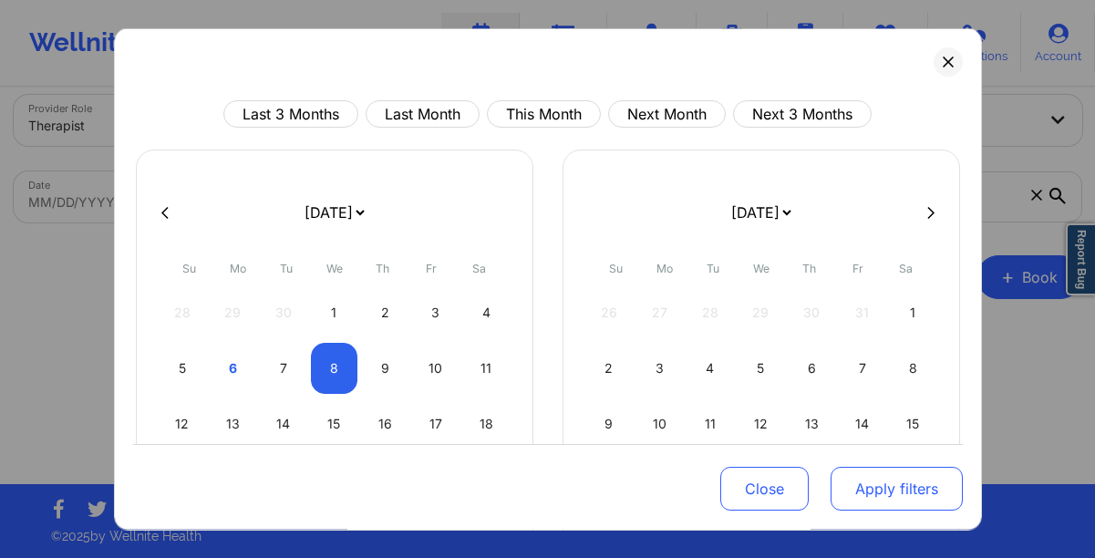
click at [831, 487] on button "Apply filters" at bounding box center [897, 489] width 132 height 44
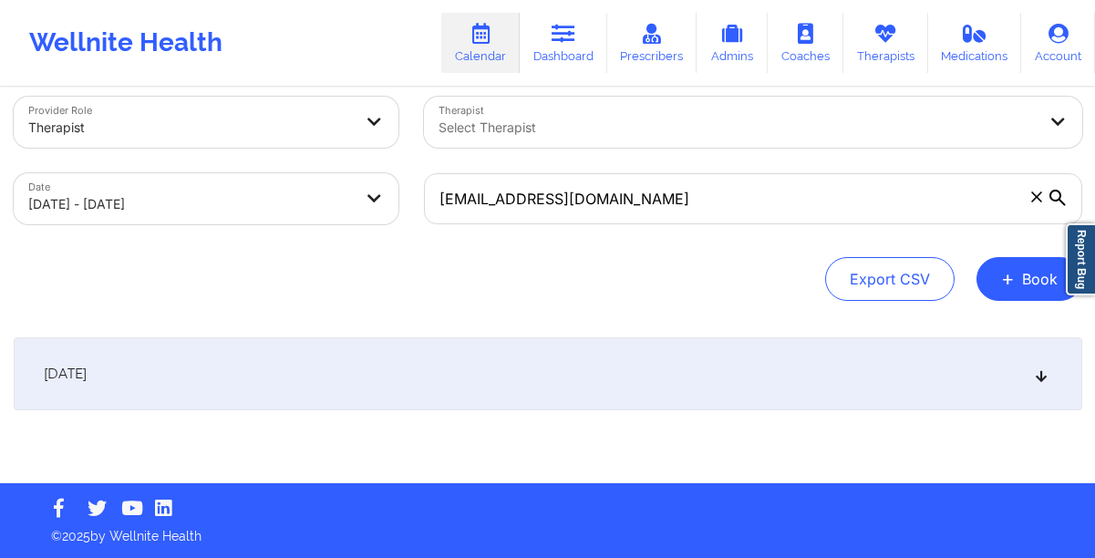
scroll to position [25, 0]
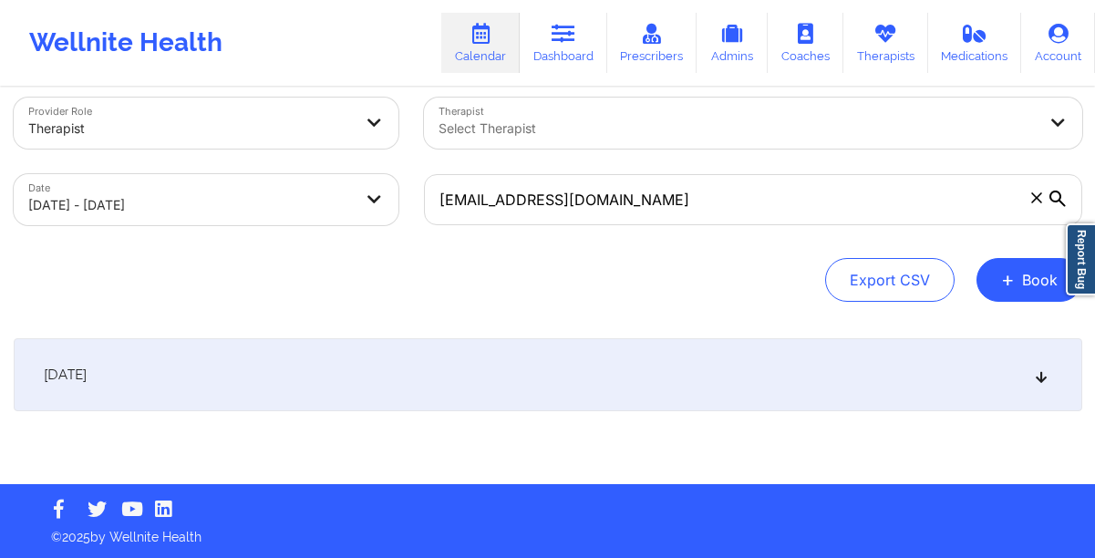
click at [87, 381] on span "[DATE]" at bounding box center [65, 375] width 43 height 18
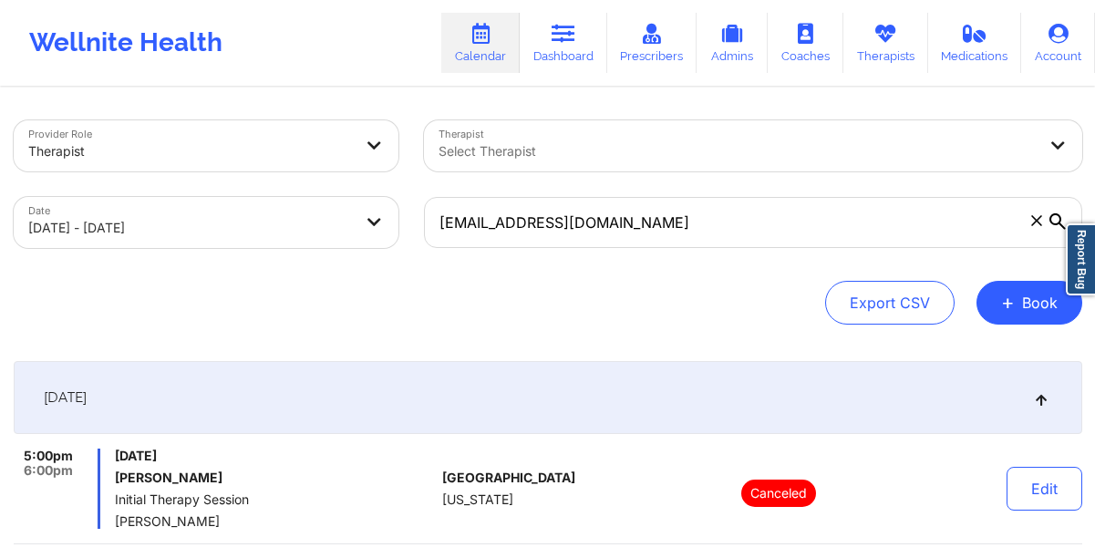
scroll to position [0, 0]
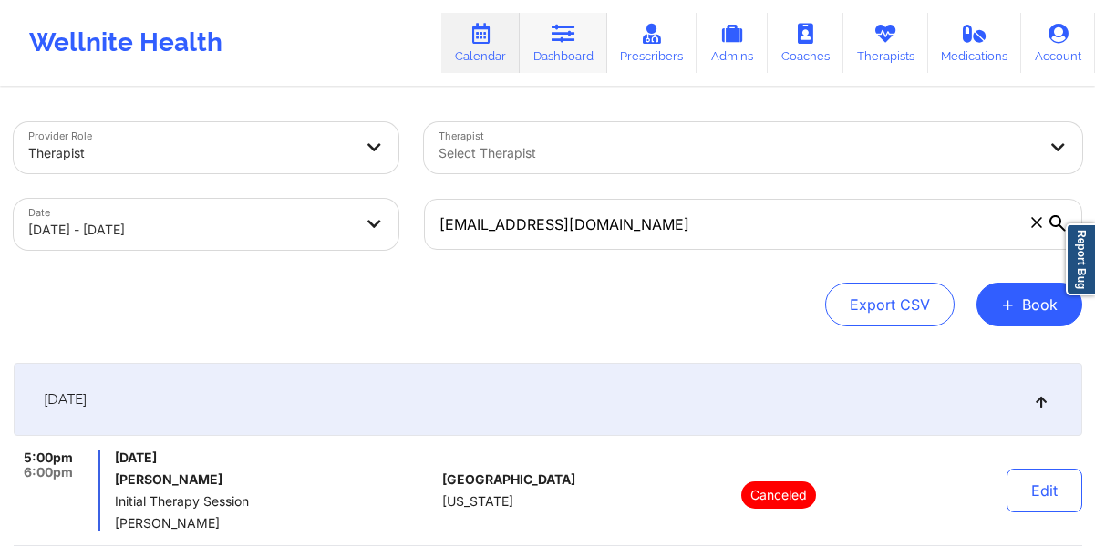
click at [547, 60] on link "Dashboard" at bounding box center [564, 43] width 88 height 60
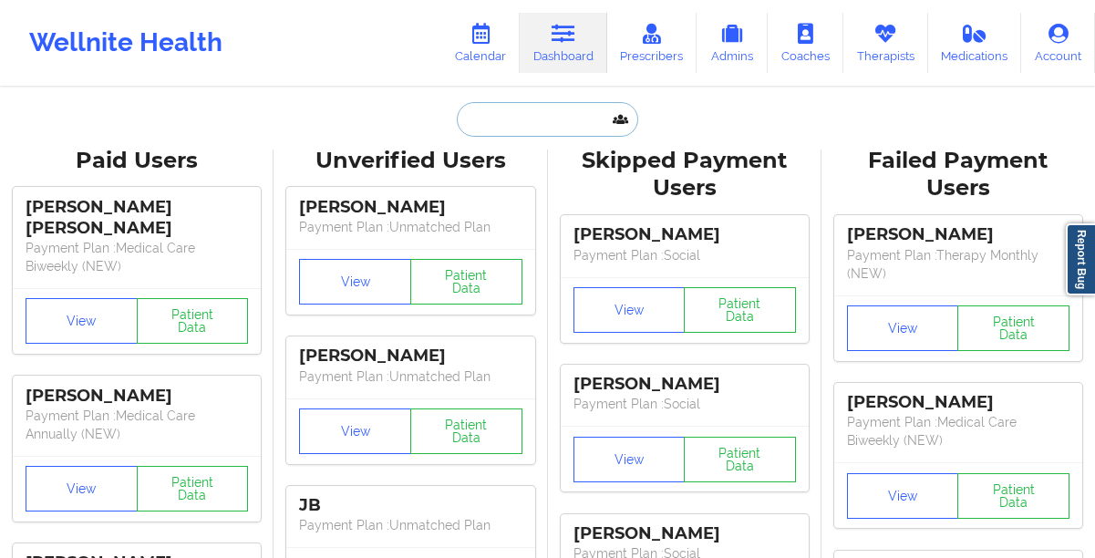
click at [499, 124] on input "text" at bounding box center [547, 119] width 181 height 35
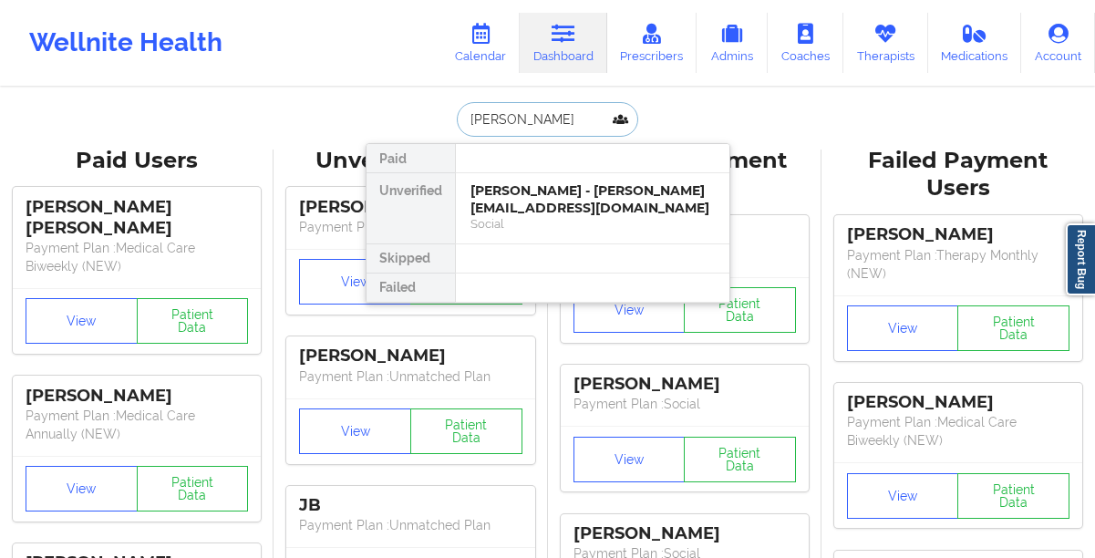
type input "[PERSON_NAME]"
click at [532, 187] on div "[PERSON_NAME] - [EMAIL_ADDRESS][DOMAIN_NAME]" at bounding box center [592, 199] width 244 height 34
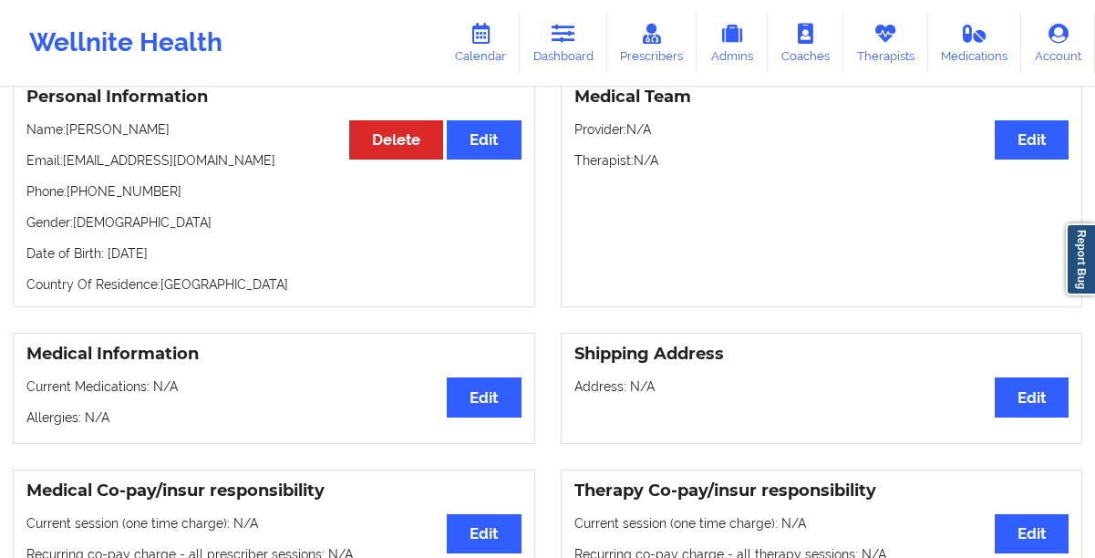
scroll to position [171, 0]
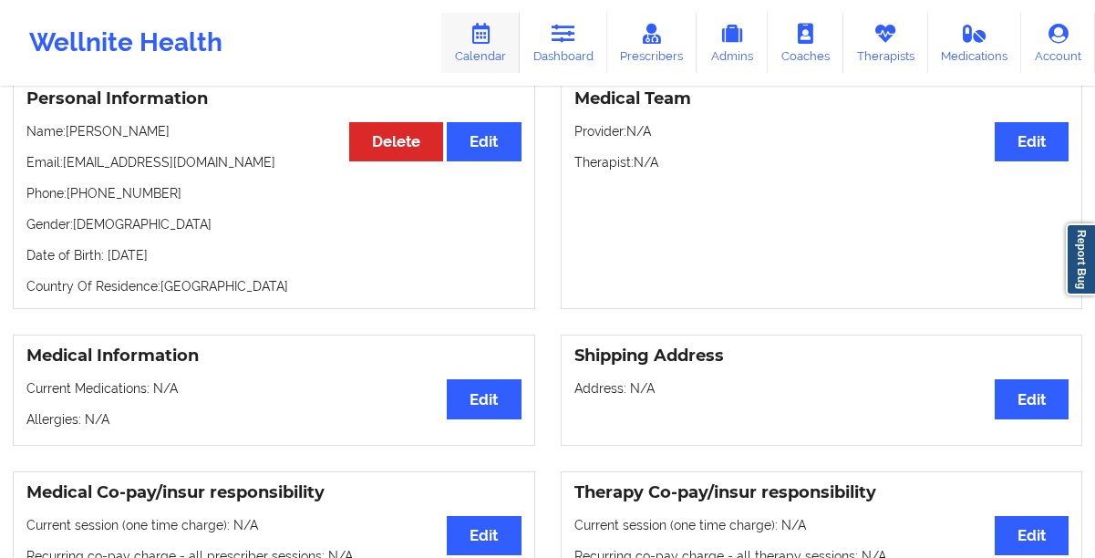
click at [477, 56] on link "Calendar" at bounding box center [480, 43] width 78 height 60
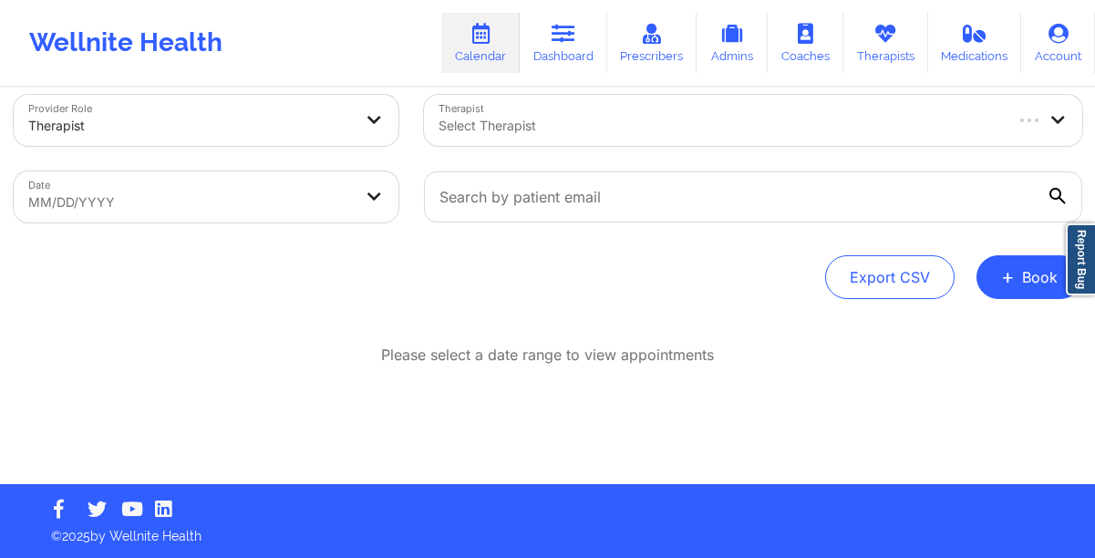
scroll to position [27, 0]
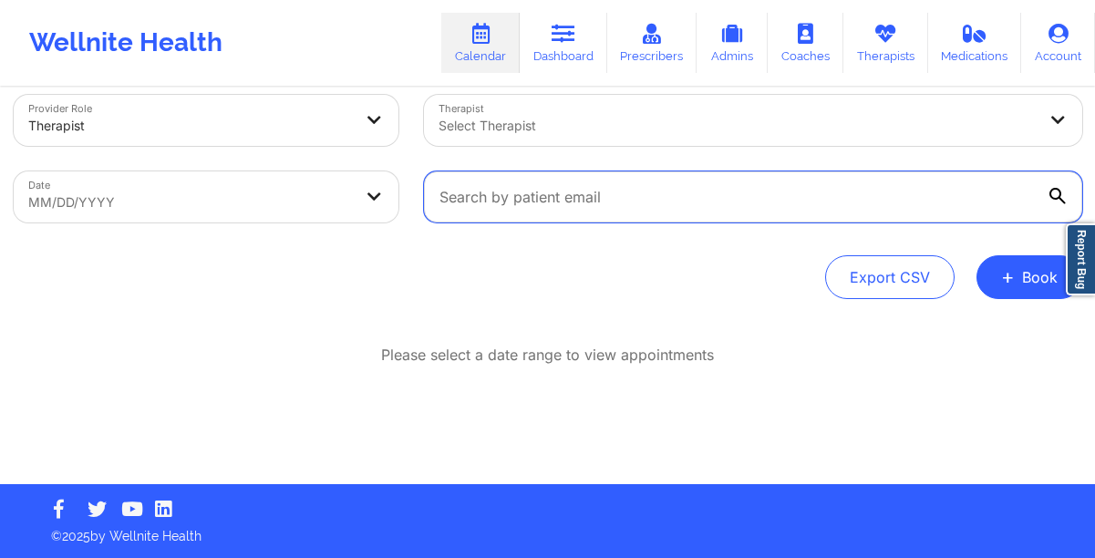
click at [535, 207] on input "text" at bounding box center [753, 196] width 658 height 51
paste input "[EMAIL_ADDRESS][DOMAIN_NAME]"
type input "[EMAIL_ADDRESS][DOMAIN_NAME]"
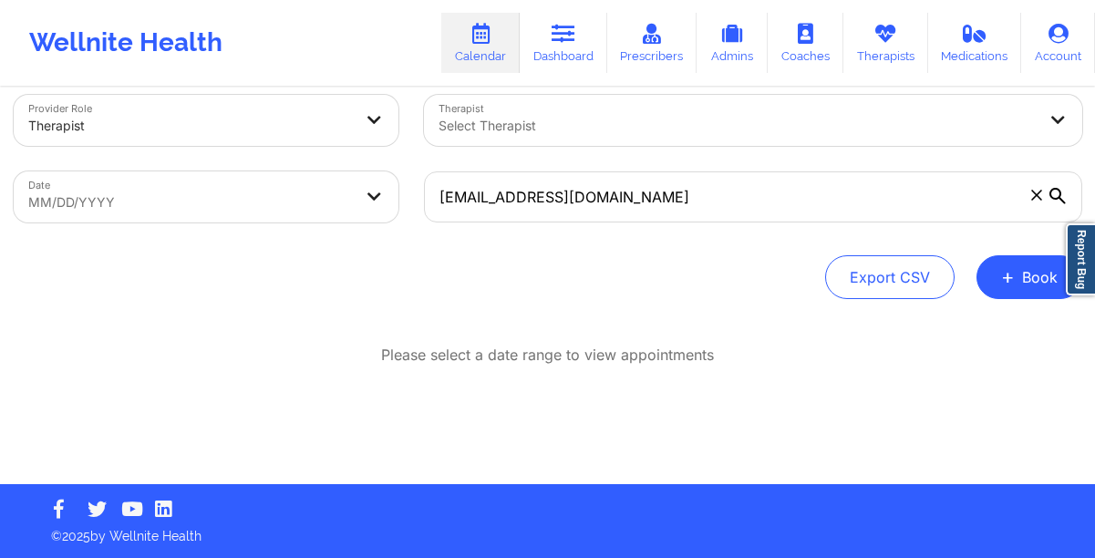
select select "2025-8"
select select "2025-9"
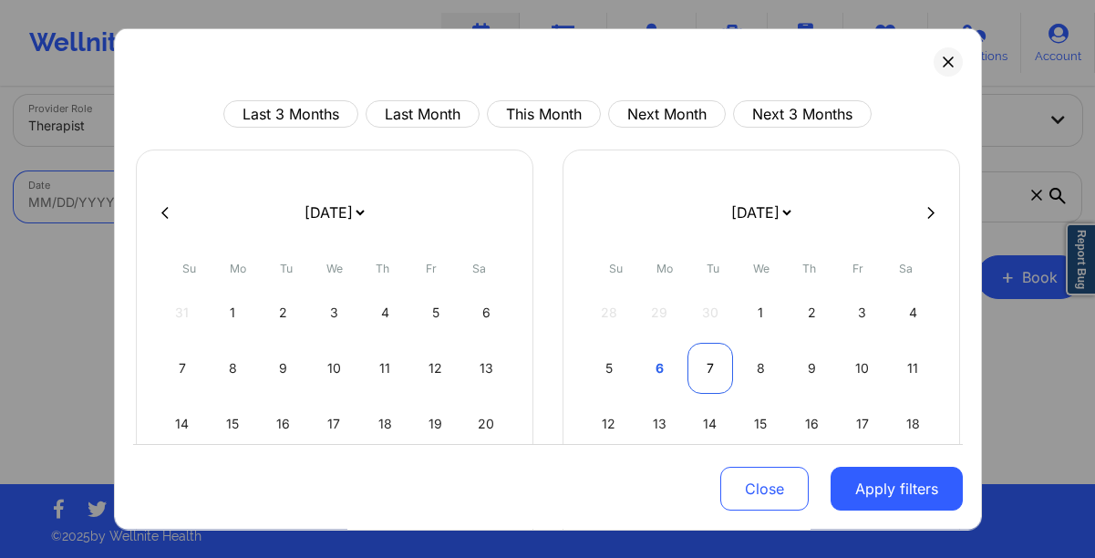
click at [698, 360] on div "7" at bounding box center [710, 368] width 47 height 51
select select "2025-9"
select select "2025-10"
select select "2025-9"
select select "2025-10"
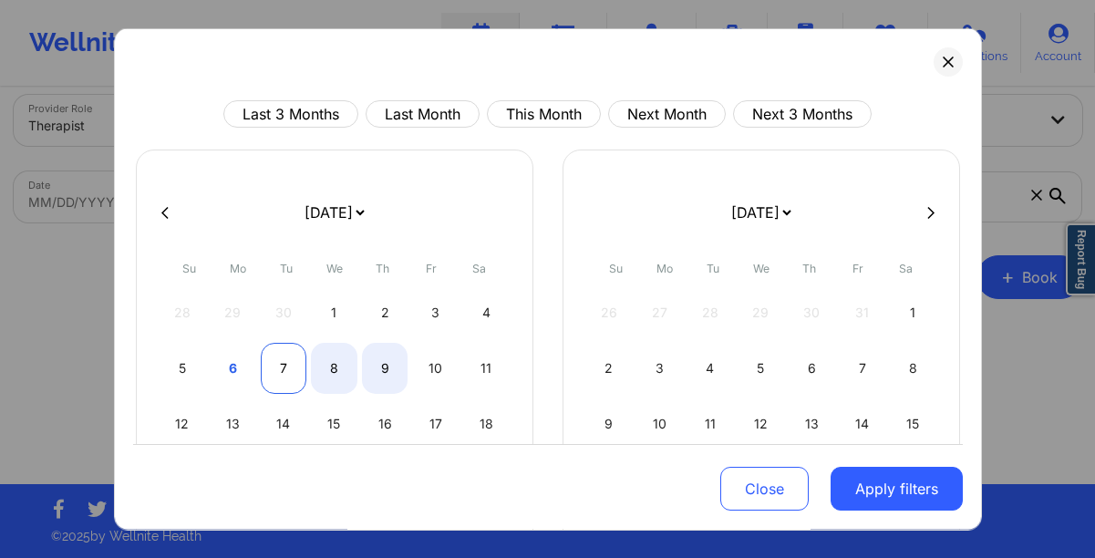
select select "2025-9"
select select "2025-10"
click at [279, 354] on div "7" at bounding box center [284, 368] width 47 height 51
select select "2025-9"
select select "2025-10"
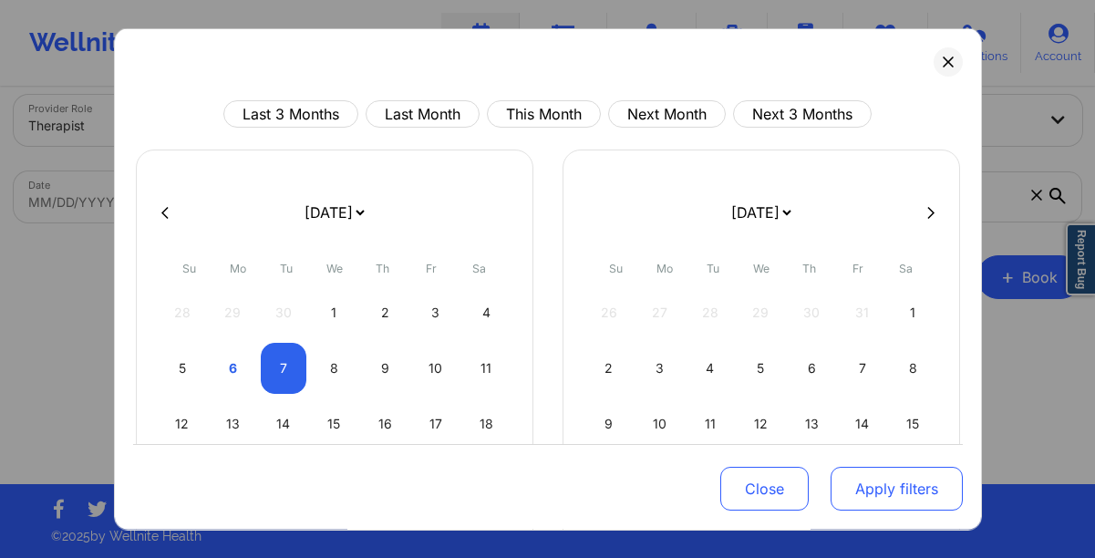
click at [852, 494] on button "Apply filters" at bounding box center [897, 489] width 132 height 44
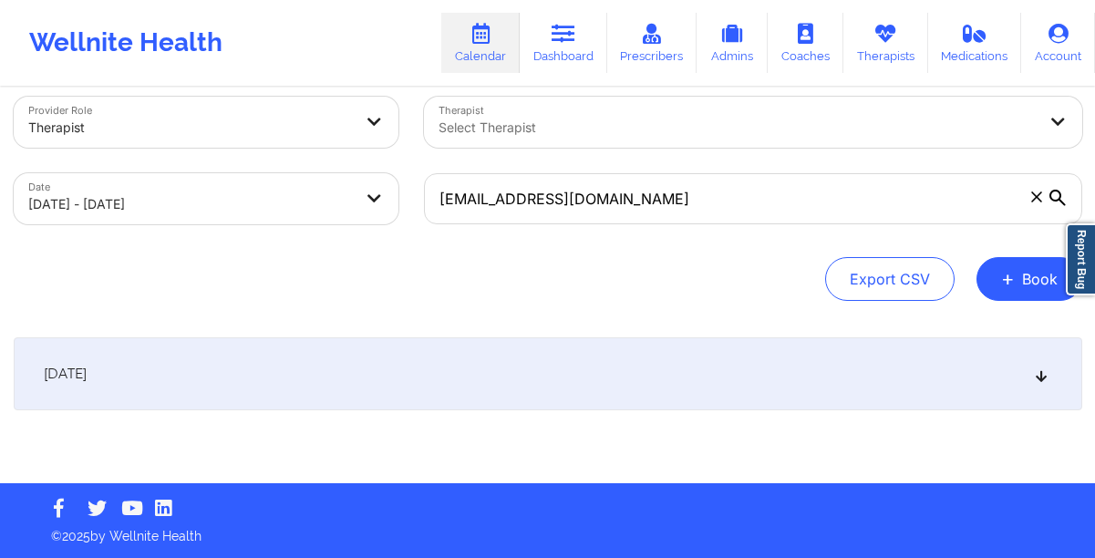
scroll to position [25, 0]
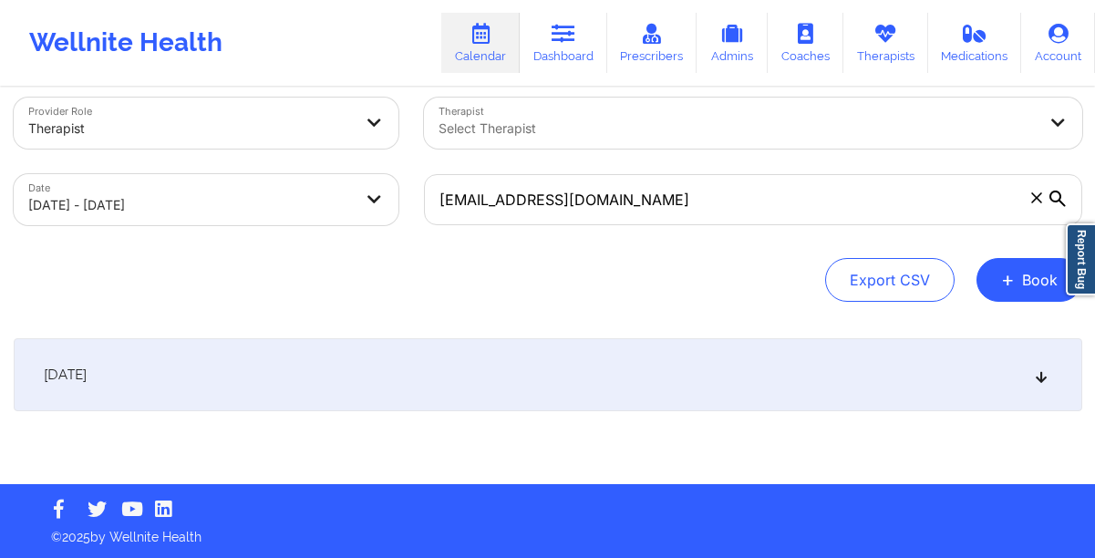
click at [646, 365] on div "[DATE]" at bounding box center [548, 374] width 1069 height 73
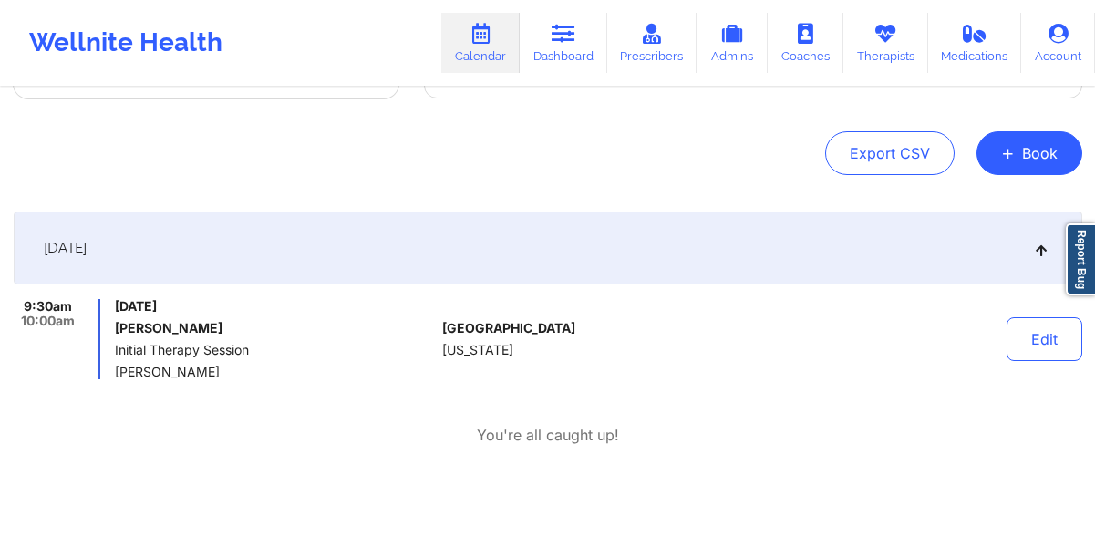
scroll to position [158, 0]
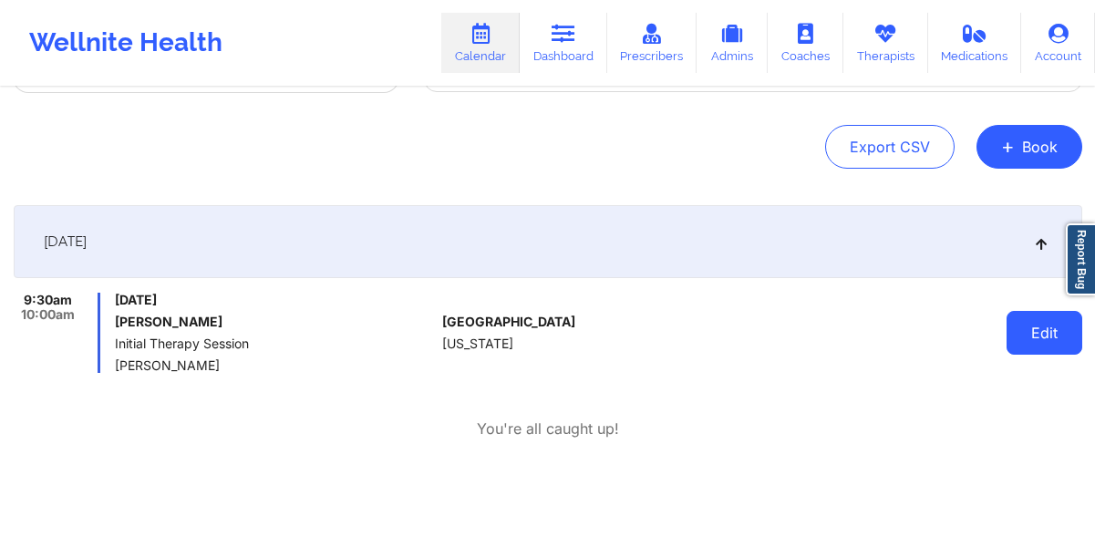
click at [1039, 339] on button "Edit" at bounding box center [1045, 333] width 76 height 44
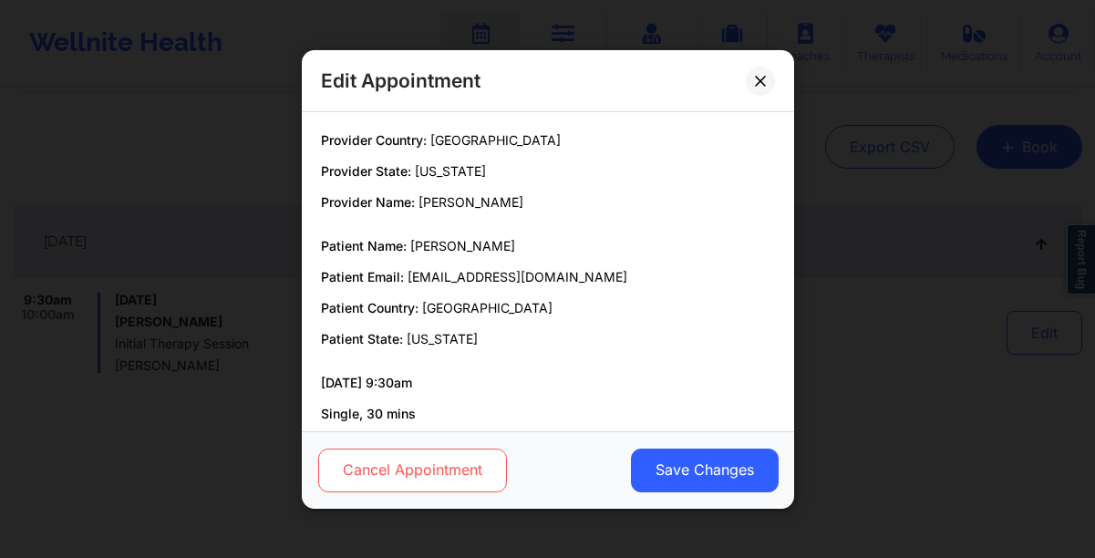
click at [426, 470] on button "Cancel Appointment" at bounding box center [411, 470] width 189 height 44
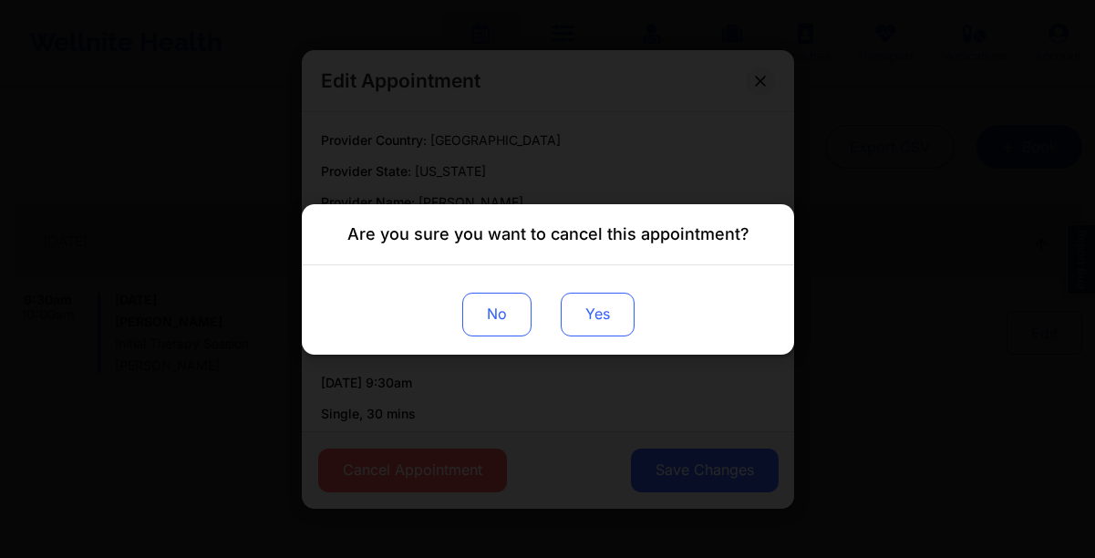
click at [600, 324] on button "Yes" at bounding box center [597, 314] width 74 height 44
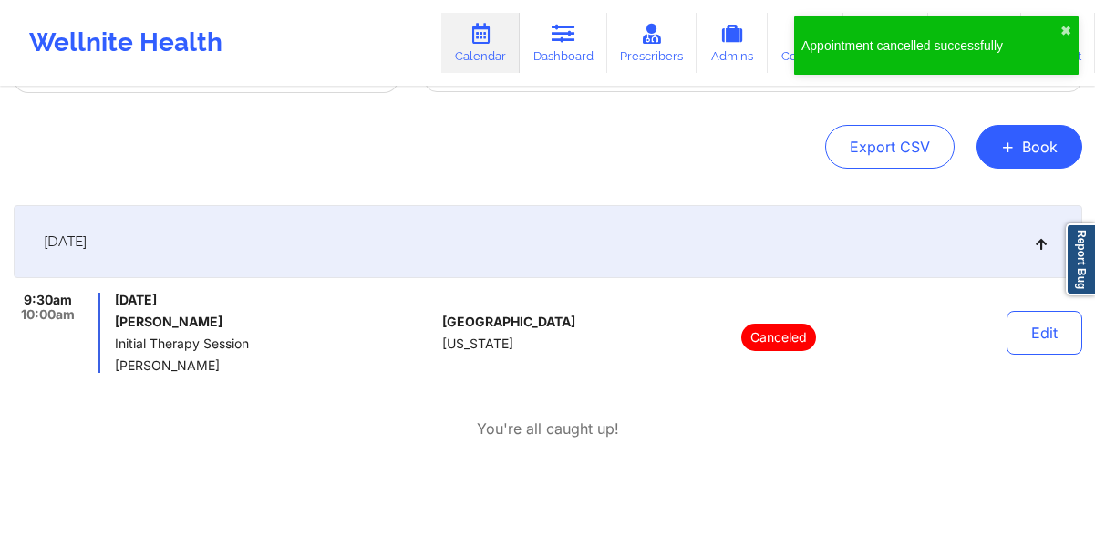
scroll to position [0, 0]
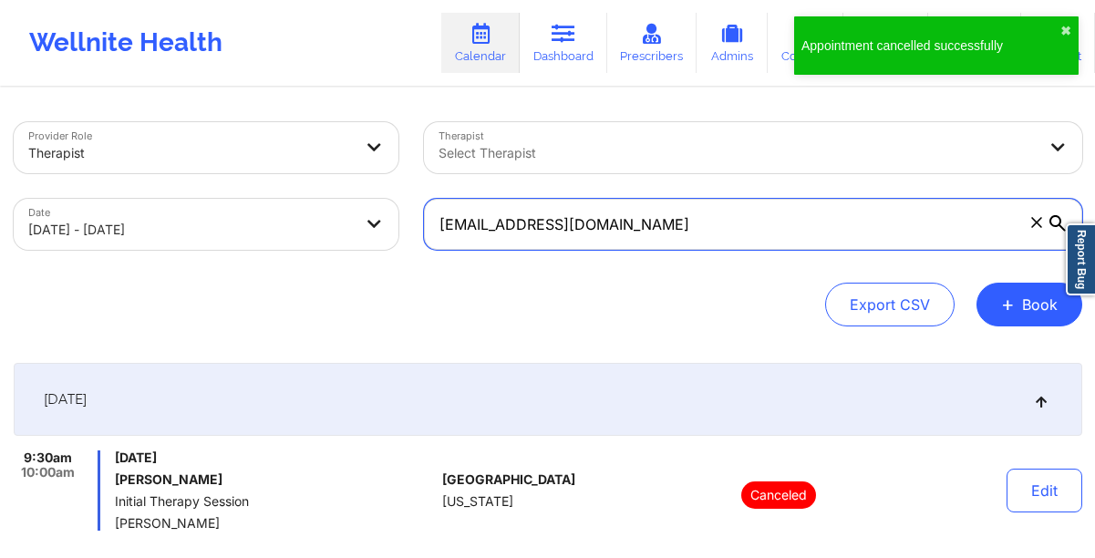
click at [675, 221] on input "[EMAIL_ADDRESS][DOMAIN_NAME]" at bounding box center [753, 224] width 658 height 51
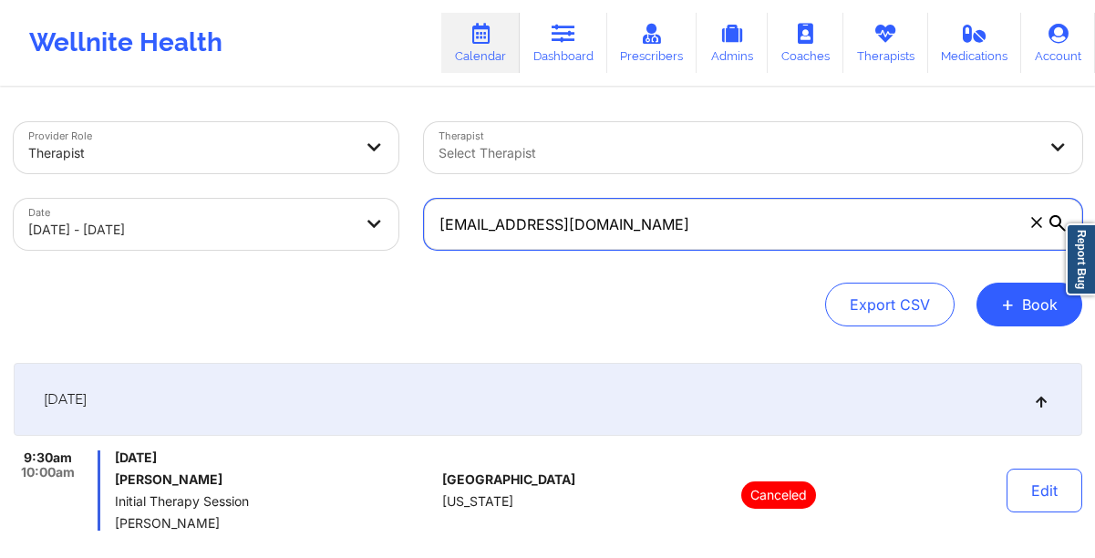
paste input "Rickettsridge8"
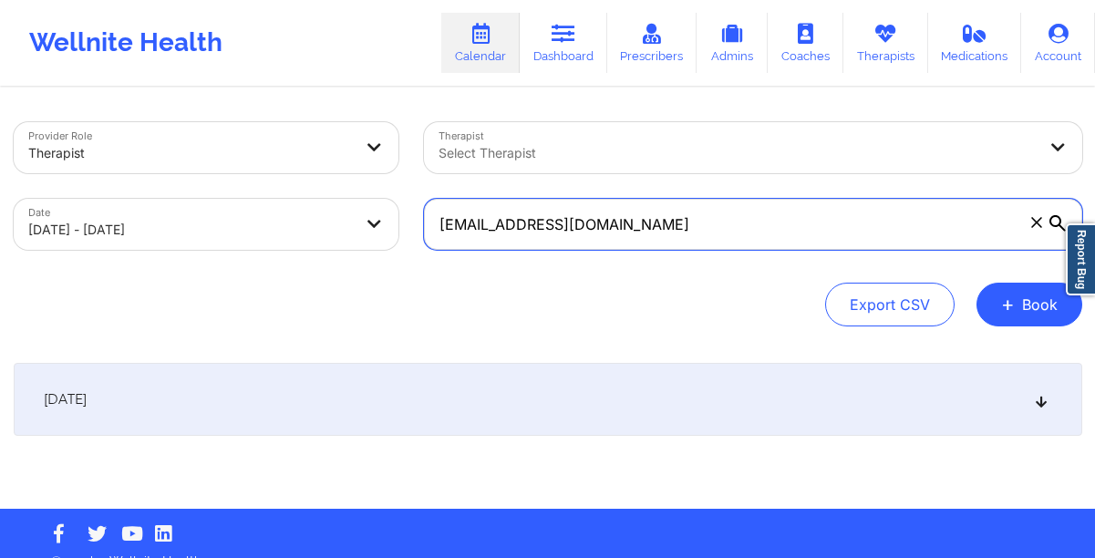
type input "[EMAIL_ADDRESS][DOMAIN_NAME]"
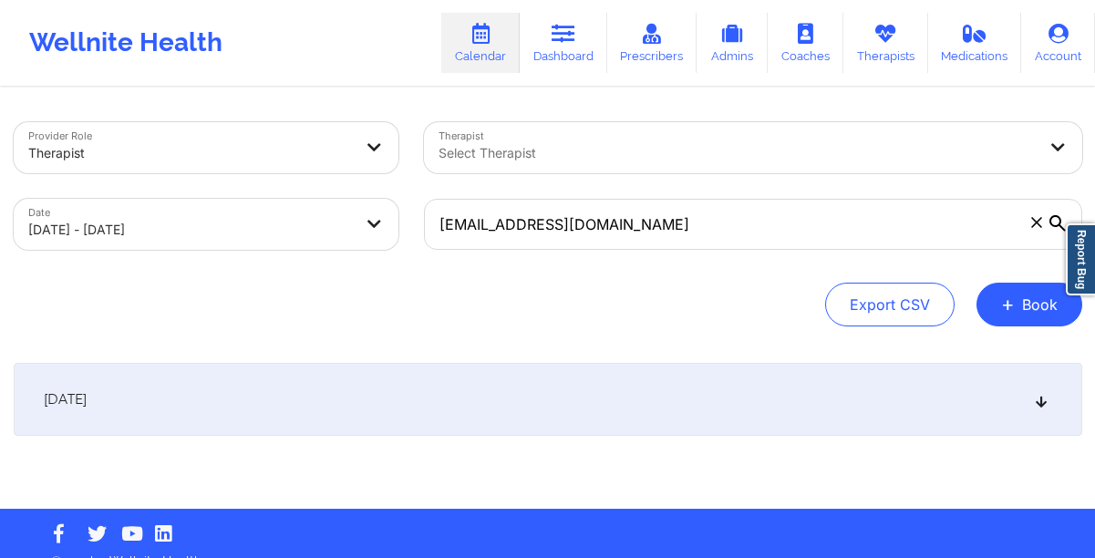
click at [1052, 219] on icon at bounding box center [1057, 223] width 16 height 16
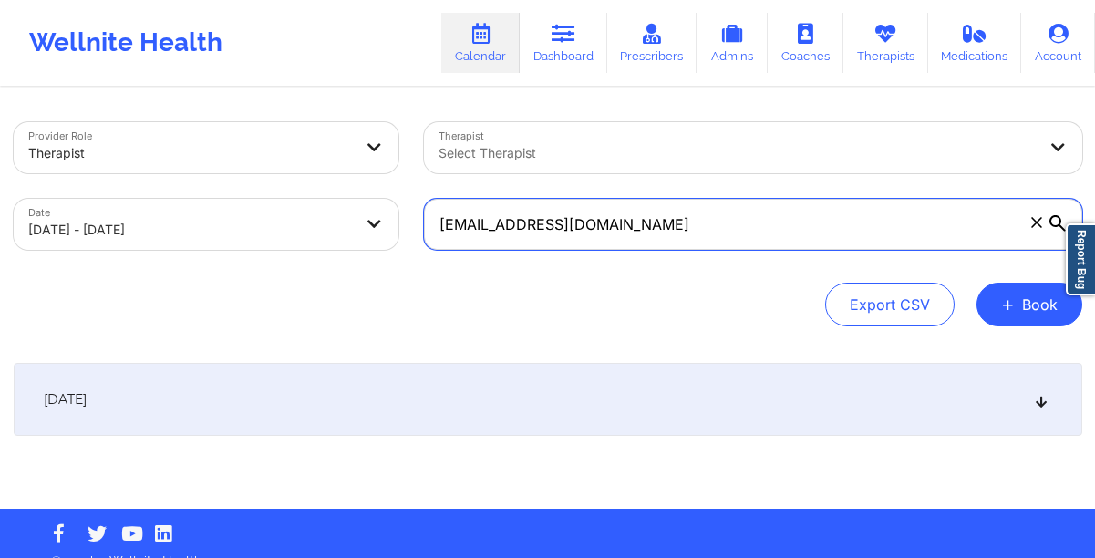
click at [1052, 219] on input "[EMAIL_ADDRESS][DOMAIN_NAME]" at bounding box center [753, 224] width 658 height 51
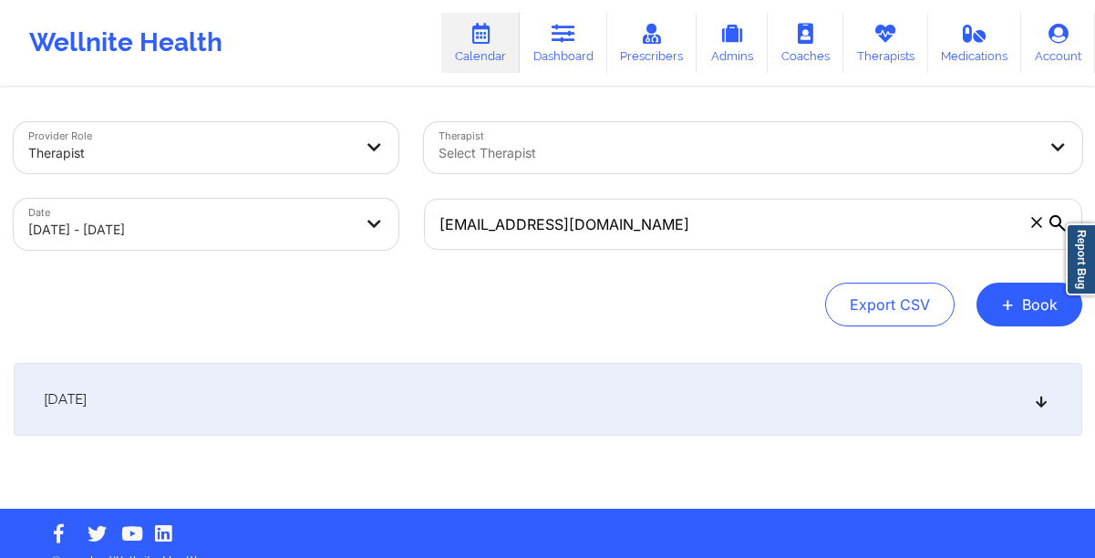
click at [867, 399] on div "[DATE]" at bounding box center [548, 399] width 1069 height 73
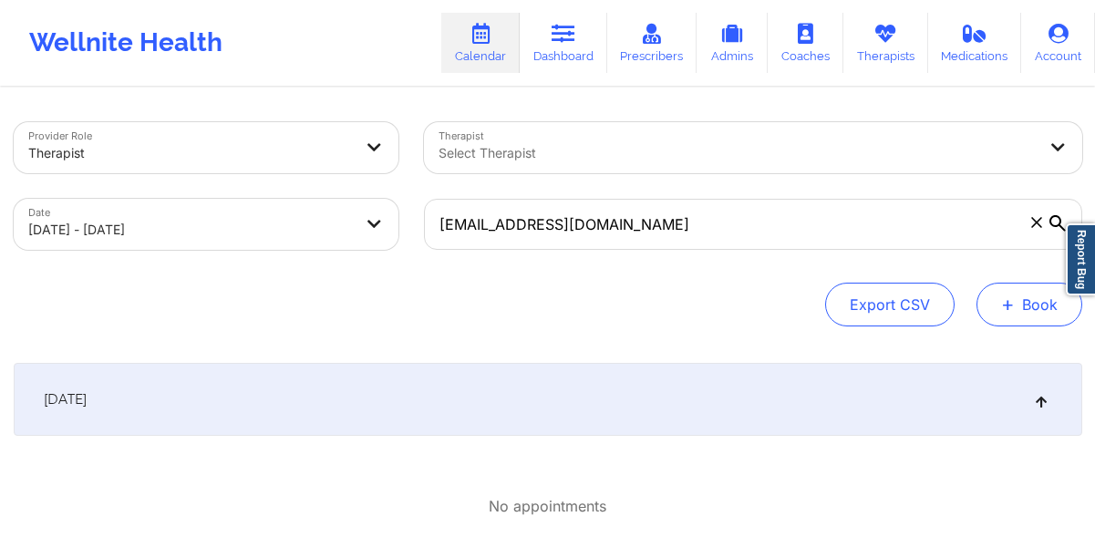
click at [1035, 320] on button "+ Book" at bounding box center [1030, 305] width 106 height 44
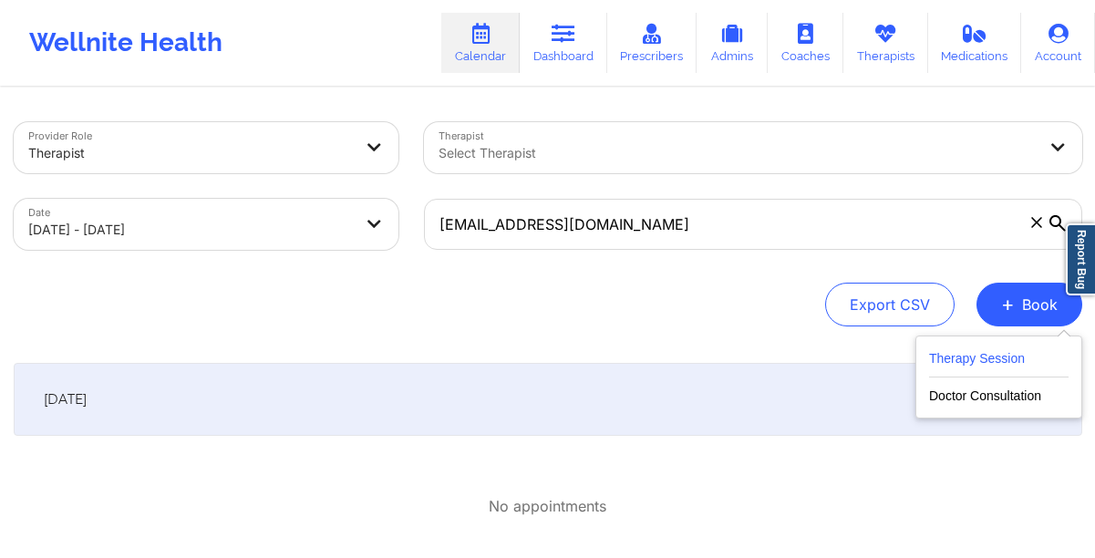
click at [930, 354] on button "Therapy Session" at bounding box center [999, 362] width 140 height 30
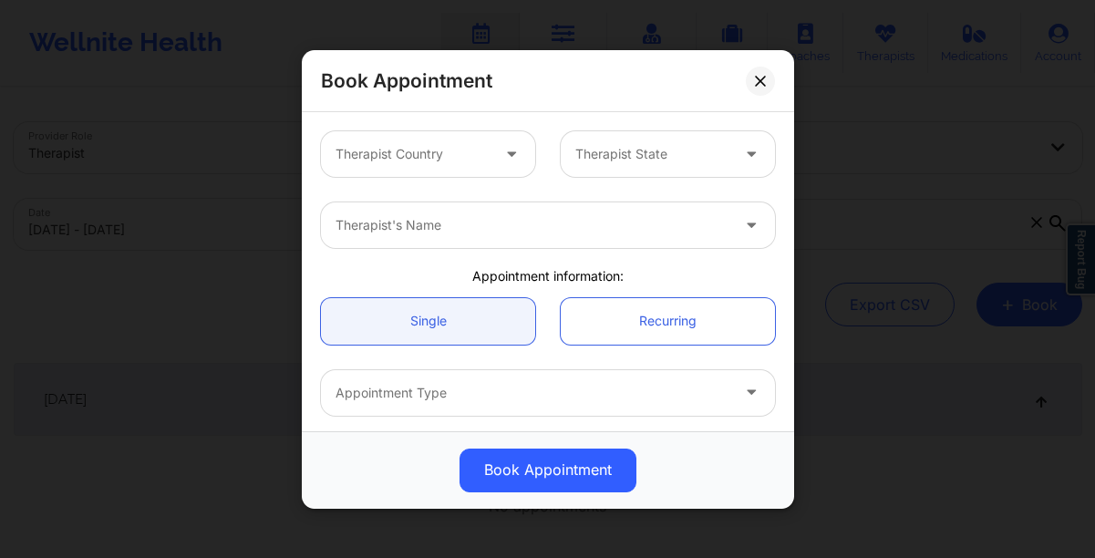
click at [442, 163] on div at bounding box center [413, 154] width 154 height 22
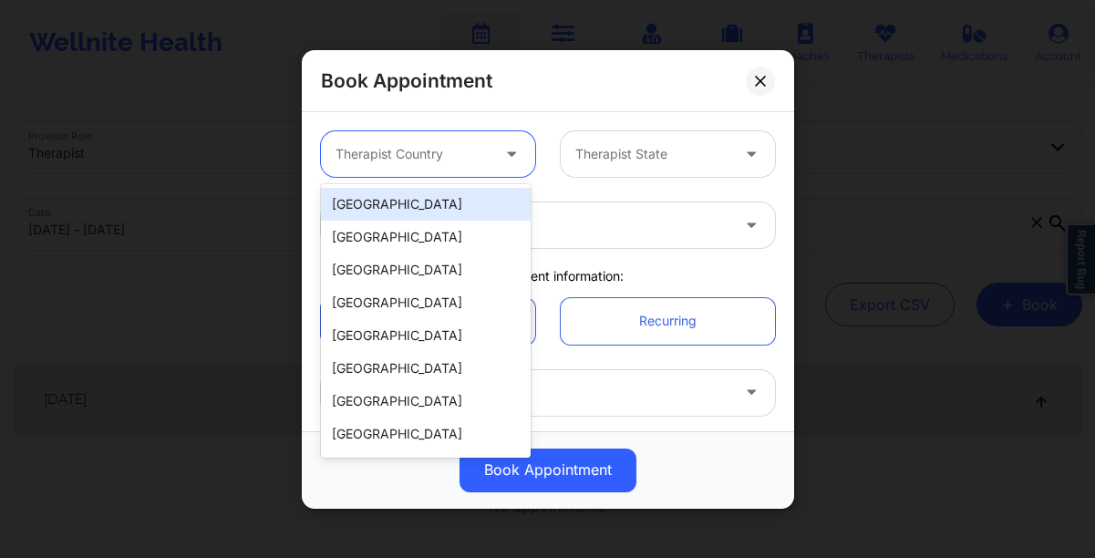
click at [401, 210] on div "[GEOGRAPHIC_DATA]" at bounding box center [426, 204] width 210 height 33
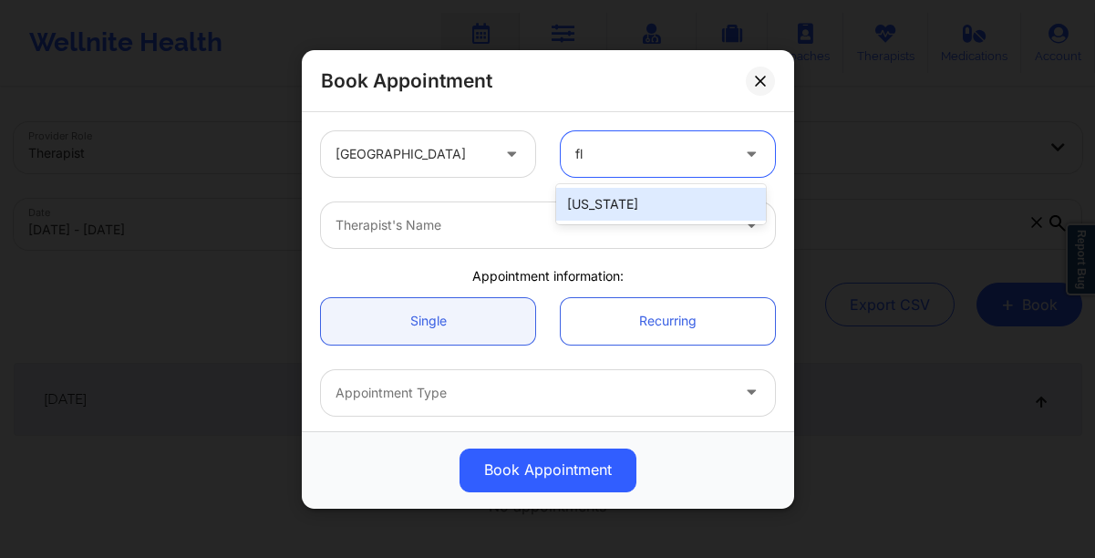
type input "flo"
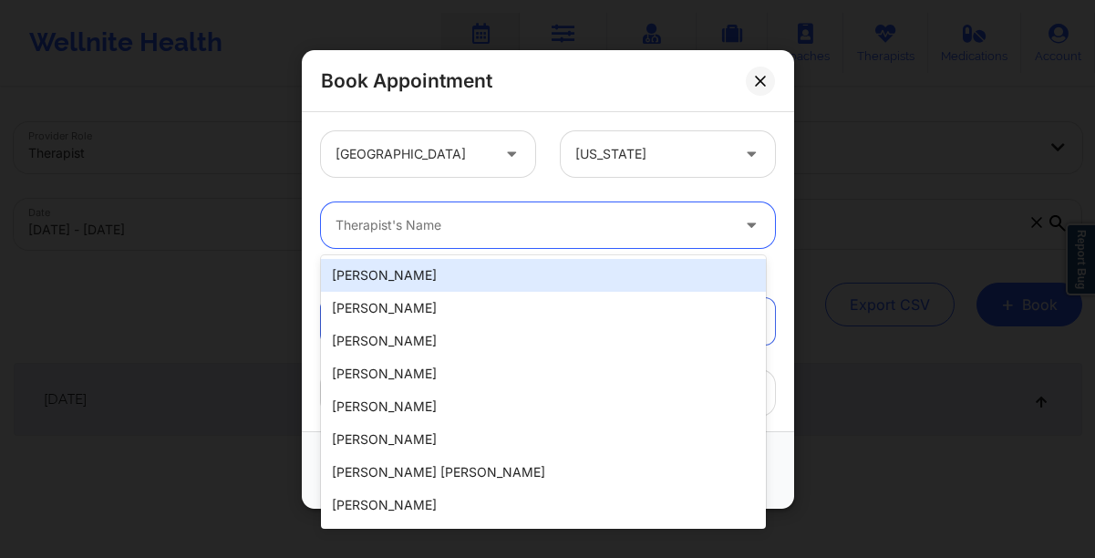
click at [368, 230] on div at bounding box center [533, 225] width 394 height 22
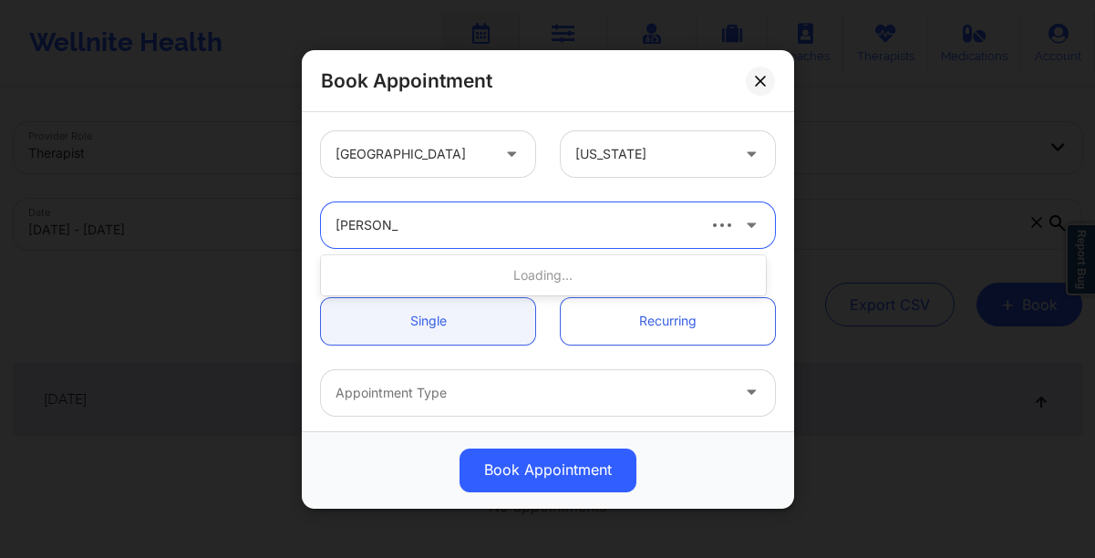
type input "[PERSON_NAME]"
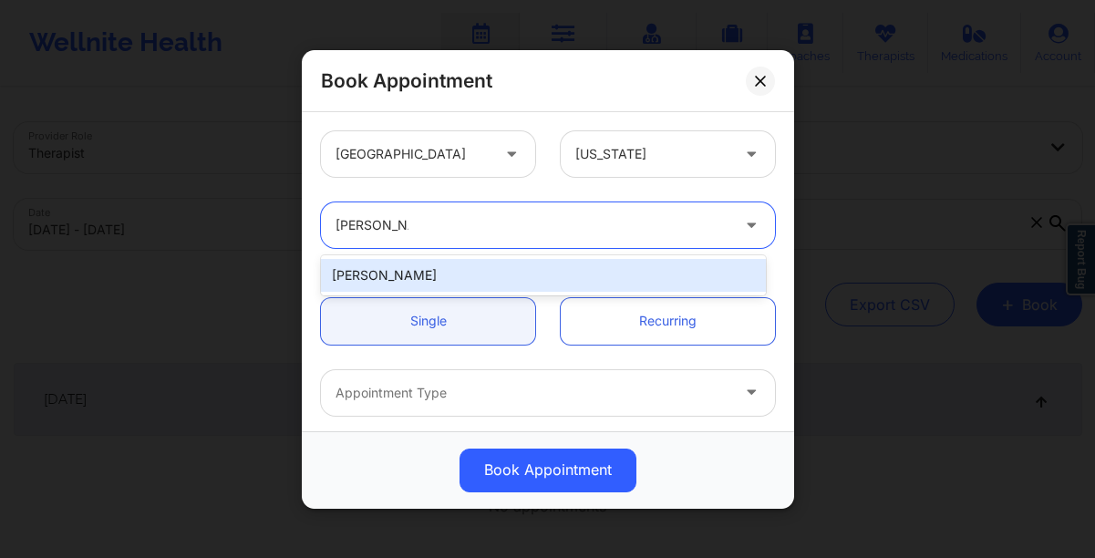
click at [389, 265] on div "[PERSON_NAME]" at bounding box center [543, 275] width 445 height 33
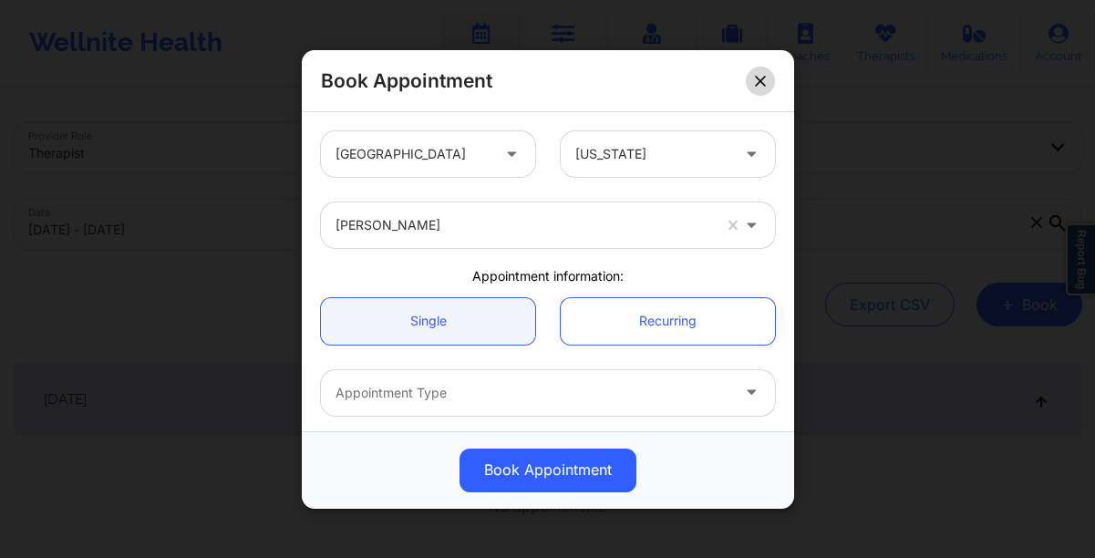
click at [757, 84] on icon at bounding box center [760, 80] width 11 height 11
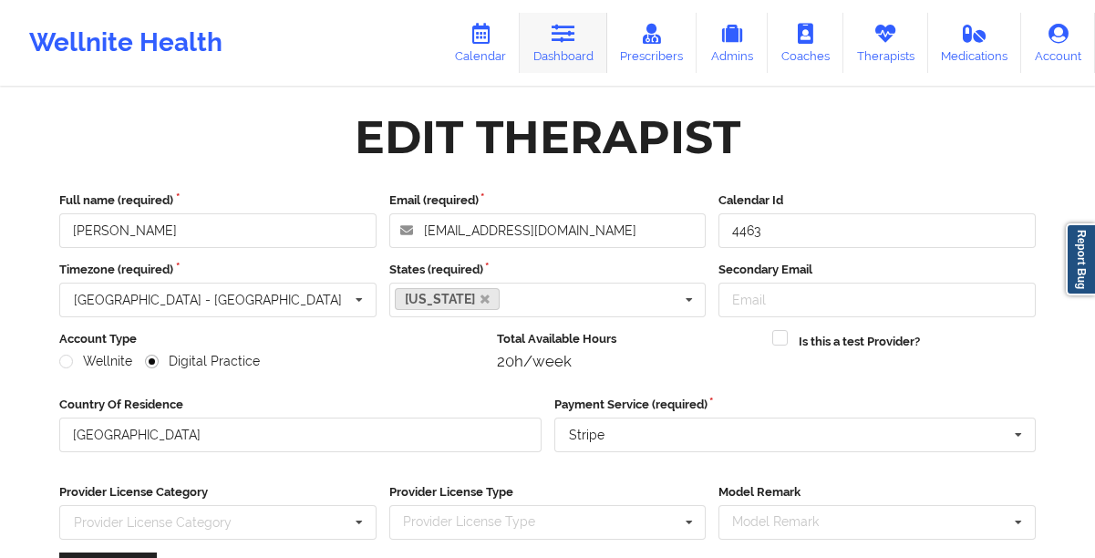
click at [560, 40] on icon at bounding box center [564, 34] width 24 height 20
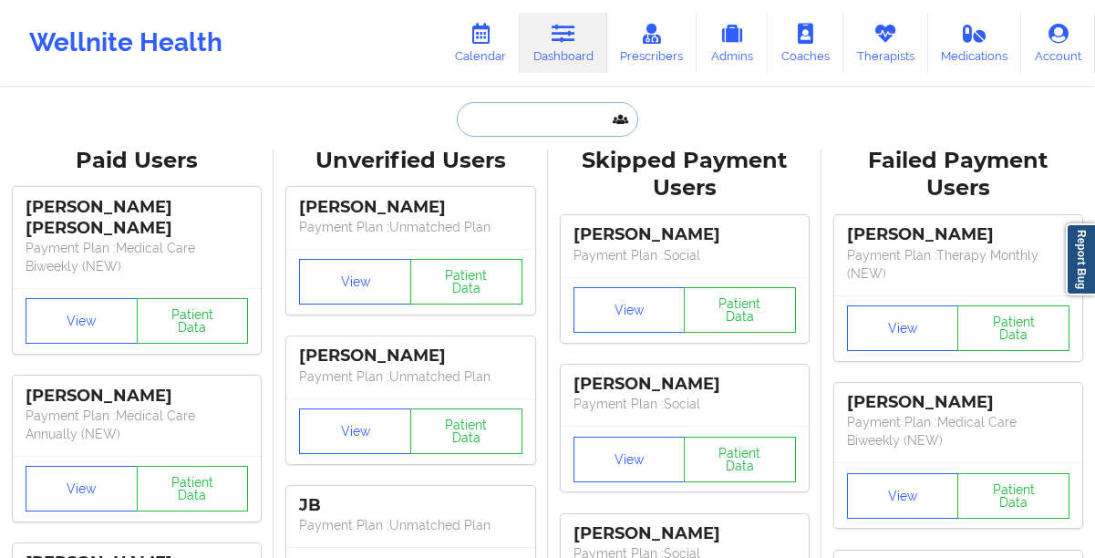
click at [480, 129] on input "text" at bounding box center [547, 119] width 181 height 35
paste input "alholcomb0@gmail.com"
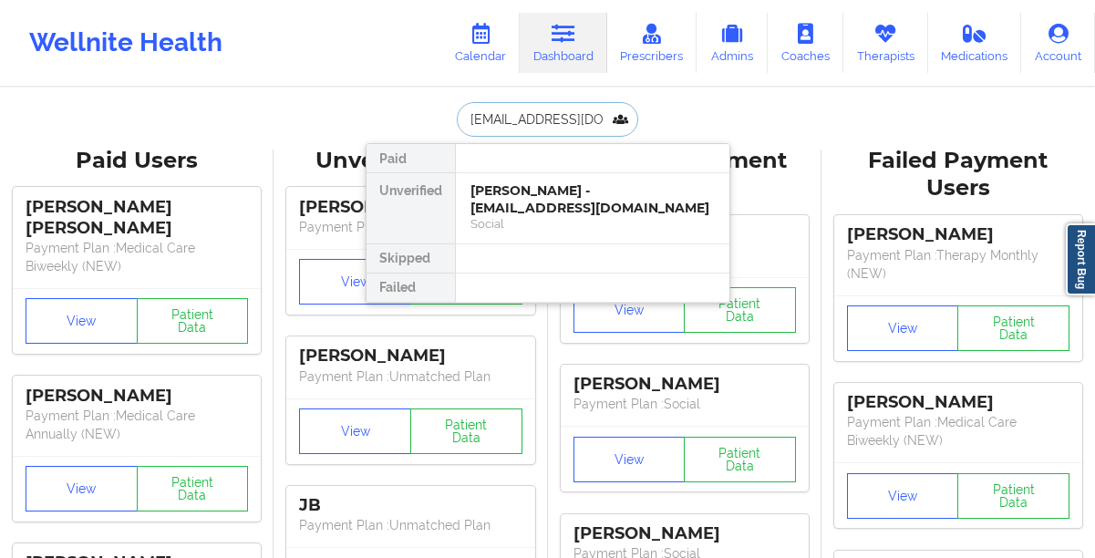
scroll to position [0, 8]
type input "alholcomb0@gmail.com"
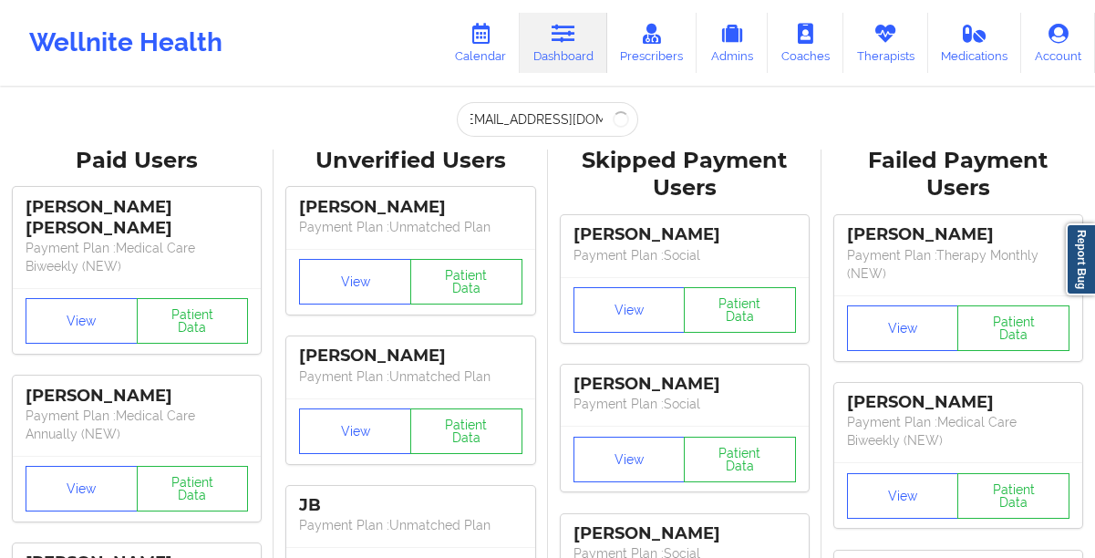
scroll to position [0, 0]
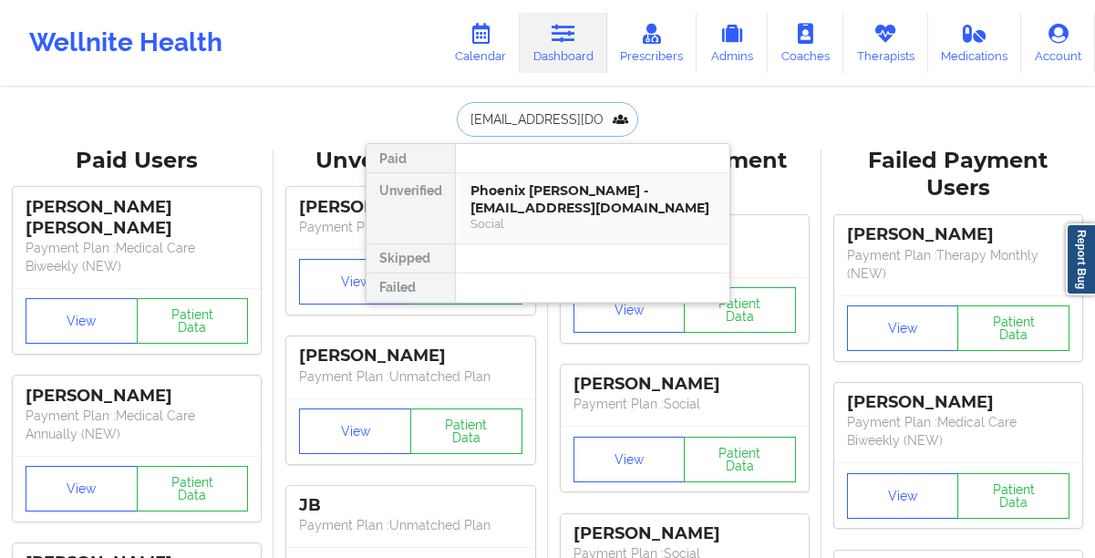
click at [551, 207] on div "Phoenix Holcomb - alholcomb0@gmail.com" at bounding box center [592, 199] width 244 height 34
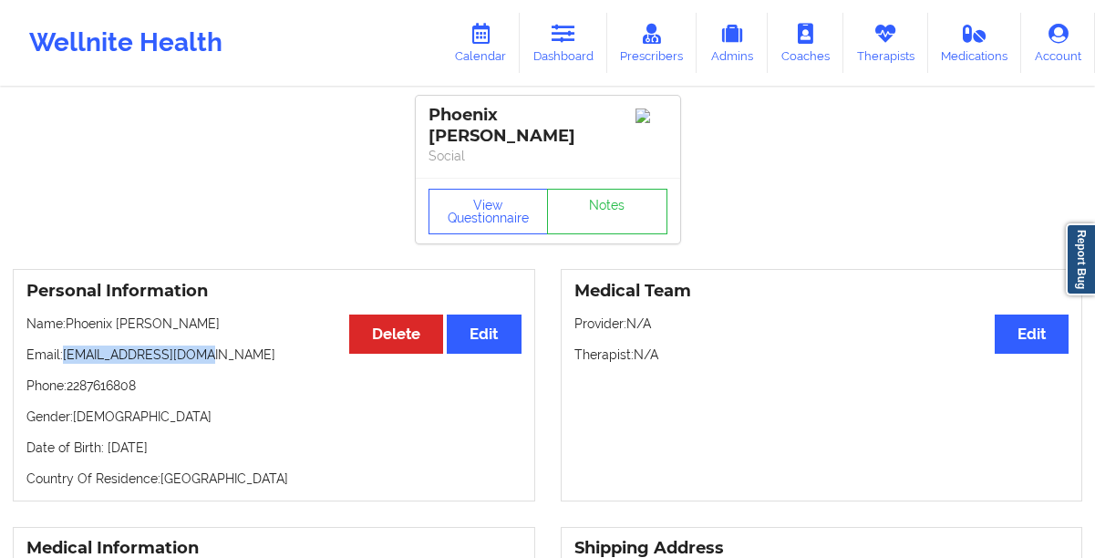
drag, startPoint x: 212, startPoint y: 341, endPoint x: 64, endPoint y: 341, distance: 148.6
click at [64, 346] on p "Email: alholcomb0@gmail.com" at bounding box center [273, 355] width 495 height 18
copy p "[EMAIL_ADDRESS][DOMAIN_NAME]"
click at [269, 350] on div "Personal Information Edit Delete Name: Phoenix Holcomb Email: alholcomb0@gmail.…" at bounding box center [274, 385] width 522 height 233
click at [575, 36] on icon at bounding box center [564, 34] width 24 height 20
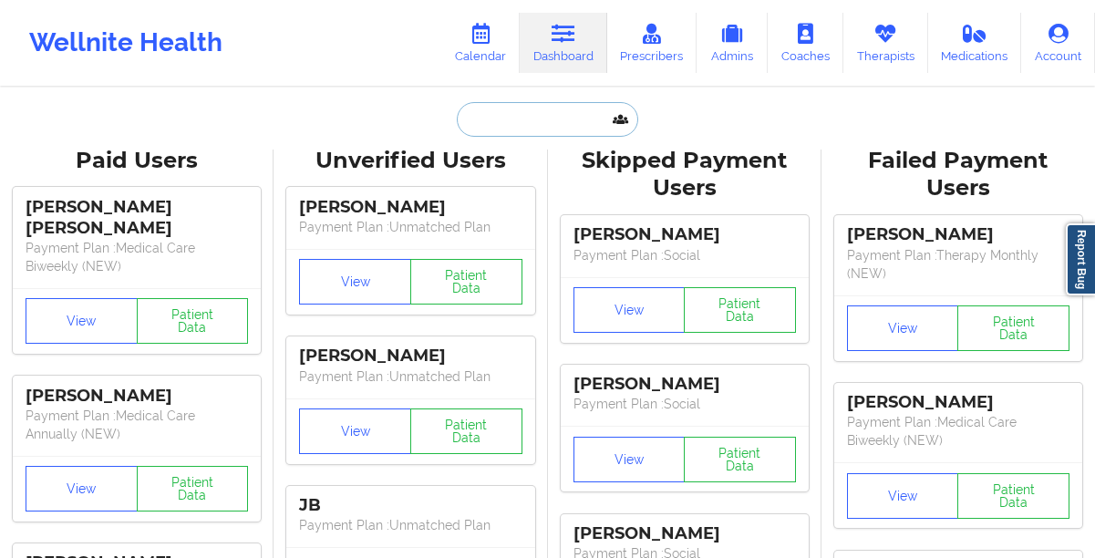
click at [486, 116] on input "text" at bounding box center [547, 119] width 181 height 35
paste input "[PERSON_NAME]"
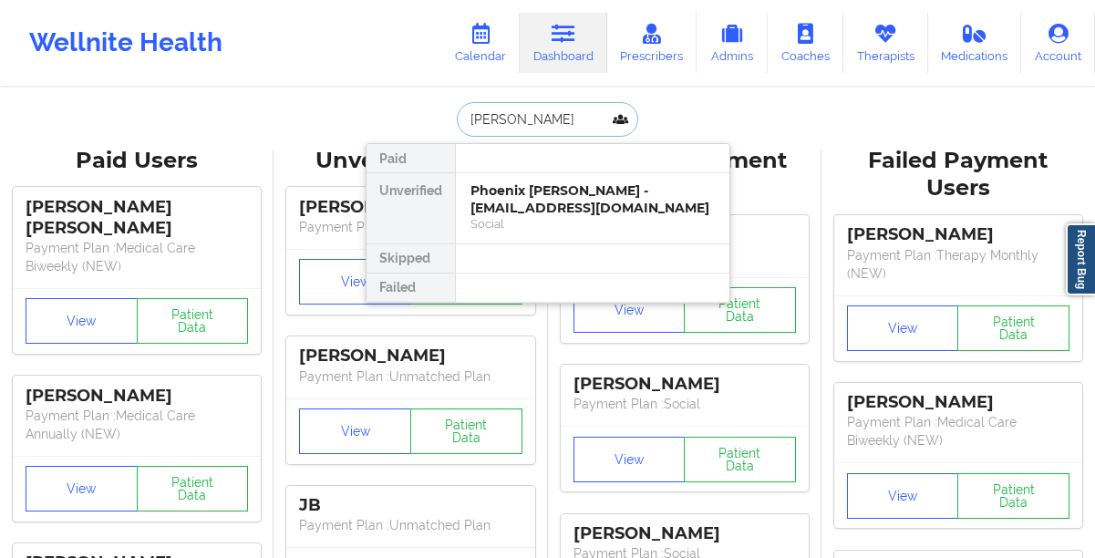
type input "[PERSON_NAME]"
click at [488, 195] on div "[PERSON_NAME] - [PERSON_NAME][EMAIL_ADDRESS][DOMAIN_NAME]" at bounding box center [592, 199] width 244 height 34
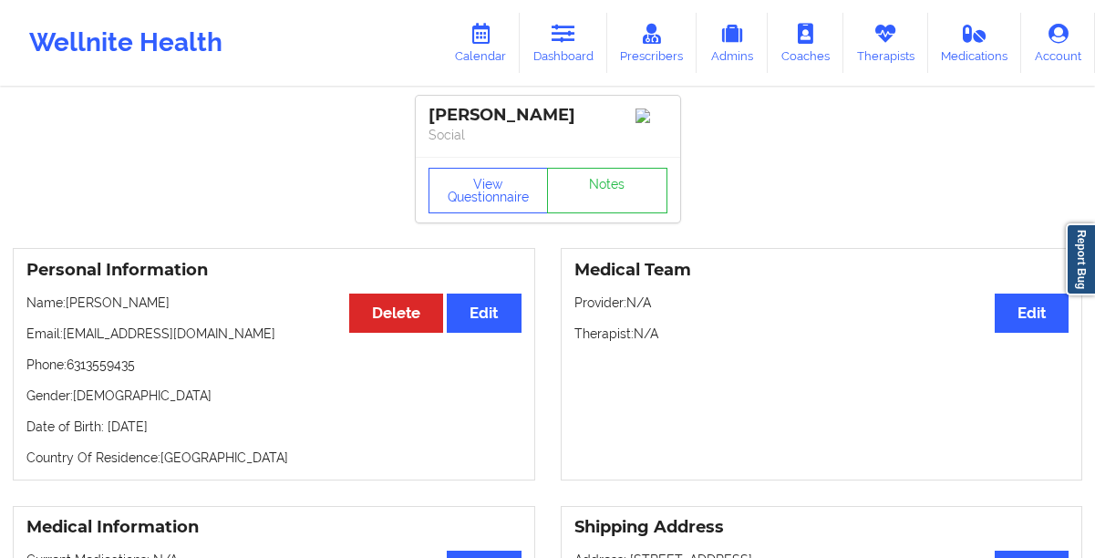
scroll to position [66, 0]
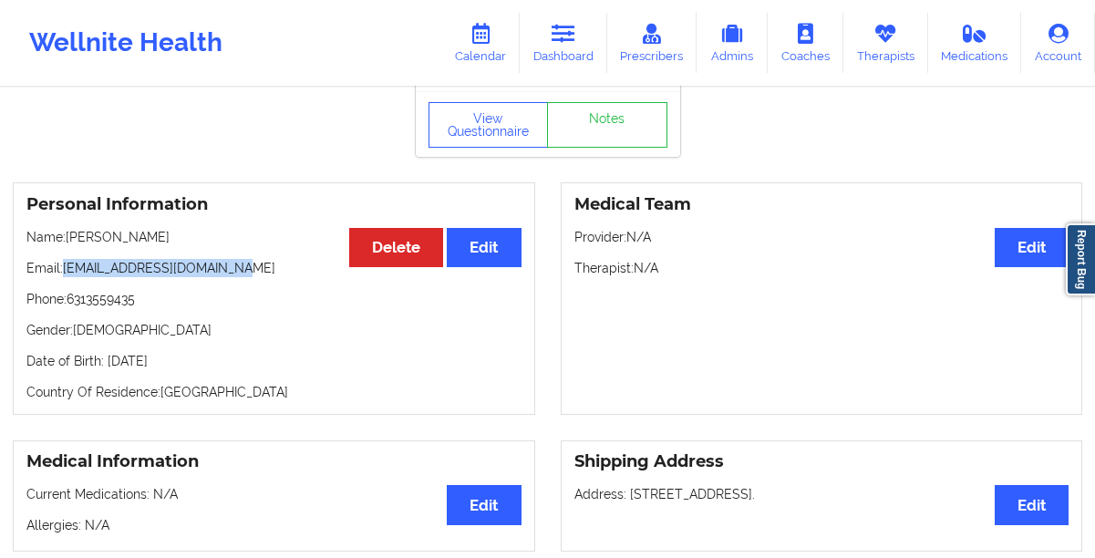
drag, startPoint x: 270, startPoint y: 282, endPoint x: 67, endPoint y: 277, distance: 202.5
click at [67, 277] on p "Email: [EMAIL_ADDRESS][DOMAIN_NAME]" at bounding box center [273, 268] width 495 height 18
copy p "[EMAIL_ADDRESS][DOMAIN_NAME]"
click at [881, 50] on link "Therapists" at bounding box center [885, 43] width 85 height 60
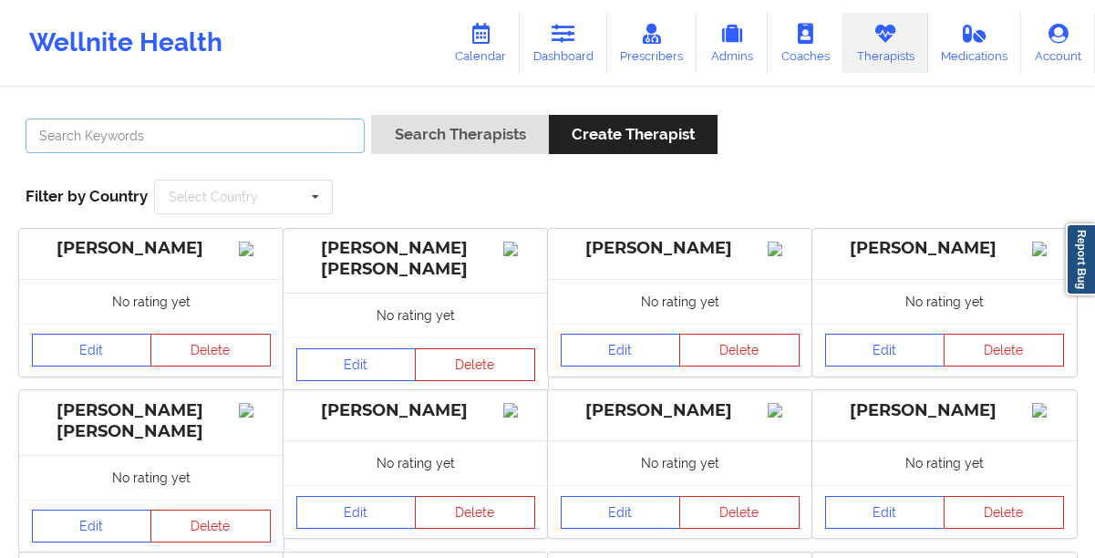
click at [306, 138] on input "text" at bounding box center [195, 136] width 339 height 35
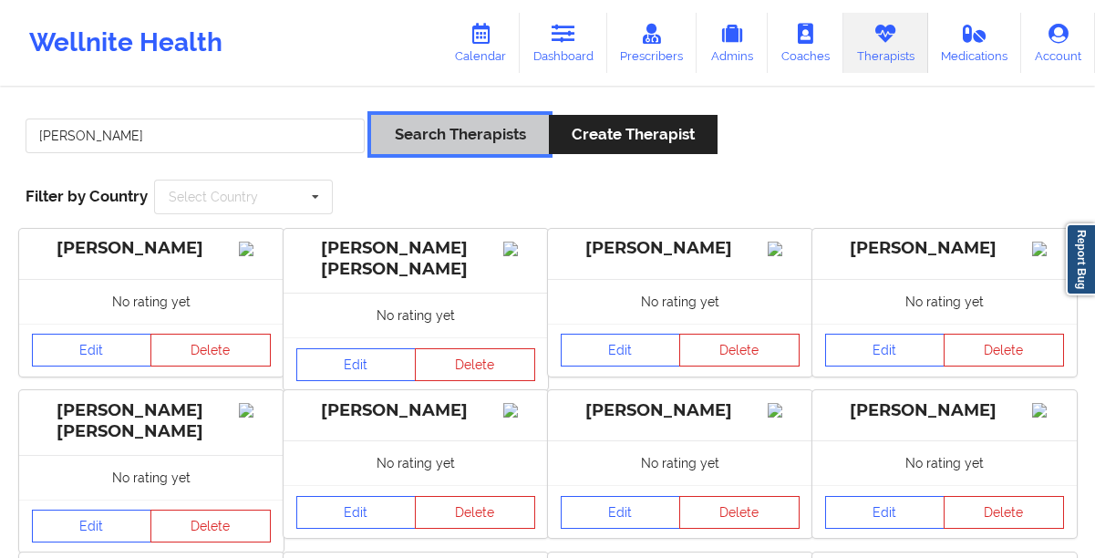
click at [434, 132] on button "Search Therapists" at bounding box center [459, 134] width 177 height 39
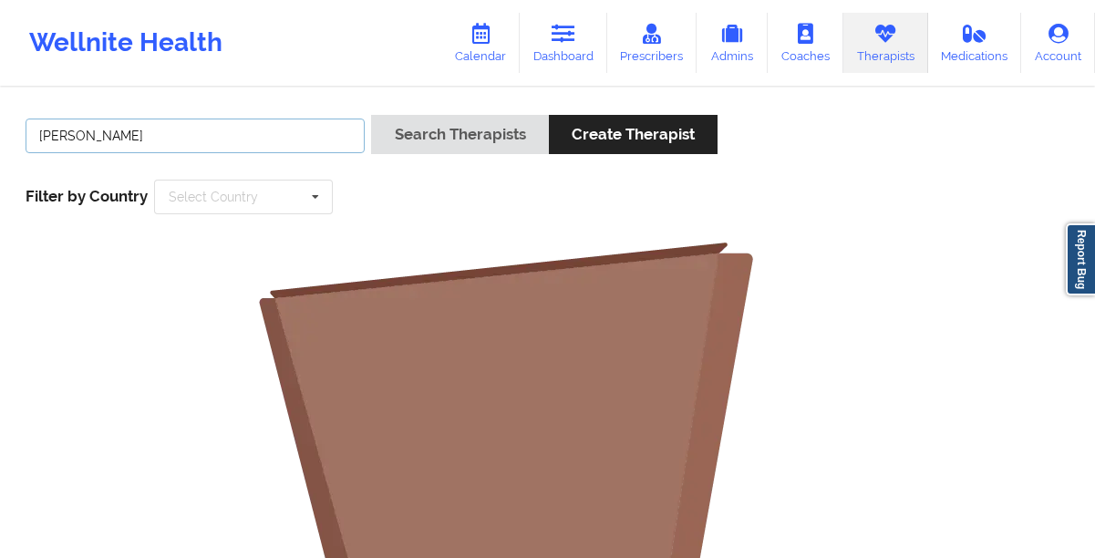
drag, startPoint x: 97, startPoint y: 137, endPoint x: 27, endPoint y: 129, distance: 69.7
click at [27, 129] on input "[PERSON_NAME]" at bounding box center [195, 136] width 339 height 35
type input "ronke"
click at [371, 115] on button "Search Therapists" at bounding box center [459, 134] width 177 height 39
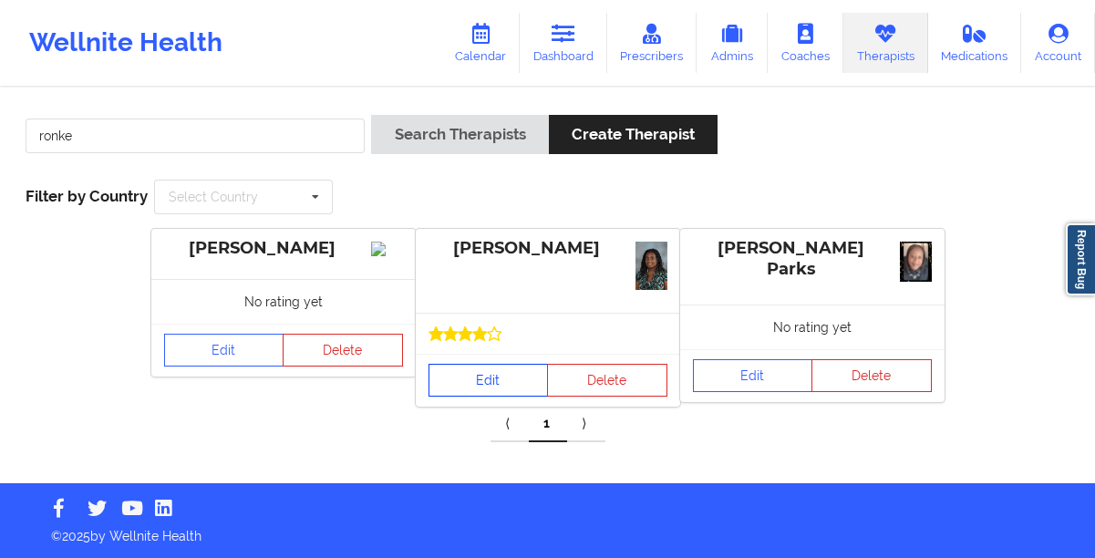
click at [471, 386] on link "Edit" at bounding box center [489, 380] width 120 height 33
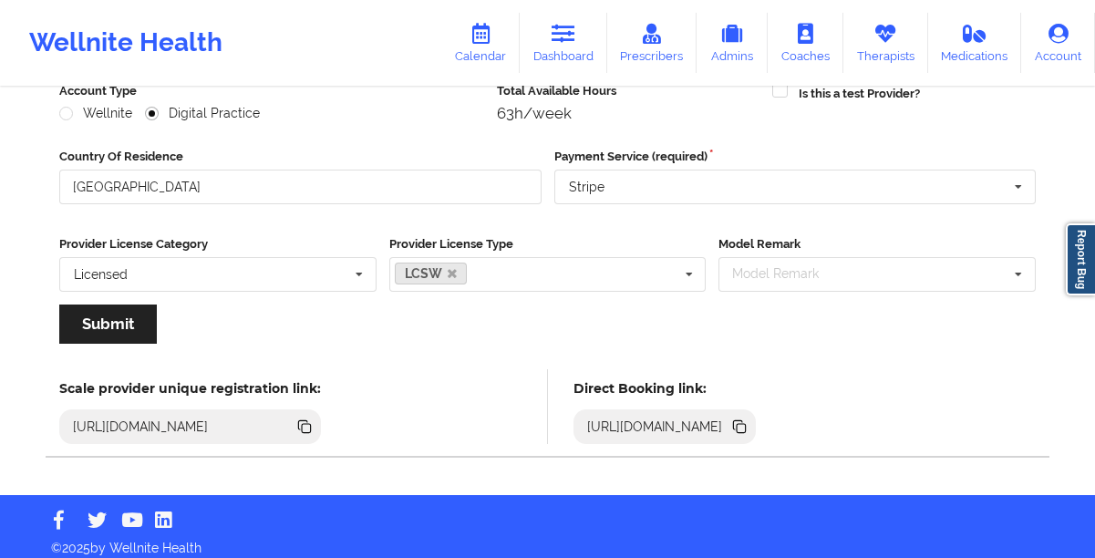
scroll to position [259, 0]
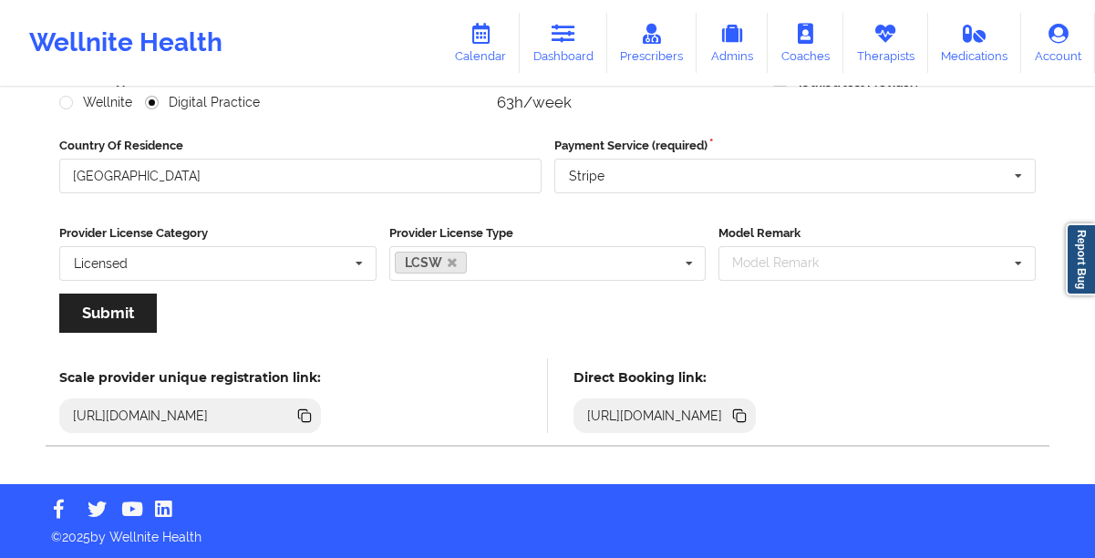
click at [746, 418] on icon at bounding box center [741, 417] width 9 height 9
click at [746, 417] on icon at bounding box center [741, 417] width 9 height 9
click at [569, 57] on link "Dashboard" at bounding box center [564, 43] width 88 height 60
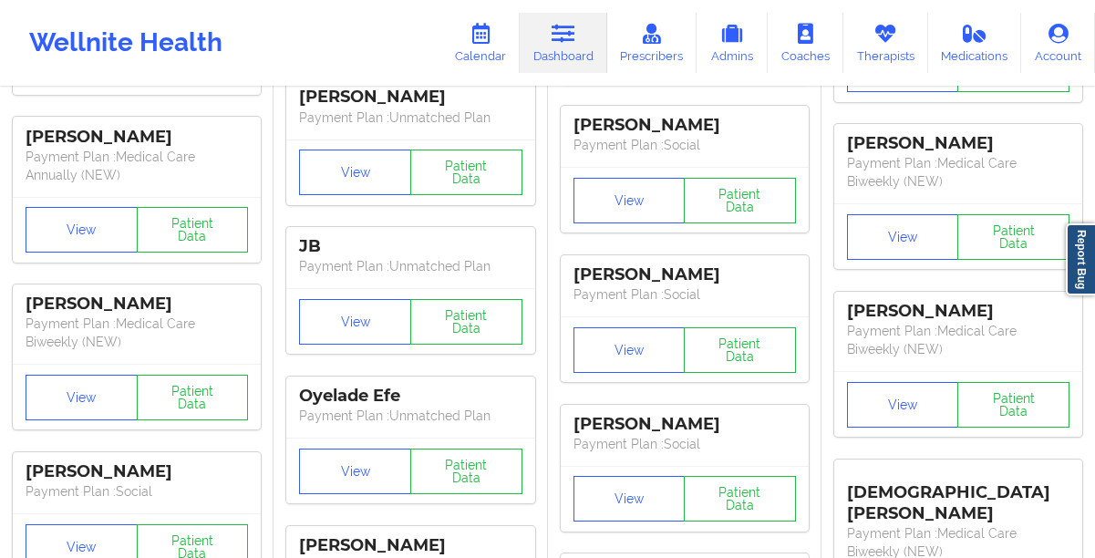
click at [457, 112] on p "Payment Plan : Unmatched Plan" at bounding box center [410, 118] width 222 height 18
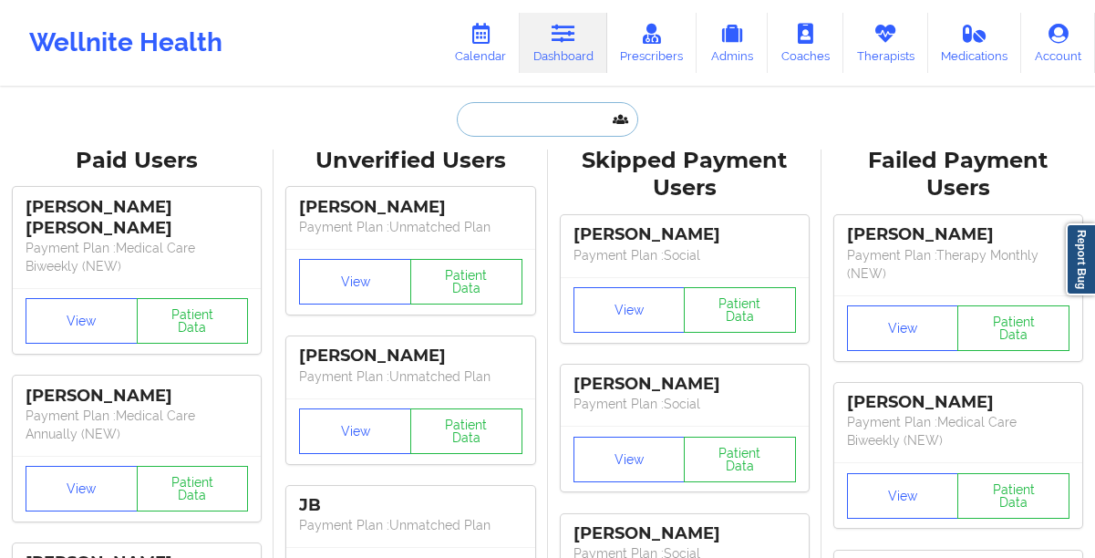
click at [499, 115] on input "text" at bounding box center [547, 119] width 181 height 35
paste input "[EMAIL_ADDRESS][DOMAIN_NAME]"
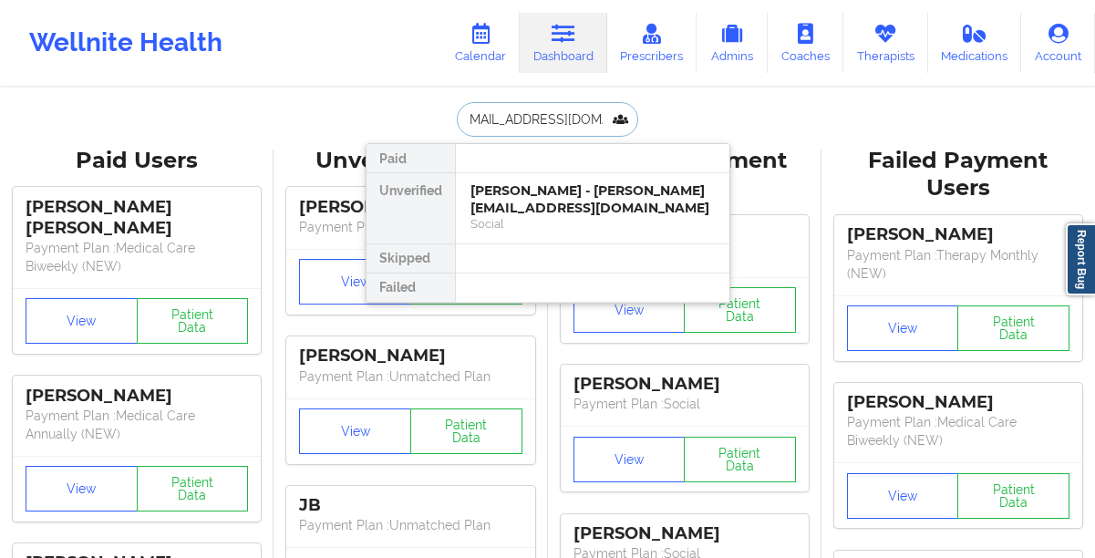
type input "[EMAIL_ADDRESS][DOMAIN_NAME]"
click at [483, 186] on div "Terri Brown - tlbrown8806@gmail.com" at bounding box center [592, 199] width 244 height 34
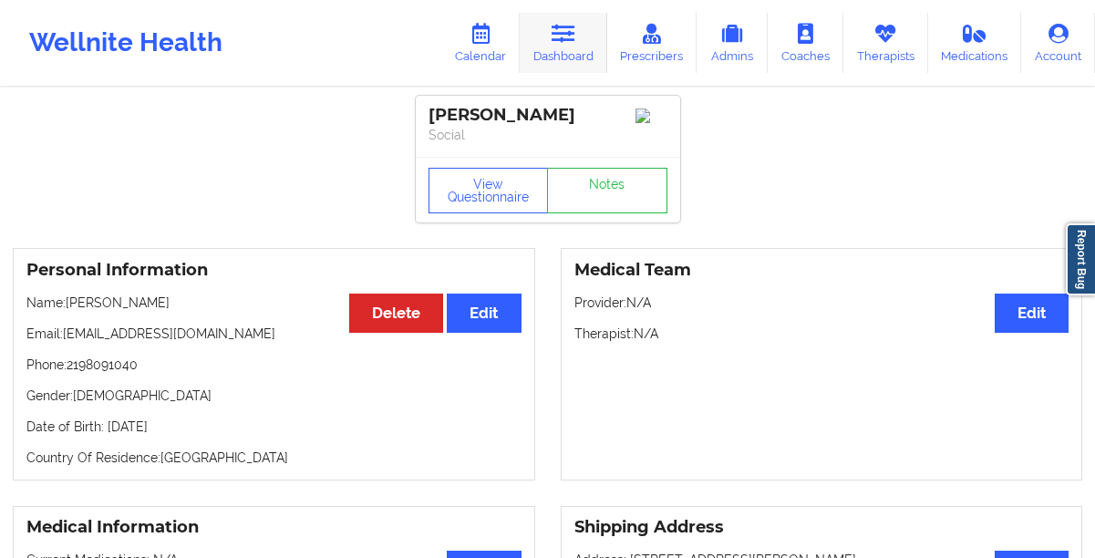
click at [549, 47] on link "Dashboard" at bounding box center [564, 43] width 88 height 60
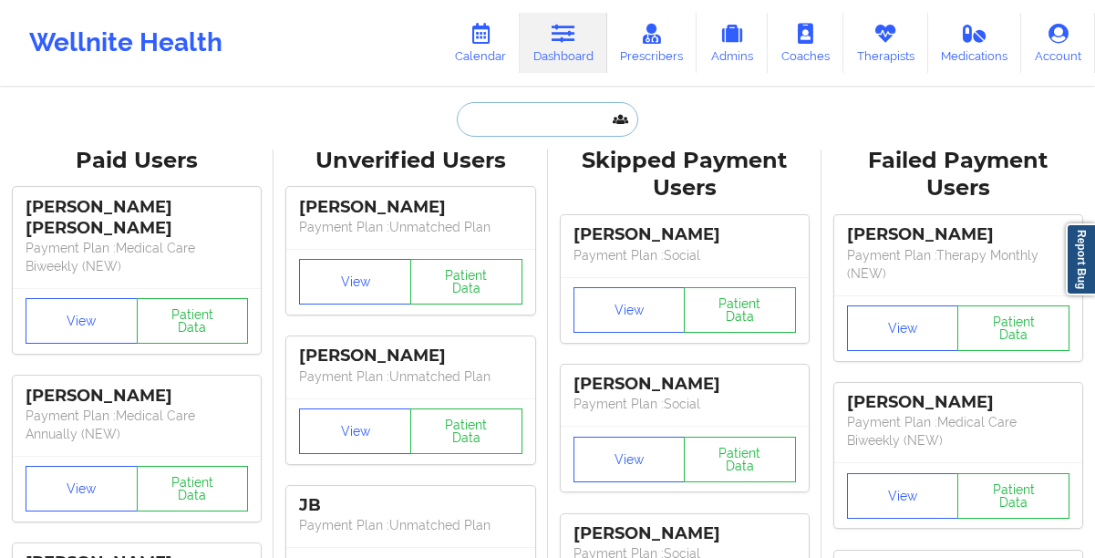
click at [507, 129] on input "text" at bounding box center [547, 119] width 181 height 35
paste input "[EMAIL_ADDRESS][DOMAIN_NAME]"
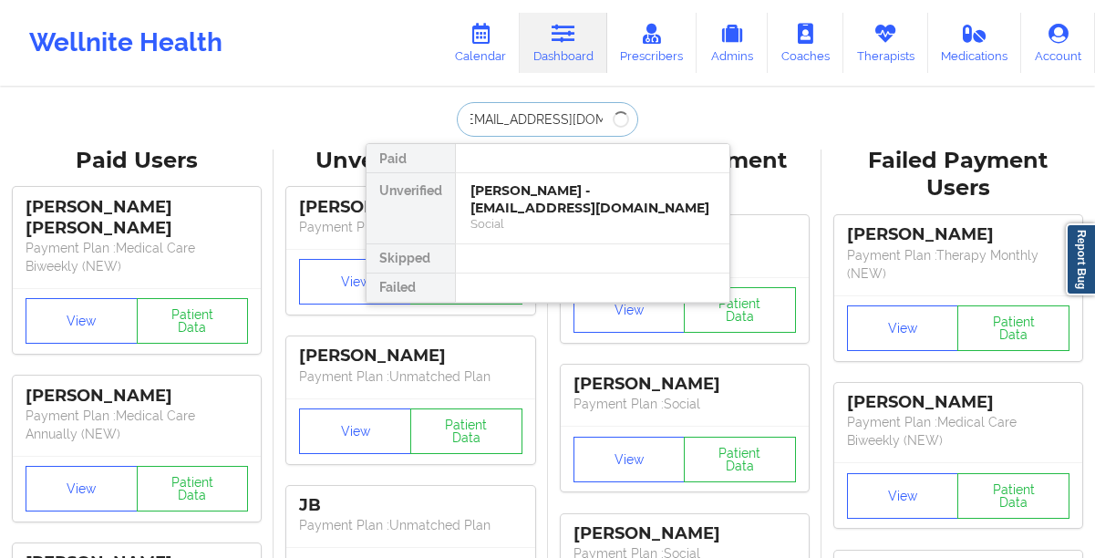
type input "[EMAIL_ADDRESS][DOMAIN_NAME]"
click at [499, 199] on div "Phoenix Holcomb - alholcomb0@gmail.com" at bounding box center [592, 199] width 244 height 34
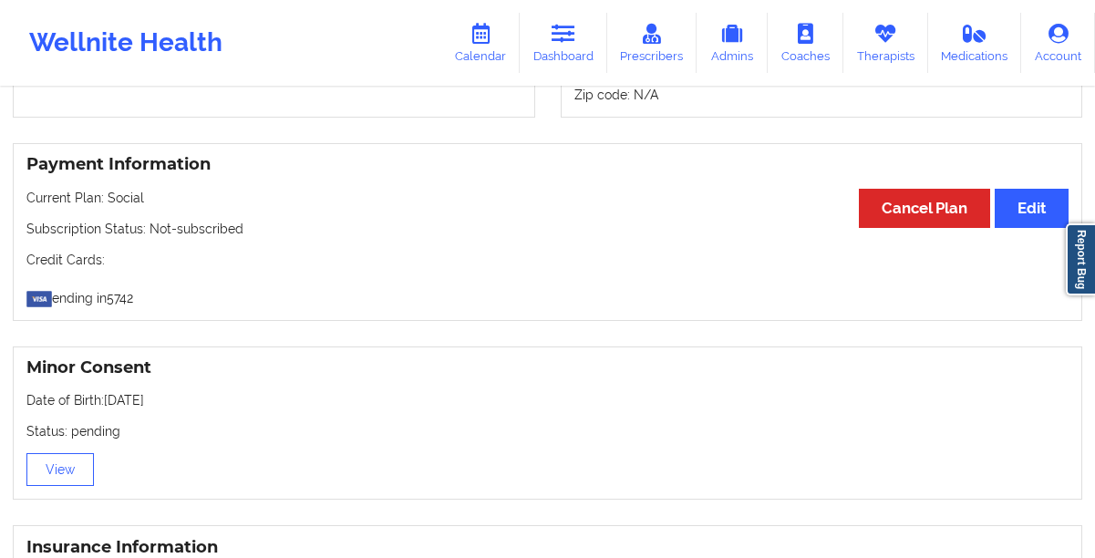
scroll to position [1436, 0]
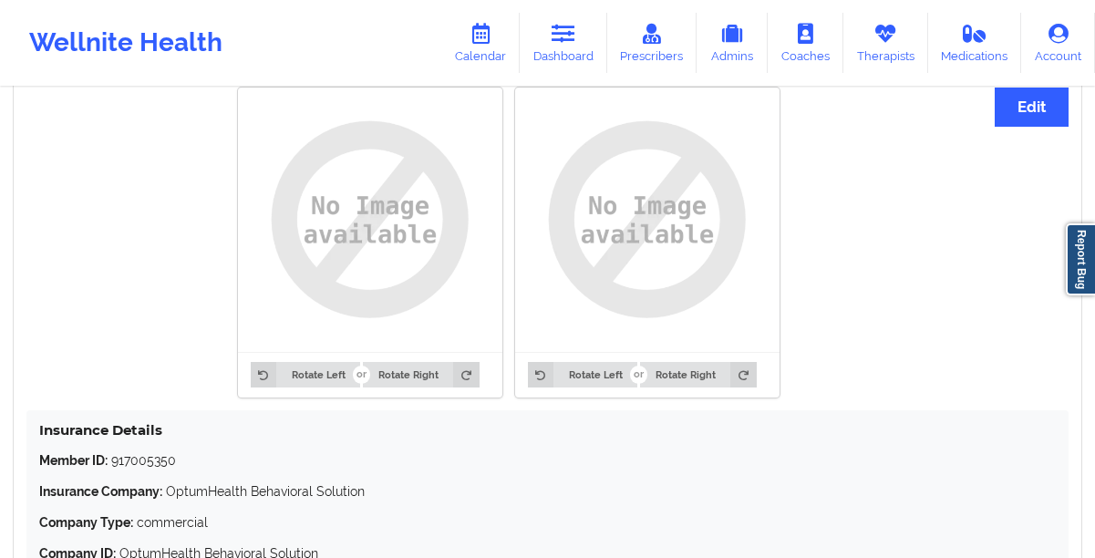
scroll to position [1711, 0]
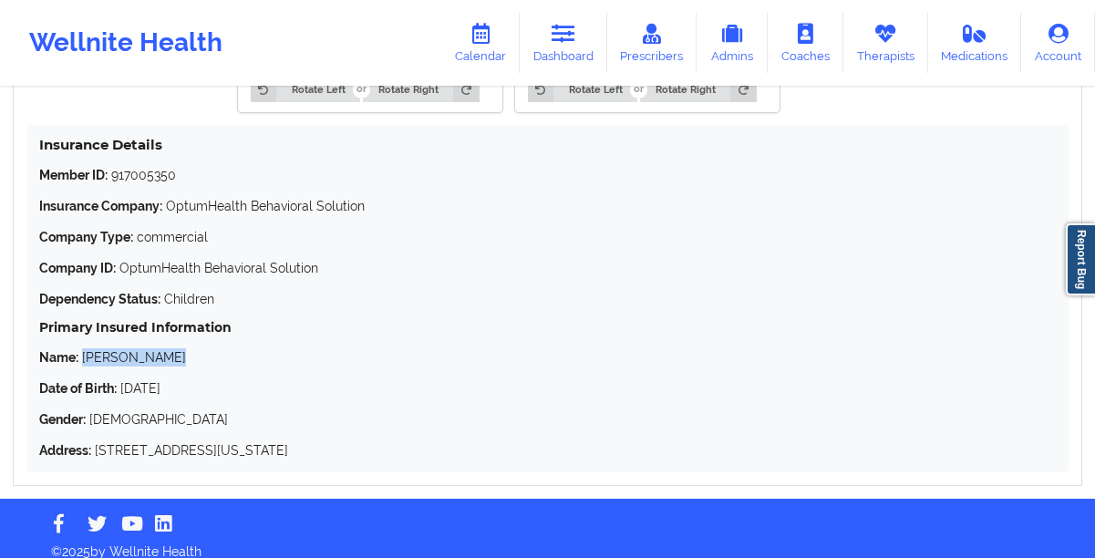
drag, startPoint x: 203, startPoint y: 337, endPoint x: 82, endPoint y: 340, distance: 121.3
click at [82, 348] on p "Name: Amber Holcomb" at bounding box center [547, 357] width 1017 height 18
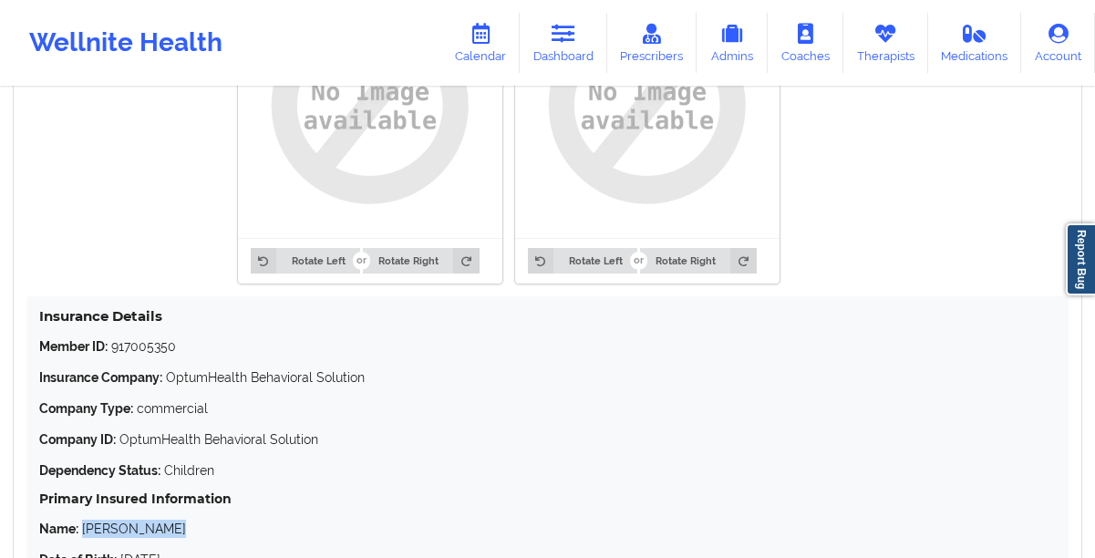
scroll to position [1543, 0]
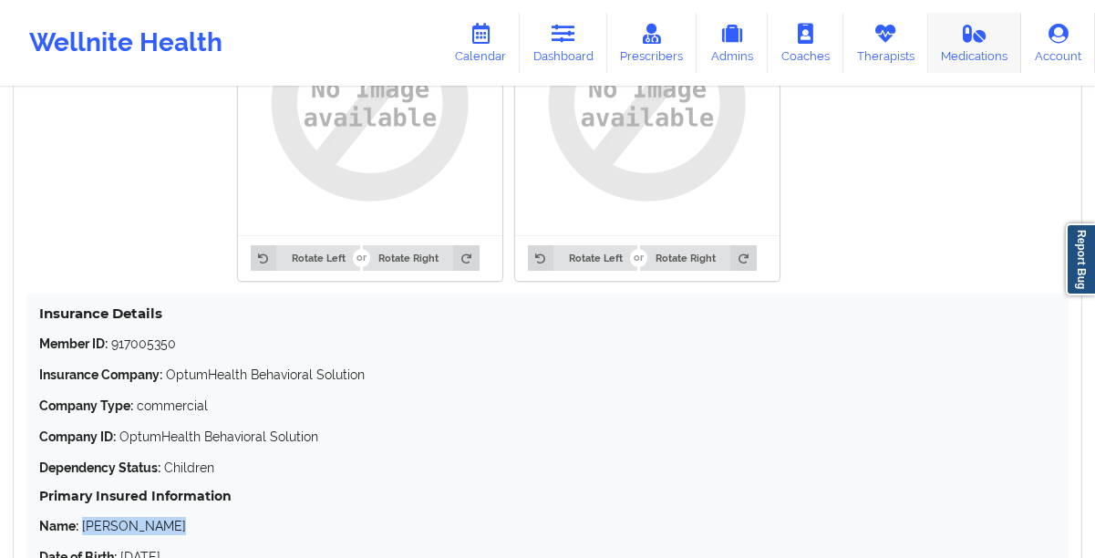
click at [955, 56] on link "Medications" at bounding box center [975, 43] width 94 height 60
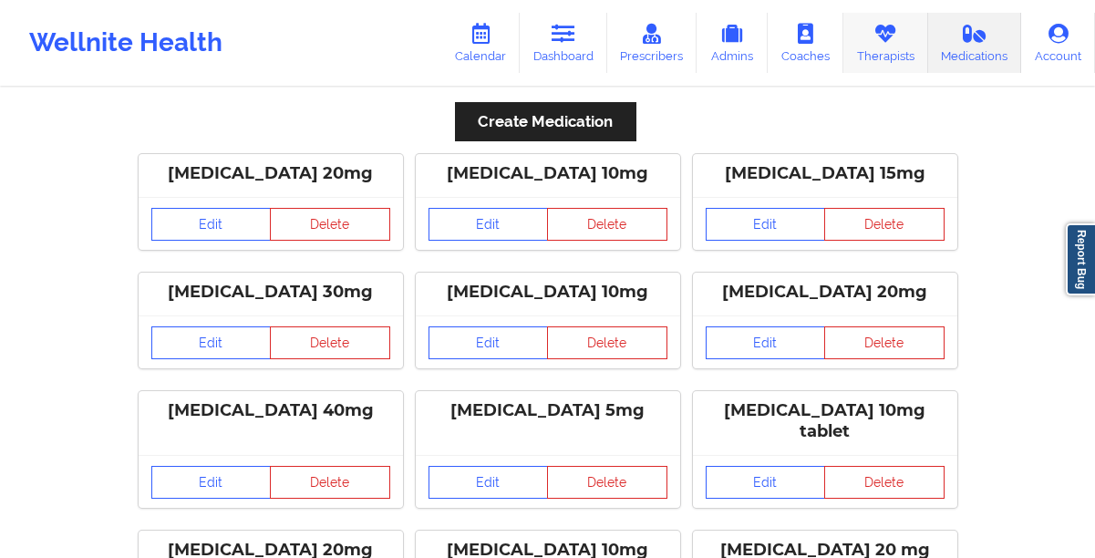
click at [884, 53] on link "Therapists" at bounding box center [885, 43] width 85 height 60
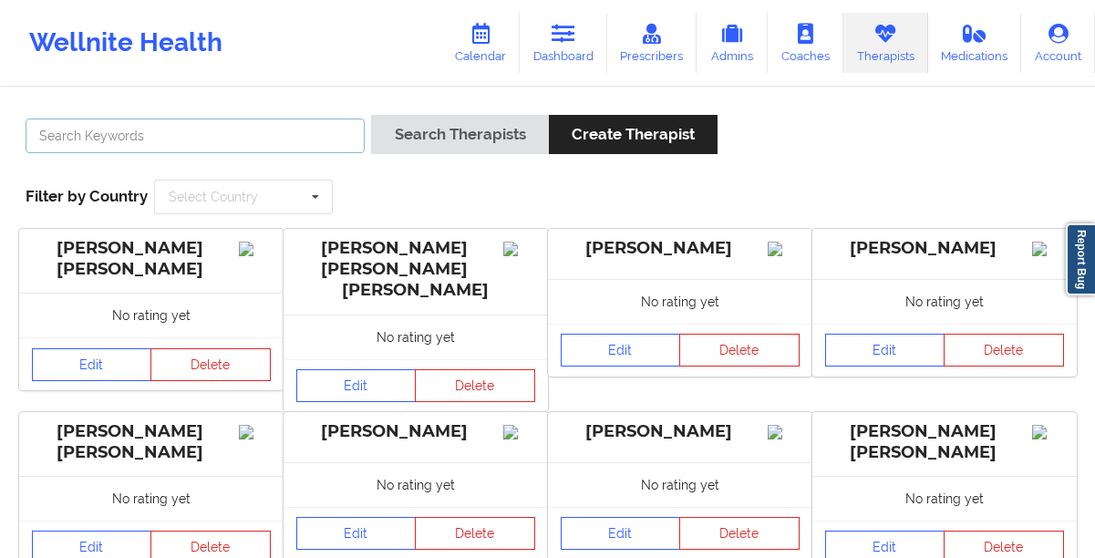
click at [274, 134] on input "text" at bounding box center [195, 136] width 339 height 35
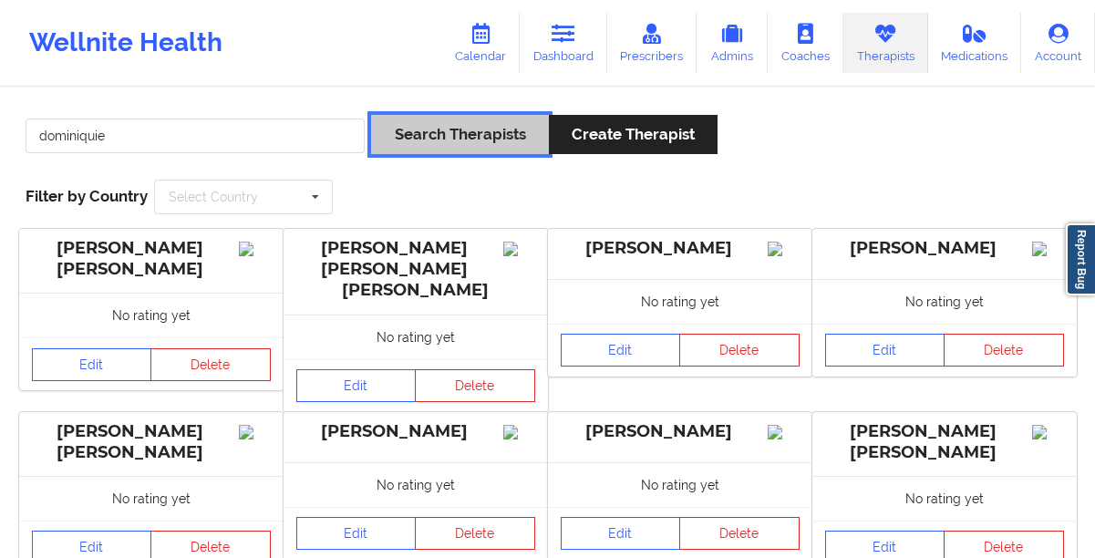
click at [504, 134] on button "Search Therapists" at bounding box center [459, 134] width 177 height 39
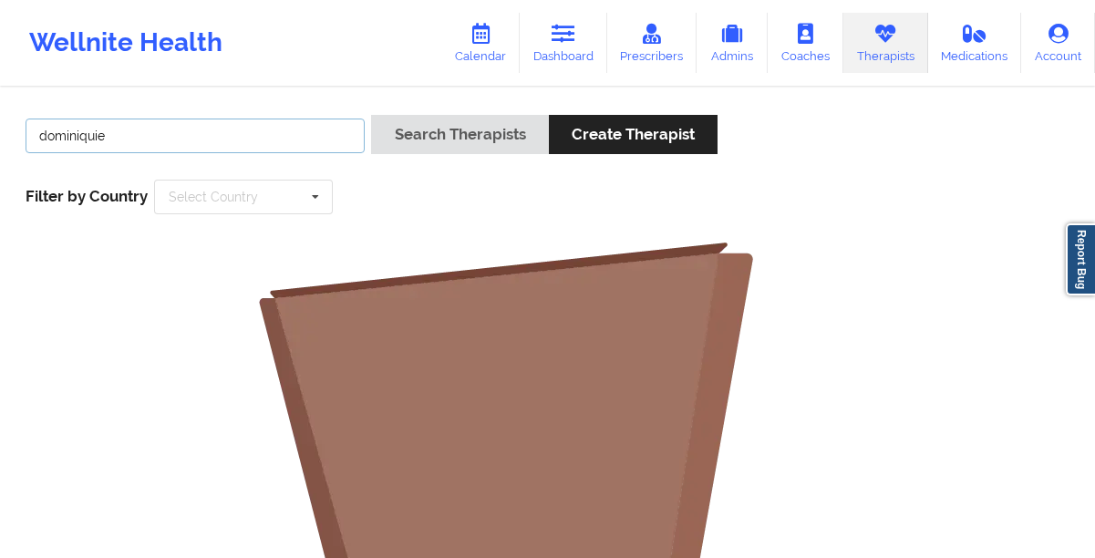
click at [113, 142] on input "dominiquie" at bounding box center [195, 136] width 339 height 35
type input "domoniquie"
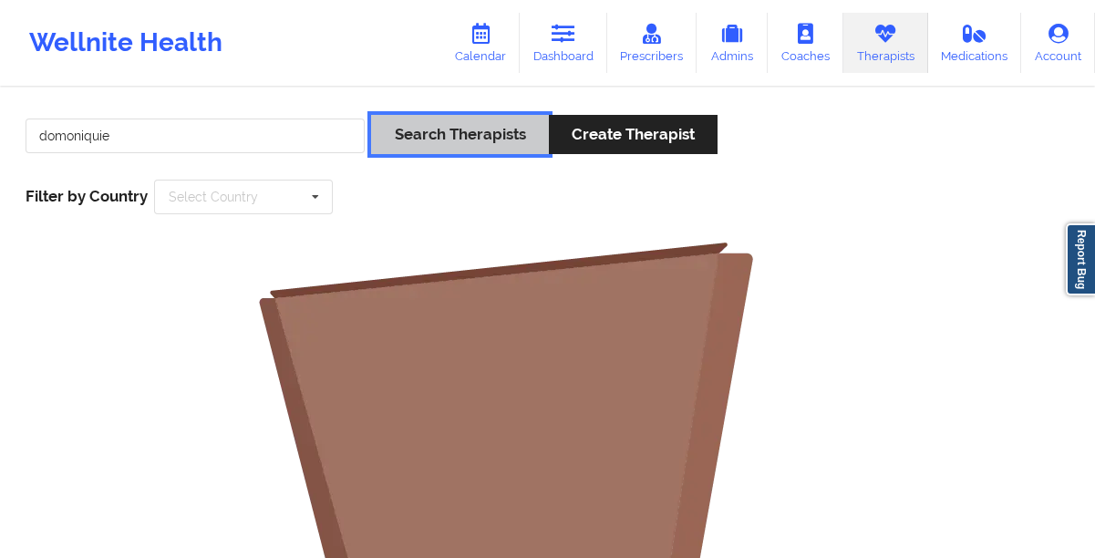
click at [413, 141] on button "Search Therapists" at bounding box center [459, 134] width 177 height 39
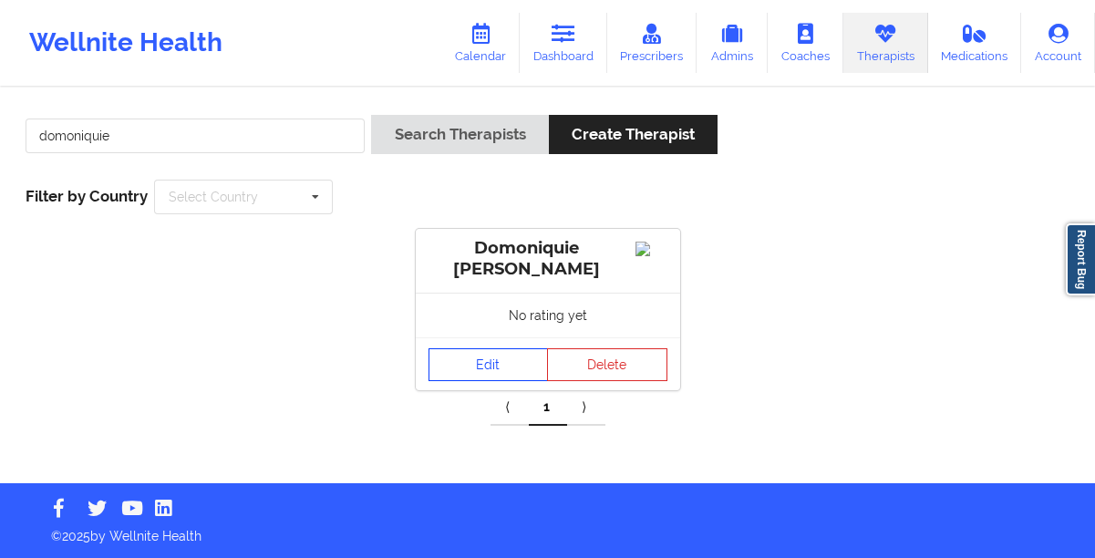
click at [466, 364] on link "Edit" at bounding box center [489, 364] width 120 height 33
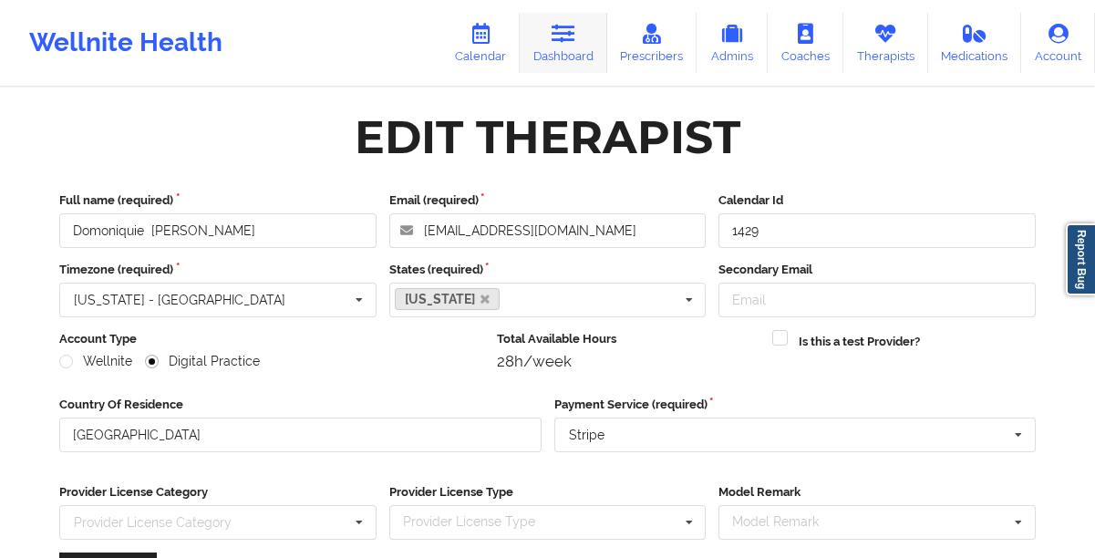
click at [575, 27] on icon at bounding box center [564, 34] width 24 height 20
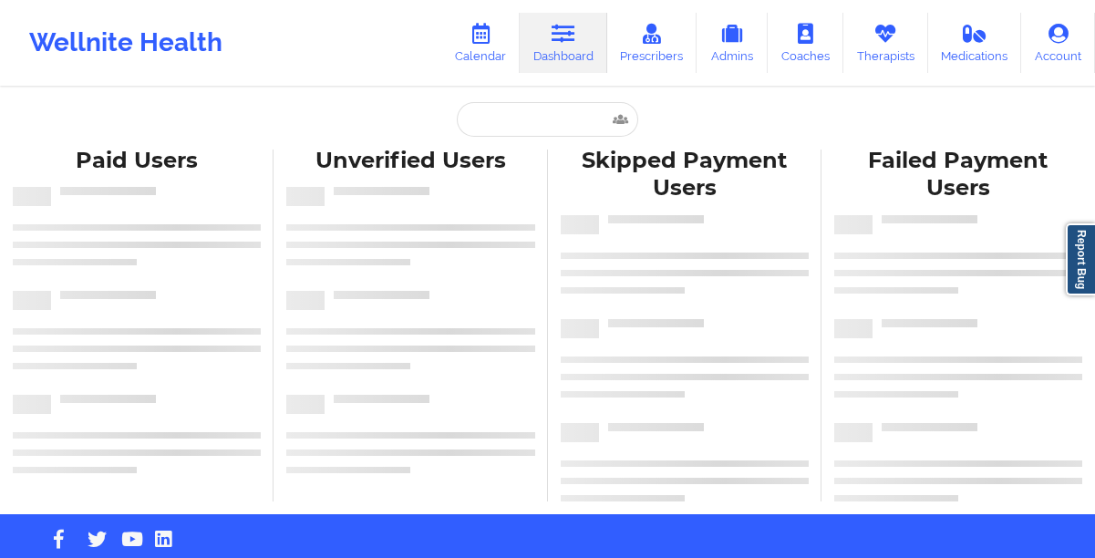
click at [536, 140] on div "Paid Users Unverified Users Skipped Payment Users Failed Payment Users" at bounding box center [547, 325] width 1095 height 377
click at [516, 124] on input "text" at bounding box center [547, 119] width 181 height 35
paste input "[PERSON_NAME][EMAIL_ADDRESS][PERSON_NAME][DOMAIN_NAME]"
type input "[PERSON_NAME][EMAIL_ADDRESS][PERSON_NAME][DOMAIN_NAME]"
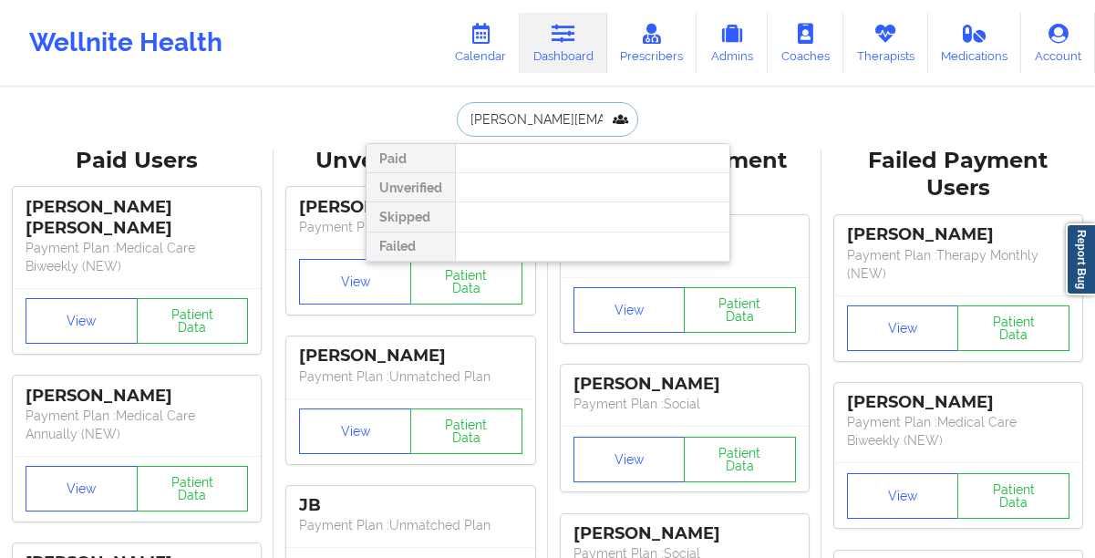
scroll to position [0, 58]
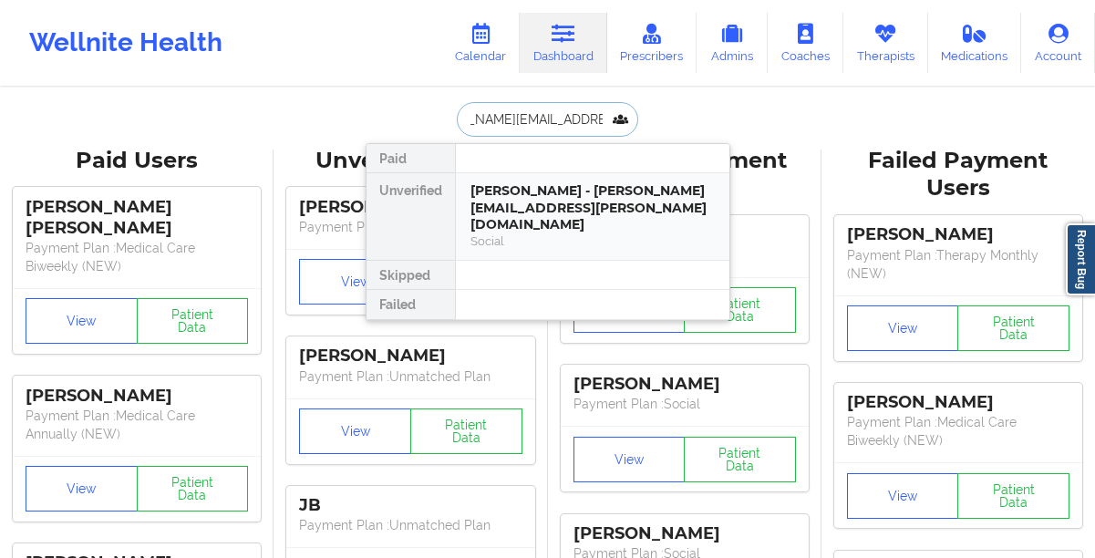
click at [517, 191] on div "ANDREW SCHWEIGERT - andrew.c.schweigert@gmail.com" at bounding box center [592, 207] width 244 height 51
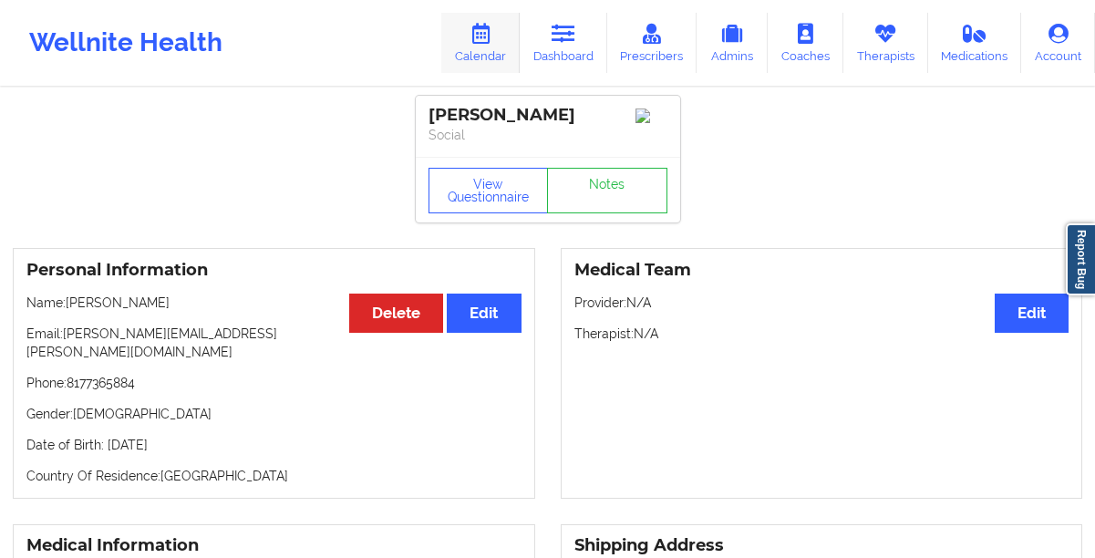
click at [492, 44] on icon at bounding box center [481, 34] width 24 height 20
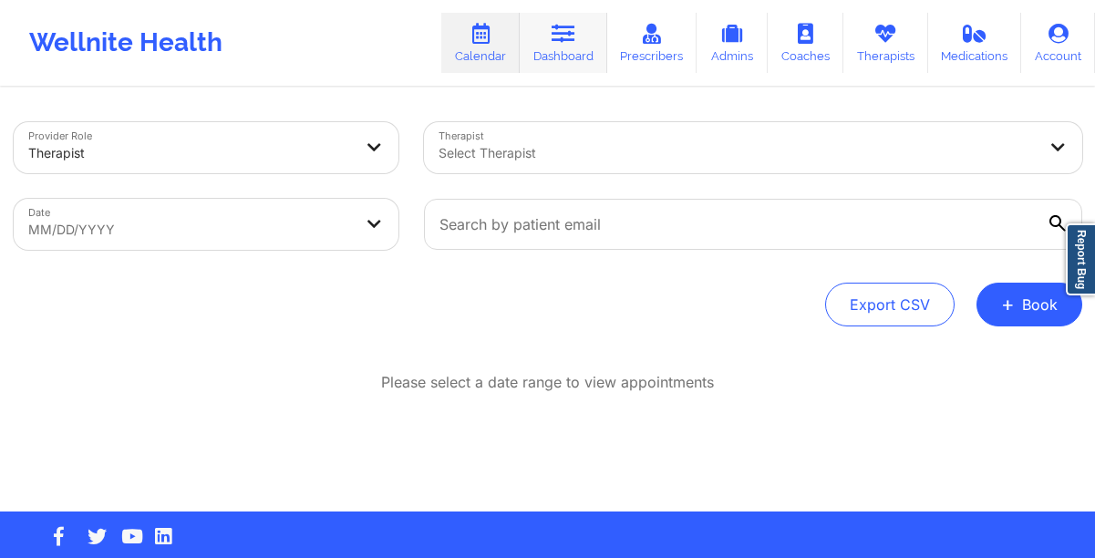
click at [553, 47] on link "Dashboard" at bounding box center [564, 43] width 88 height 60
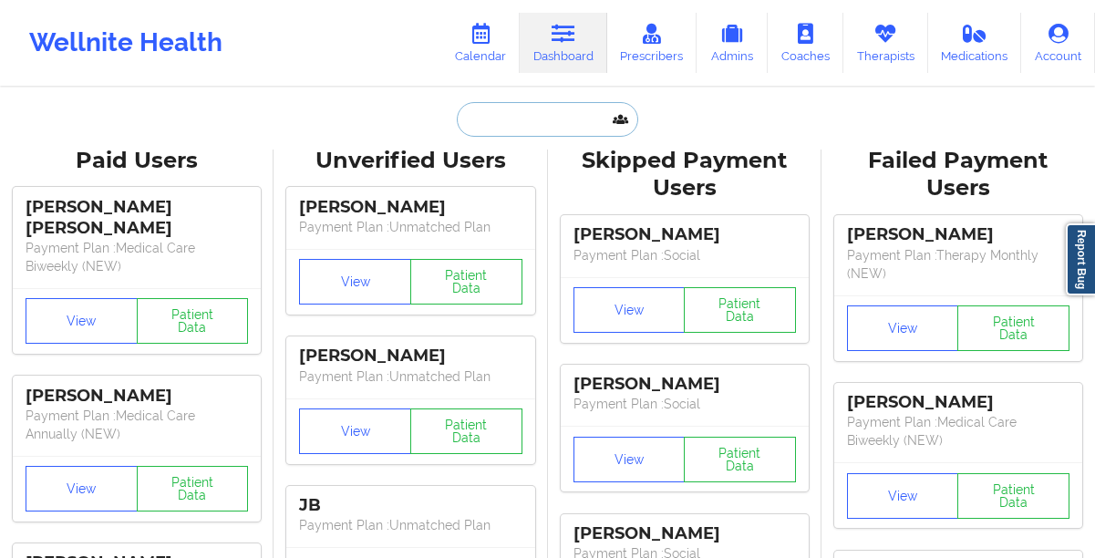
click at [478, 112] on input "text" at bounding box center [547, 119] width 181 height 35
paste input "[EMAIL_ADDRESS][DOMAIN_NAME]"
type input "[EMAIL_ADDRESS][DOMAIN_NAME]"
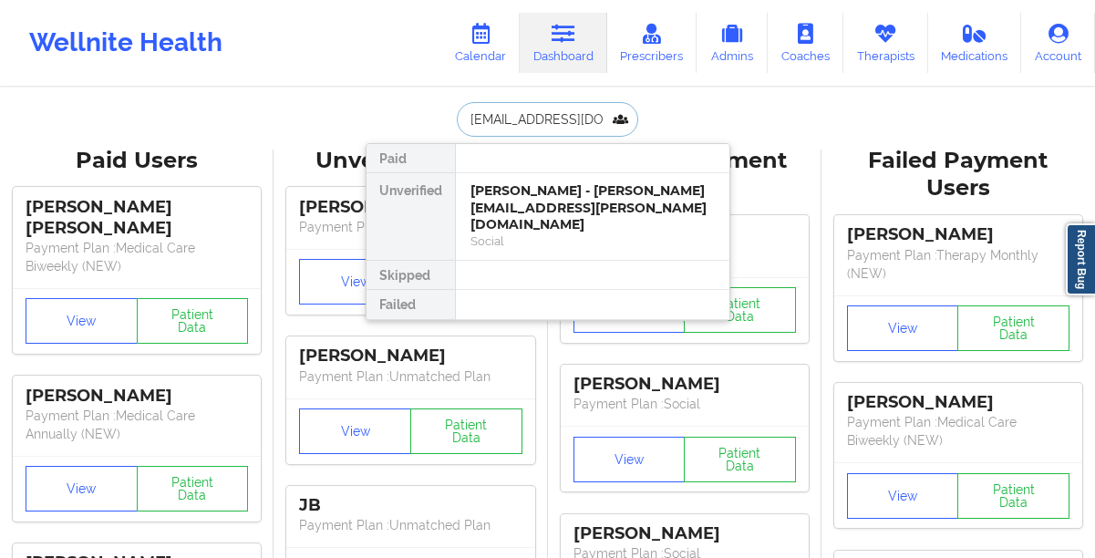
scroll to position [0, 26]
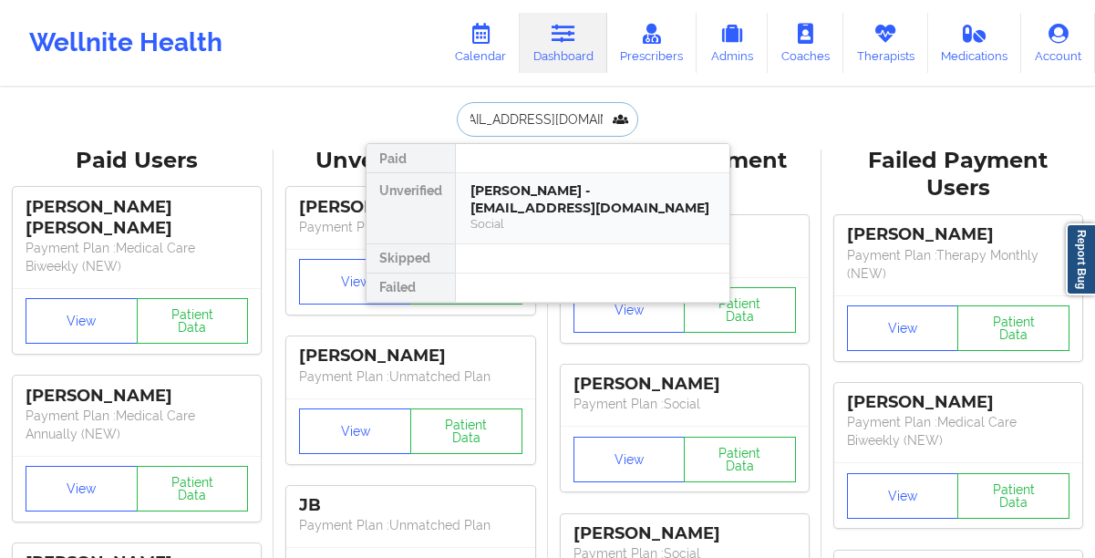
click at [483, 194] on div "Andrew Schweigert - shwagdaddy17@gmail.com" at bounding box center [592, 199] width 244 height 34
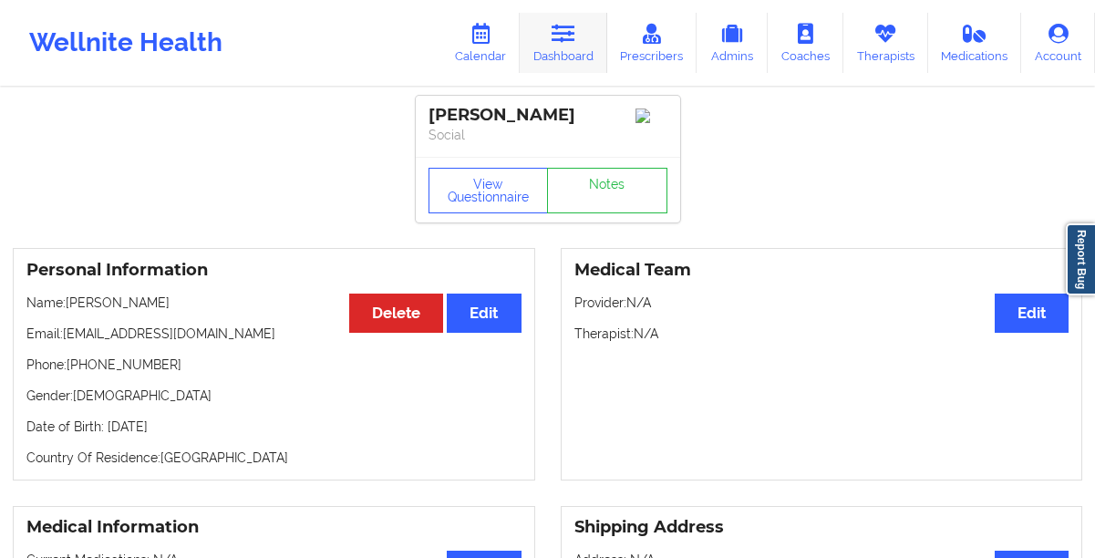
click at [554, 55] on link "Dashboard" at bounding box center [564, 43] width 88 height 60
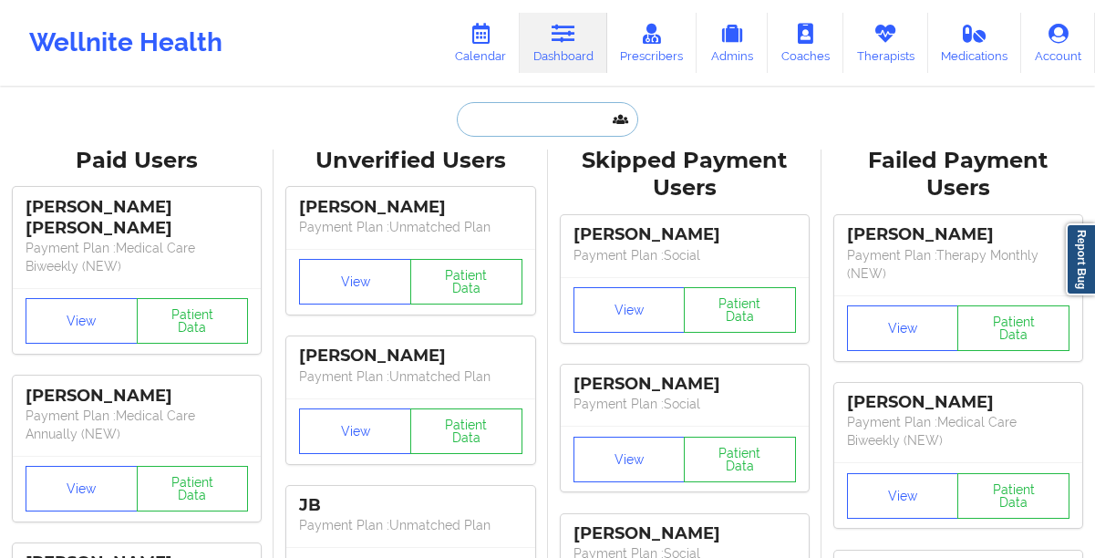
click at [507, 121] on input "text" at bounding box center [547, 119] width 181 height 35
paste input "[PERSON_NAME][EMAIL_ADDRESS][PERSON_NAME][DOMAIN_NAME]"
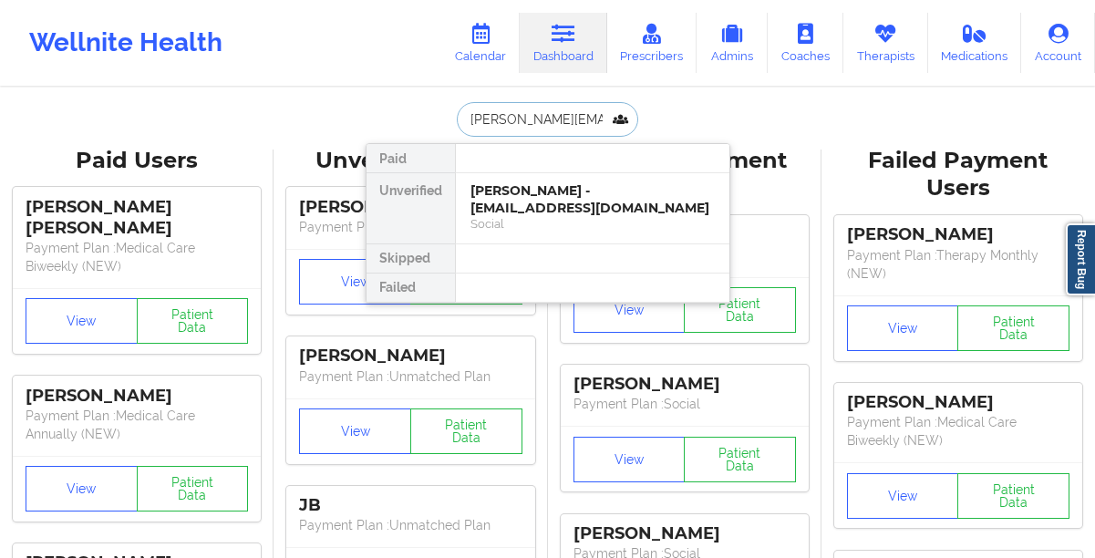
type input "[PERSON_NAME][EMAIL_ADDRESS][PERSON_NAME][DOMAIN_NAME]"
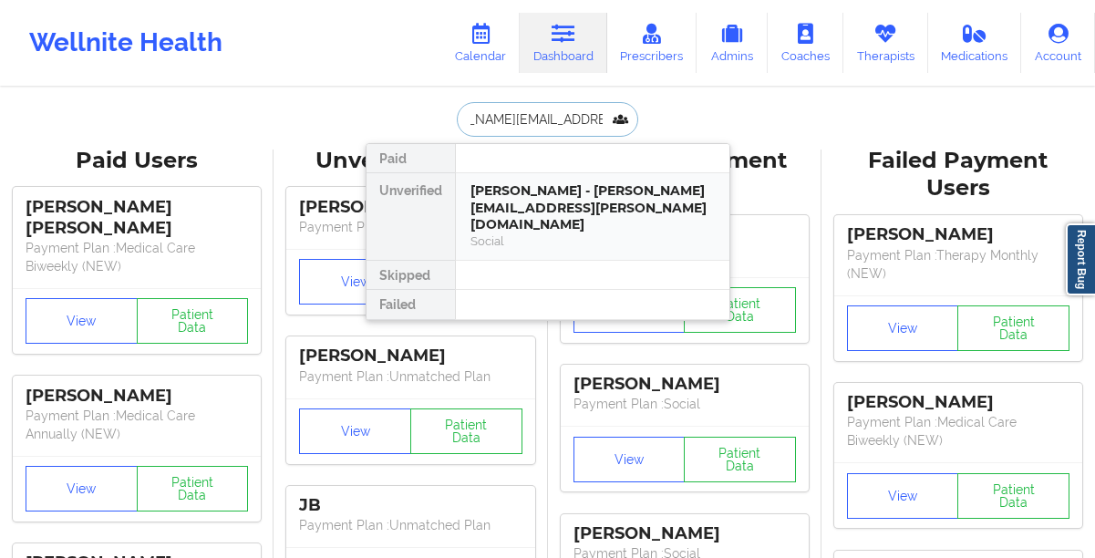
click at [543, 192] on div "ANDREW SCHWEIGERT - andrew.c.schweigert@gmail.com" at bounding box center [592, 207] width 244 height 51
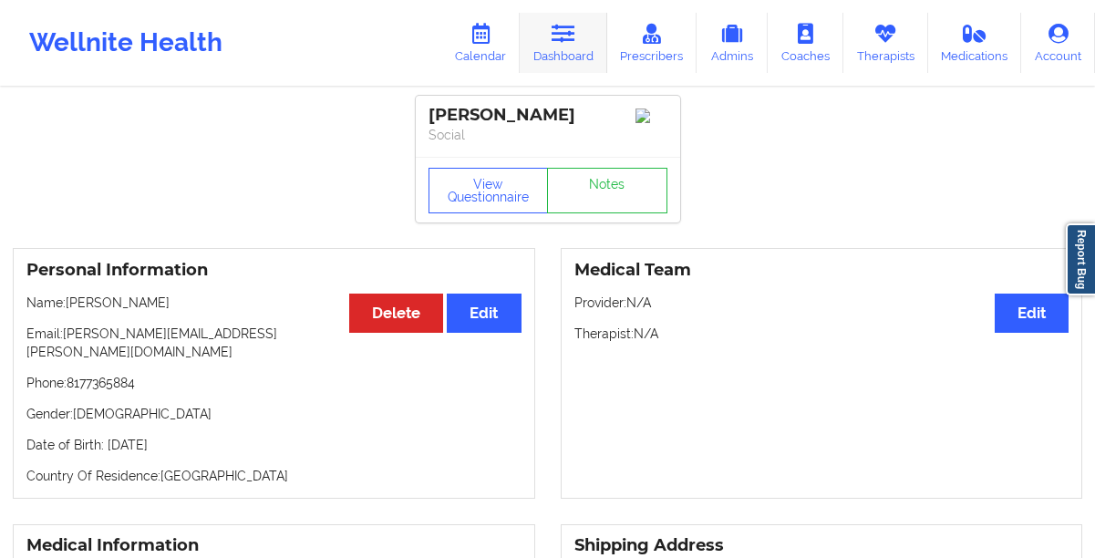
click at [556, 53] on link "Dashboard" at bounding box center [564, 43] width 88 height 60
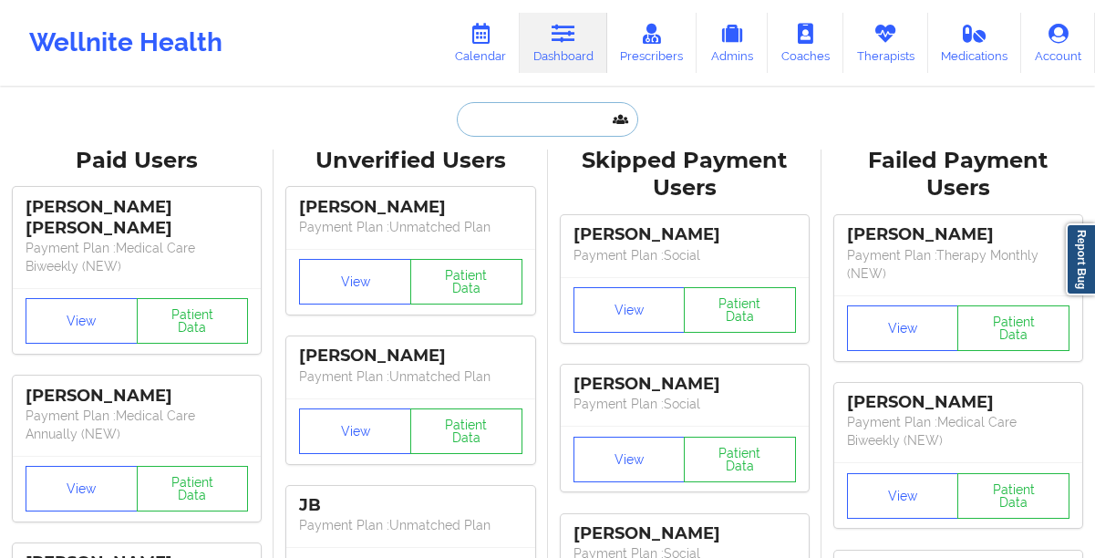
click at [507, 114] on input "text" at bounding box center [547, 119] width 181 height 35
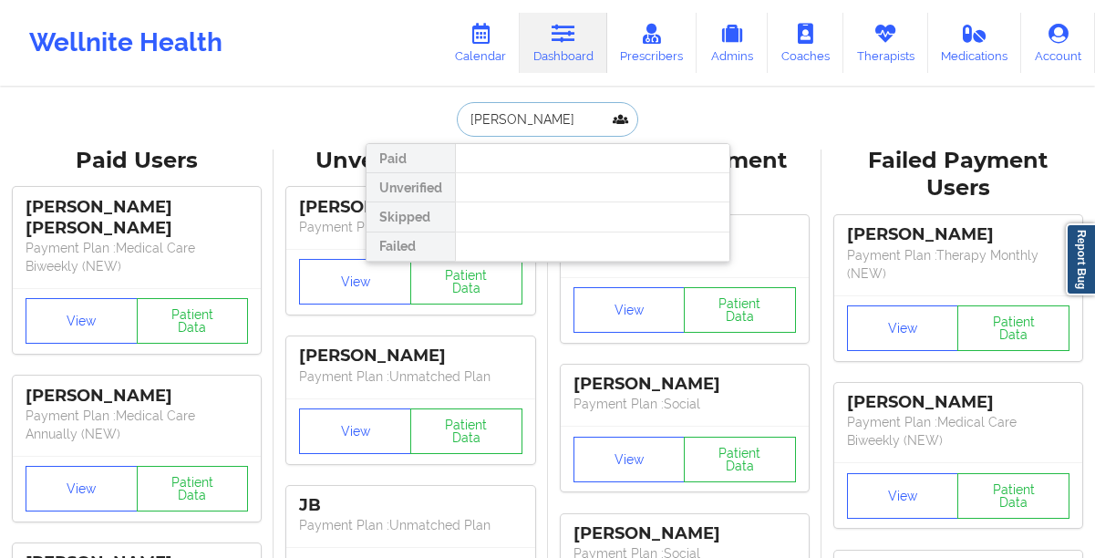
click at [484, 123] on input "girbran garcia" at bounding box center [547, 119] width 181 height 35
type input "[PERSON_NAME]"
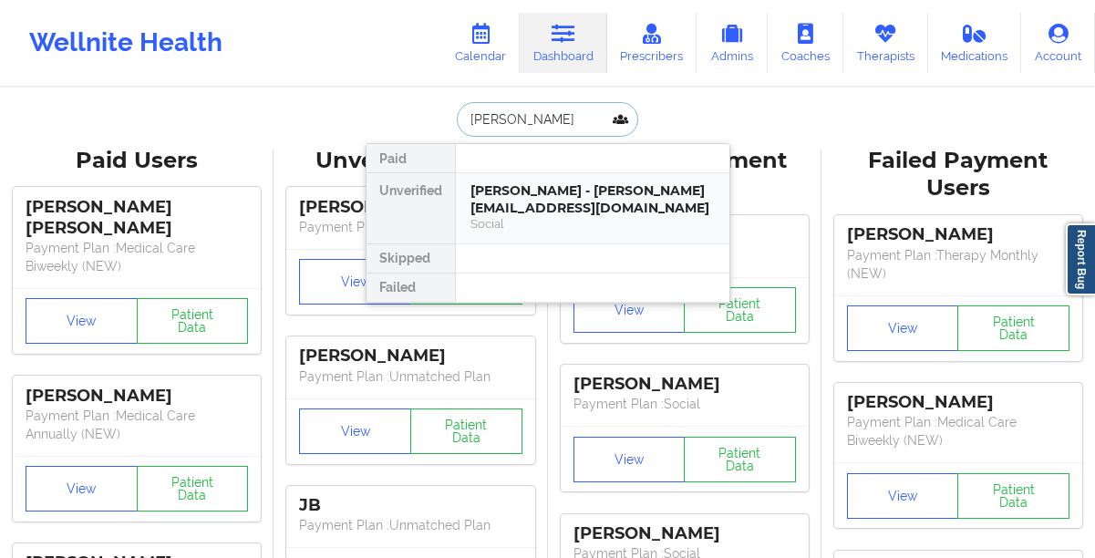
click at [504, 202] on div "[PERSON_NAME] - [PERSON_NAME][EMAIL_ADDRESS][DOMAIN_NAME]" at bounding box center [592, 199] width 244 height 34
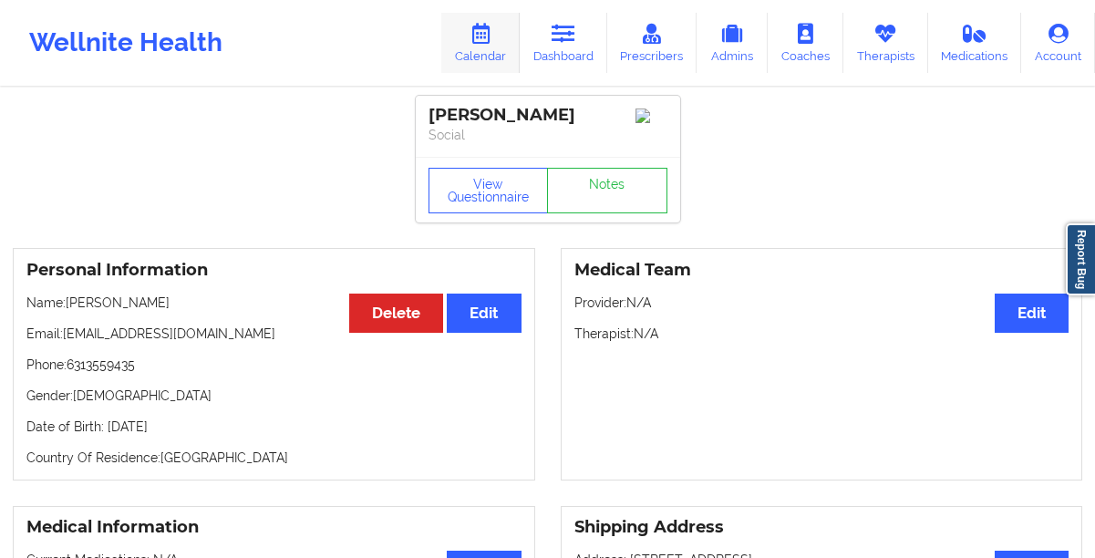
click at [483, 51] on link "Calendar" at bounding box center [480, 43] width 78 height 60
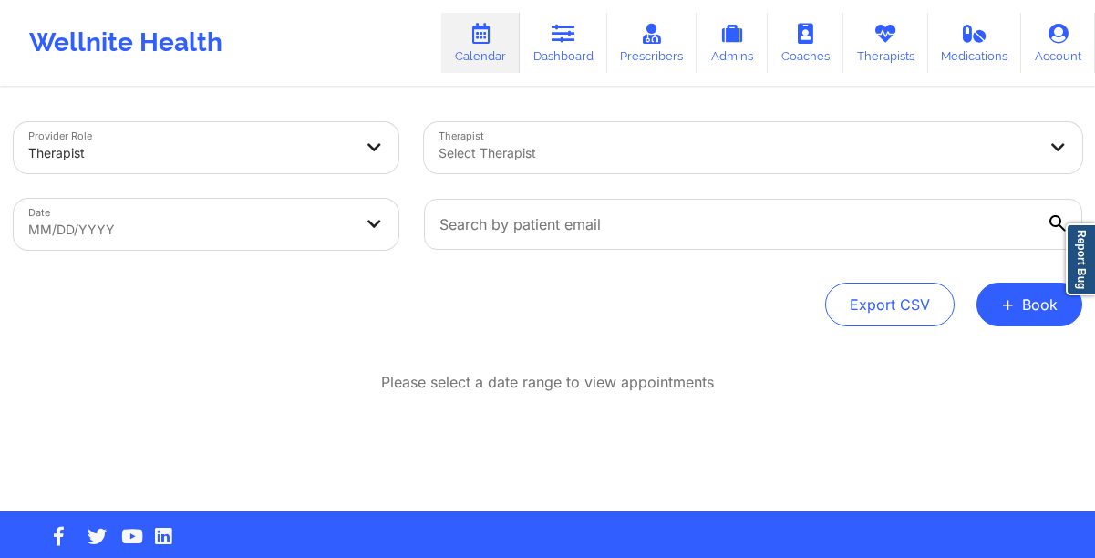
click at [458, 154] on div at bounding box center [738, 153] width 598 height 22
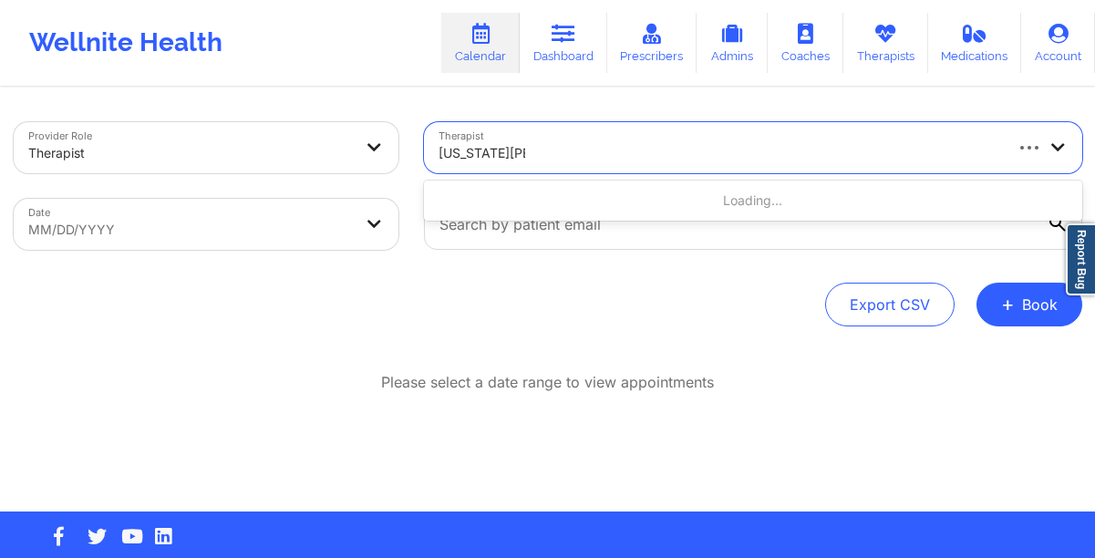
type input "[US_STATE][PERSON_NAME]"
click at [232, 227] on body "Wellnite Health Calendar Dashboard Prescribers Admins Coaches Therapists Medica…" at bounding box center [547, 279] width 1095 height 558
select select "2025-8"
select select "2025-9"
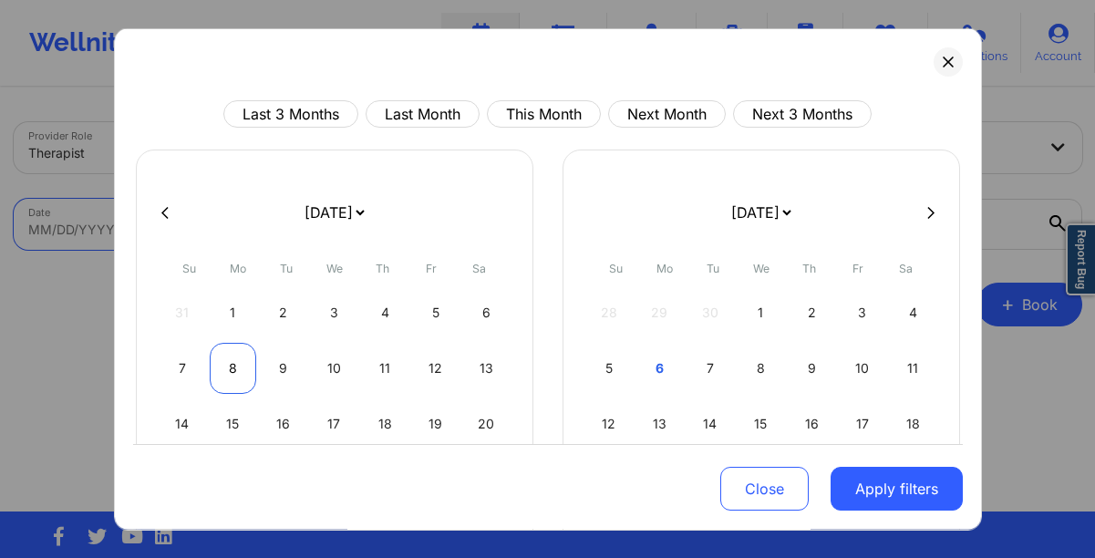
click at [233, 367] on div "8" at bounding box center [233, 368] width 47 height 51
select select "2025-8"
select select "2025-9"
click at [233, 367] on div "8" at bounding box center [233, 368] width 47 height 51
select select "2025-8"
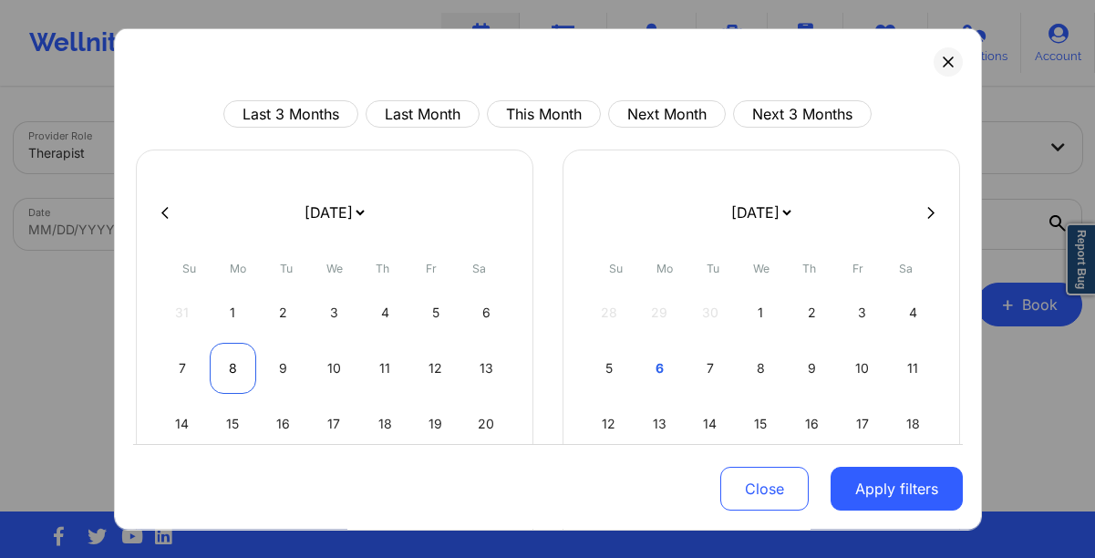
select select "2025-9"
click at [757, 367] on div "8" at bounding box center [761, 368] width 47 height 51
select select "2025-9"
select select "2025-10"
click at [757, 367] on div "5" at bounding box center [761, 368] width 47 height 51
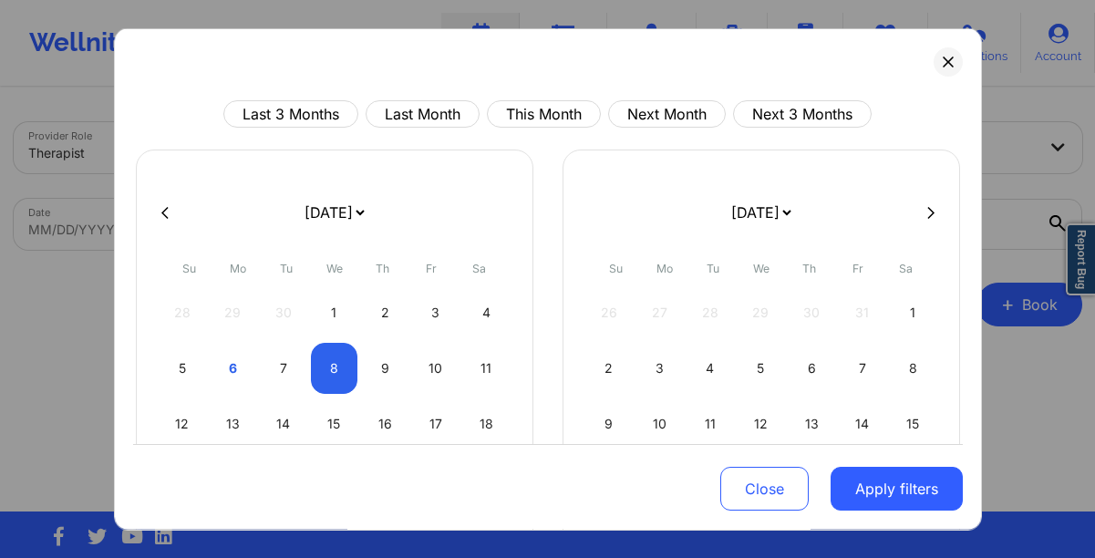
select select "2025-9"
select select "2025-10"
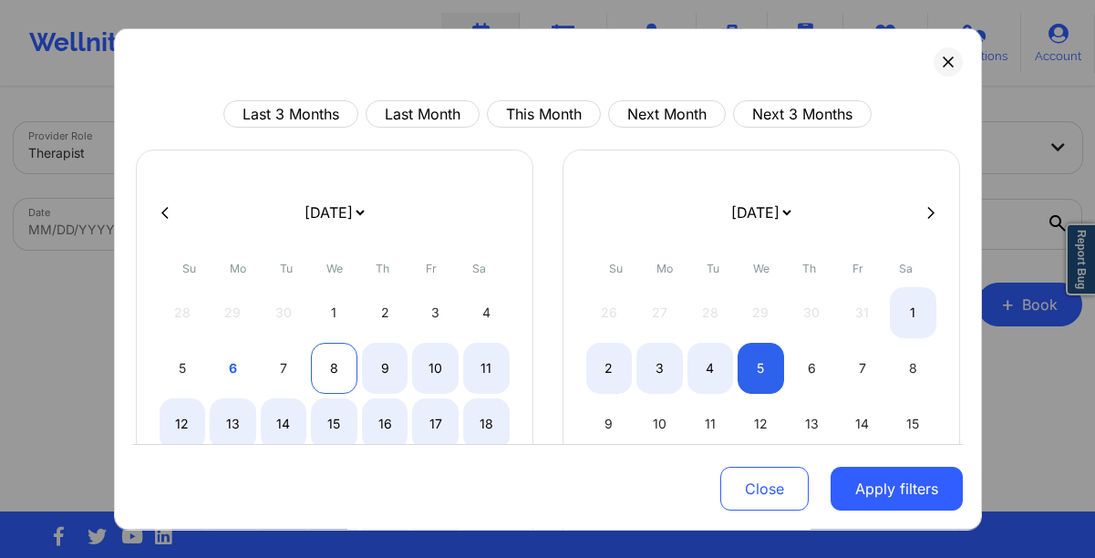
click at [332, 357] on div "8" at bounding box center [334, 368] width 47 height 51
select select "2025-9"
select select "2025-10"
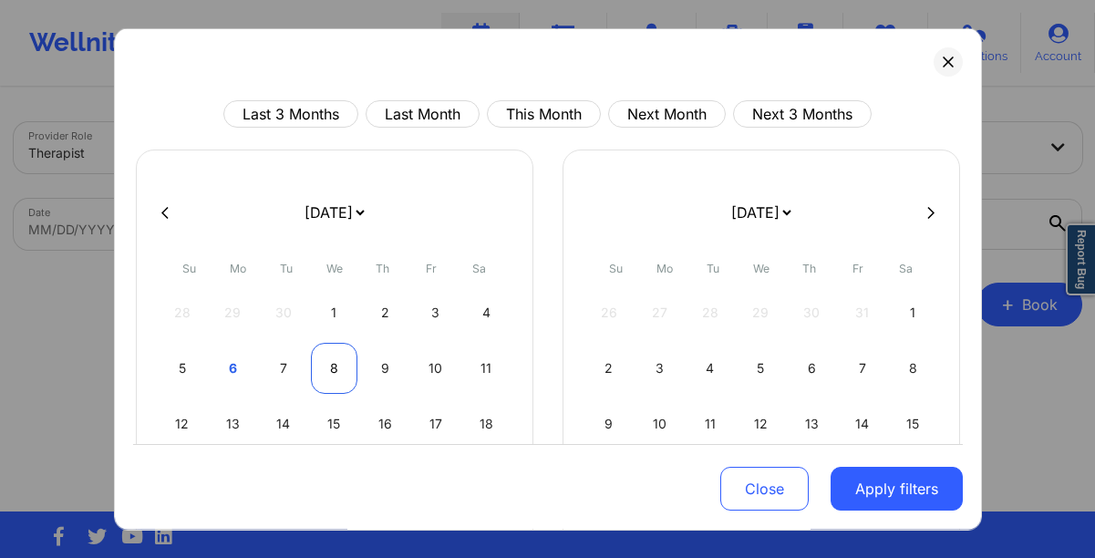
click at [332, 357] on div "8" at bounding box center [334, 368] width 47 height 51
select select "2025-9"
select select "2025-10"
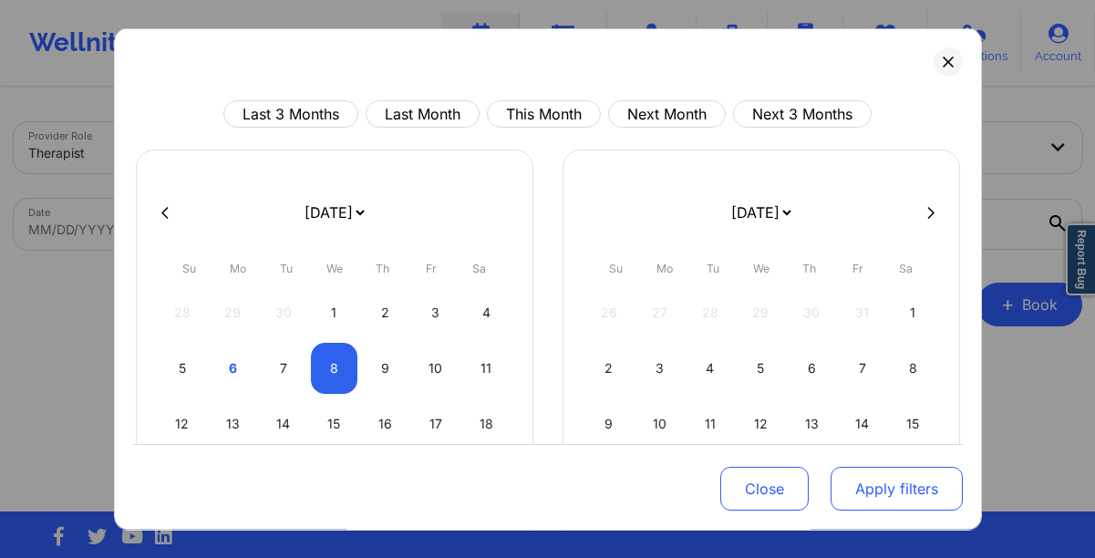
click at [873, 484] on button "Apply filters" at bounding box center [897, 489] width 132 height 44
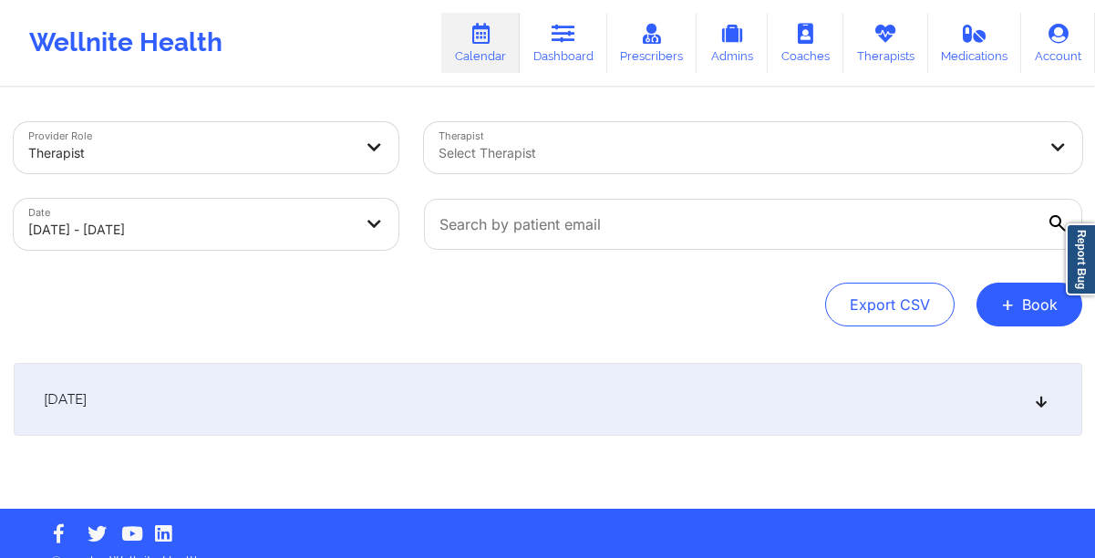
click at [372, 391] on div "[DATE]" at bounding box center [548, 399] width 1069 height 73
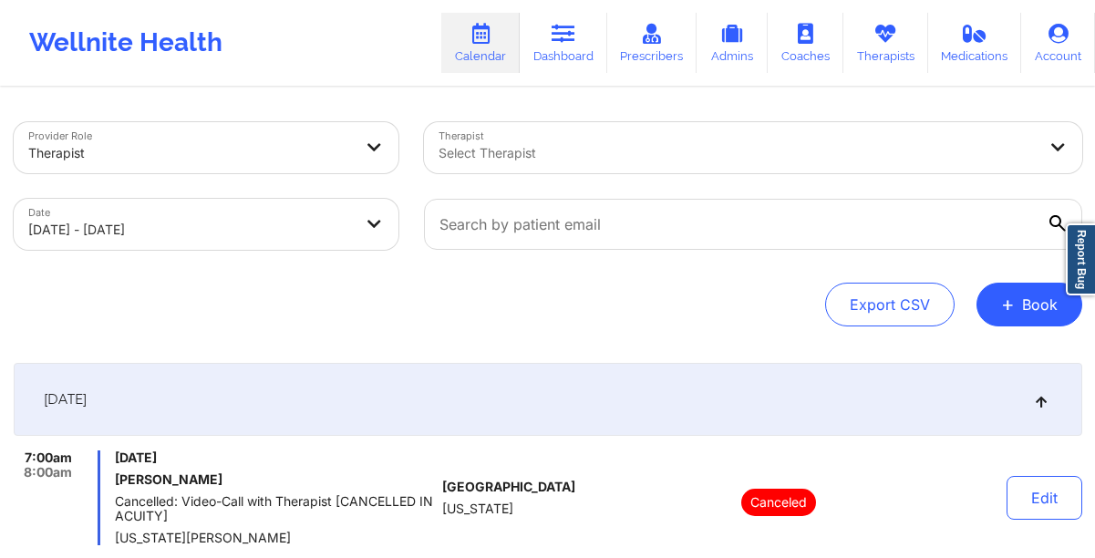
click at [556, 159] on div at bounding box center [738, 153] width 598 height 22
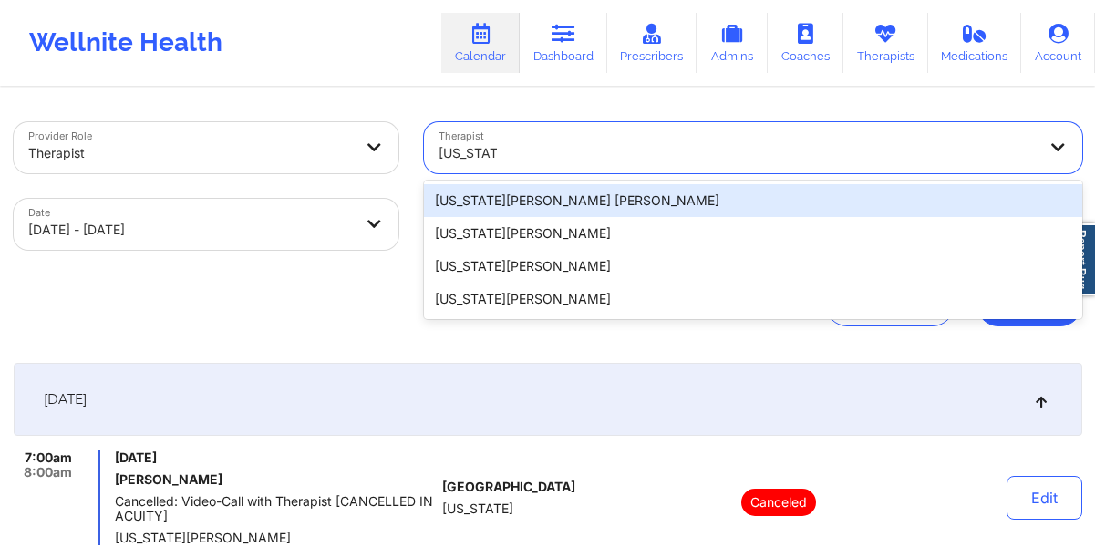
type input "[US_STATE][PERSON_NAME]"
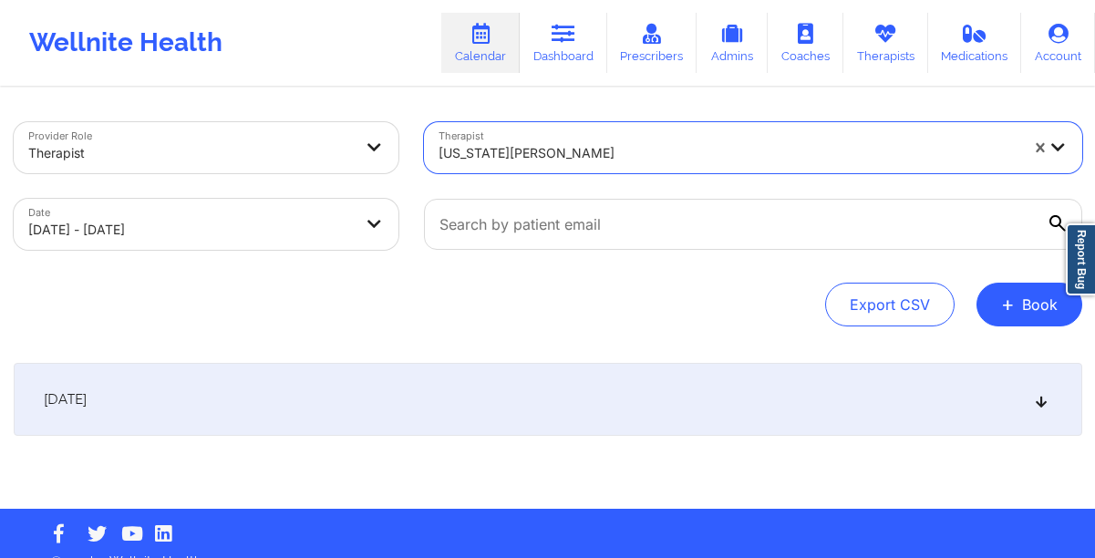
click at [596, 455] on div "[DATE] No appointments" at bounding box center [548, 436] width 1069 height 146
click at [593, 444] on div "[DATE] No appointments" at bounding box center [548, 436] width 1069 height 146
click at [561, 416] on div "[DATE]" at bounding box center [548, 399] width 1069 height 73
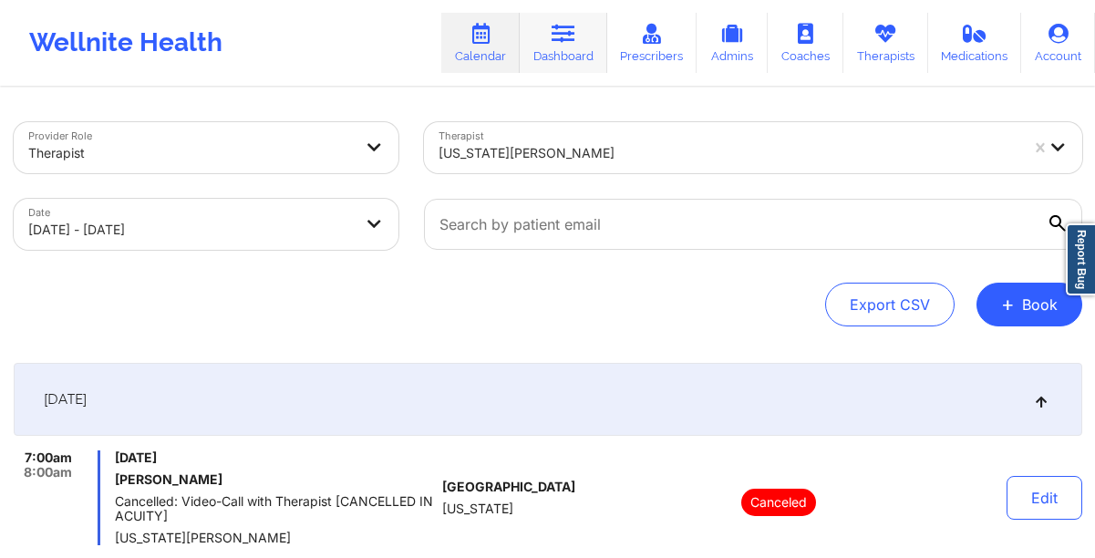
click at [574, 57] on link "Dashboard" at bounding box center [564, 43] width 88 height 60
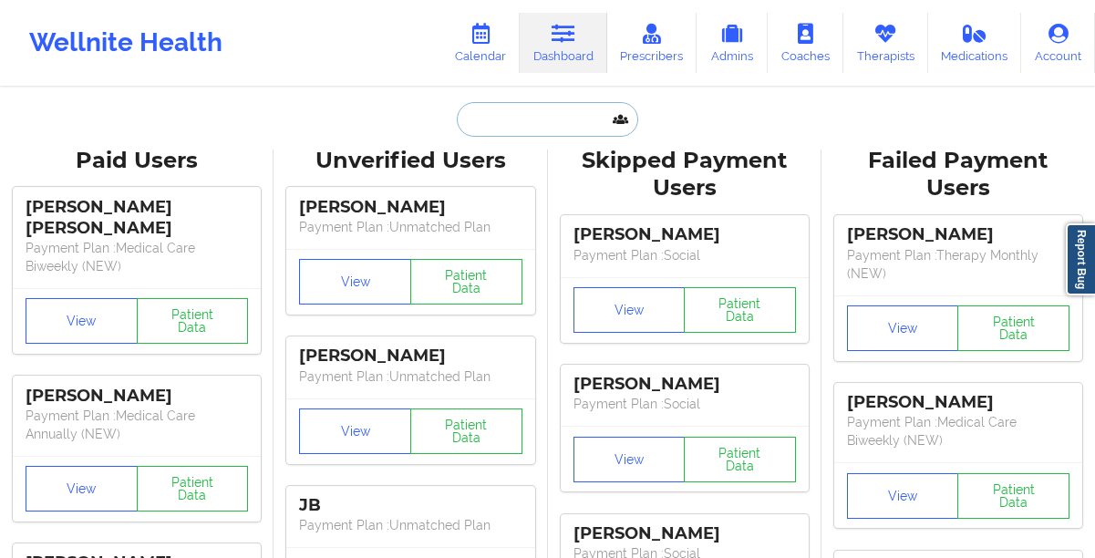
click at [491, 121] on input "text" at bounding box center [547, 119] width 181 height 35
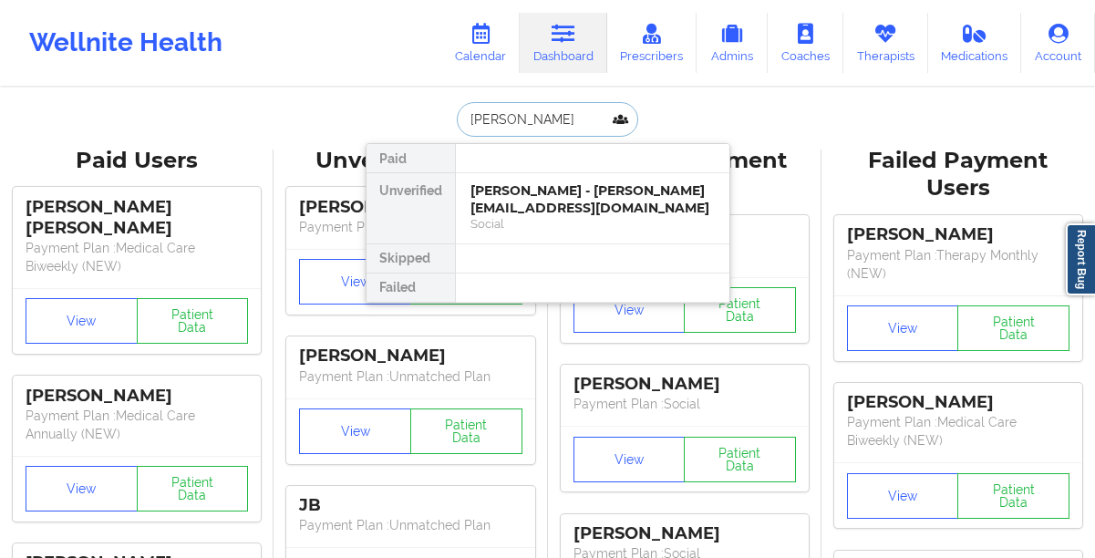
type input "[PERSON_NAME]"
click at [482, 182] on div "[PERSON_NAME] - [EMAIL_ADDRESS][DOMAIN_NAME]" at bounding box center [592, 199] width 244 height 34
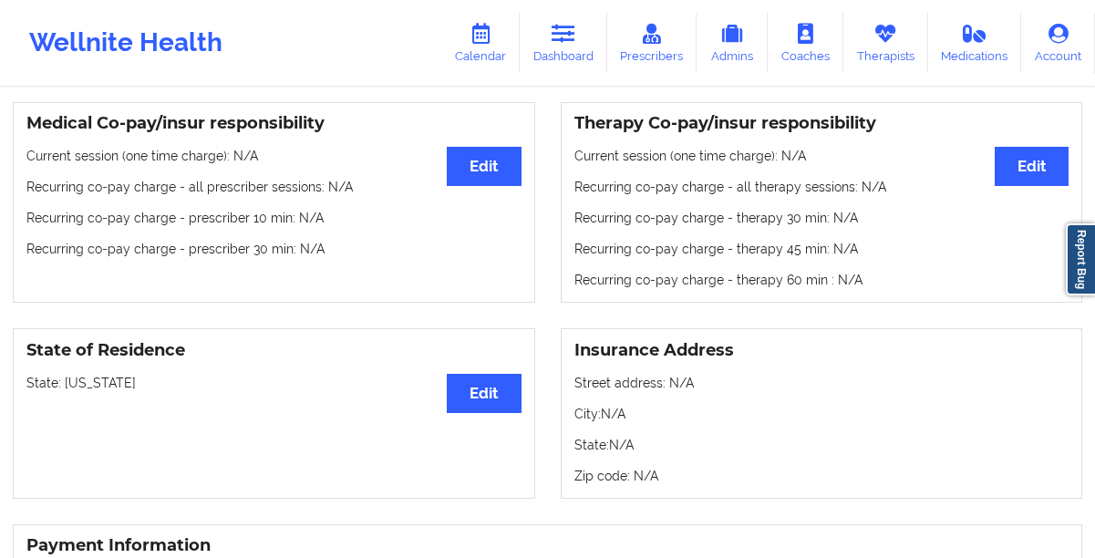
scroll to position [657, 0]
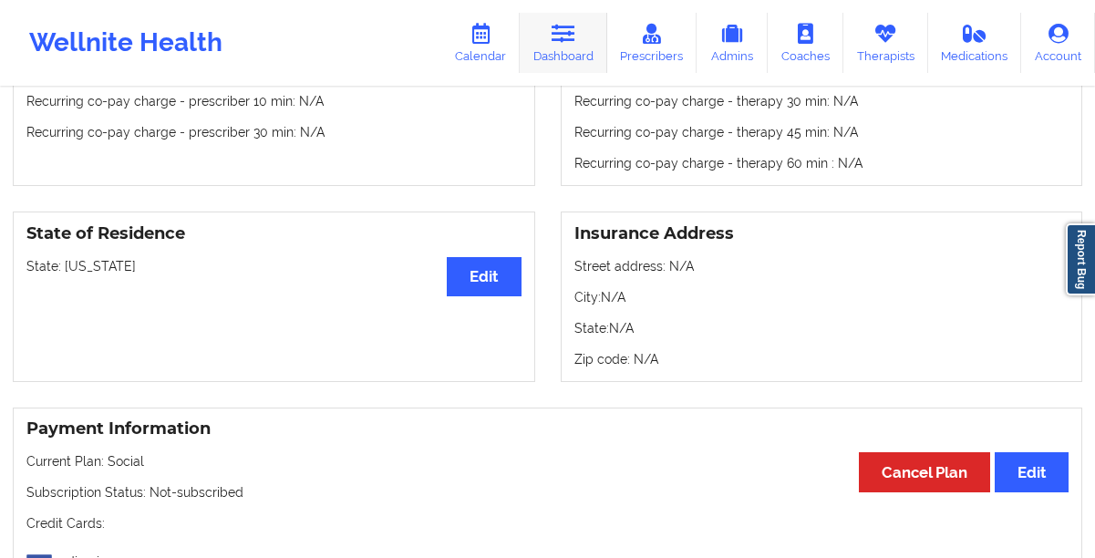
click at [586, 46] on link "Dashboard" at bounding box center [564, 43] width 88 height 60
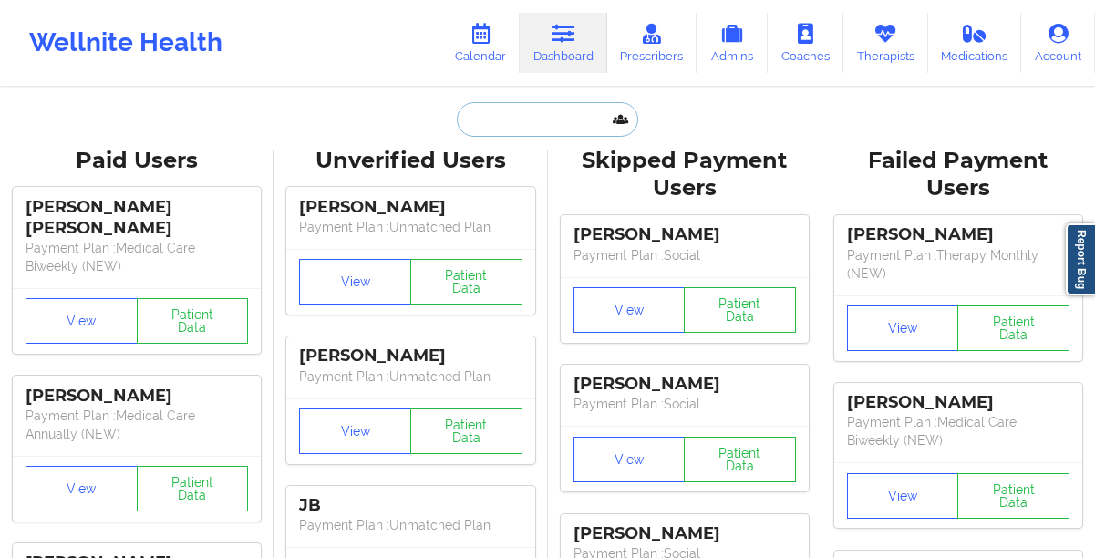
click at [500, 104] on input "text" at bounding box center [547, 119] width 181 height 35
paste input "TODDNIECE BOARD"
type input "TODDNIECE BOARD"
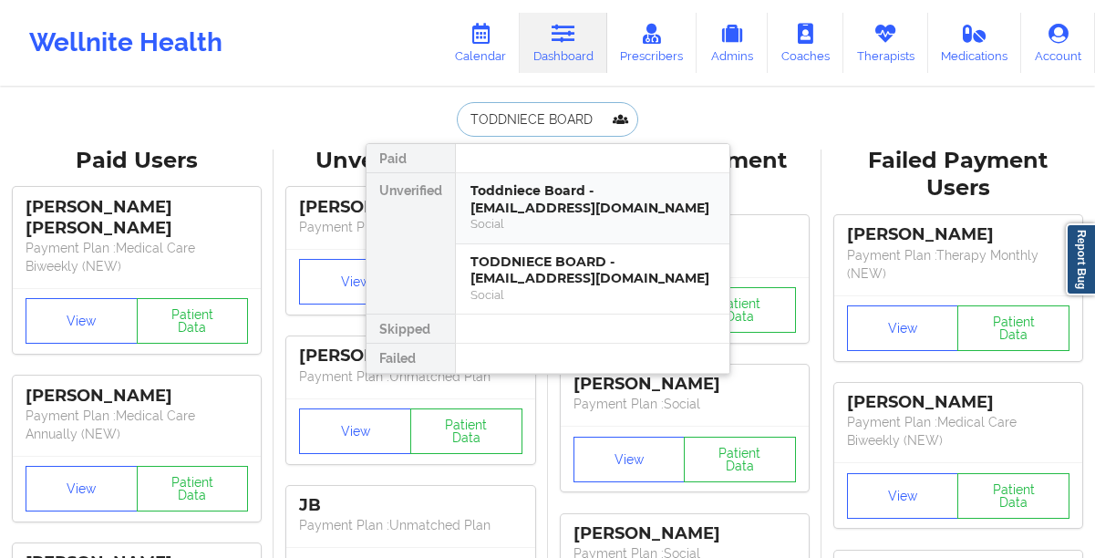
click at [492, 191] on div "Toddniece Board - marieet1998@gmail.com" at bounding box center [592, 199] width 244 height 34
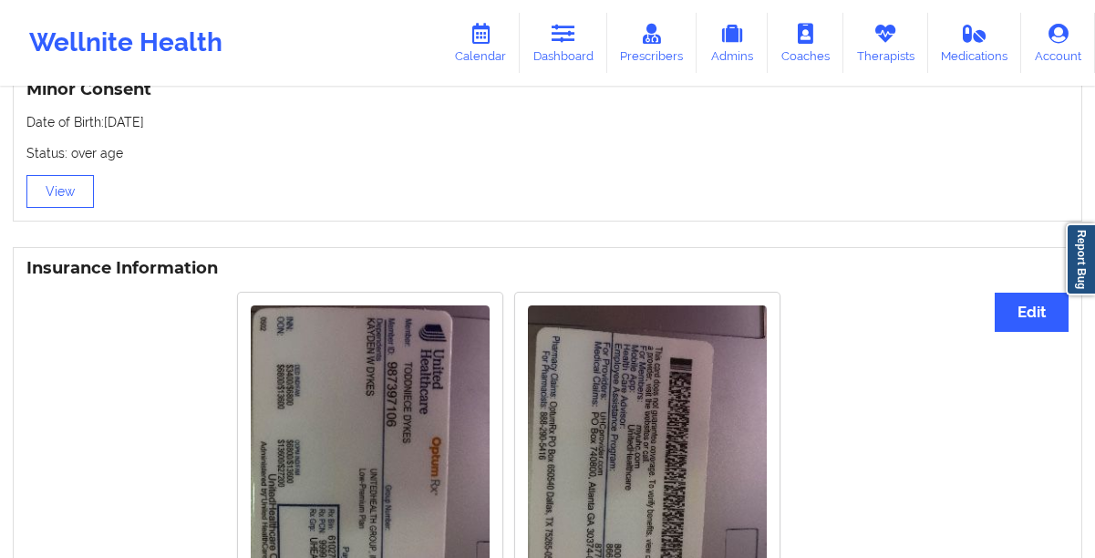
scroll to position [1639, 0]
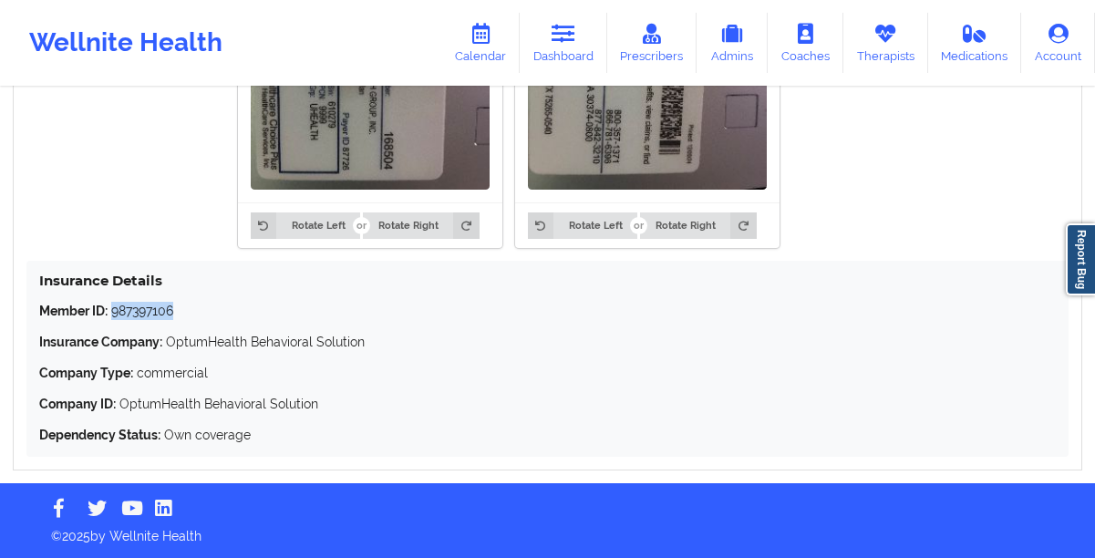
drag, startPoint x: 197, startPoint y: 315, endPoint x: 111, endPoint y: 308, distance: 86.0
click at [111, 308] on p "Member ID: 987397106" at bounding box center [547, 311] width 1017 height 18
copy p "987397106"
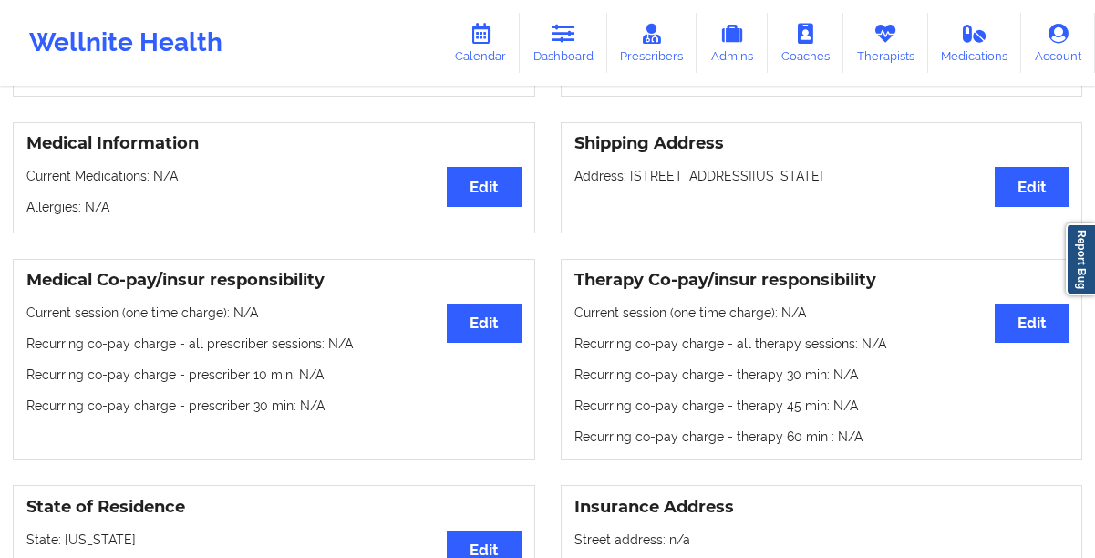
scroll to position [219, 0]
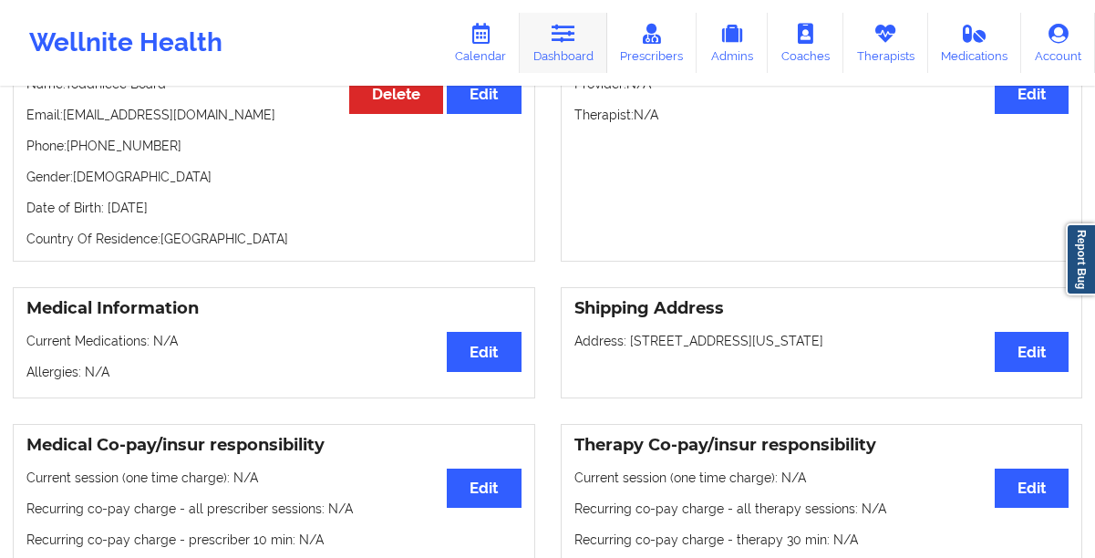
click at [574, 58] on link "Dashboard" at bounding box center [564, 43] width 88 height 60
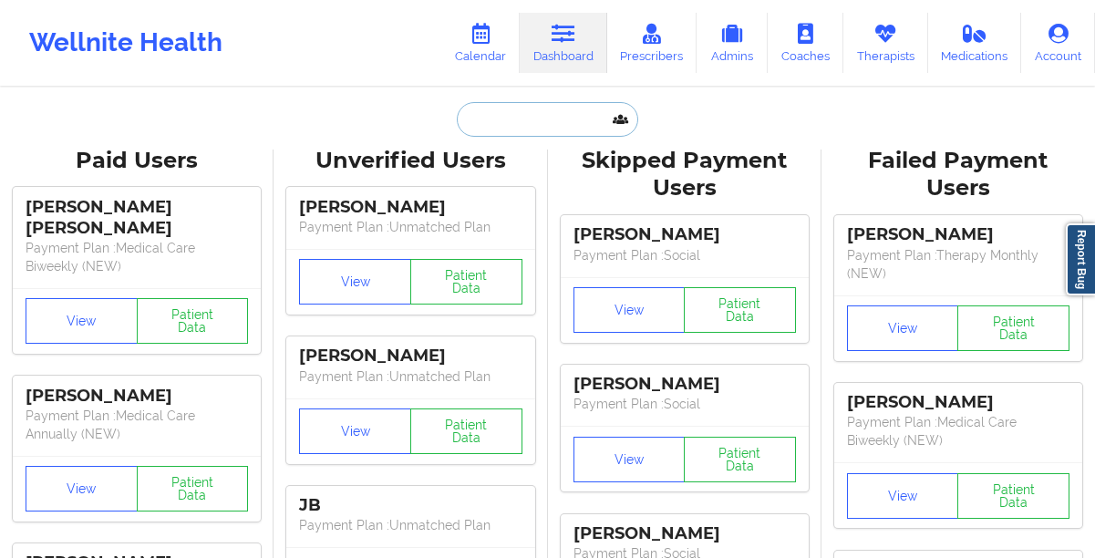
click at [543, 122] on input "text" at bounding box center [547, 119] width 181 height 35
paste input "tarvia.turner@outlook.com"
type input "tarvia.turner@outlook.com"
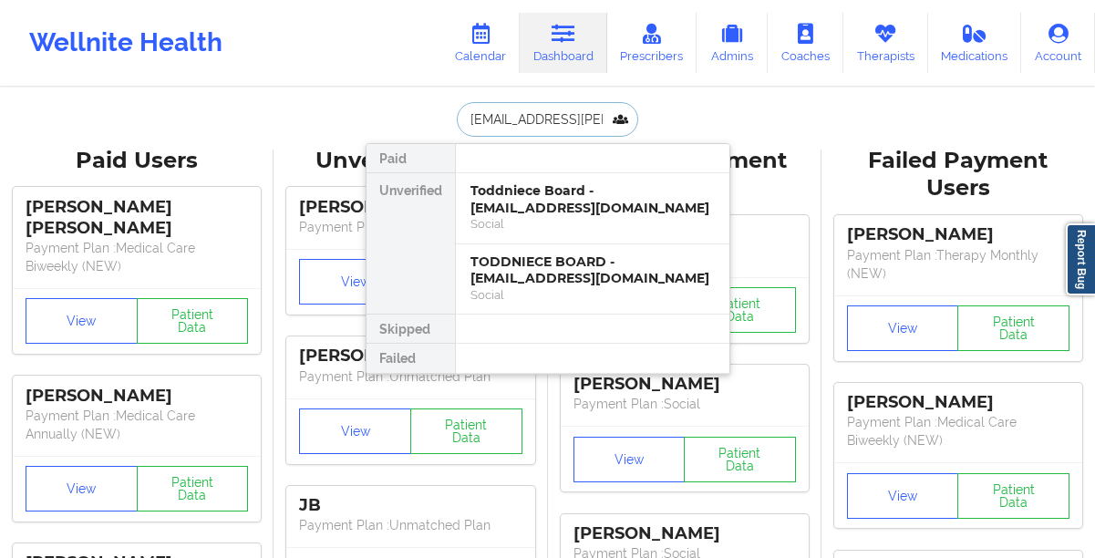
scroll to position [0, 20]
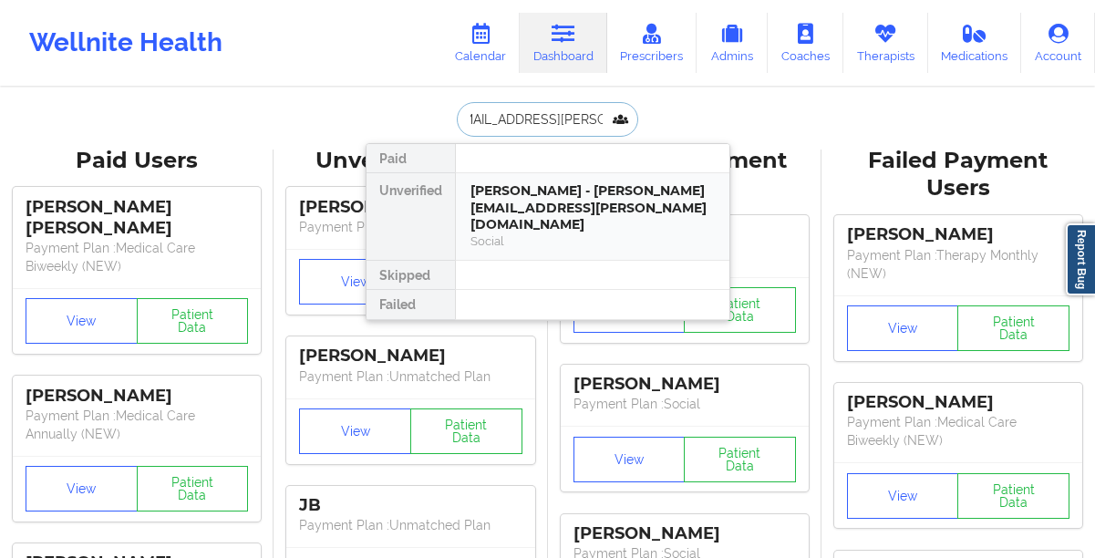
click at [492, 190] on div "Tarvia Carrington - tarvia.turner@outlook.com" at bounding box center [592, 207] width 244 height 51
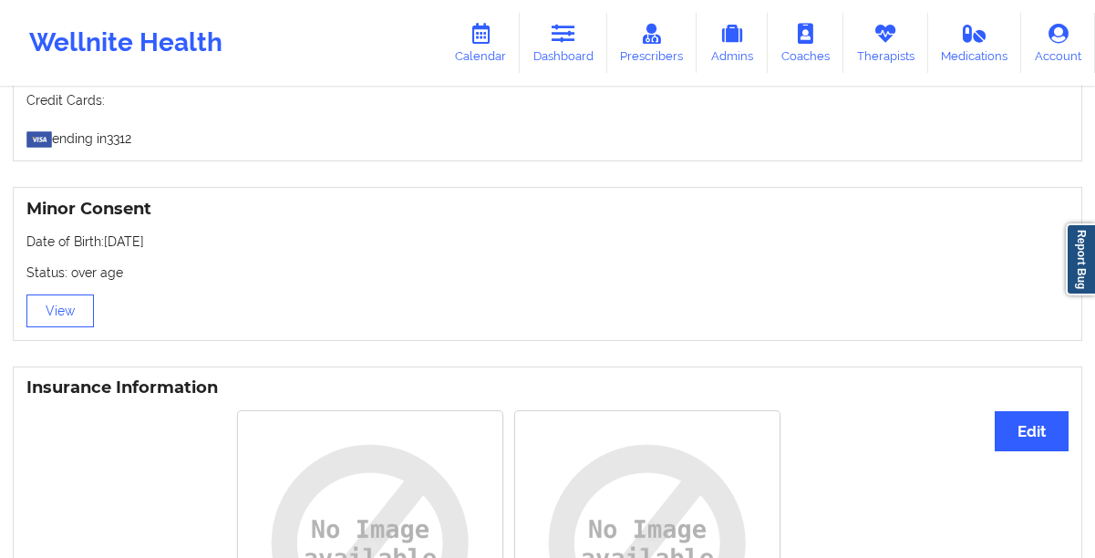
scroll to position [593, 0]
